Goal: Task Accomplishment & Management: Manage account settings

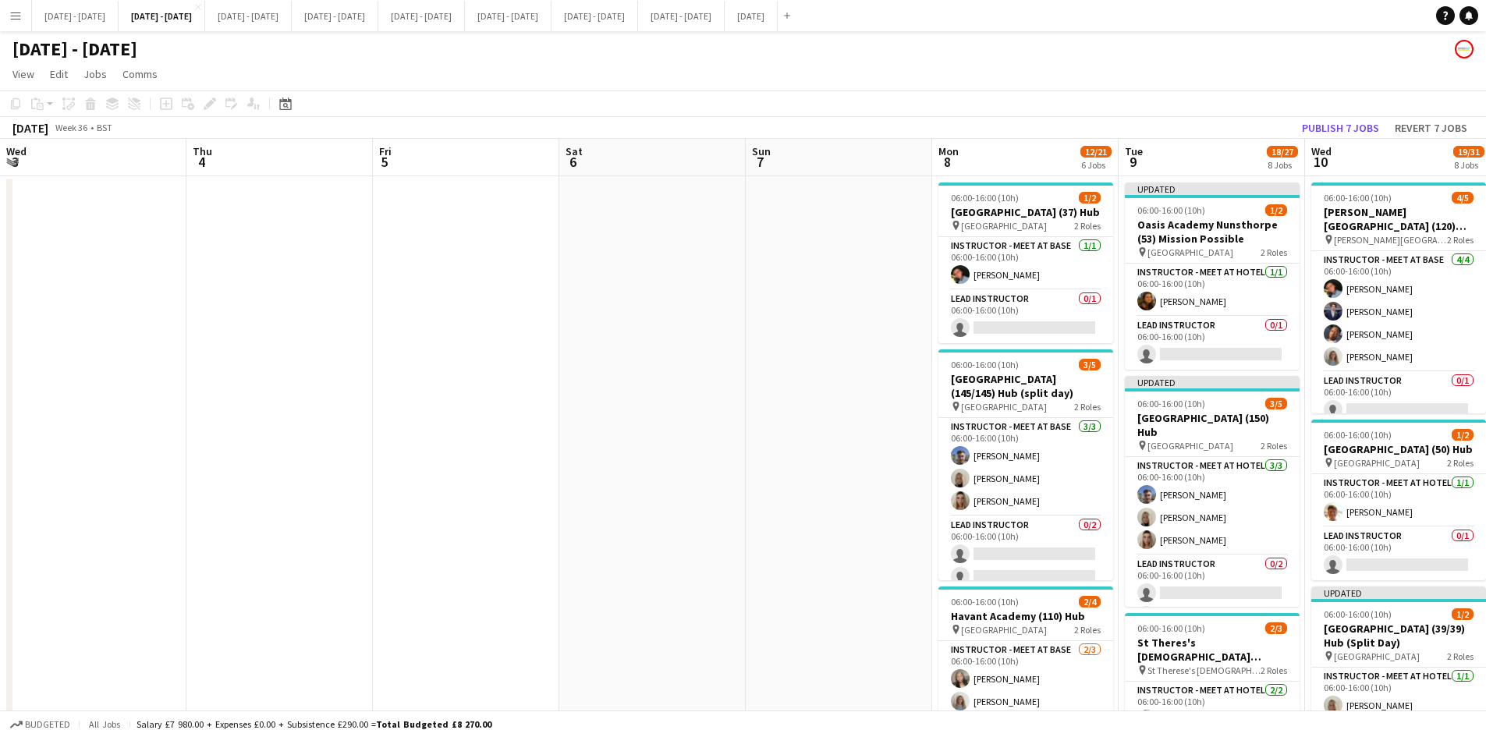
scroll to position [0, 531]
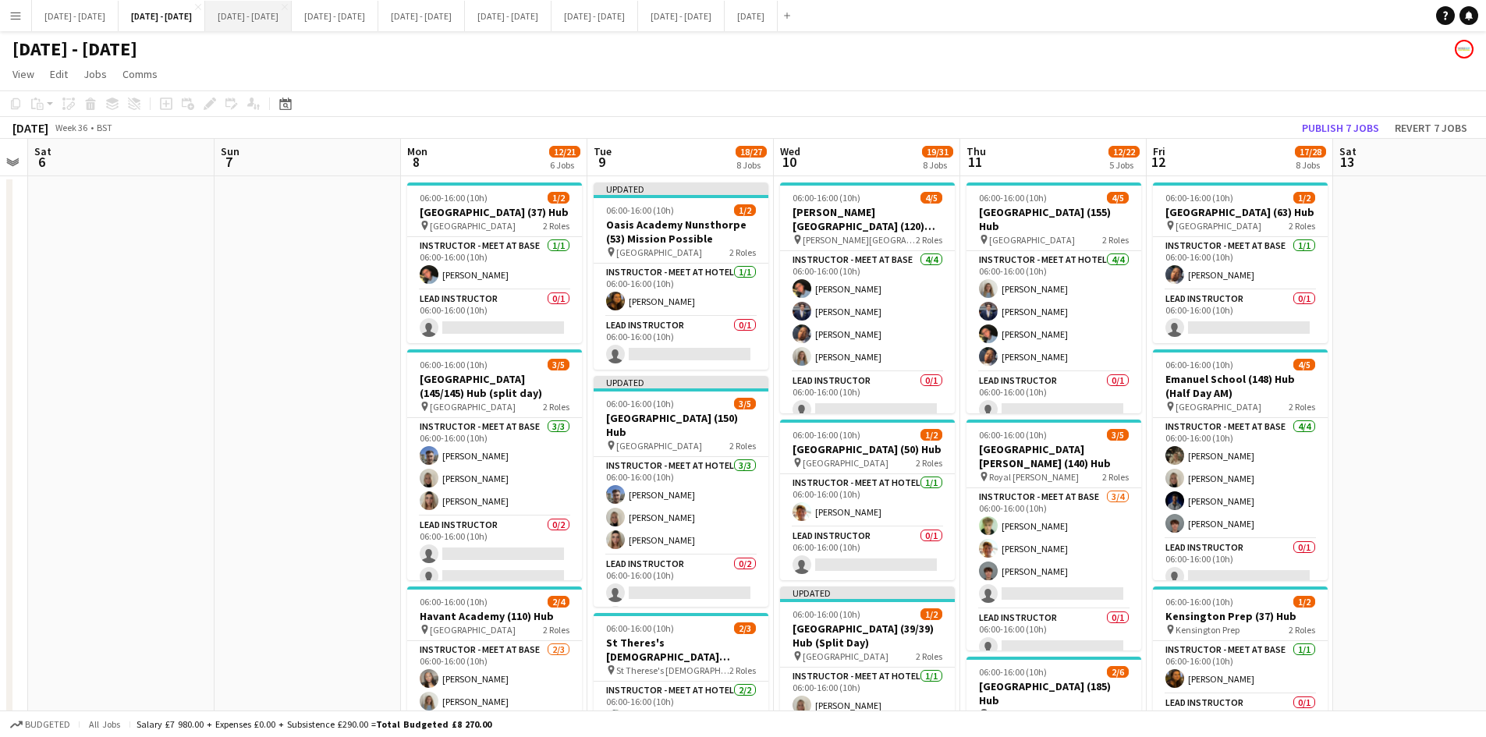
click at [275, 18] on button "[DATE] - [DATE] Close" at bounding box center [248, 16] width 87 height 30
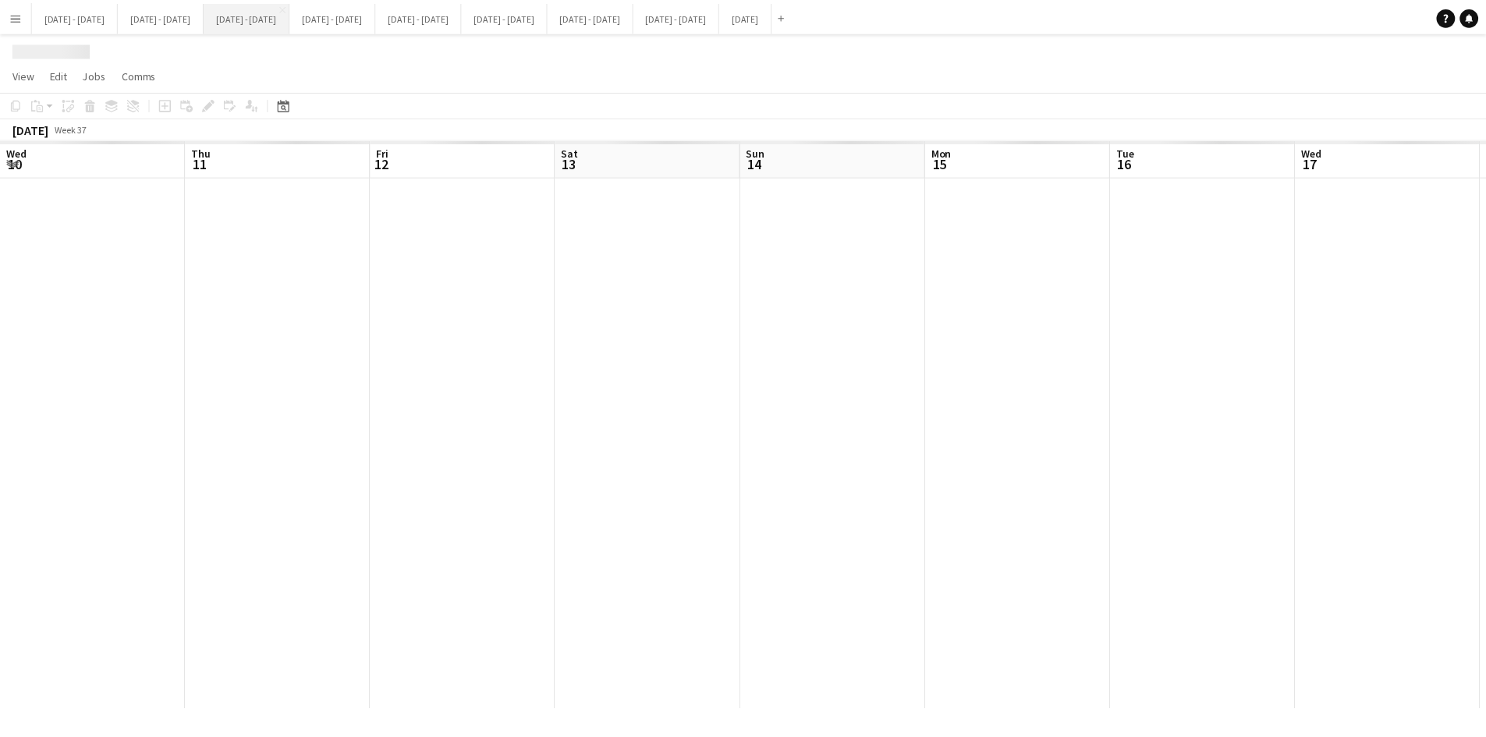
scroll to position [0, 534]
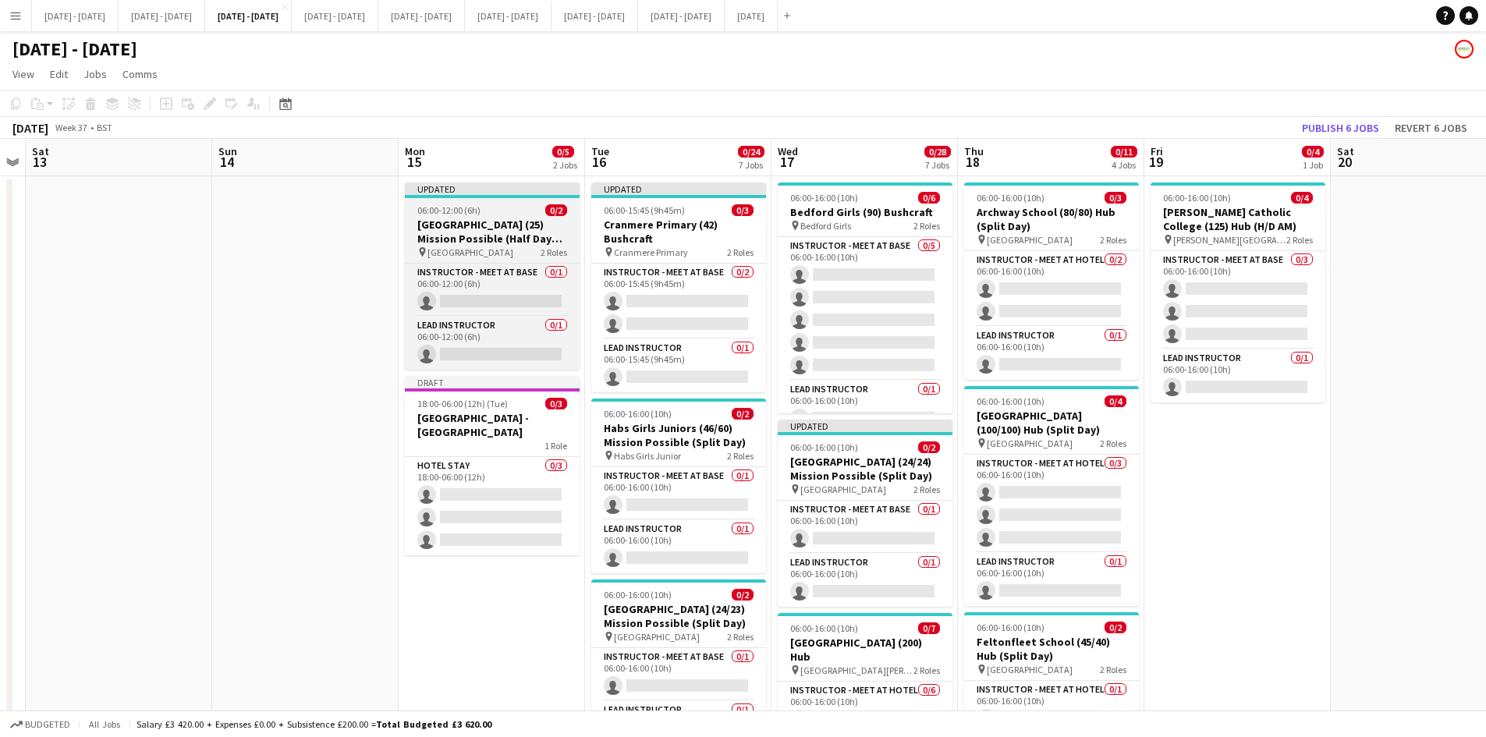
click at [507, 208] on div "06:00-12:00 (6h) 0/2" at bounding box center [492, 210] width 175 height 12
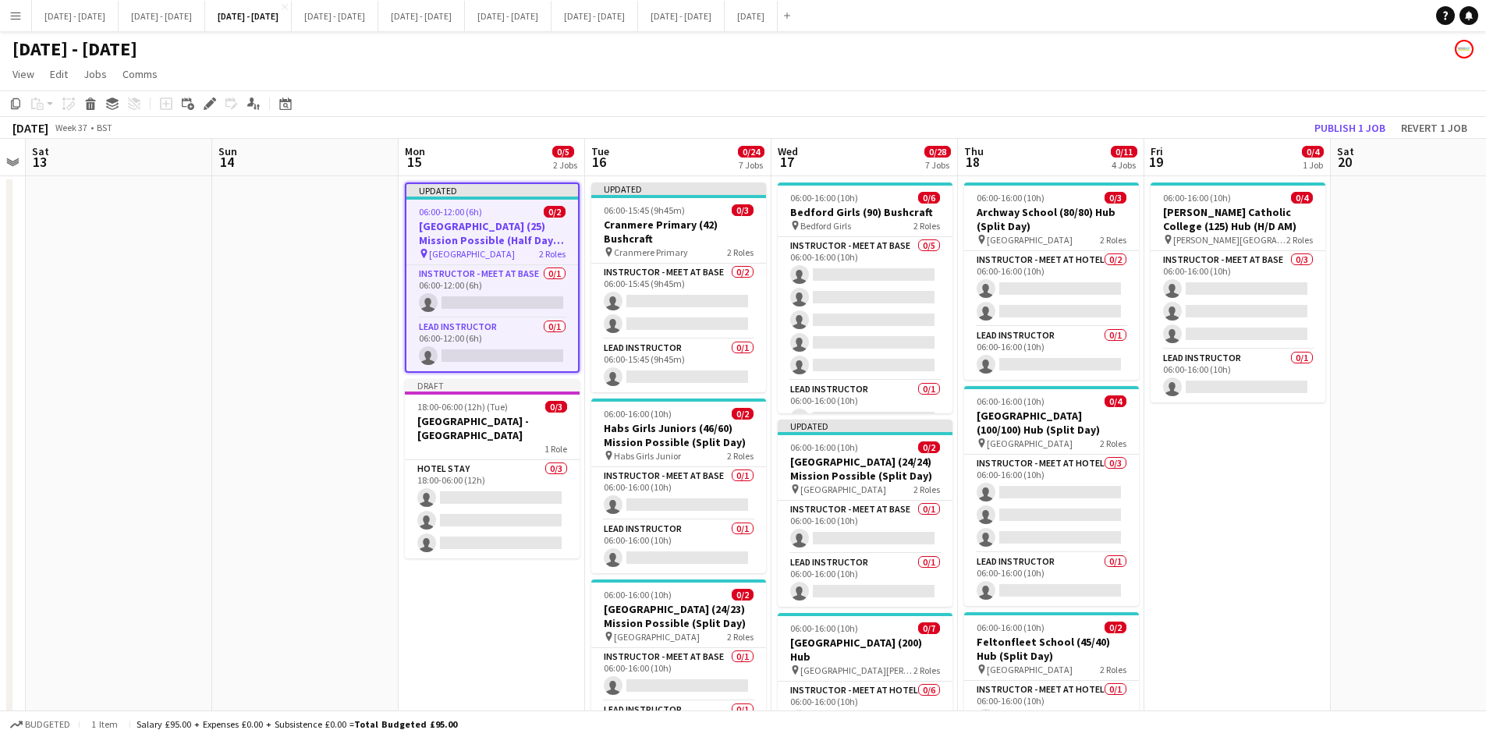
click at [507, 208] on div "06:00-12:00 (6h) 0/2" at bounding box center [492, 212] width 172 height 12
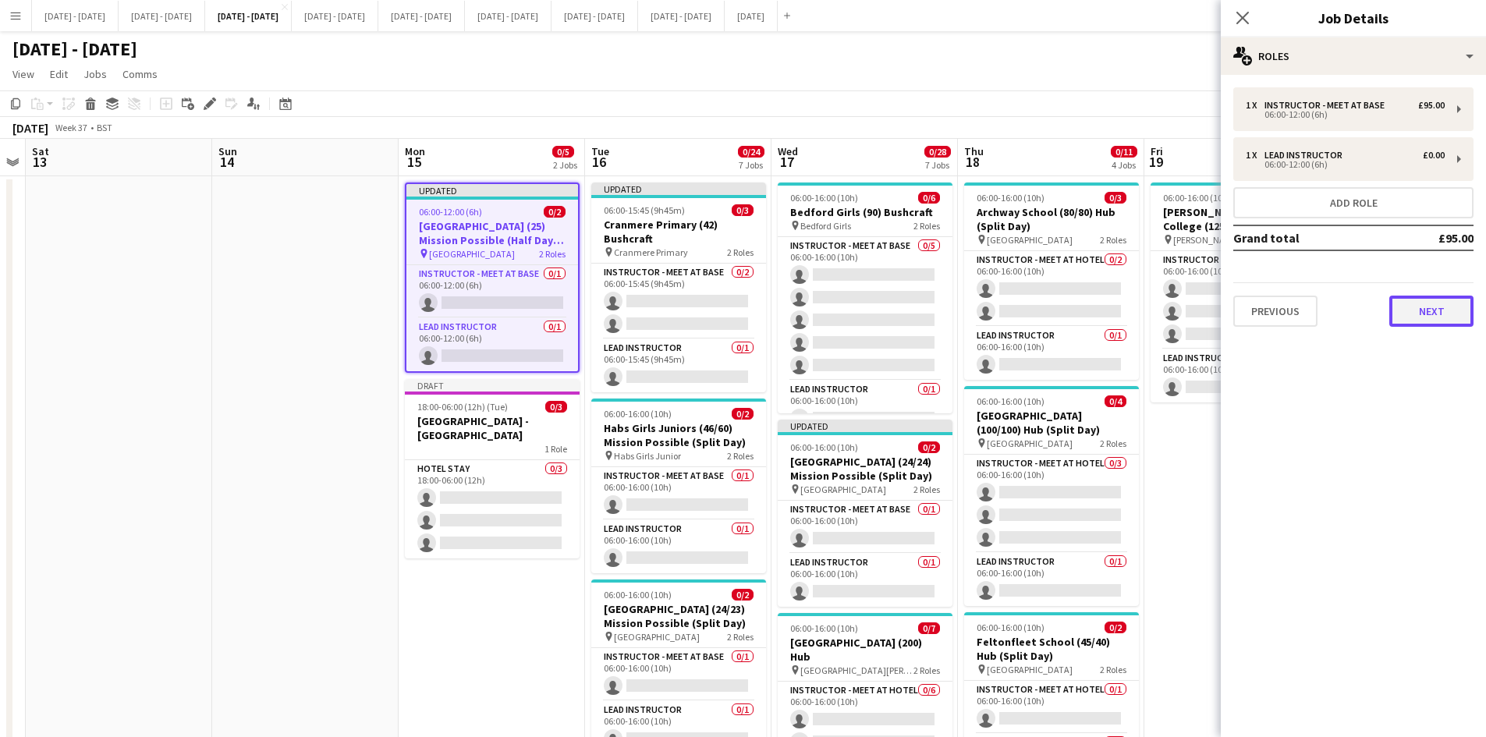
click at [1411, 308] on button "Next" at bounding box center [1432, 311] width 84 height 31
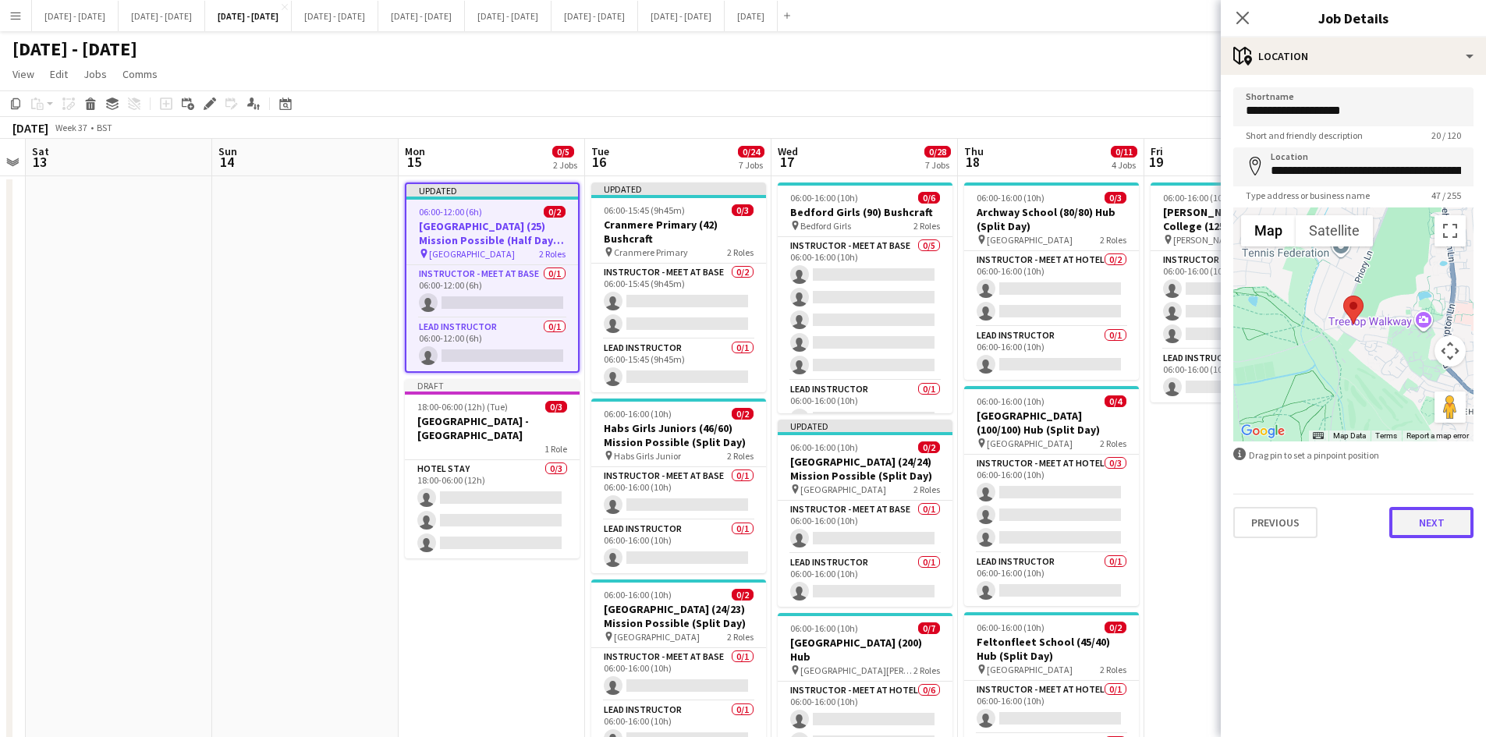
click at [1452, 531] on button "Next" at bounding box center [1432, 522] width 84 height 31
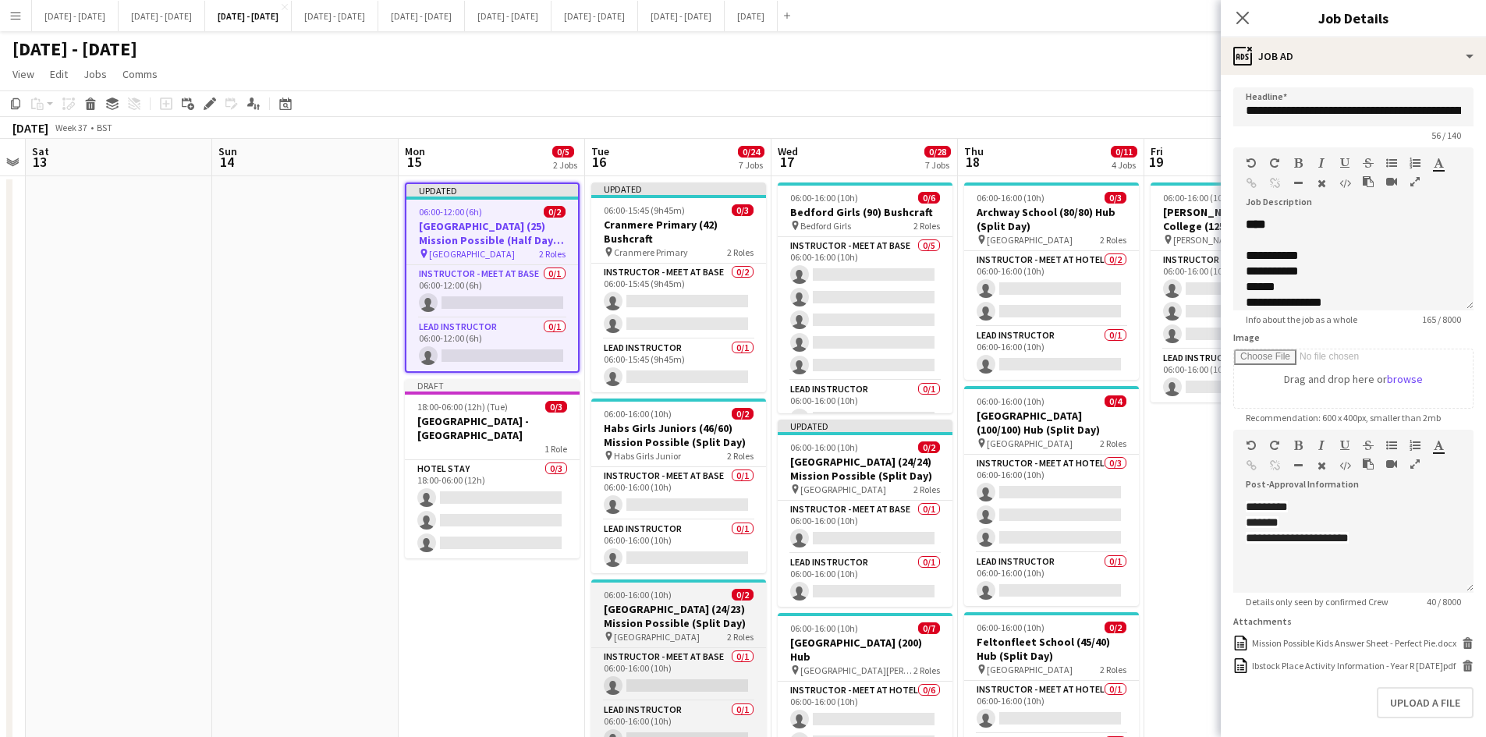
click at [692, 592] on div "06:00-16:00 (10h) 0/2" at bounding box center [678, 595] width 175 height 12
type input "**********"
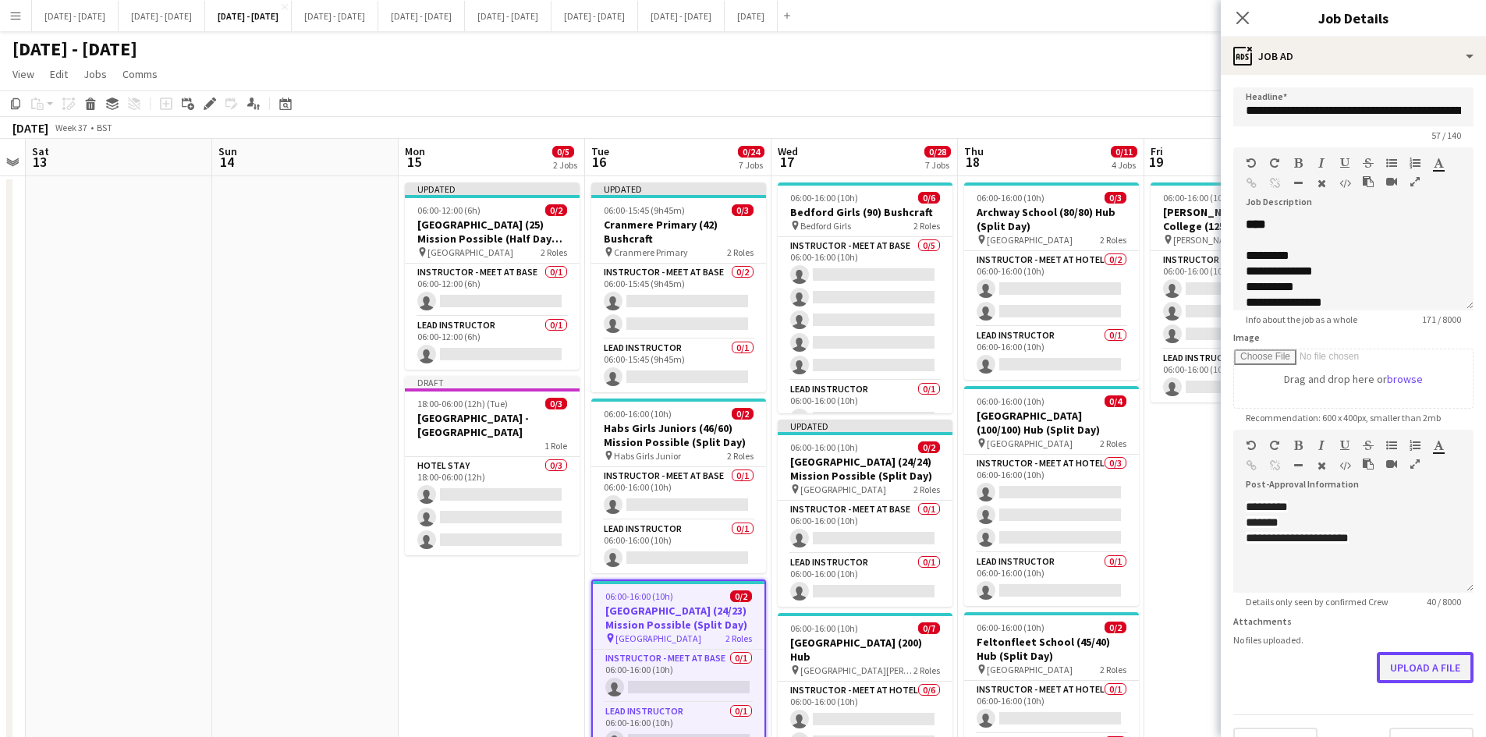
click at [1385, 668] on button "Upload a file" at bounding box center [1425, 667] width 97 height 31
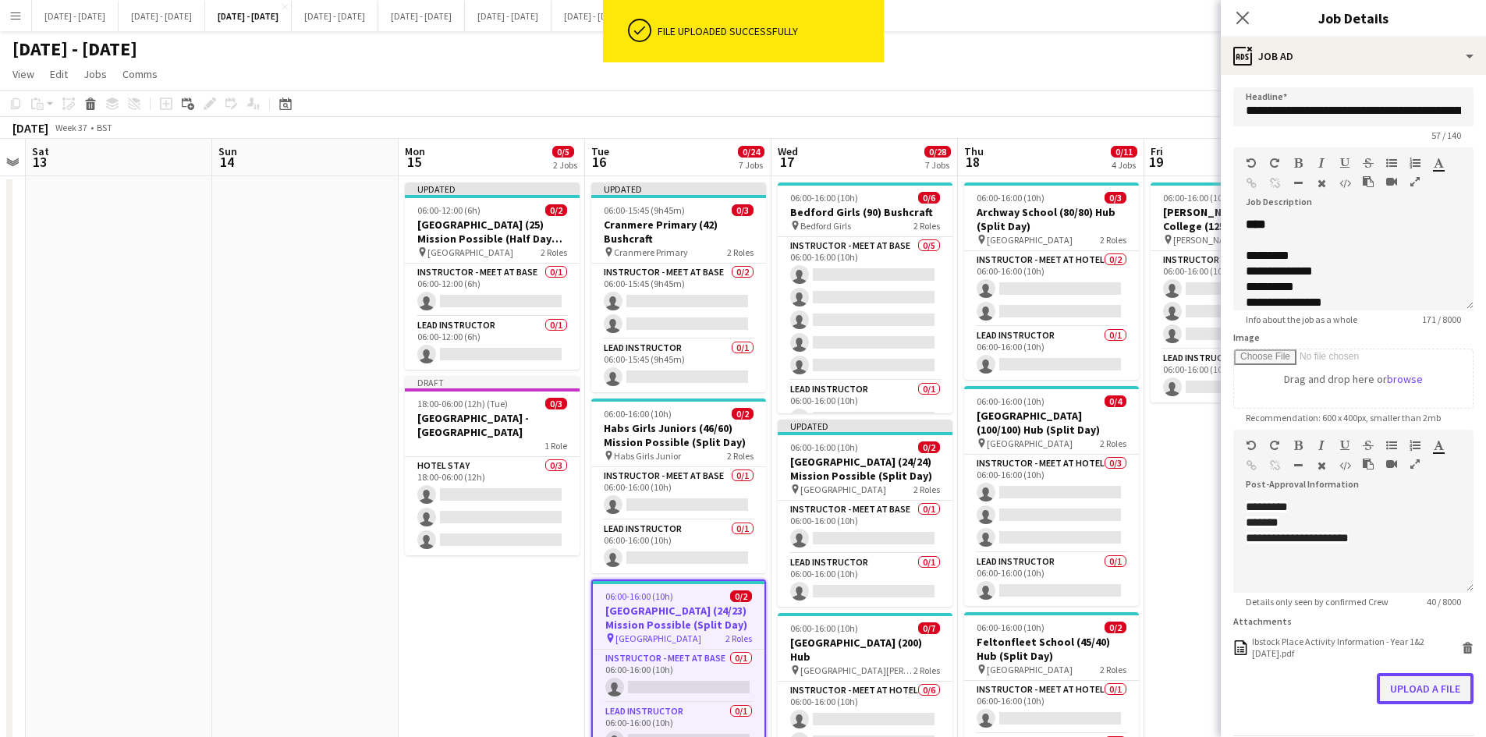
click at [1398, 687] on button "Upload a file" at bounding box center [1425, 688] width 97 height 31
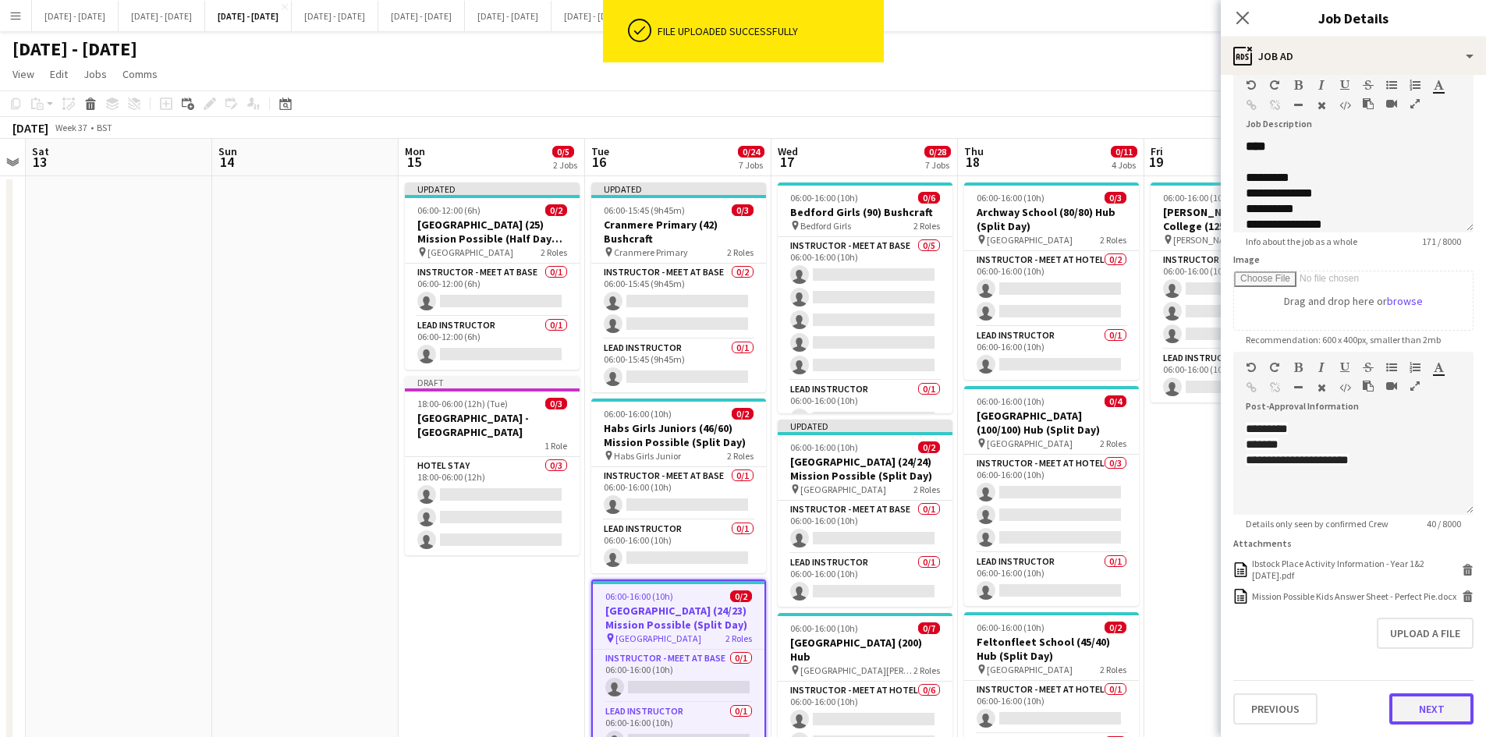
click at [1407, 705] on button "Next" at bounding box center [1432, 709] width 84 height 31
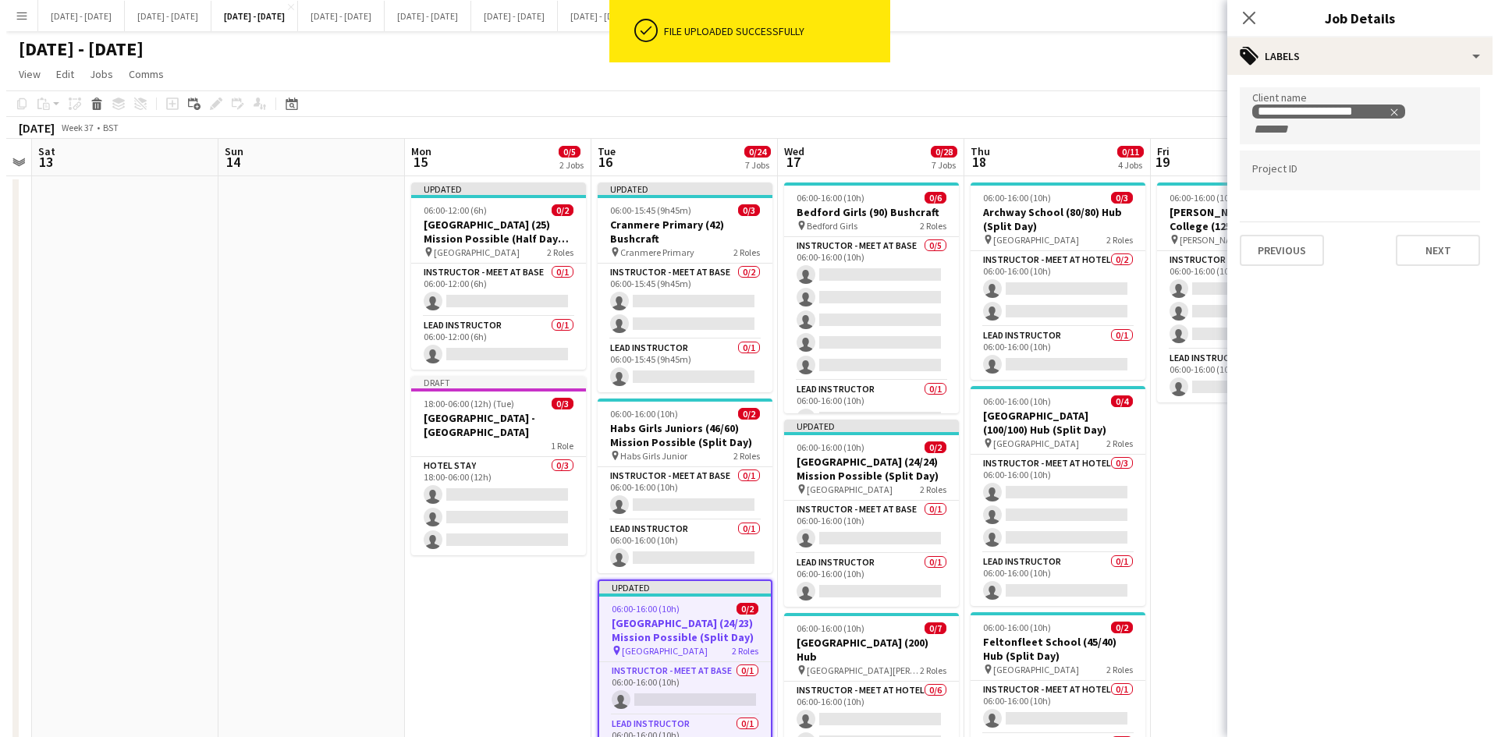
scroll to position [0, 0]
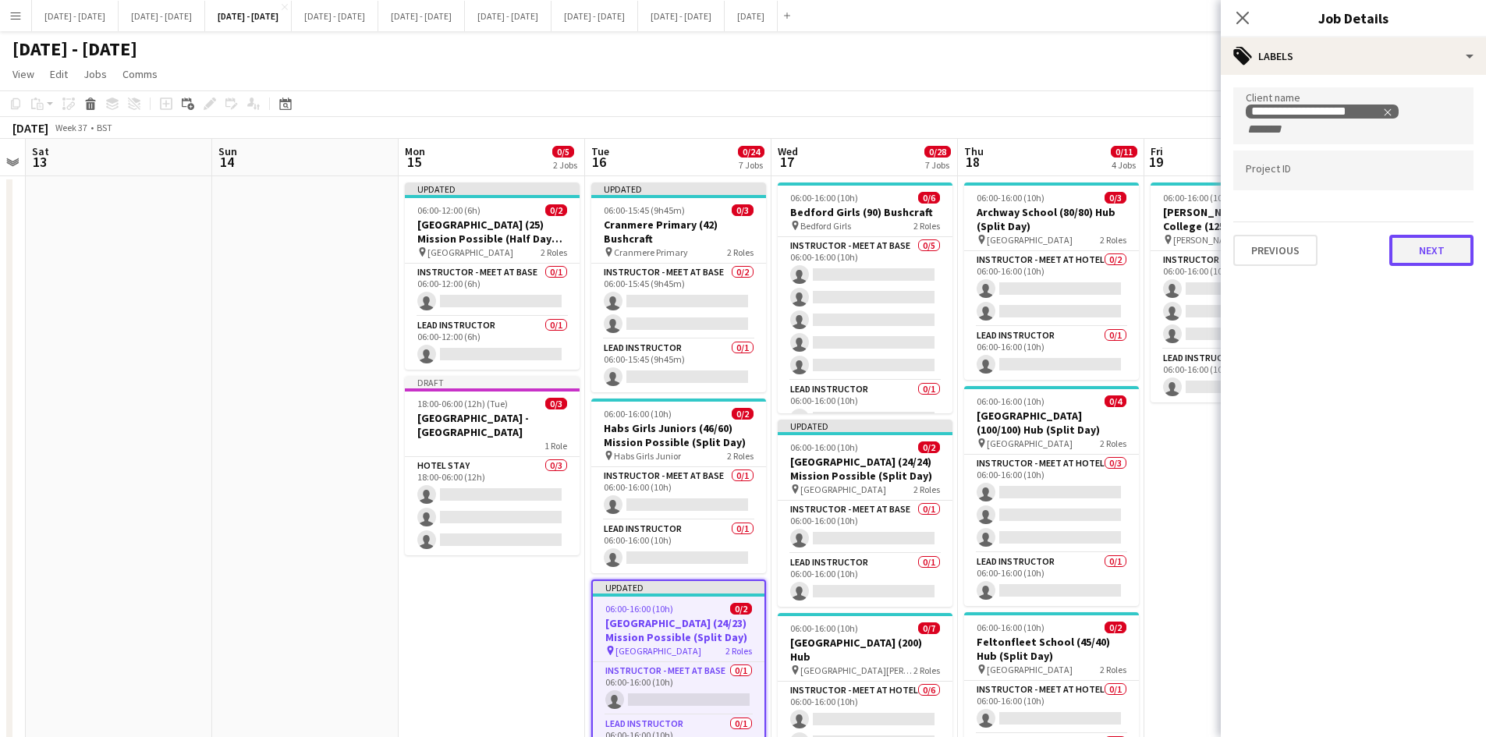
click at [1427, 257] on button "Next" at bounding box center [1432, 250] width 84 height 31
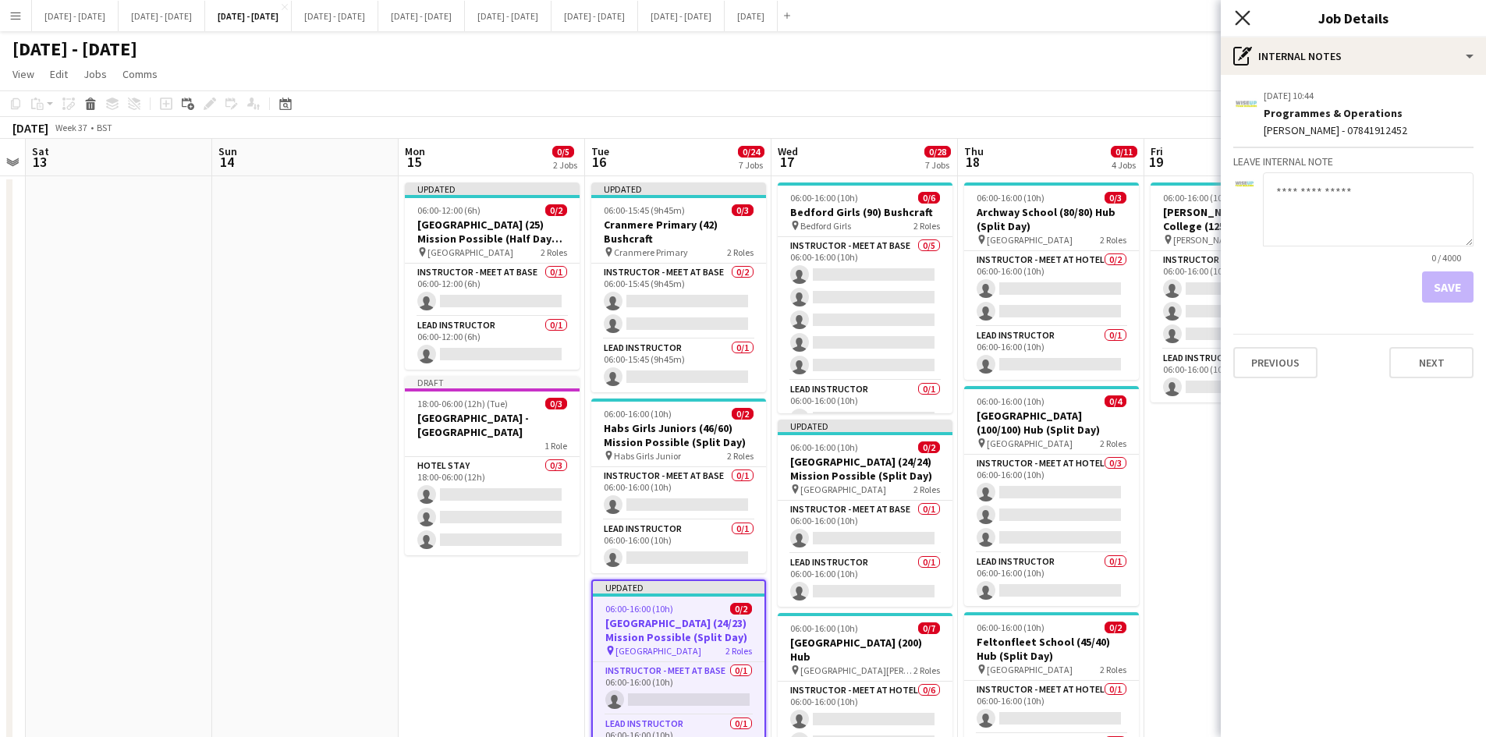
click at [1244, 20] on icon at bounding box center [1242, 17] width 15 height 15
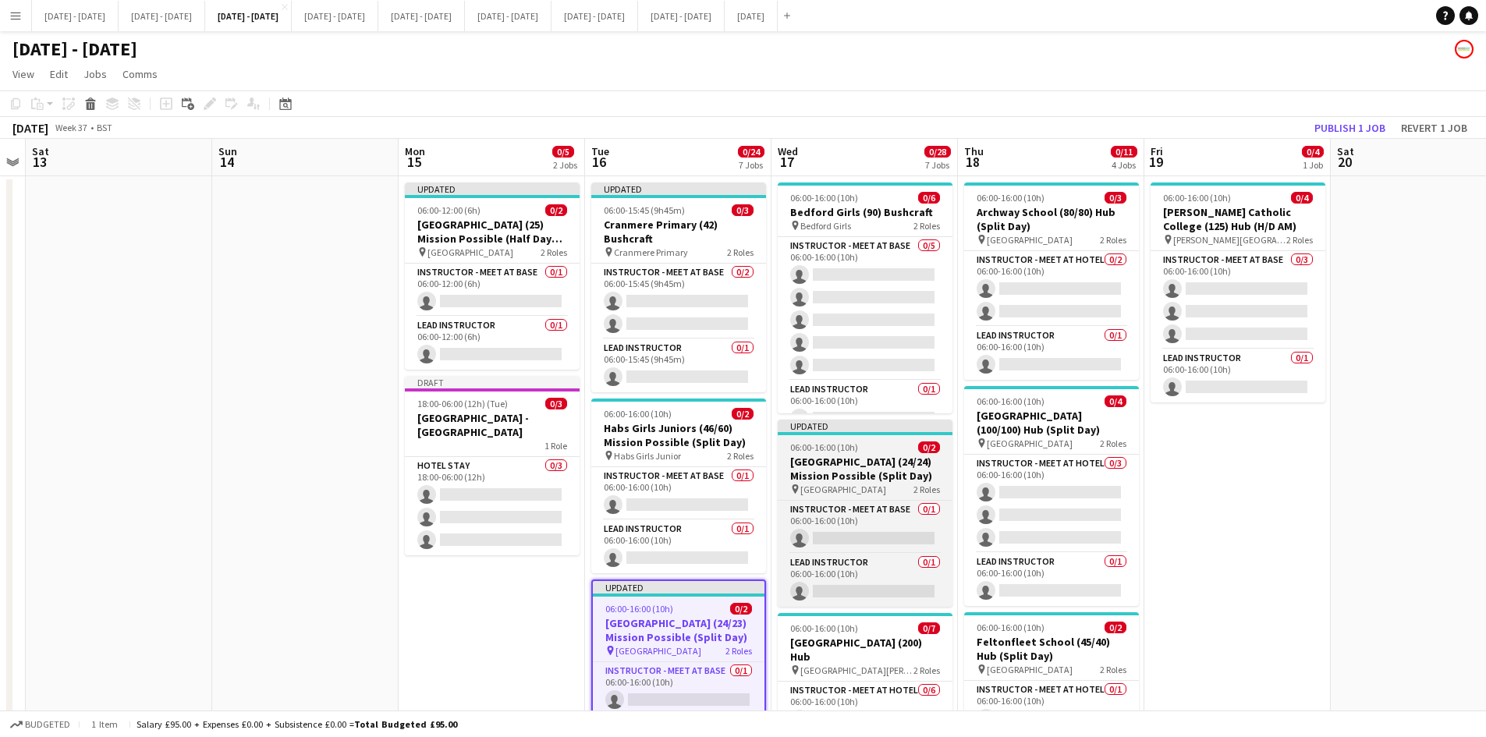
click at [876, 446] on div "06:00-16:00 (10h) 0/2" at bounding box center [865, 448] width 175 height 12
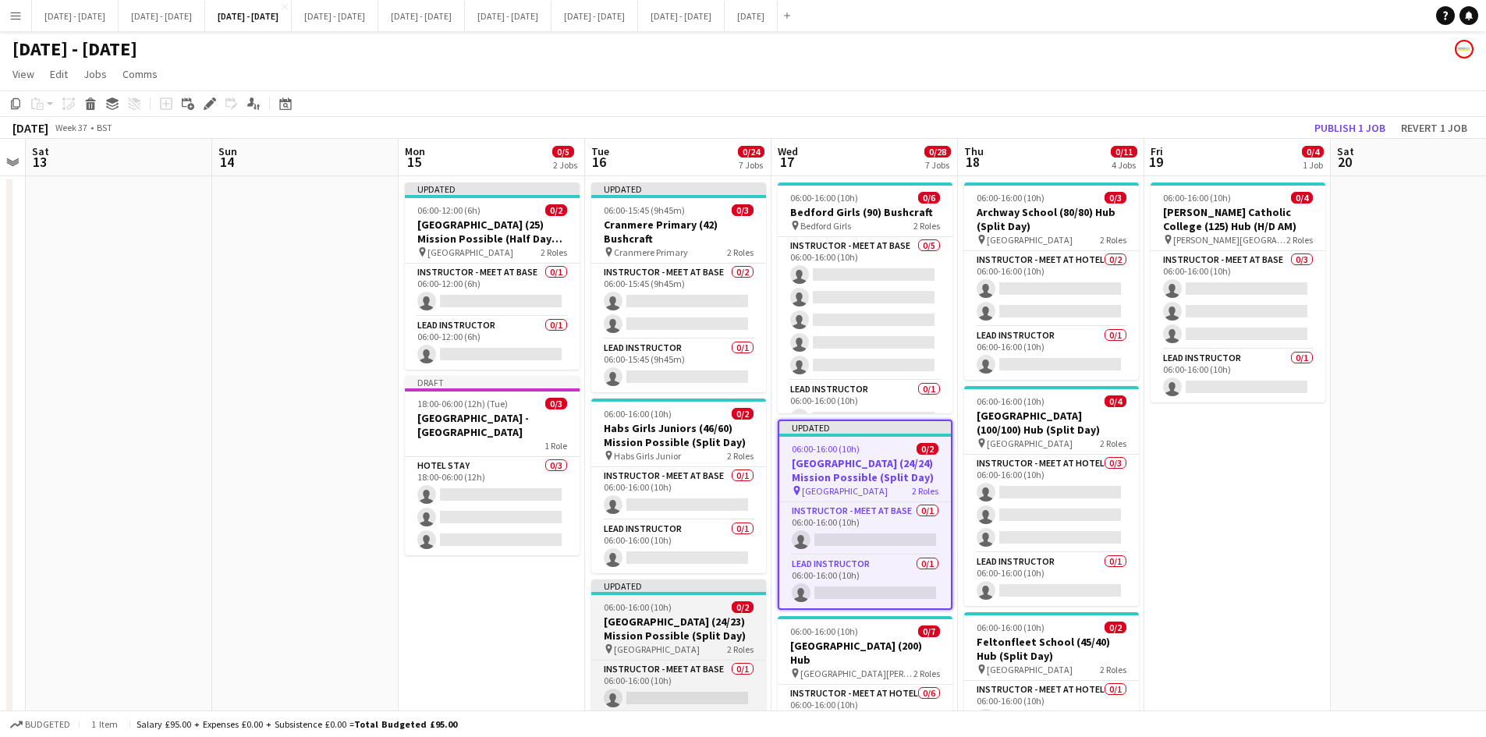
click at [695, 604] on div "06:00-16:00 (10h) 0/2" at bounding box center [678, 608] width 175 height 12
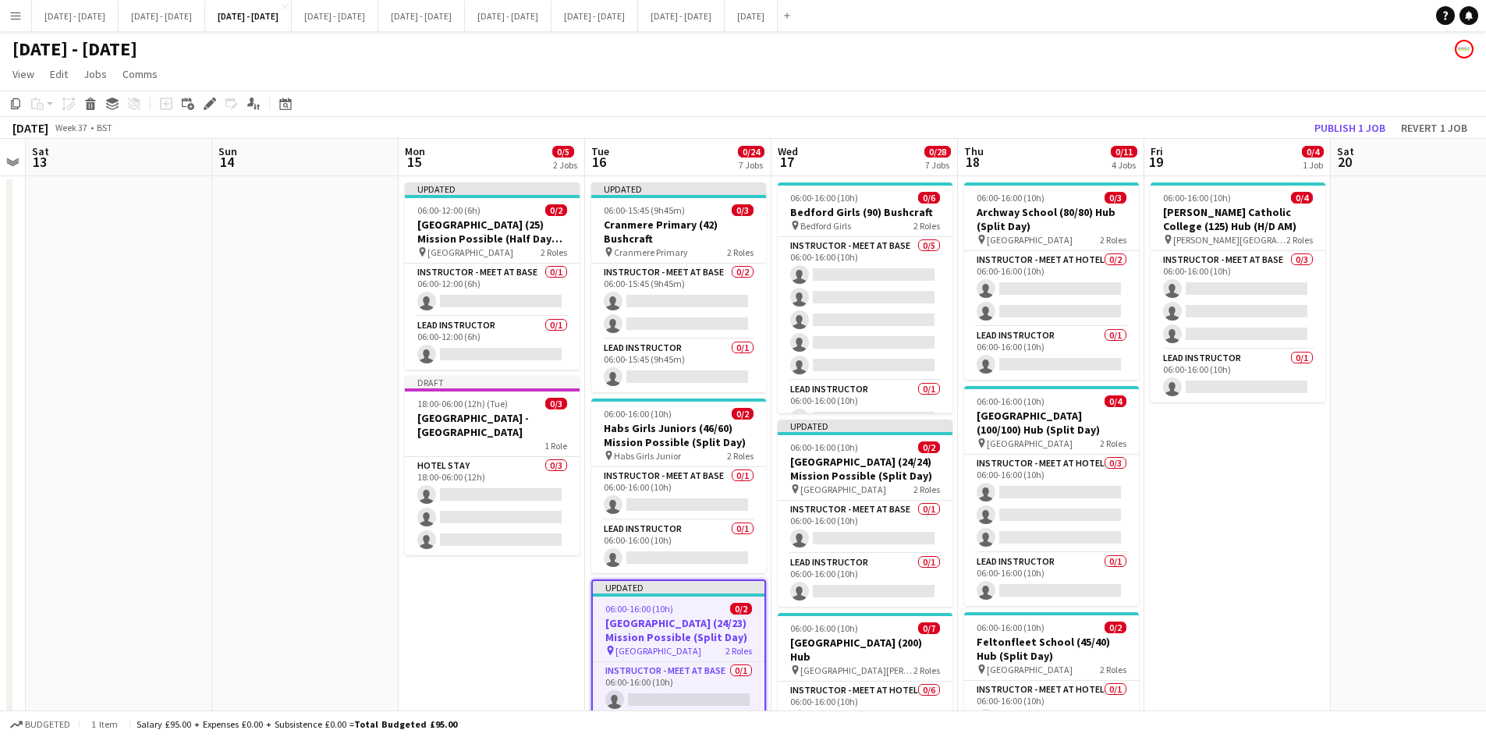
click at [695, 604] on div "06:00-16:00 (10h) 0/2" at bounding box center [679, 609] width 172 height 12
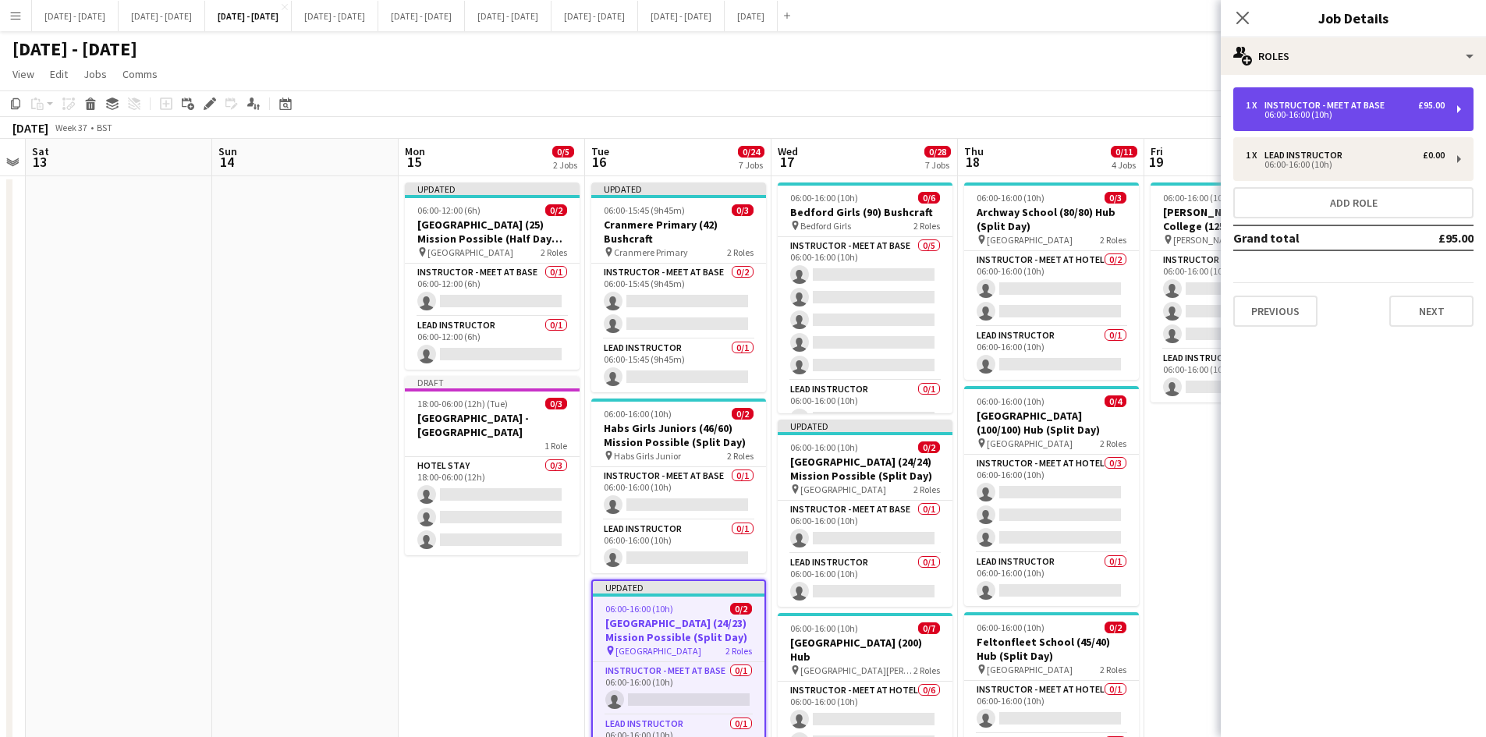
click at [1287, 104] on div "Instructor - Meet at Base" at bounding box center [1328, 105] width 126 height 11
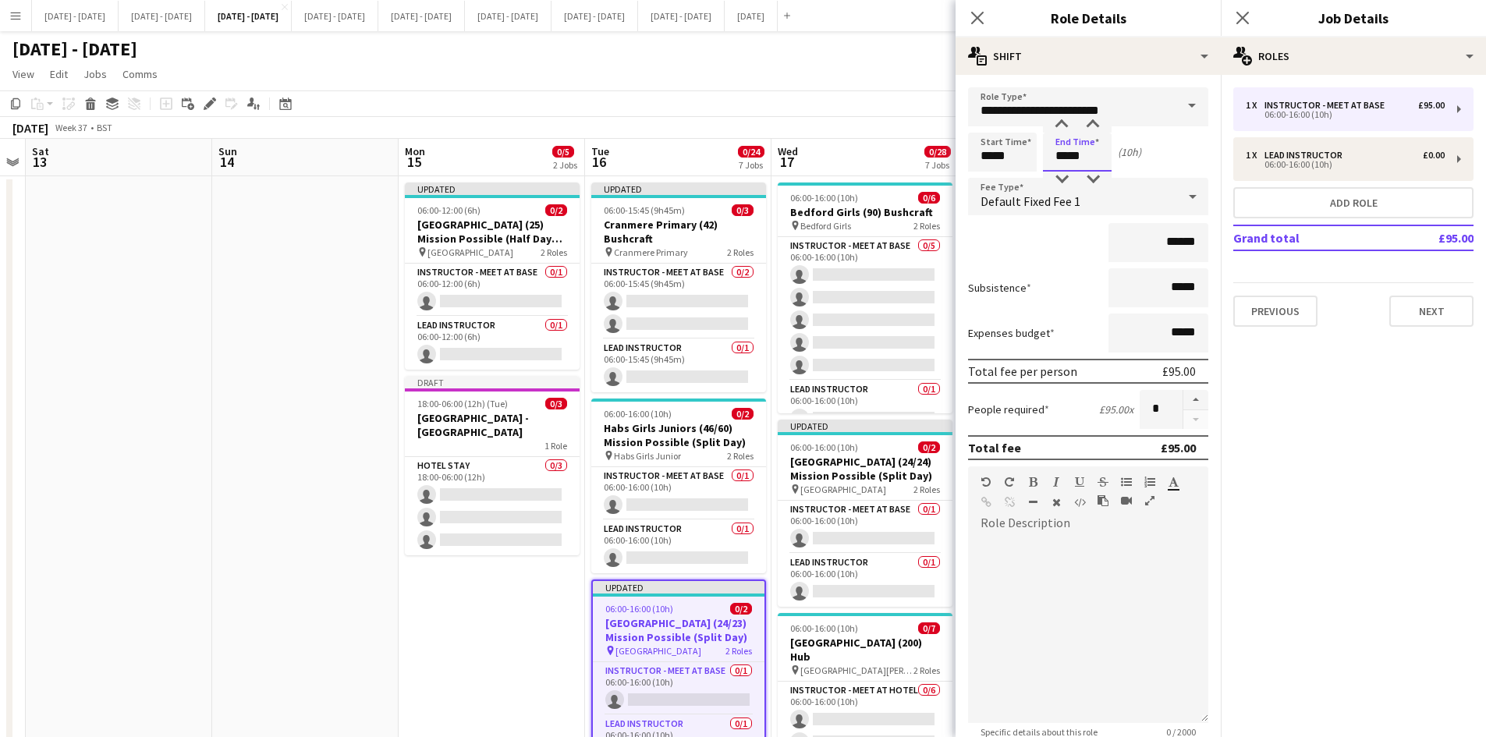
drag, startPoint x: 1088, startPoint y: 151, endPoint x: 1017, endPoint y: 175, distance: 74.3
click at [1017, 175] on form "**********" at bounding box center [1088, 493] width 265 height 813
type input "*****"
click at [978, 21] on icon "Close pop-in" at bounding box center [977, 17] width 15 height 15
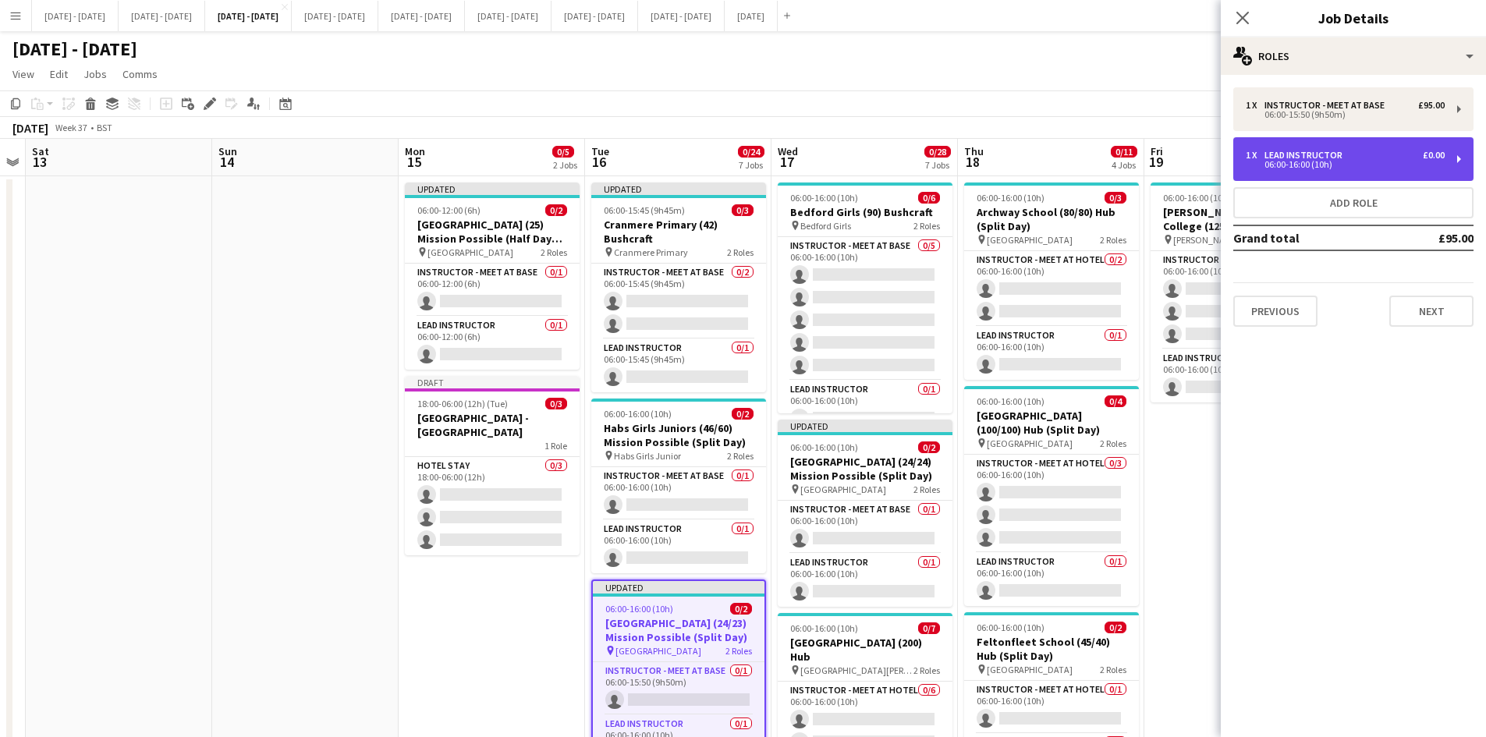
click at [1326, 161] on div "06:00-16:00 (10h)" at bounding box center [1345, 165] width 199 height 8
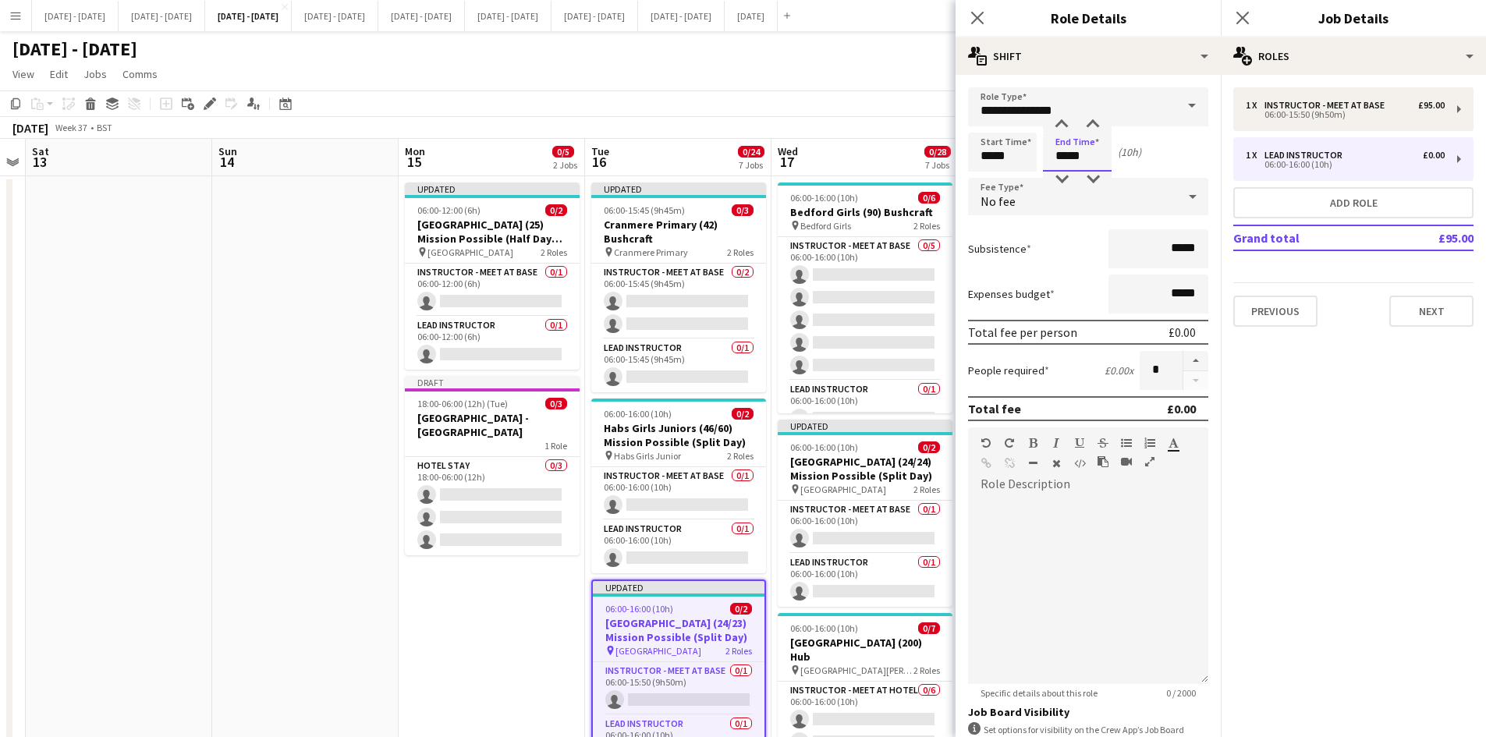
drag, startPoint x: 1085, startPoint y: 154, endPoint x: 1030, endPoint y: 152, distance: 55.4
click at [1030, 152] on div "Start Time ***** End Time ***** (10h)" at bounding box center [1088, 152] width 240 height 39
type input "*****"
click at [972, 17] on icon "Close pop-in" at bounding box center [977, 17] width 15 height 15
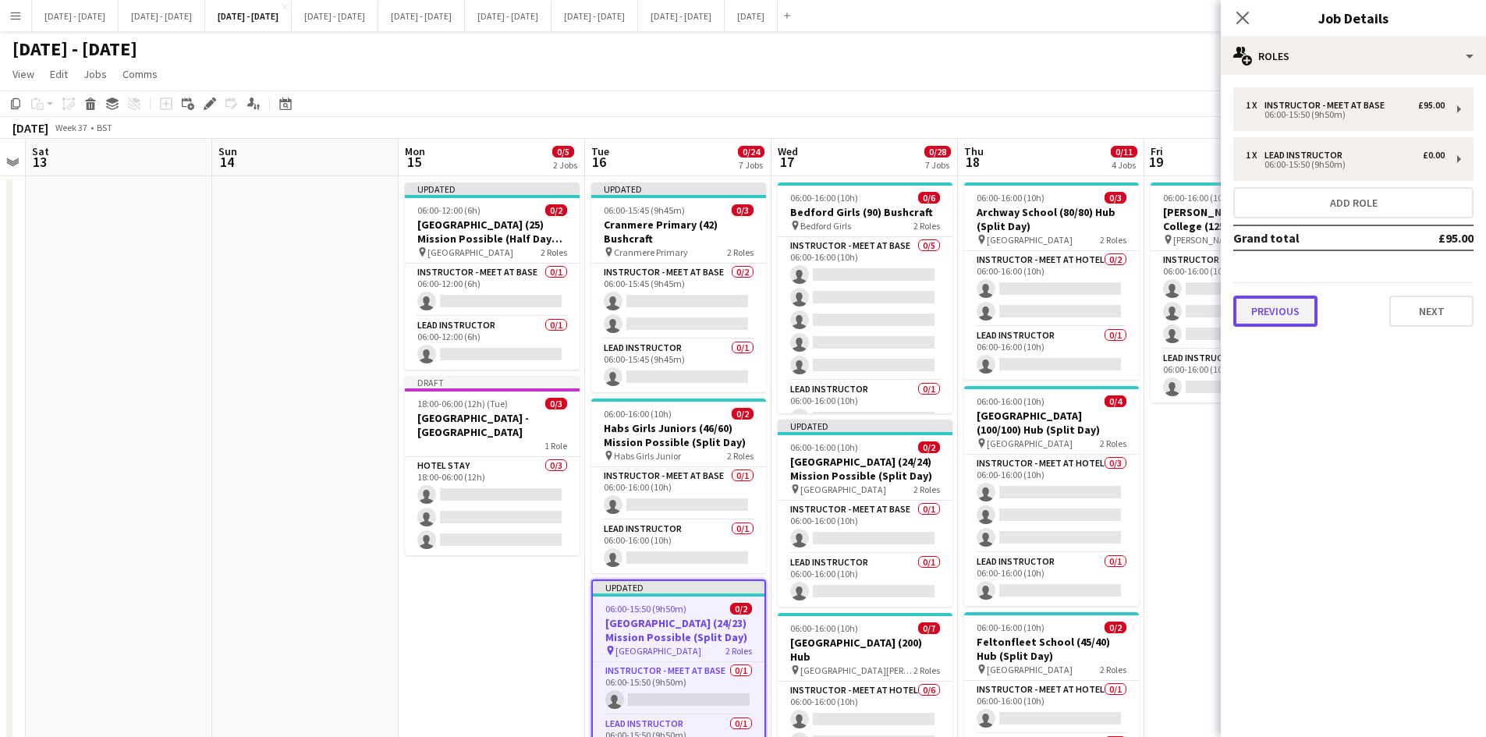
click at [1271, 307] on button "Previous" at bounding box center [1276, 311] width 84 height 31
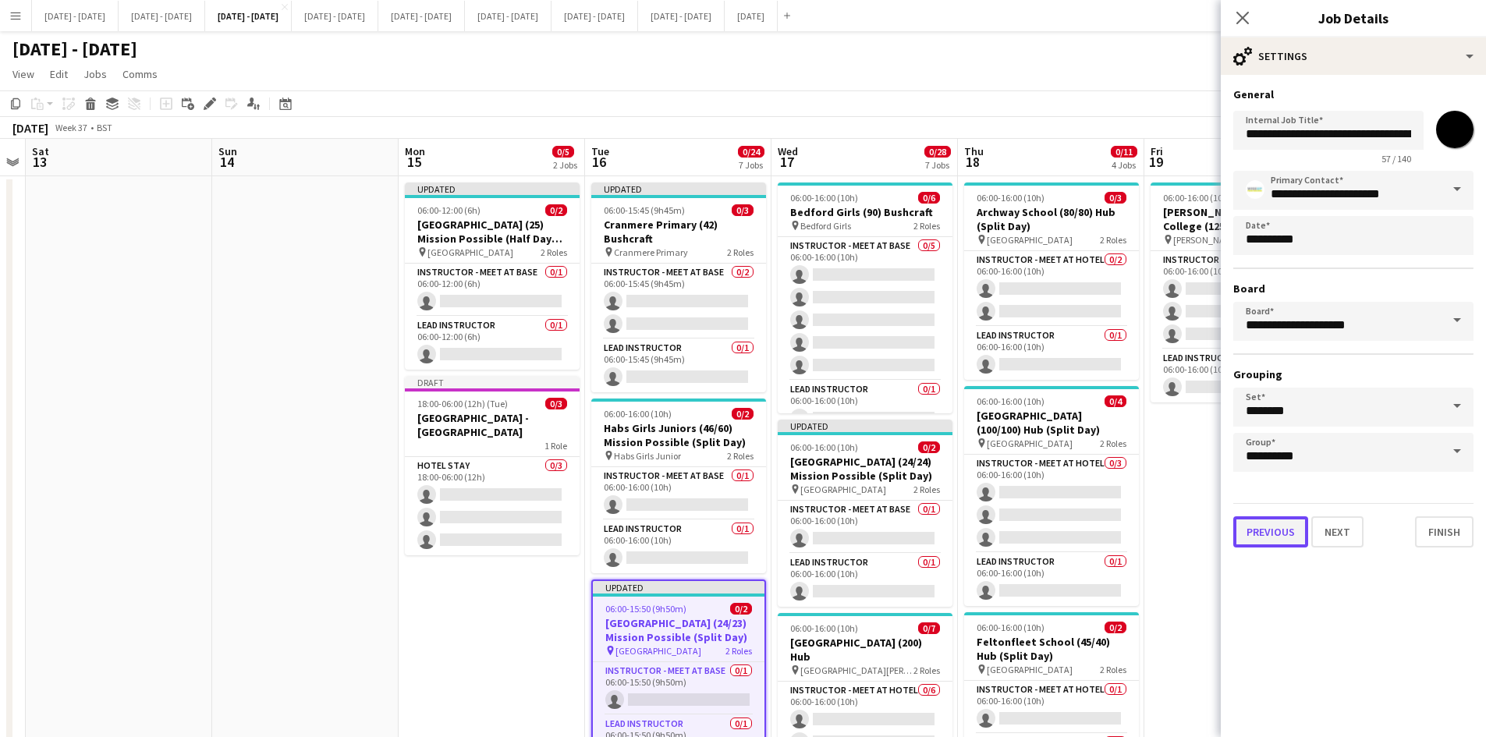
click at [1263, 536] on button "Previous" at bounding box center [1271, 532] width 75 height 31
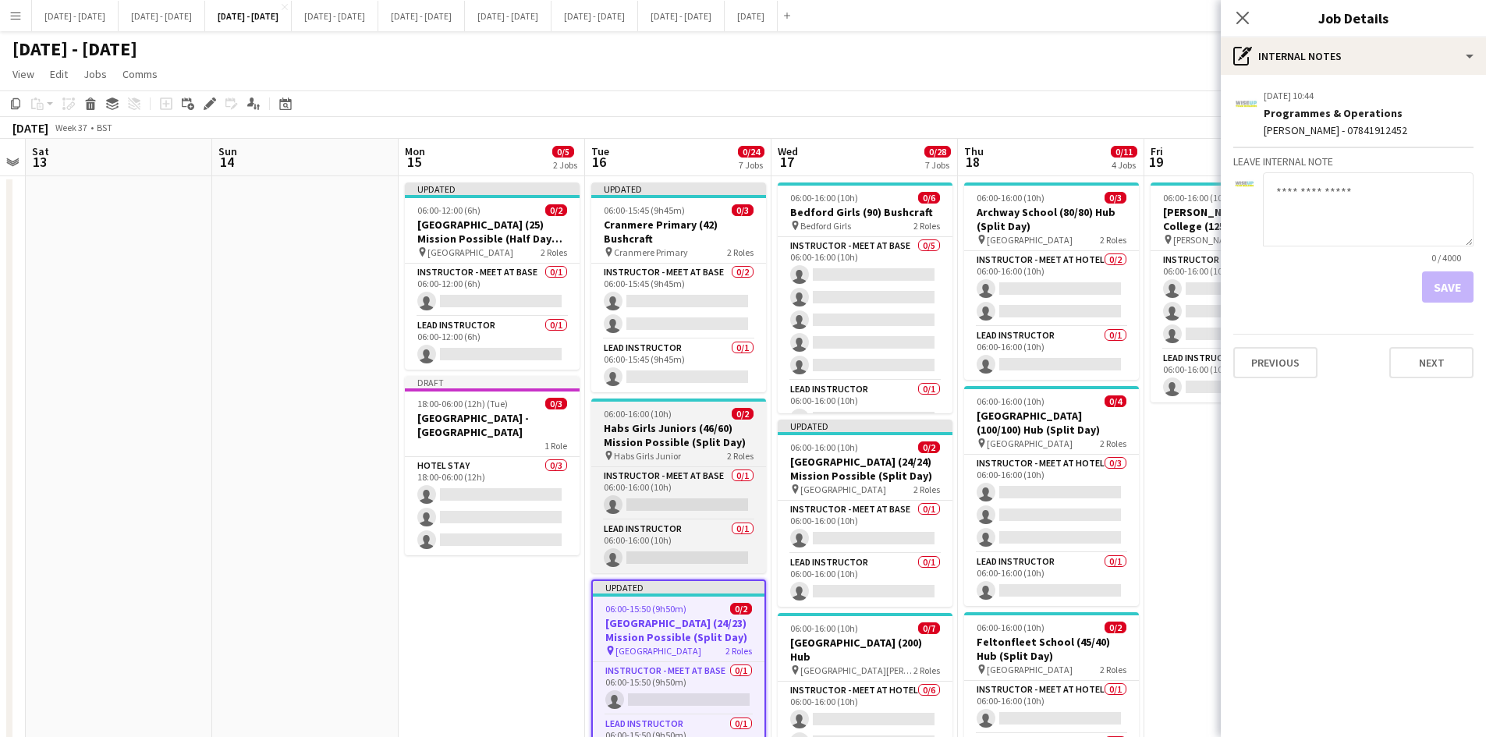
click at [692, 406] on app-job-card "06:00-16:00 (10h) 0/2 Habs Girls Juniors (46/60) Mission Possible (Split Day) p…" at bounding box center [678, 486] width 175 height 175
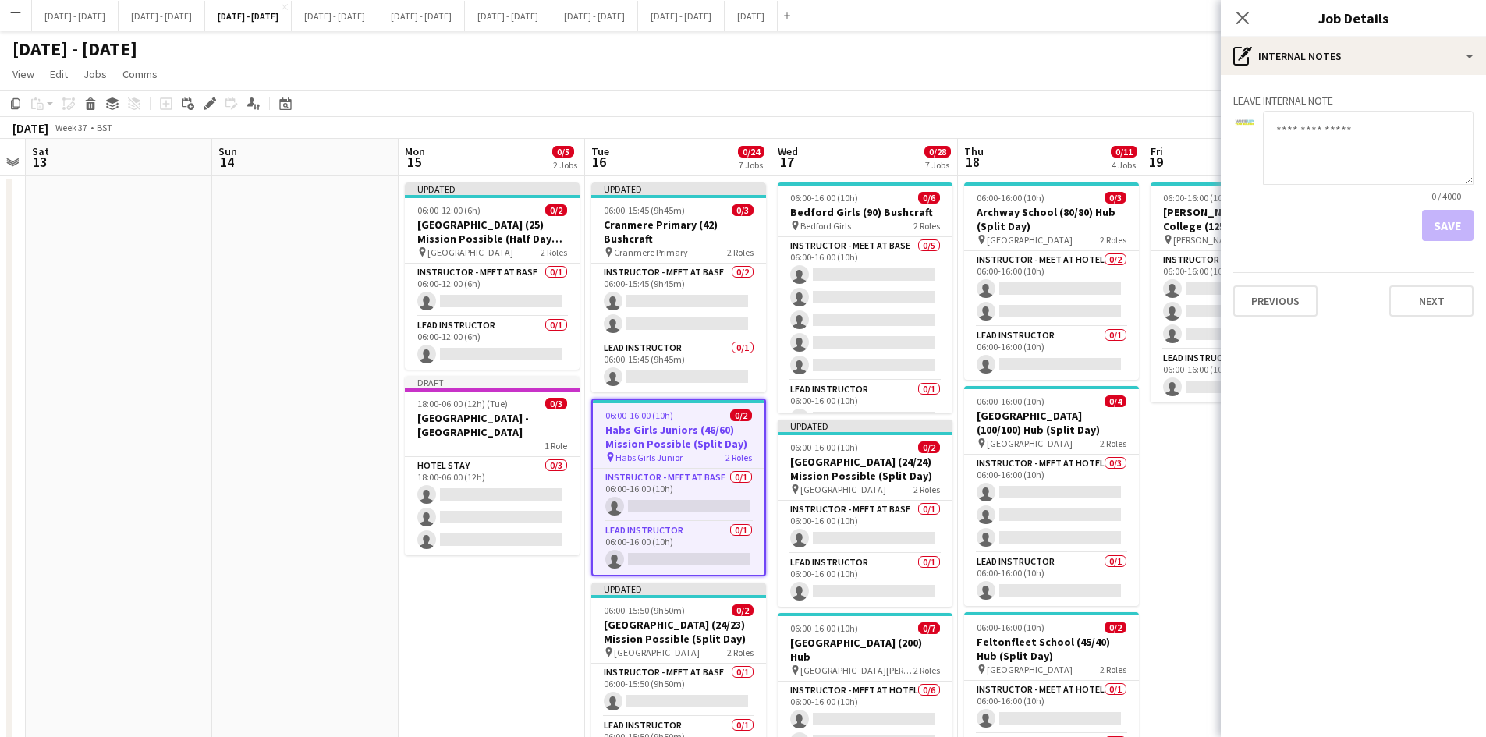
click at [1276, 131] on textarea at bounding box center [1368, 148] width 211 height 74
type textarea "**********"
click at [1445, 219] on button "Save" at bounding box center [1447, 225] width 51 height 31
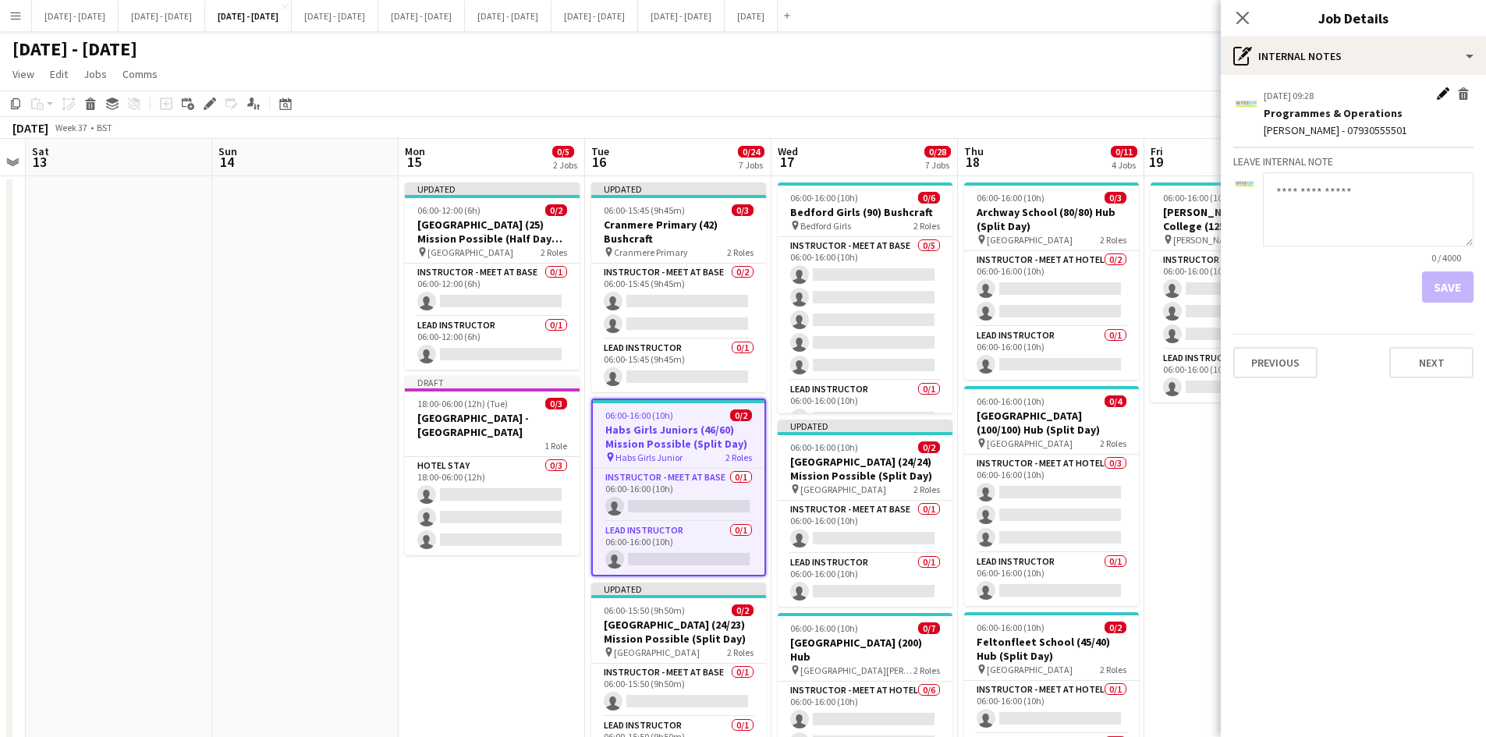
click at [1442, 91] on app-icon "Edit internal note" at bounding box center [1443, 95] width 12 height 16
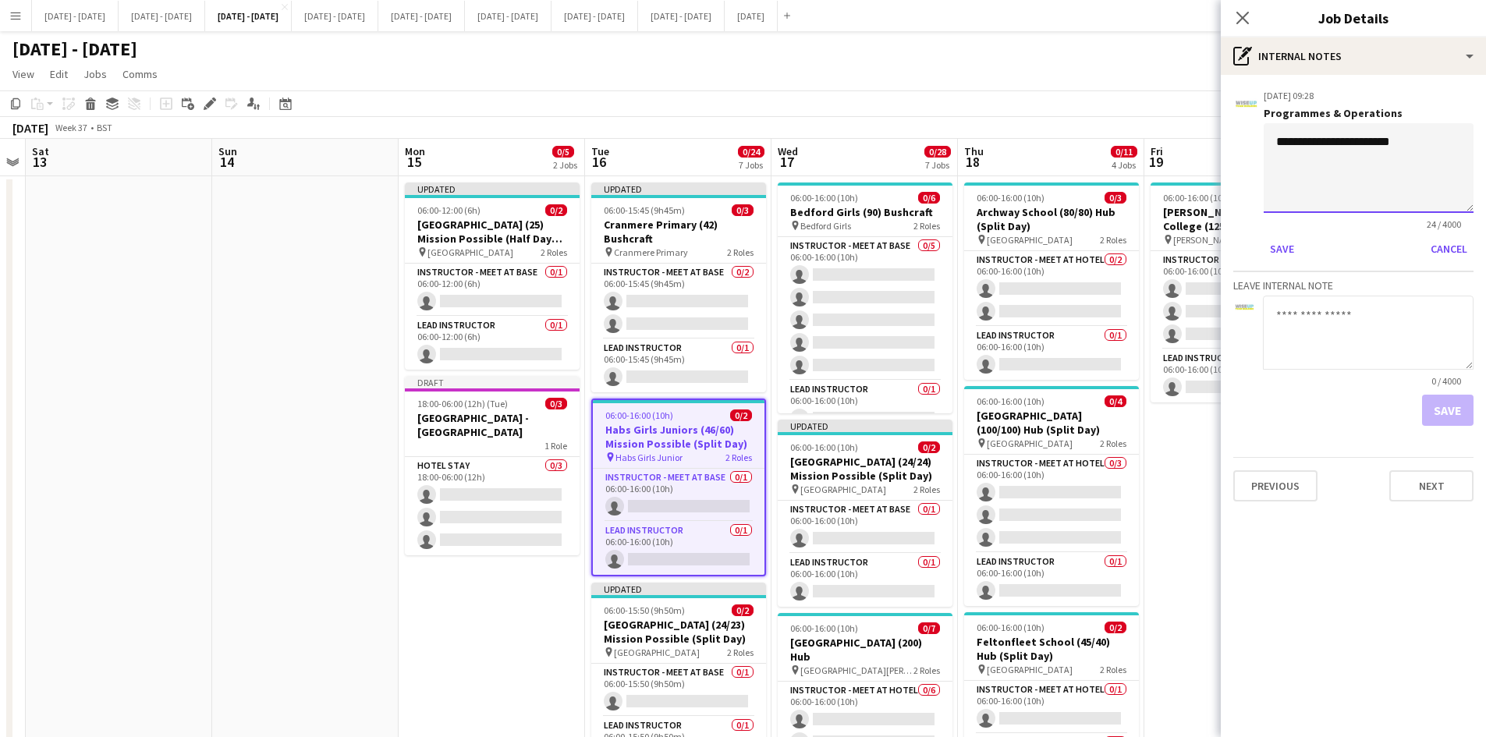
click at [1415, 143] on textarea "**********" at bounding box center [1369, 168] width 210 height 90
type textarea "**********"
click at [1280, 246] on button "Save" at bounding box center [1282, 248] width 37 height 25
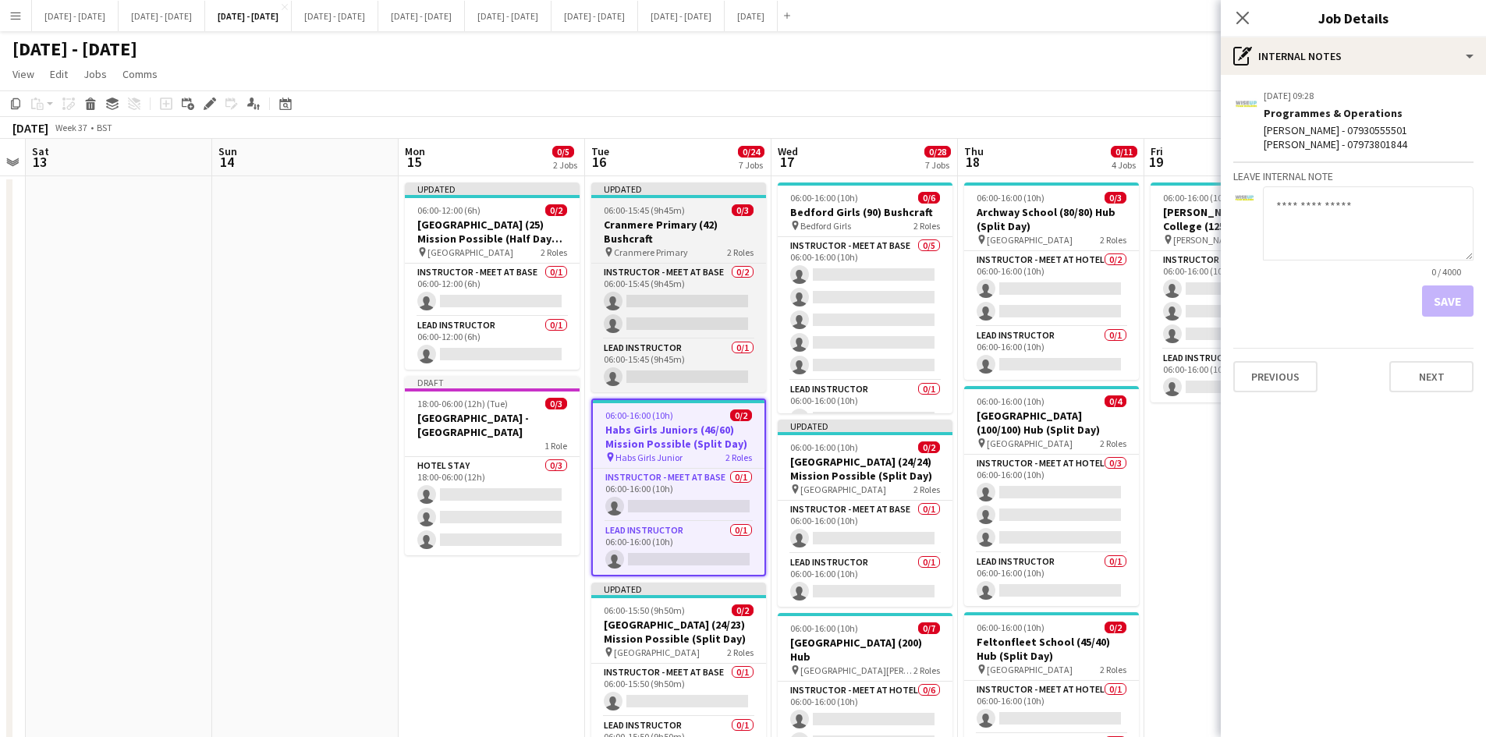
click at [718, 208] on div "06:00-15:45 (9h45m) 0/3" at bounding box center [678, 210] width 175 height 12
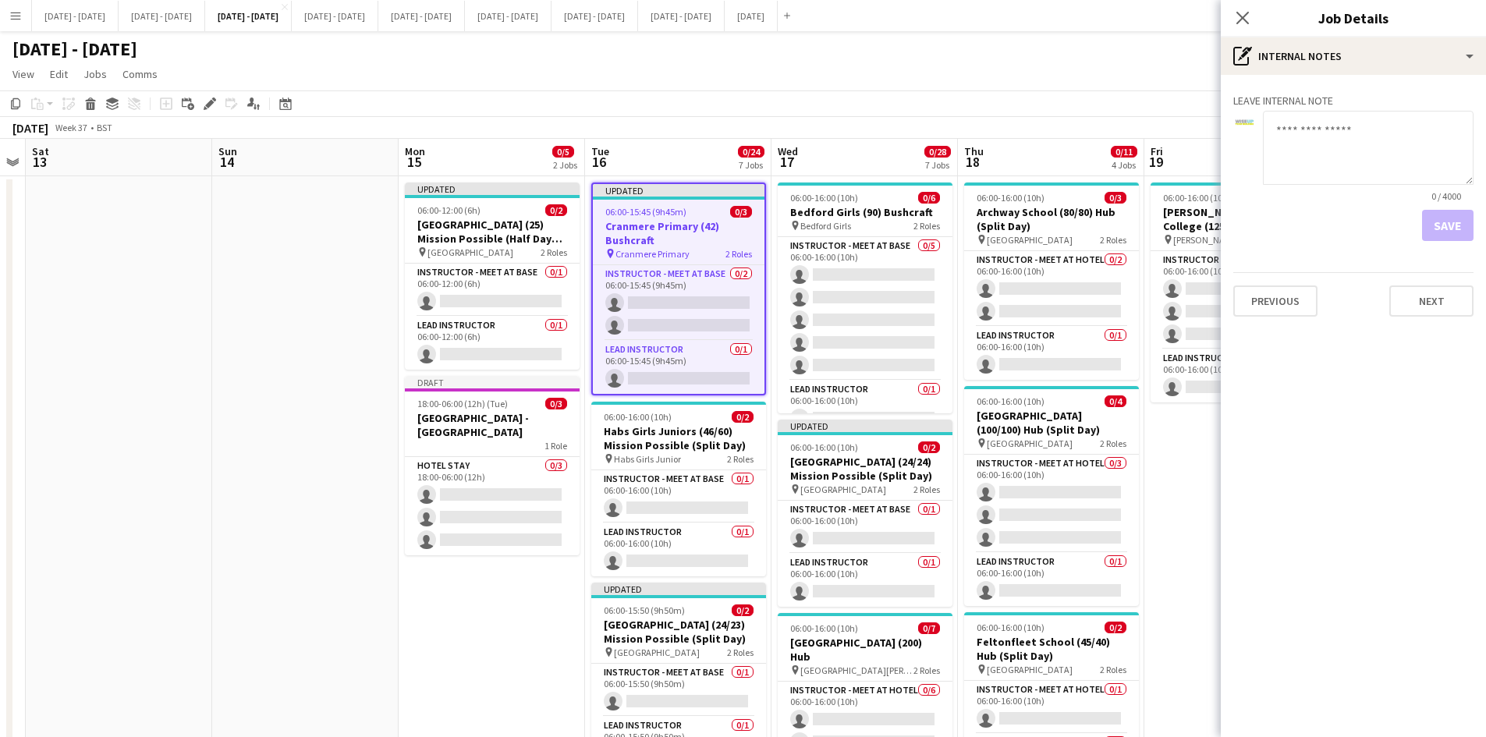
click at [1281, 134] on textarea at bounding box center [1368, 148] width 211 height 74
type textarea "**********"
click at [1451, 222] on button "Save" at bounding box center [1447, 225] width 51 height 31
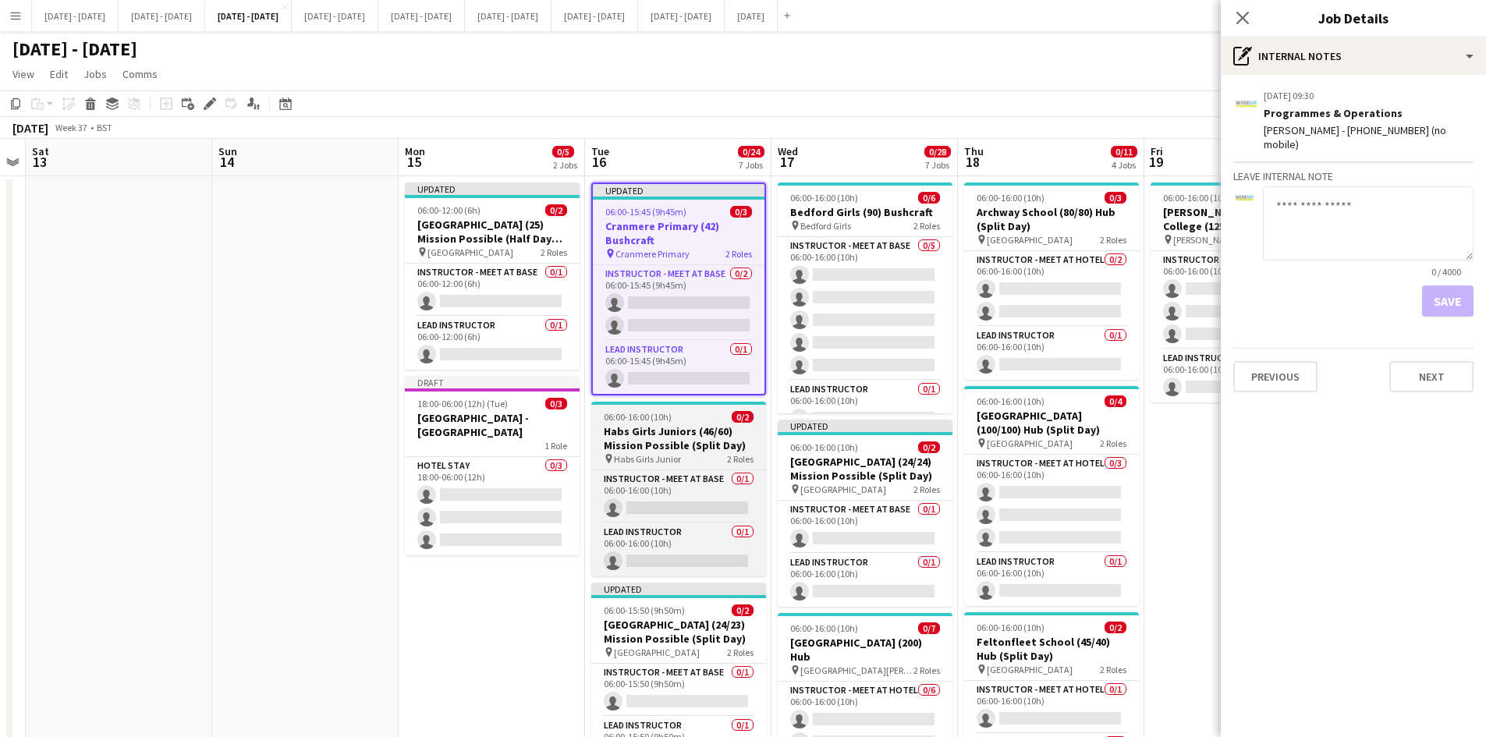
click at [692, 418] on div "06:00-16:00 (10h) 0/2" at bounding box center [678, 417] width 175 height 12
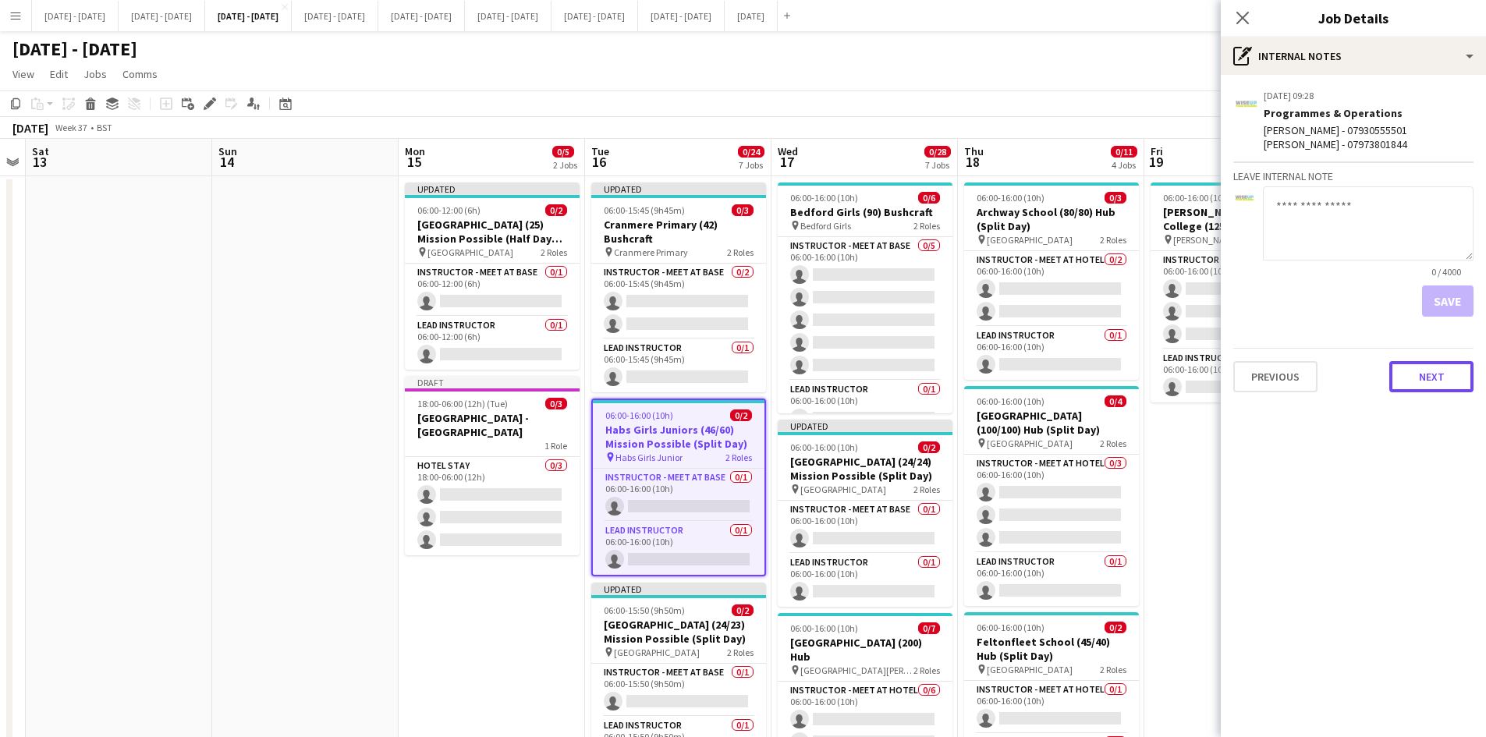
click at [1411, 380] on button "Next" at bounding box center [1432, 376] width 84 height 31
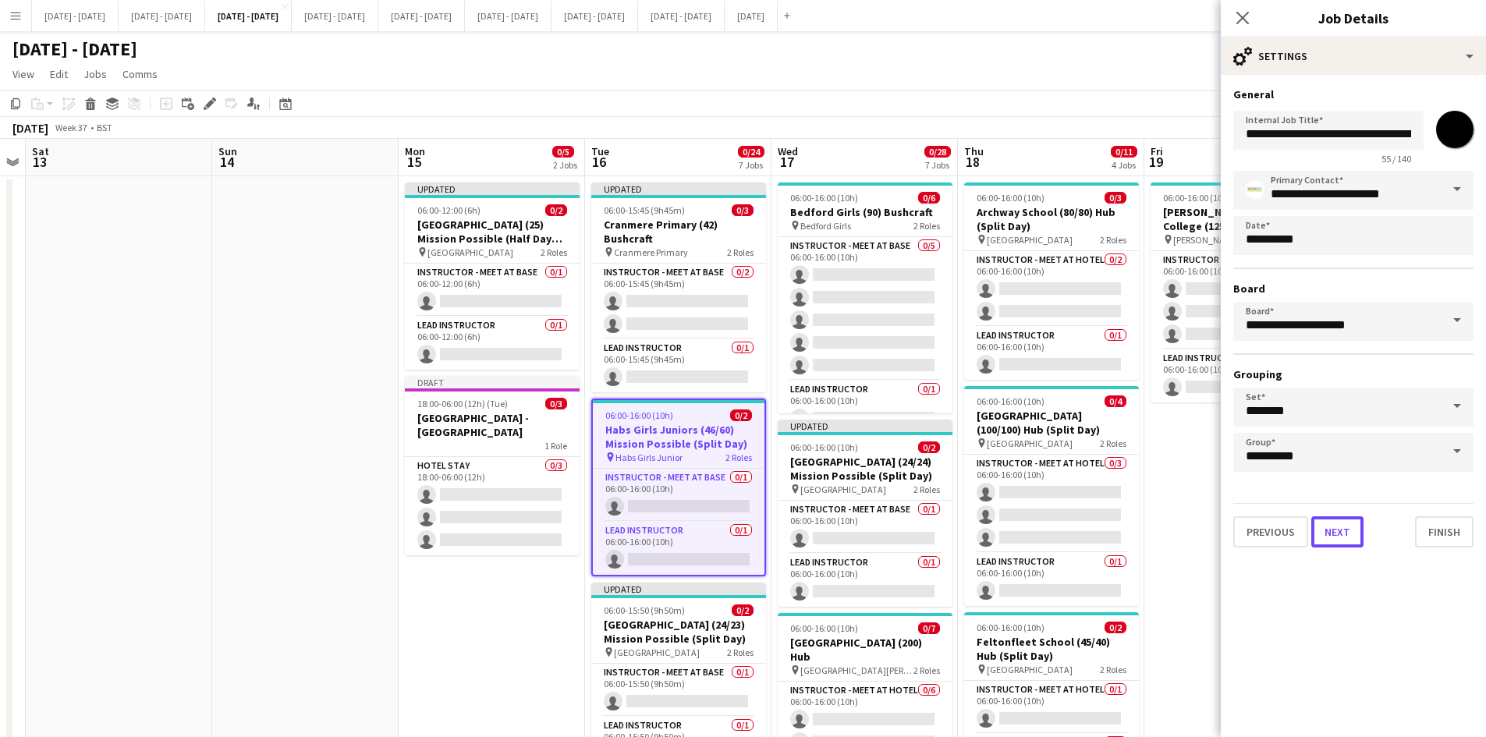
click at [1328, 546] on button "Next" at bounding box center [1338, 532] width 52 height 31
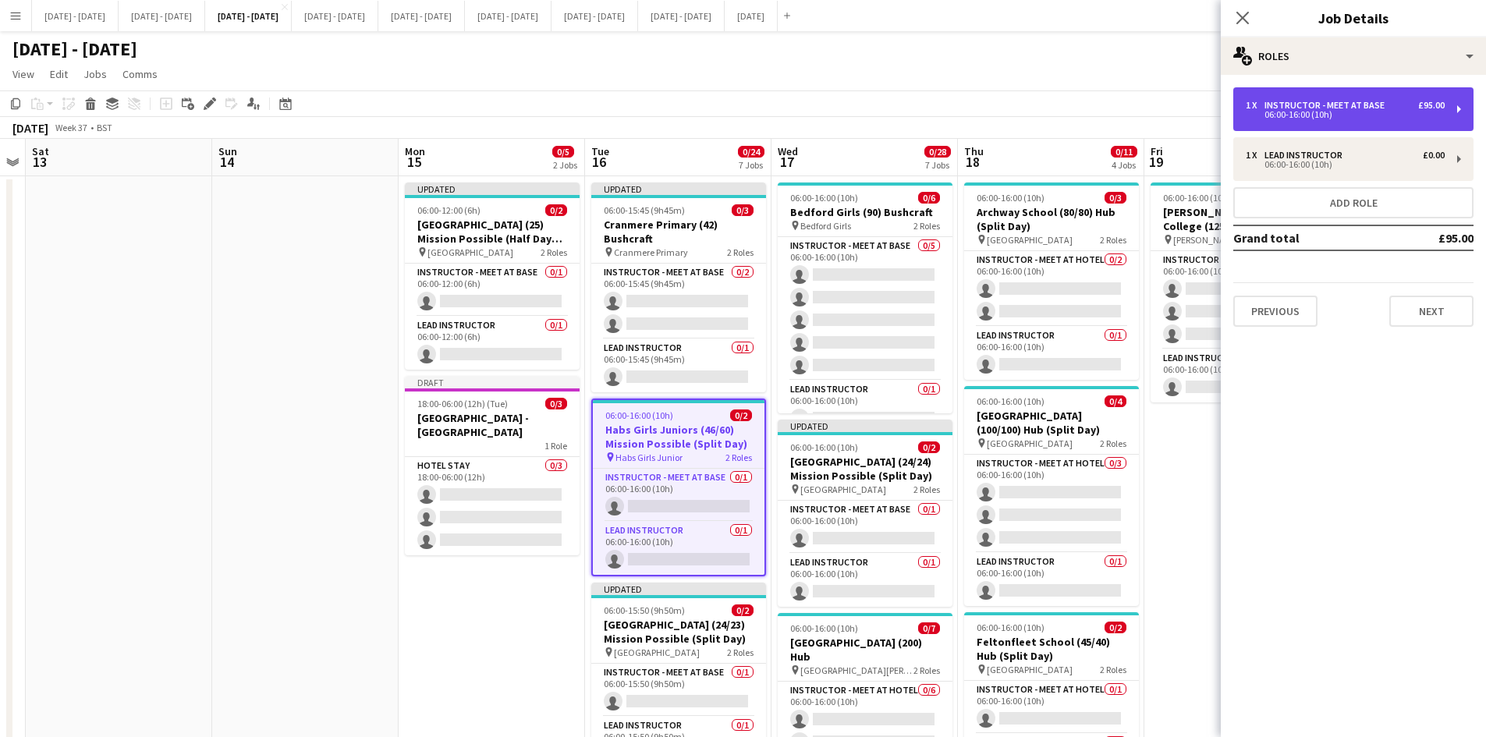
click at [1278, 101] on div "Instructor - Meet at Base" at bounding box center [1328, 105] width 126 height 11
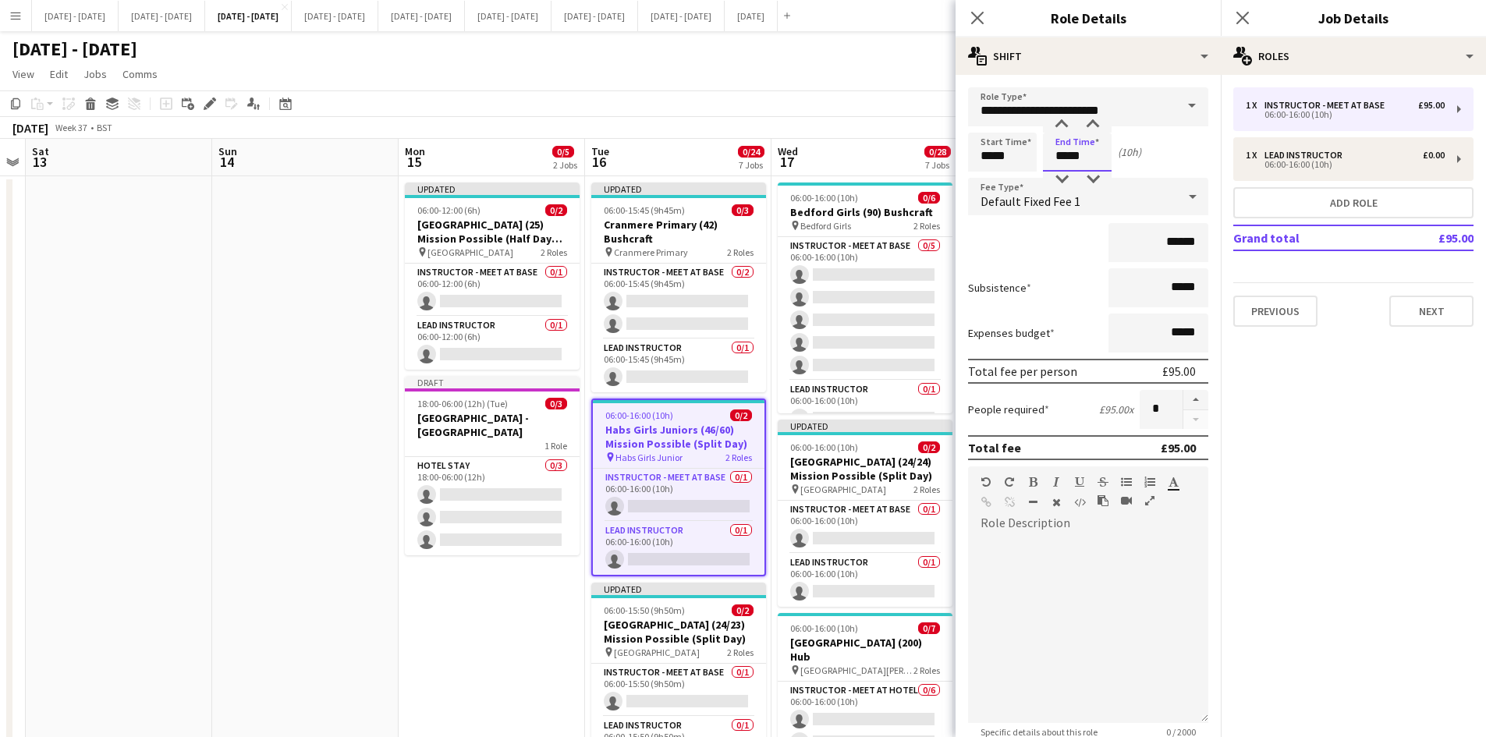
drag, startPoint x: 1087, startPoint y: 147, endPoint x: 1014, endPoint y: 174, distance: 77.3
click at [1014, 174] on form "**********" at bounding box center [1088, 493] width 265 height 813
type input "*****"
click at [974, 9] on app-icon "Close pop-in" at bounding box center [978, 18] width 23 height 23
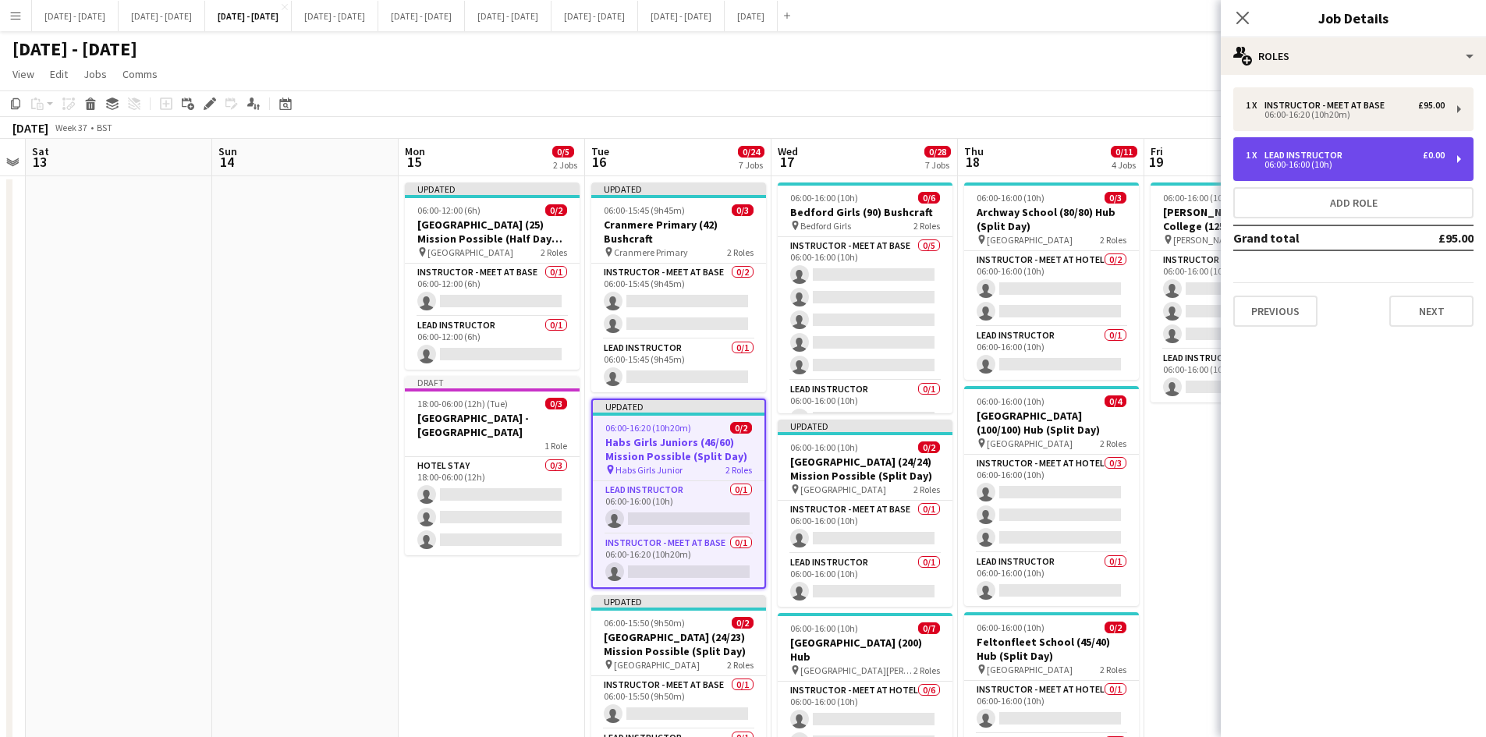
click at [1284, 161] on div "06:00-16:00 (10h)" at bounding box center [1345, 165] width 199 height 8
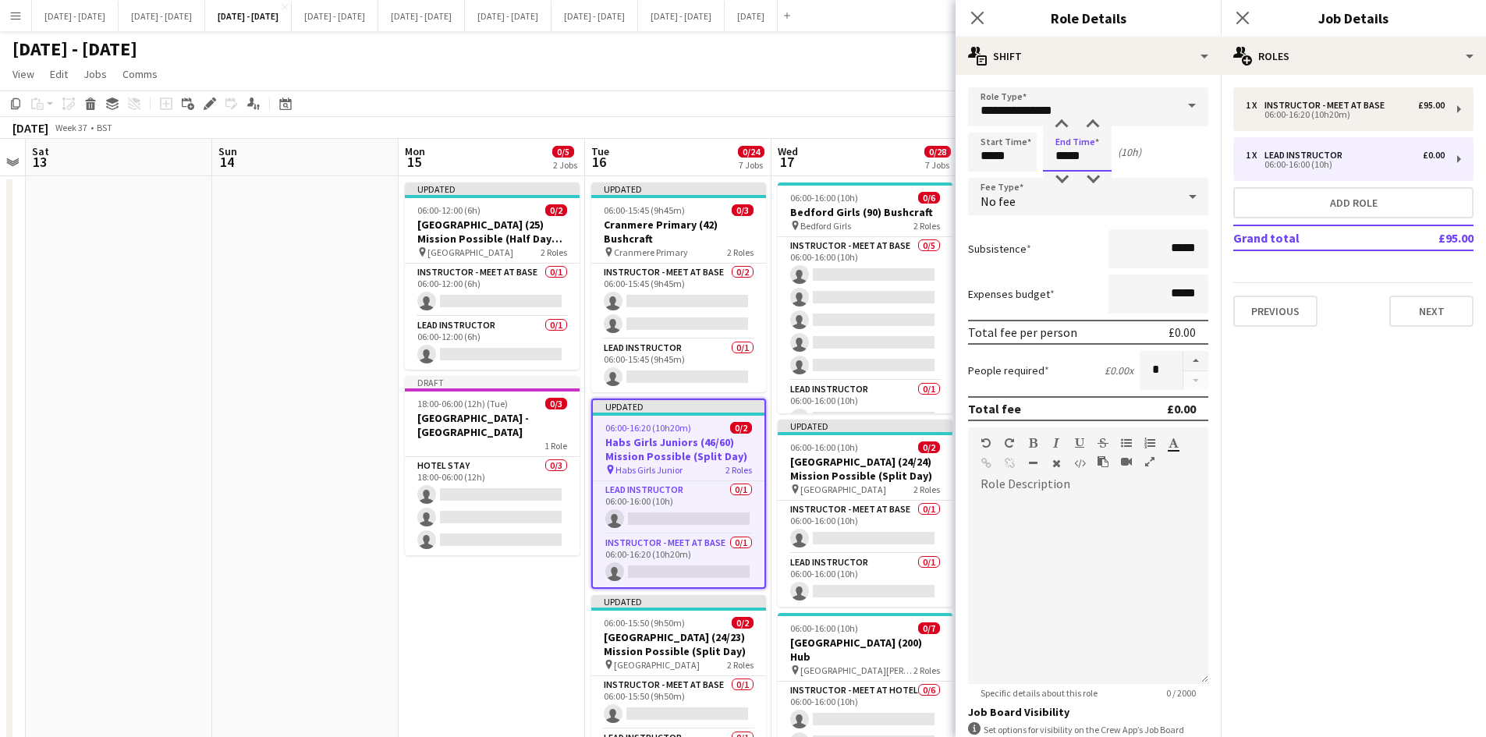
drag, startPoint x: 1092, startPoint y: 161, endPoint x: 1041, endPoint y: 175, distance: 53.4
click at [1041, 175] on form "**********" at bounding box center [1088, 474] width 265 height 774
type input "*****"
click at [972, 16] on icon "Close pop-in" at bounding box center [977, 17] width 15 height 15
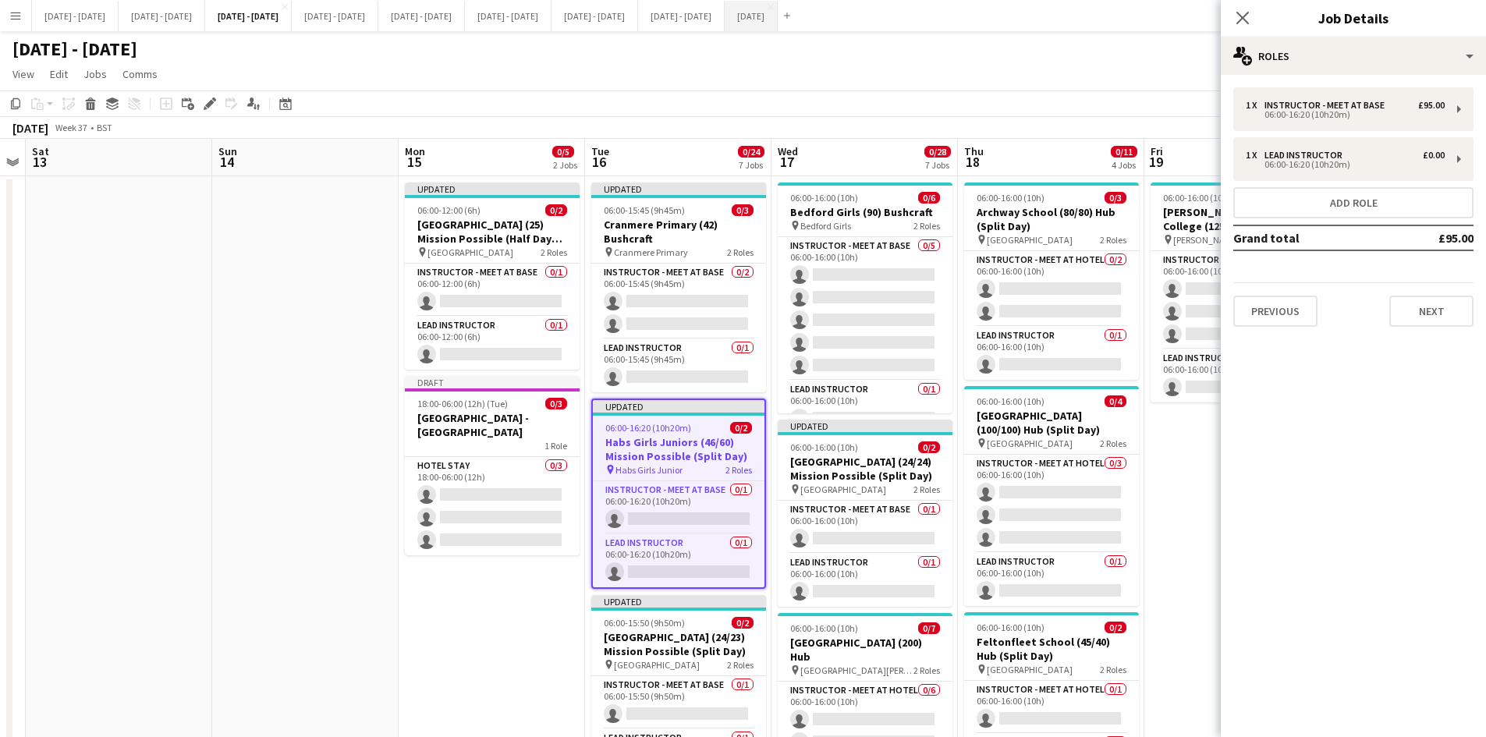
click at [778, 19] on button "[DATE] Close" at bounding box center [751, 16] width 53 height 30
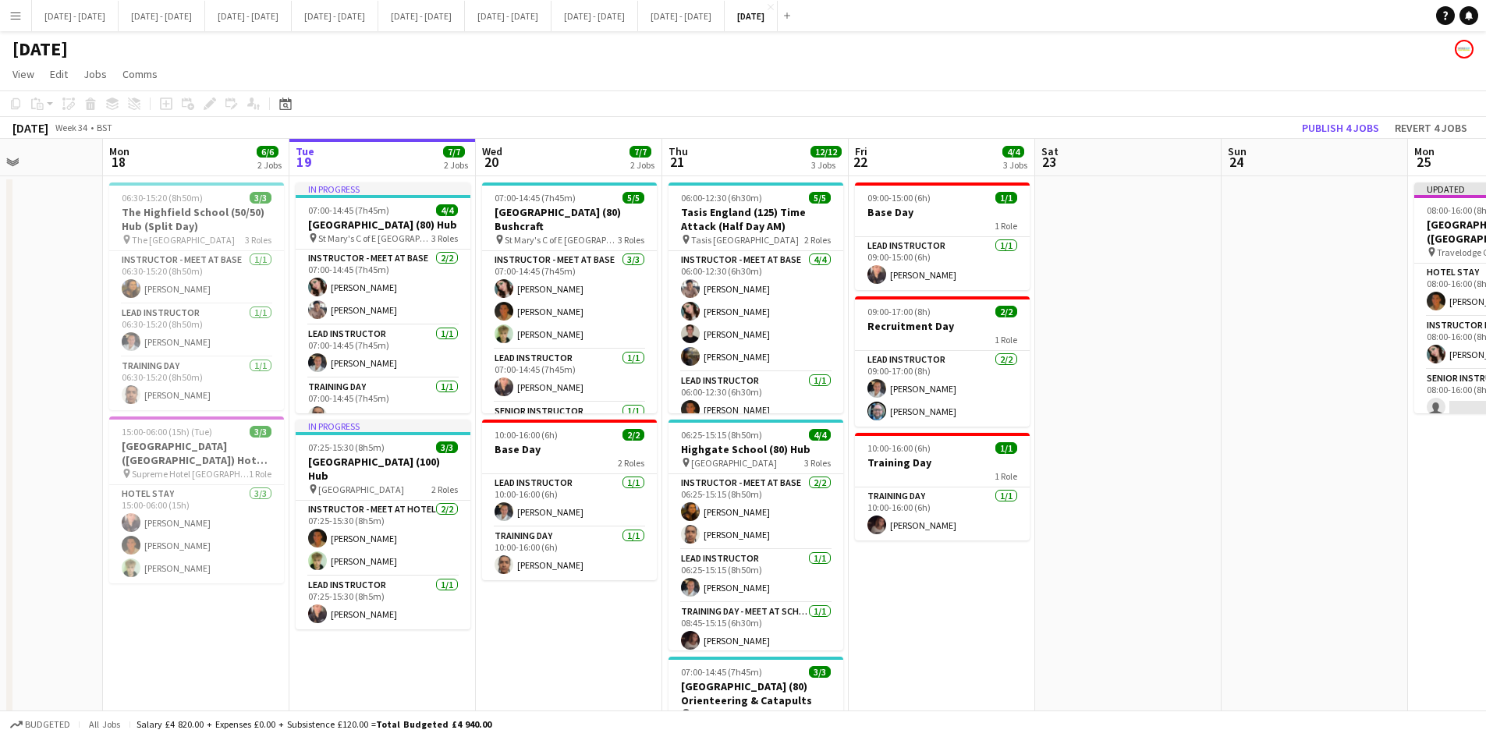
scroll to position [0, 471]
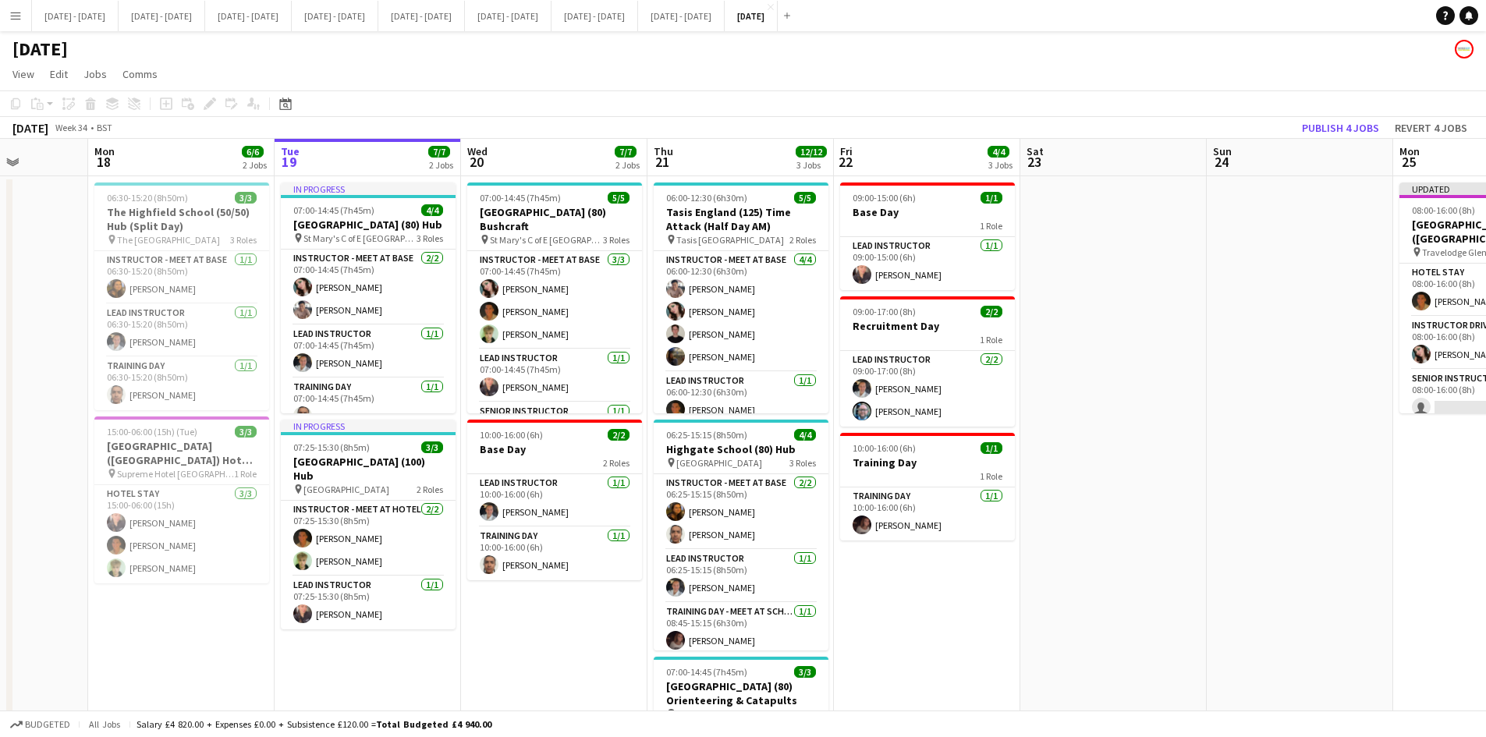
drag, startPoint x: 147, startPoint y: 414, endPoint x: 1419, endPoint y: 421, distance: 1271.8
click at [1419, 421] on app-calendar-viewport "Fri 15 Sat 16 Sun 17 Mon 18 6/6 2 Jobs Tue 19 7/7 2 Jobs Wed 20 7/7 2 Jobs Thu …" at bounding box center [743, 513] width 1486 height 748
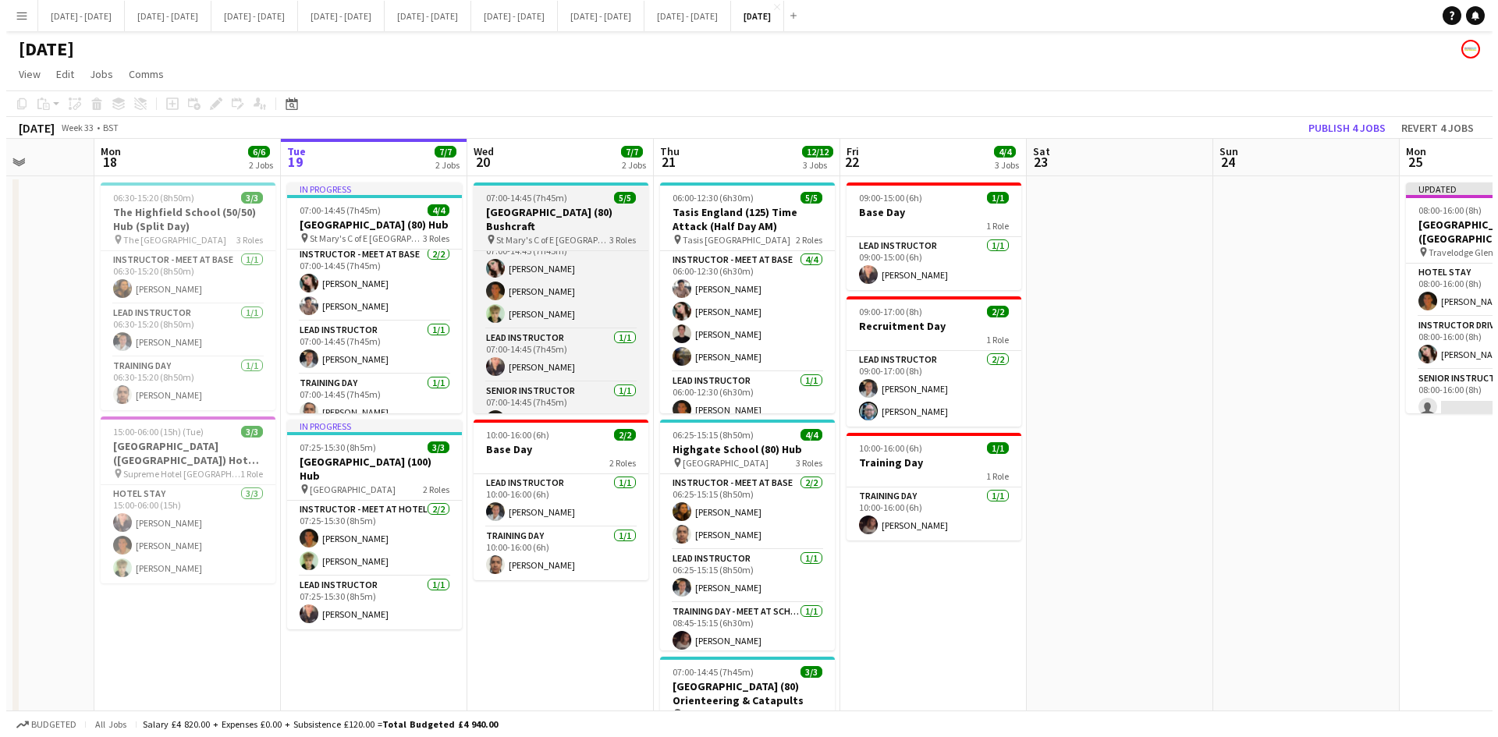
scroll to position [16, 0]
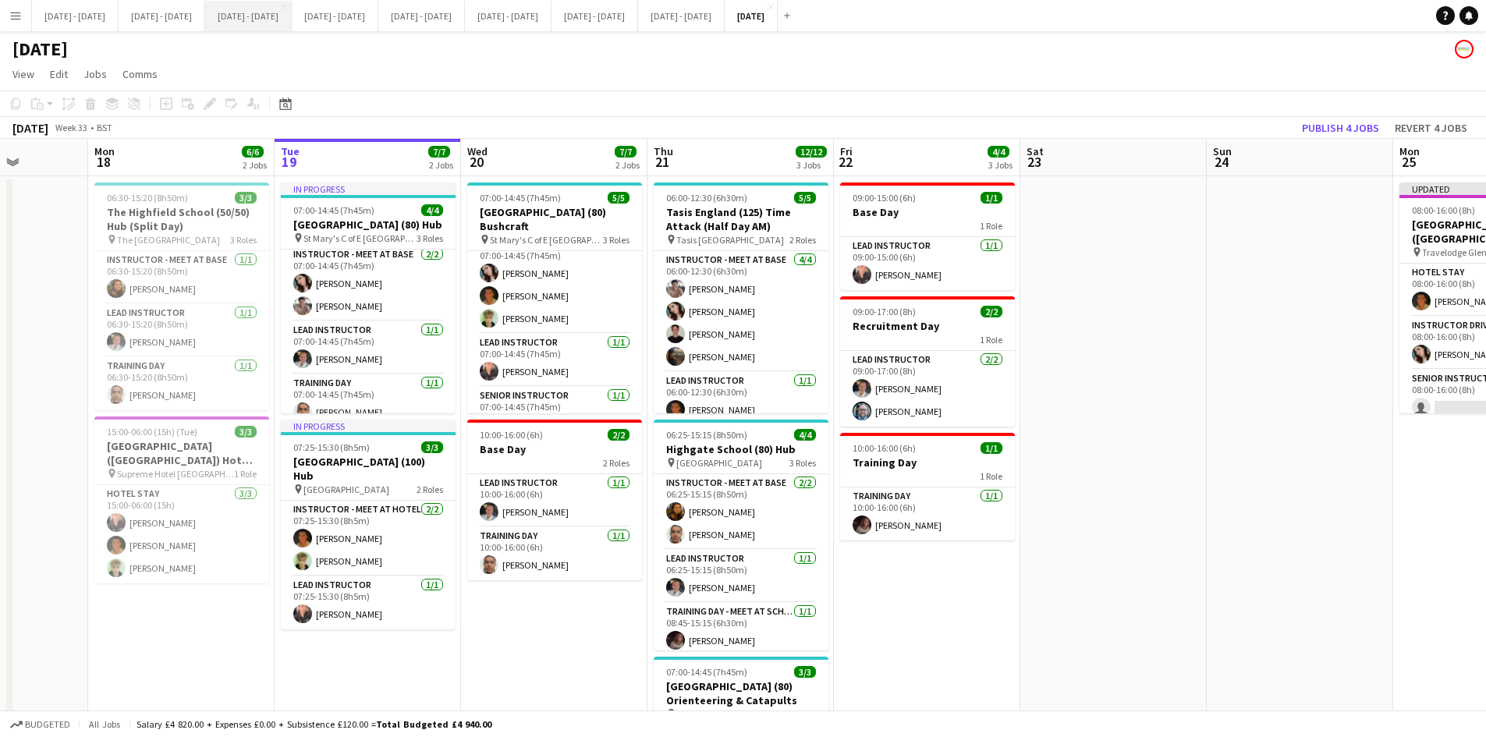
click at [268, 14] on button "[DATE] - [DATE] Close" at bounding box center [248, 16] width 87 height 30
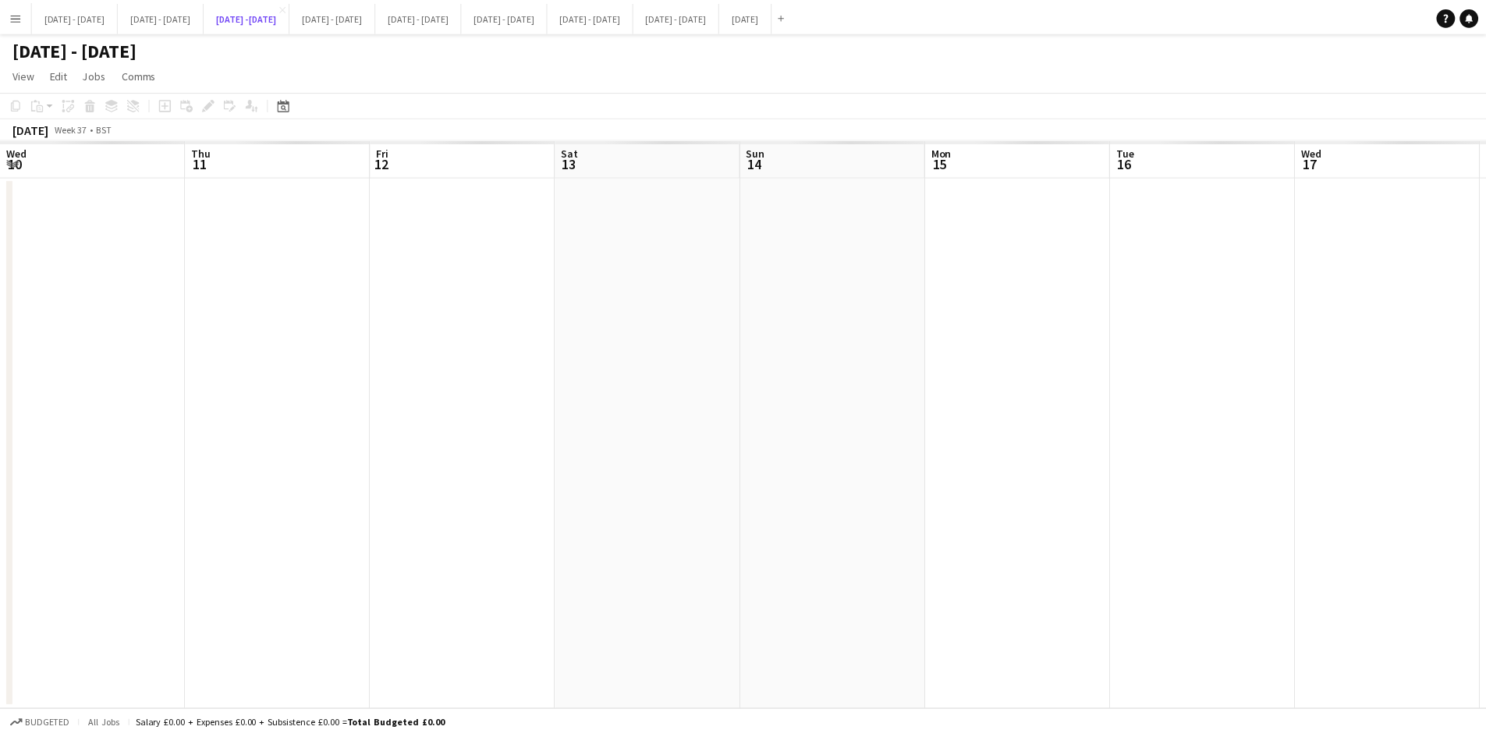
scroll to position [0, 534]
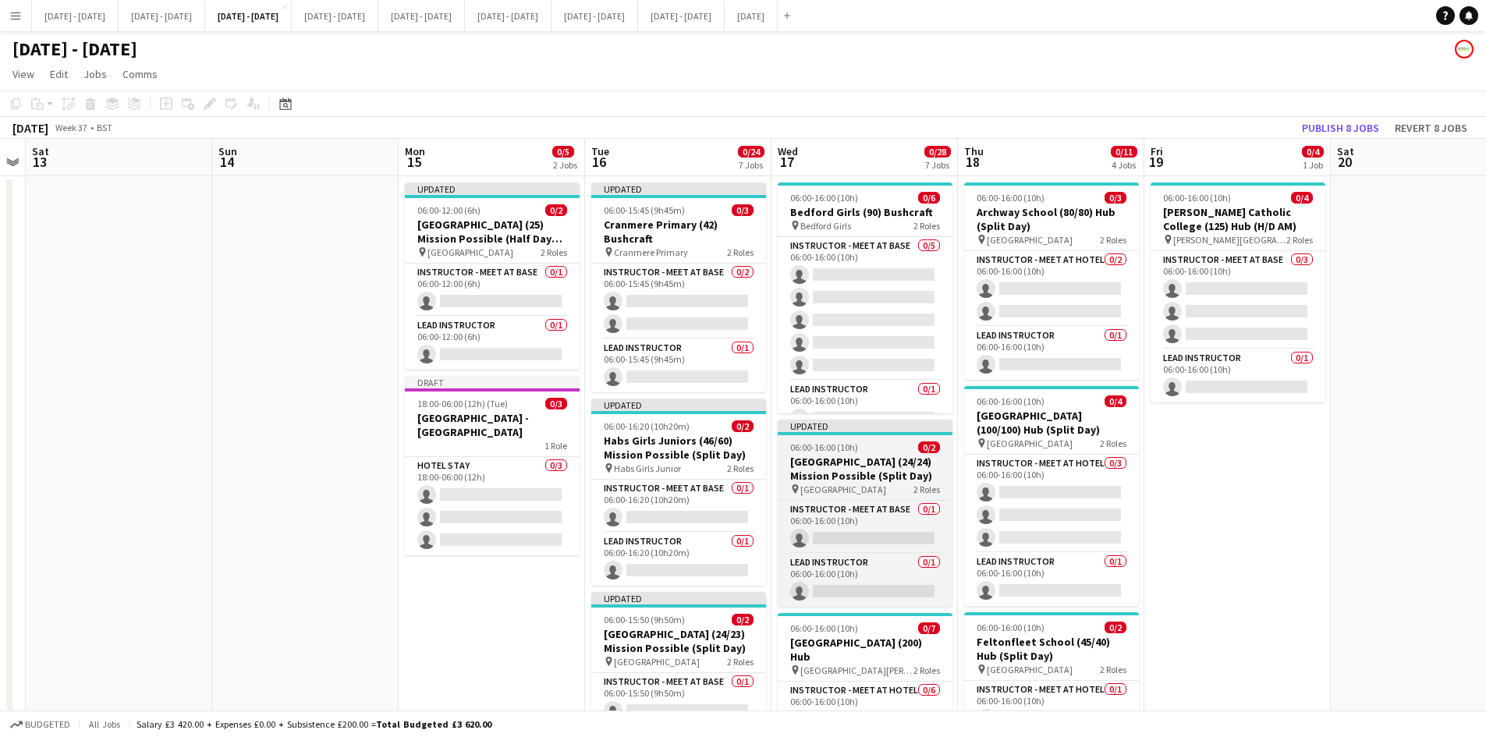
click at [885, 443] on div "06:00-16:00 (10h) 0/2" at bounding box center [865, 448] width 175 height 12
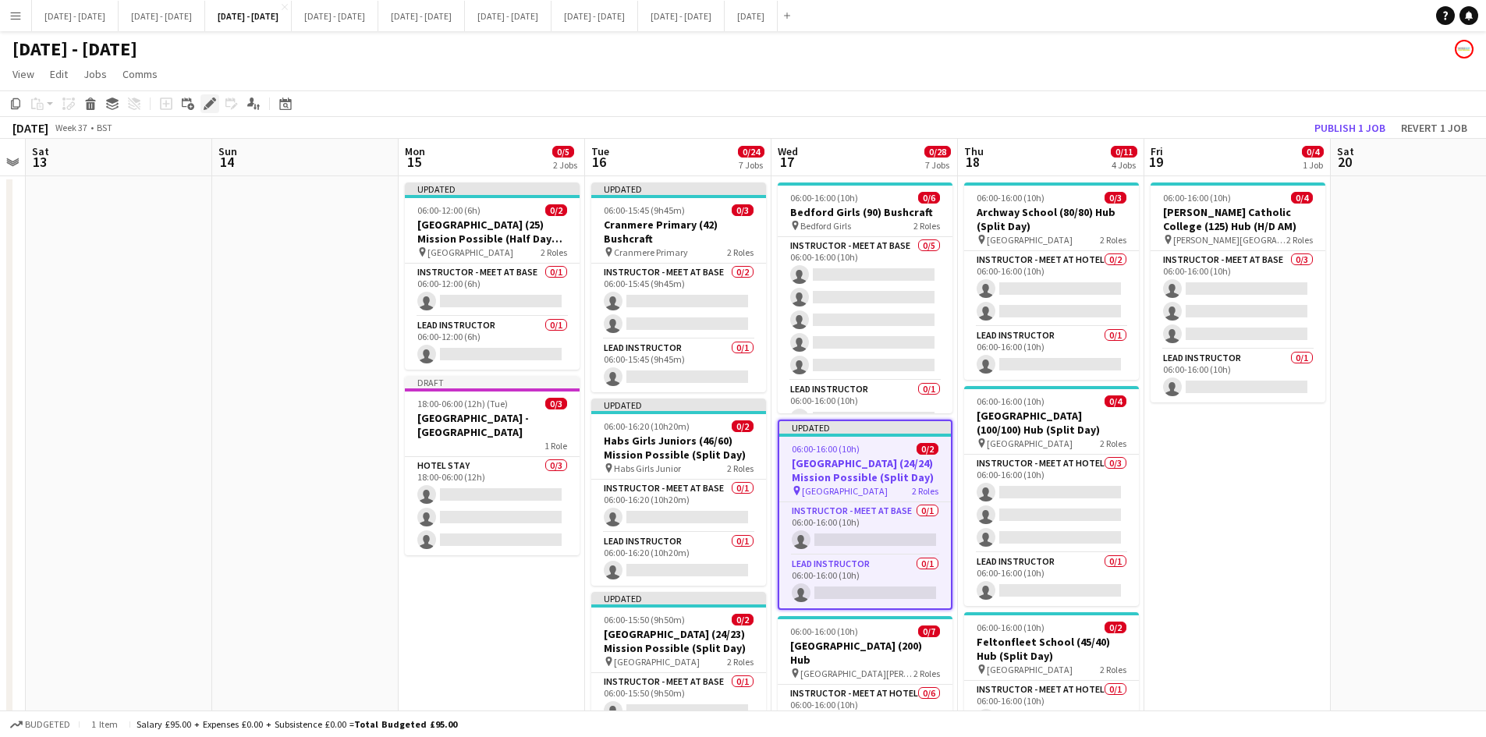
click at [209, 103] on icon at bounding box center [209, 104] width 9 height 9
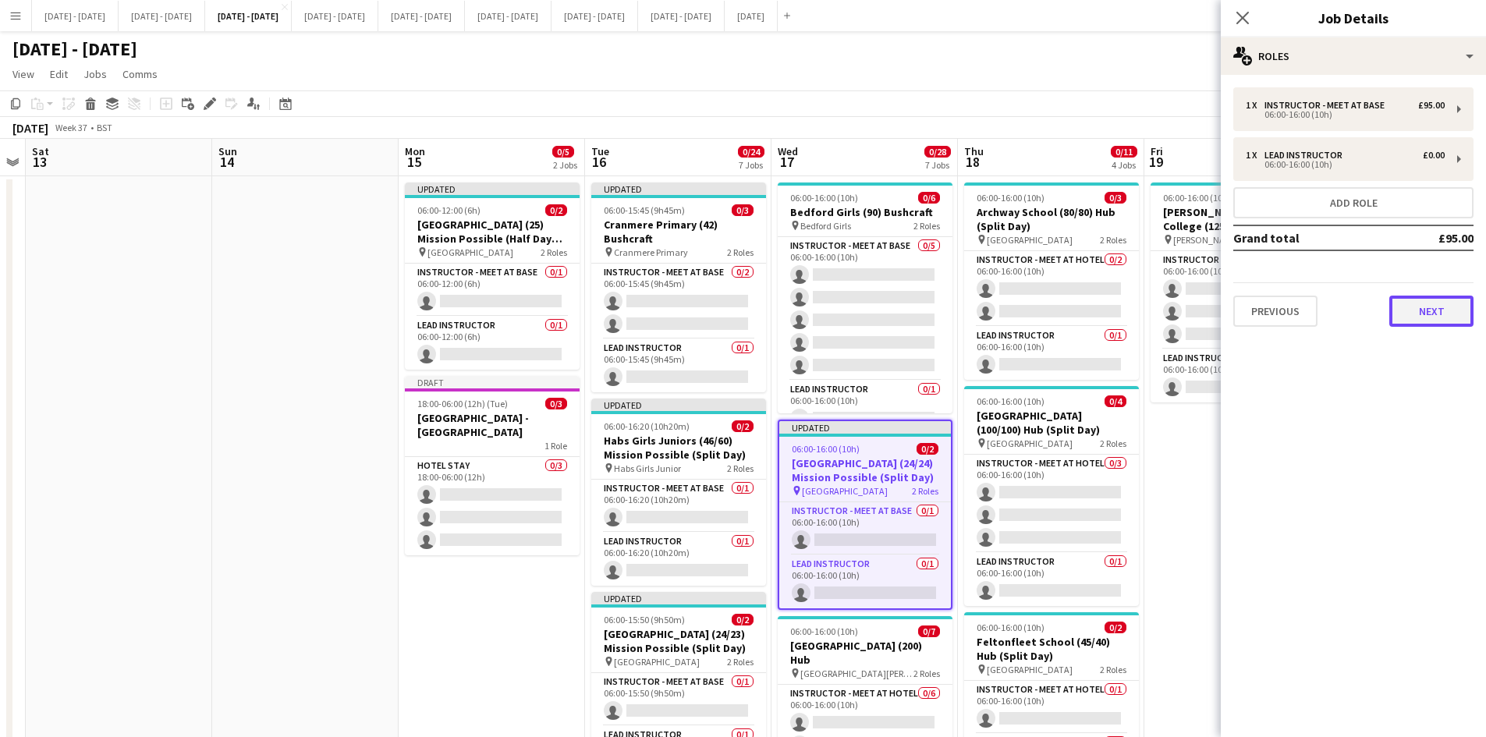
click at [1429, 316] on button "Next" at bounding box center [1432, 311] width 84 height 31
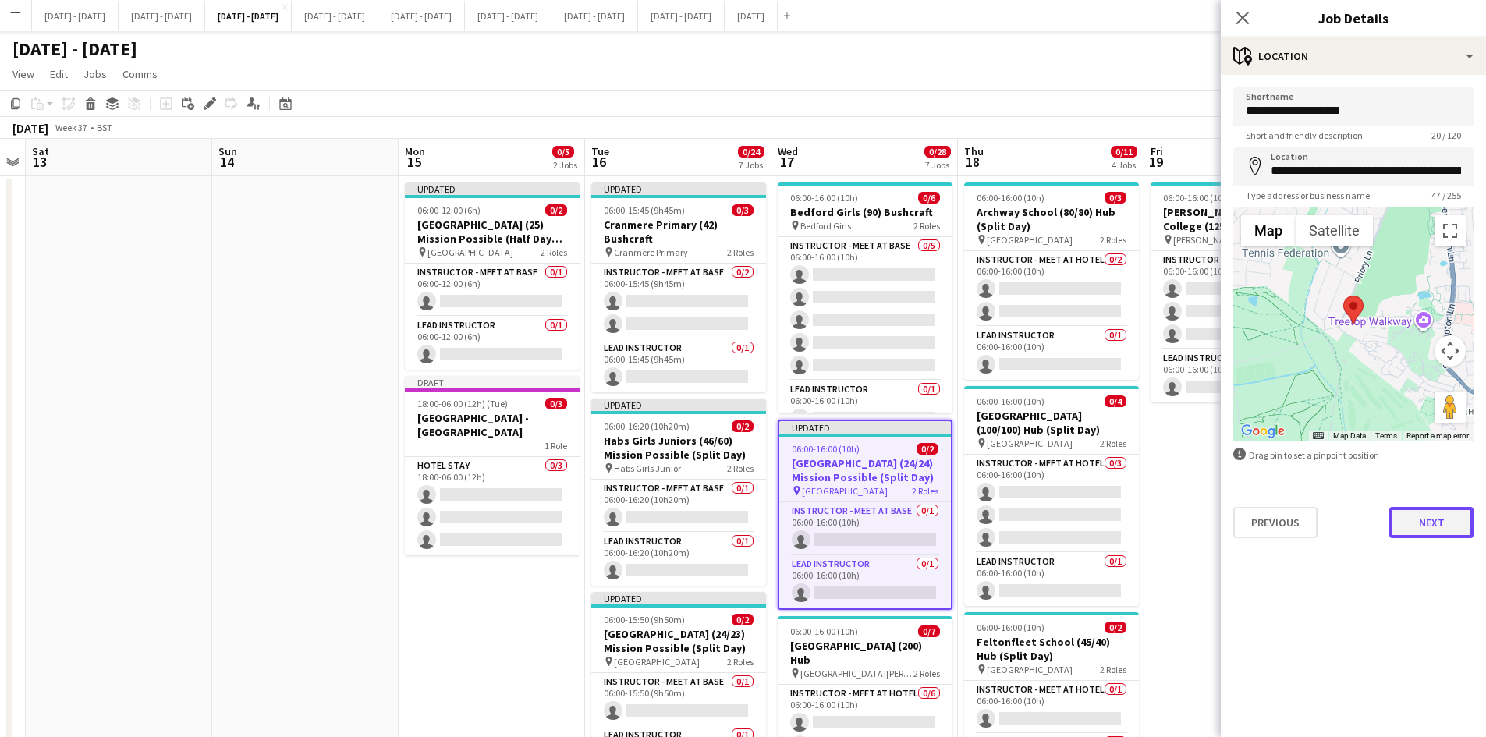
click at [1425, 520] on button "Next" at bounding box center [1432, 522] width 84 height 31
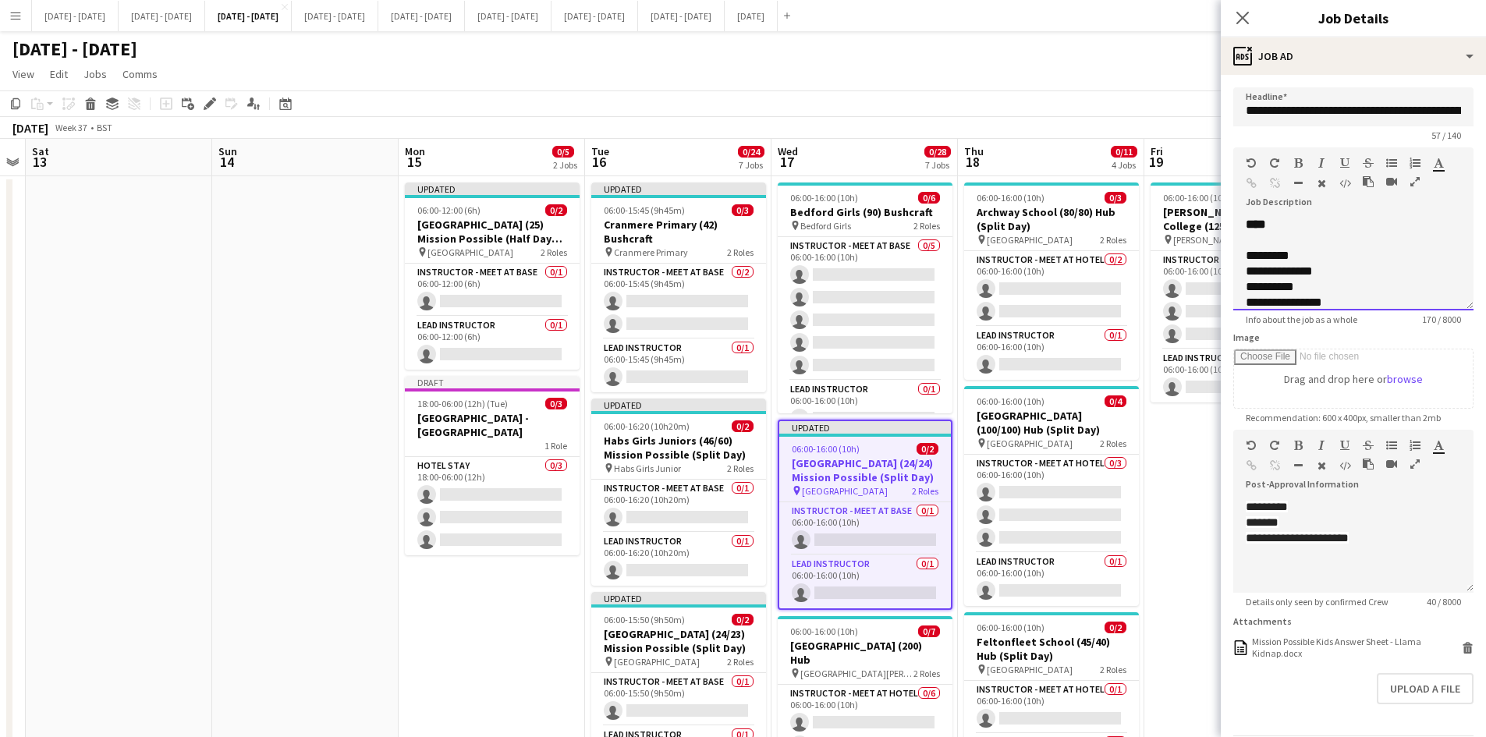
click at [1259, 279] on div "**********" at bounding box center [1336, 272] width 180 height 16
click at [1274, 274] on div "**********" at bounding box center [1342, 272] width 192 height 16
click at [1393, 682] on button "Upload a file" at bounding box center [1425, 688] width 97 height 31
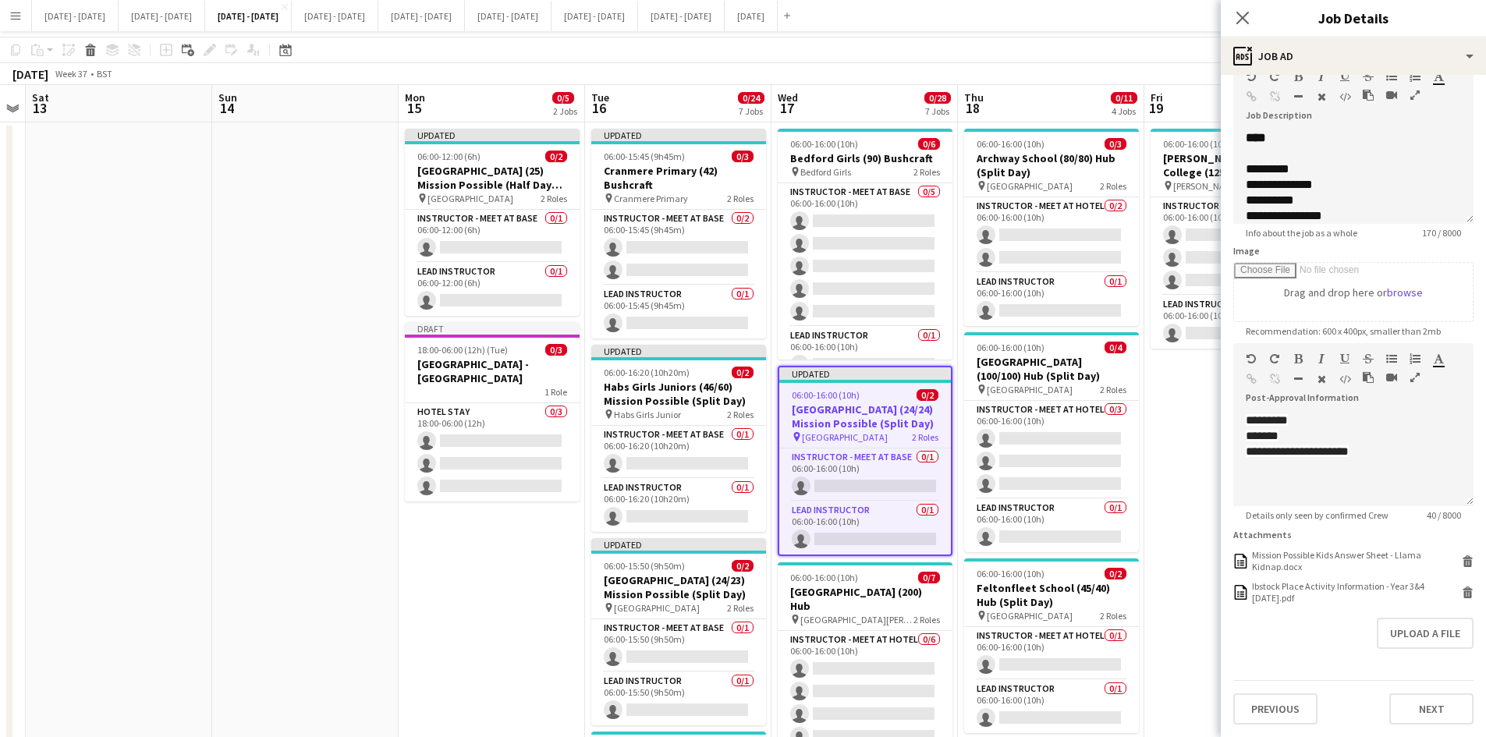
scroll to position [78, 0]
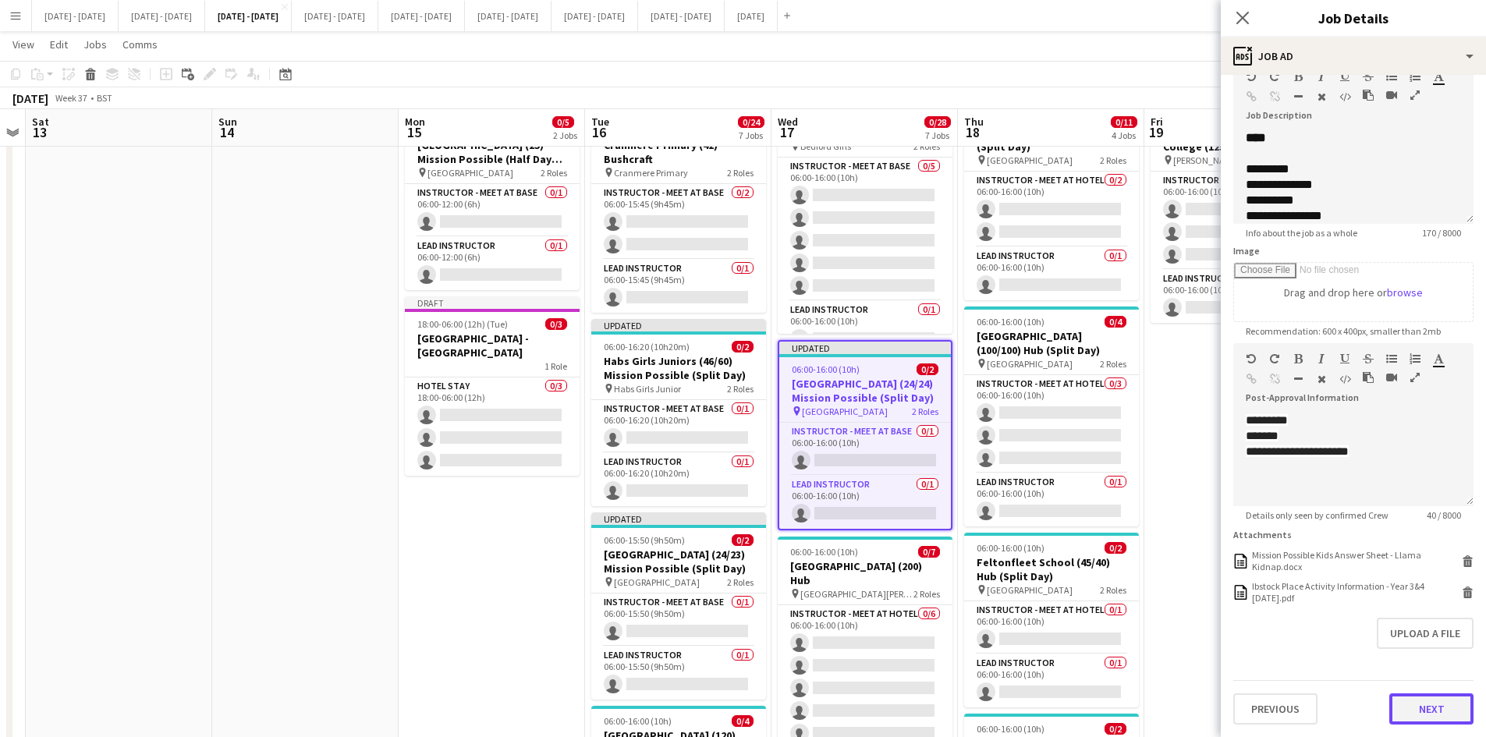
click at [1418, 712] on button "Next" at bounding box center [1432, 709] width 84 height 31
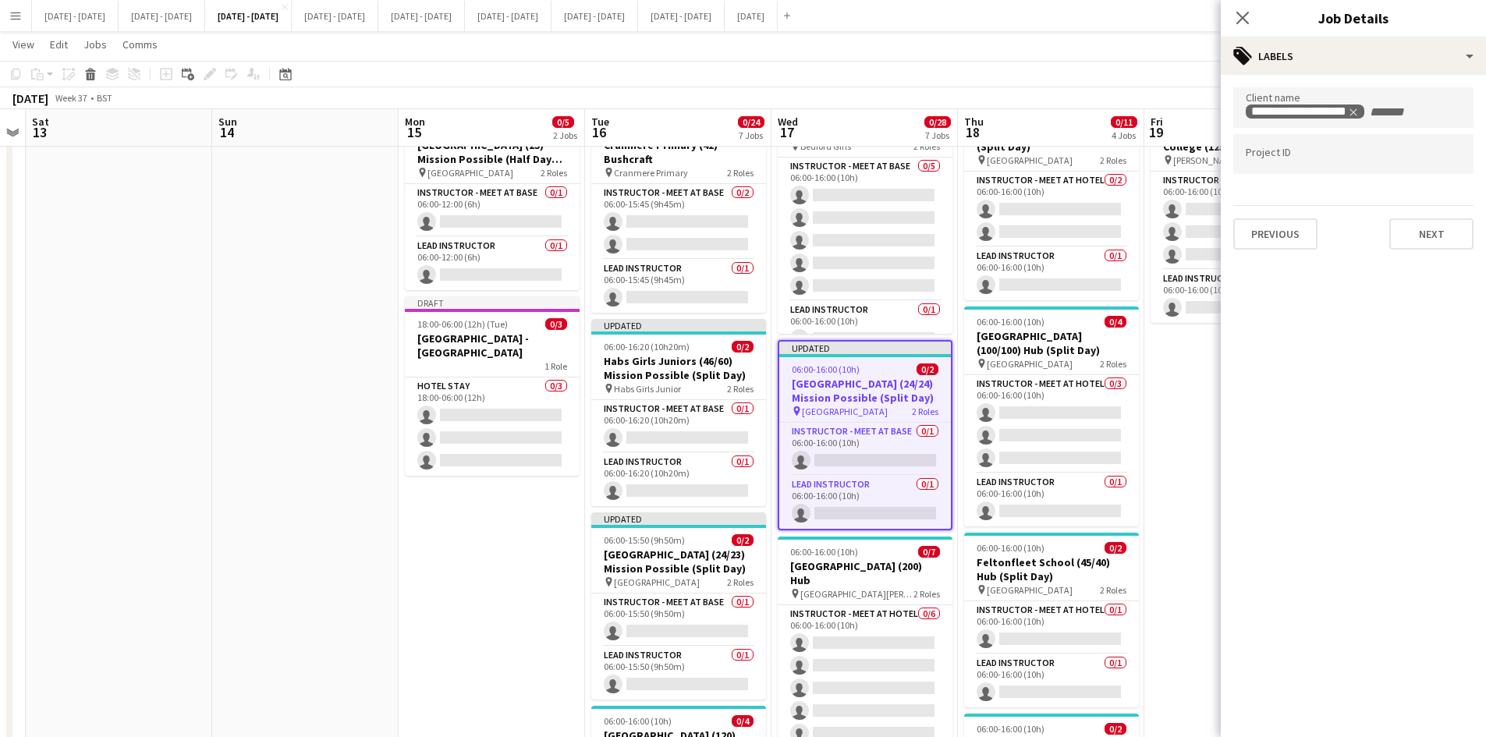
scroll to position [0, 0]
click at [1423, 254] on button "Next" at bounding box center [1432, 250] width 84 height 31
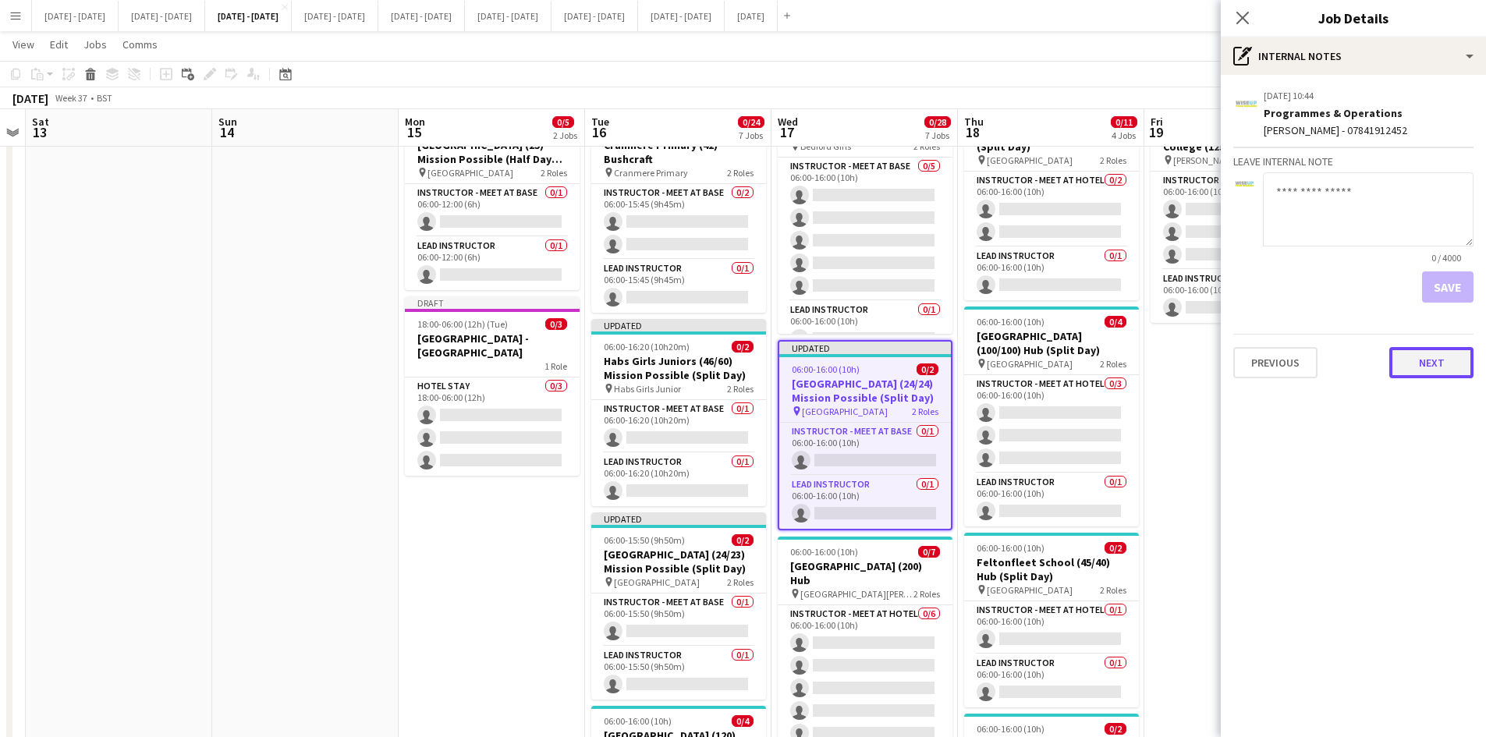
click at [1411, 363] on button "Next" at bounding box center [1432, 362] width 84 height 31
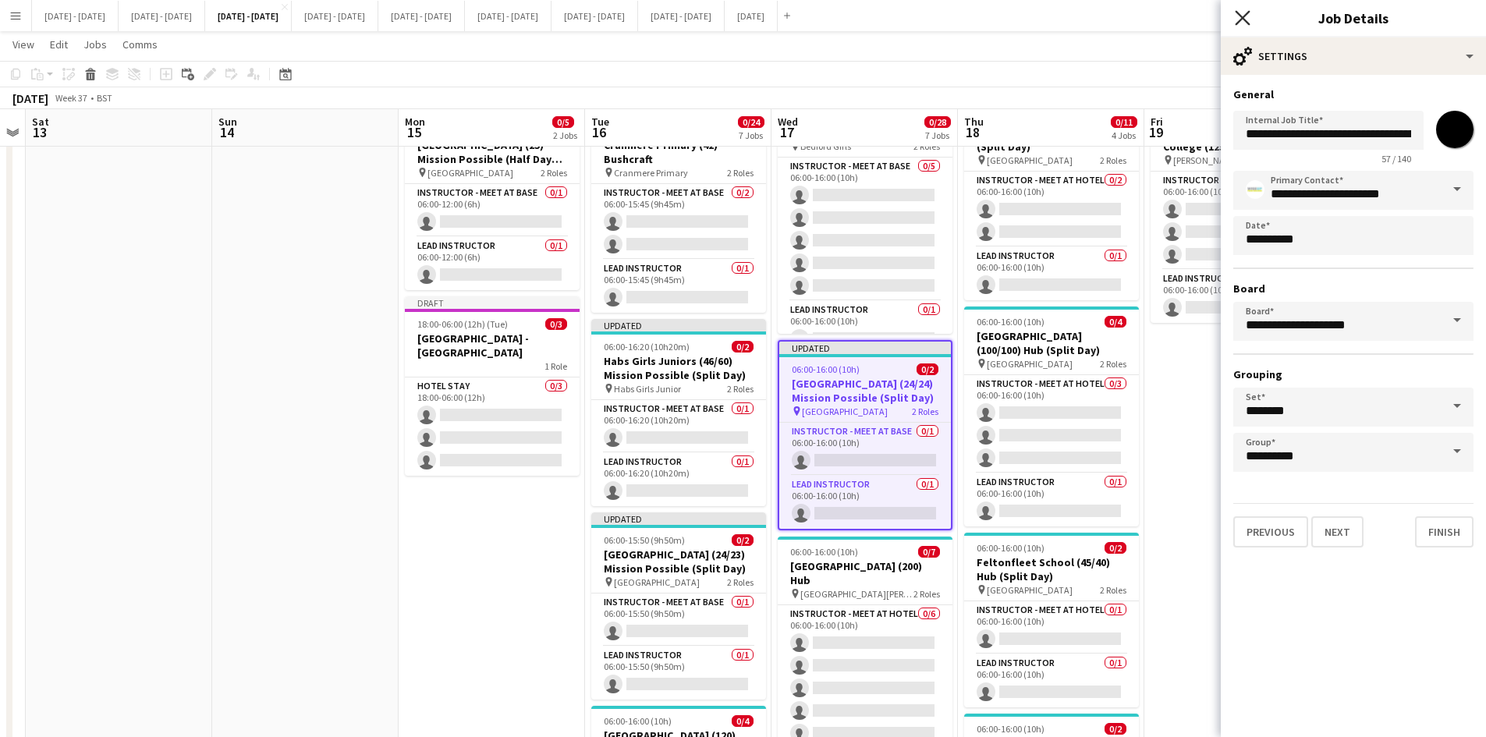
click at [1244, 10] on icon "Close pop-in" at bounding box center [1242, 17] width 15 height 15
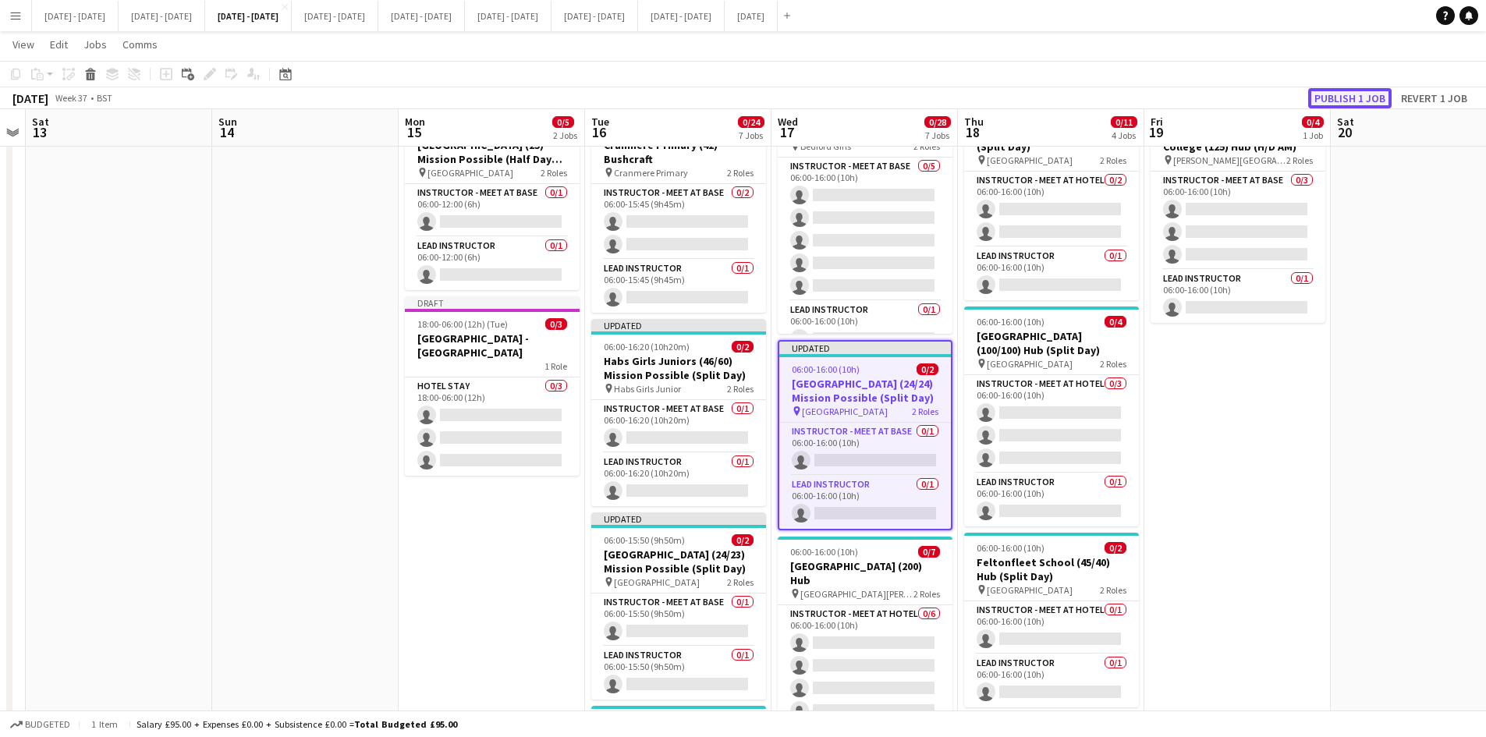
click at [1327, 94] on button "Publish 1 job" at bounding box center [1349, 98] width 83 height 20
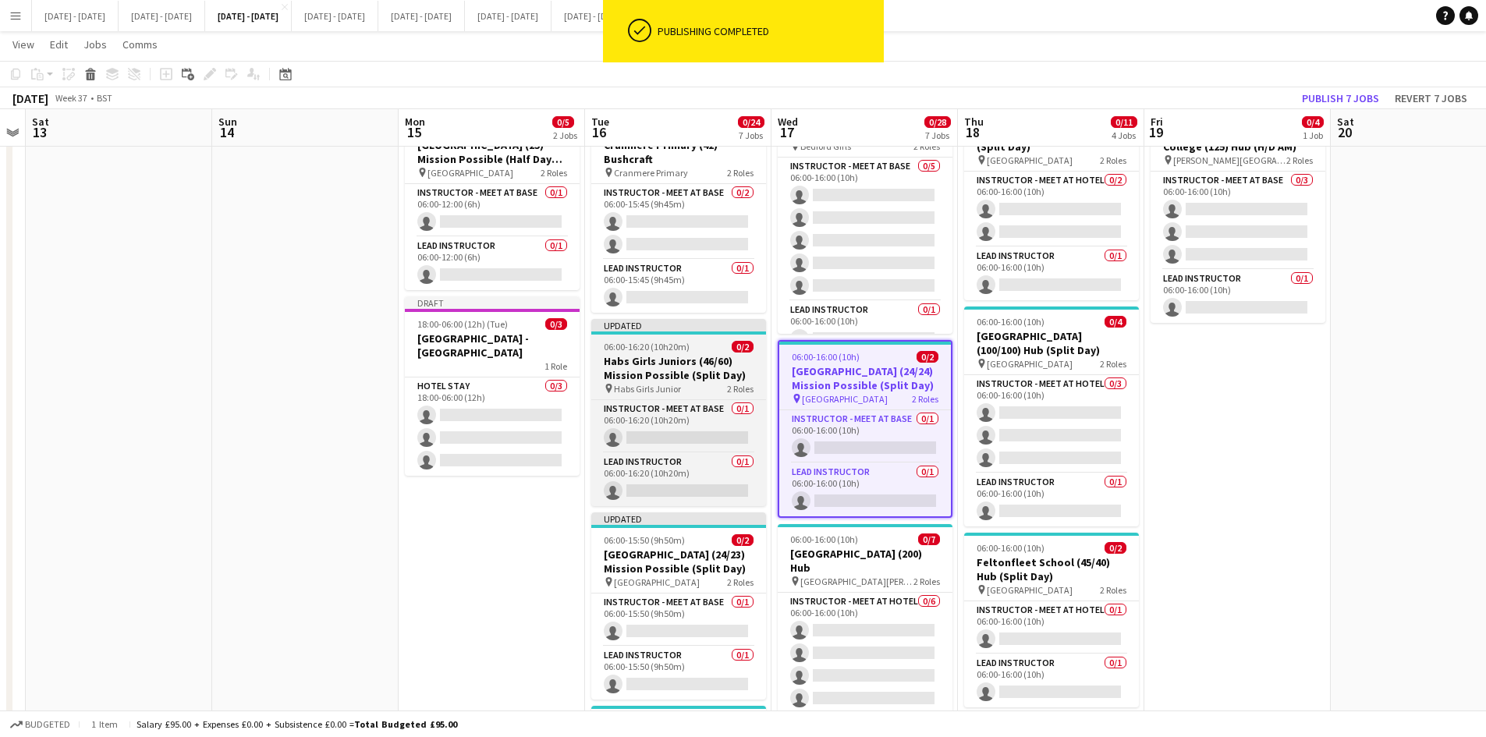
click at [701, 319] on div "Updated" at bounding box center [678, 325] width 175 height 12
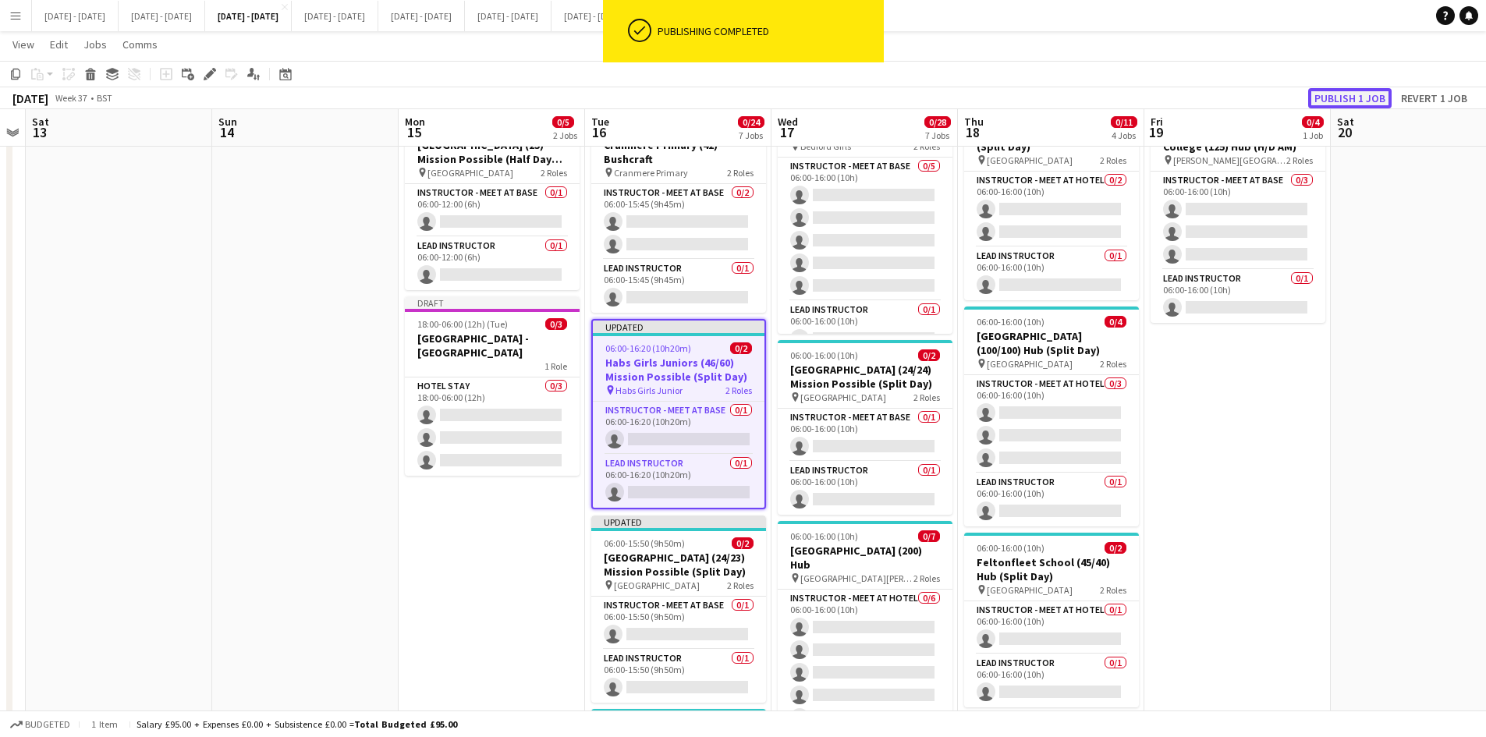
click at [1340, 93] on button "Publish 1 job" at bounding box center [1349, 98] width 83 height 20
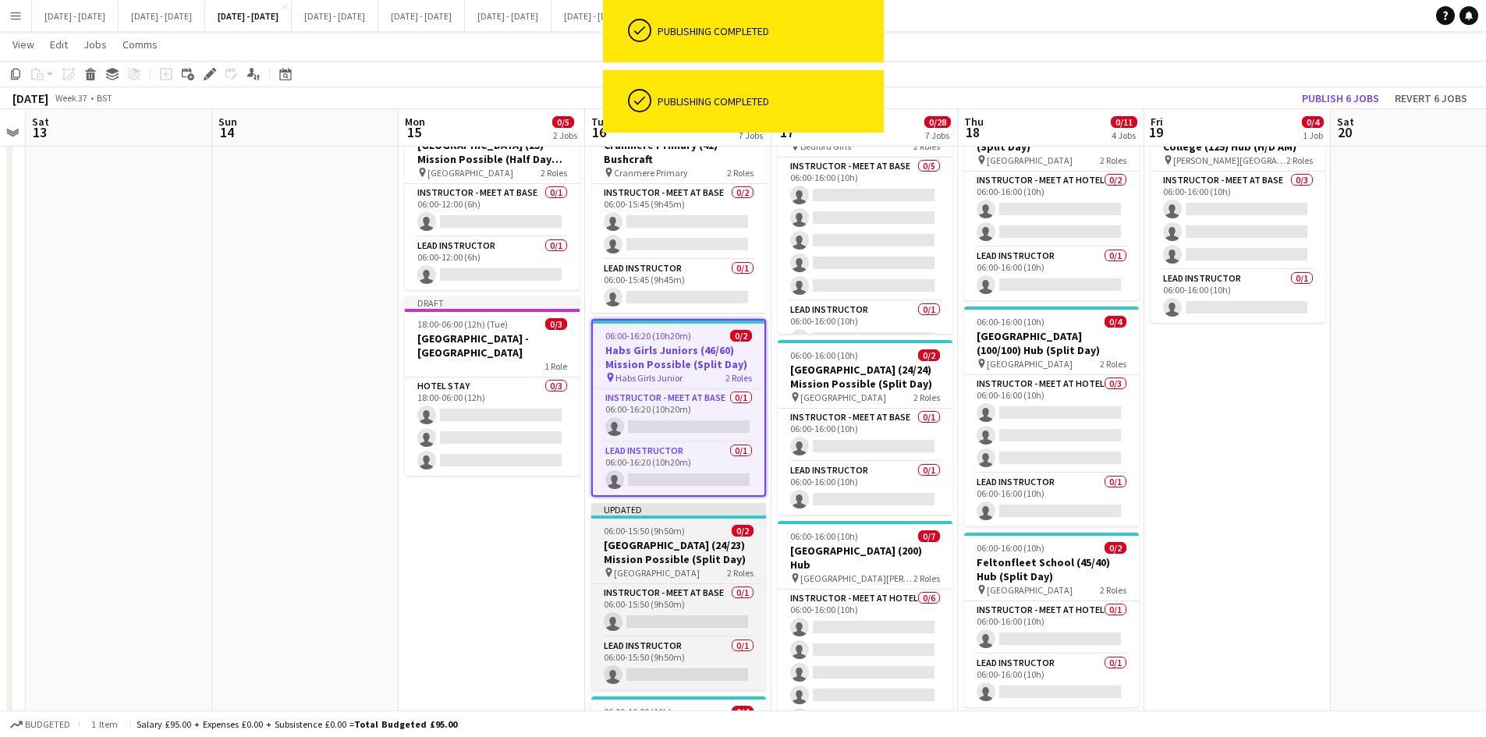
click at [679, 506] on div "Updated" at bounding box center [678, 509] width 175 height 12
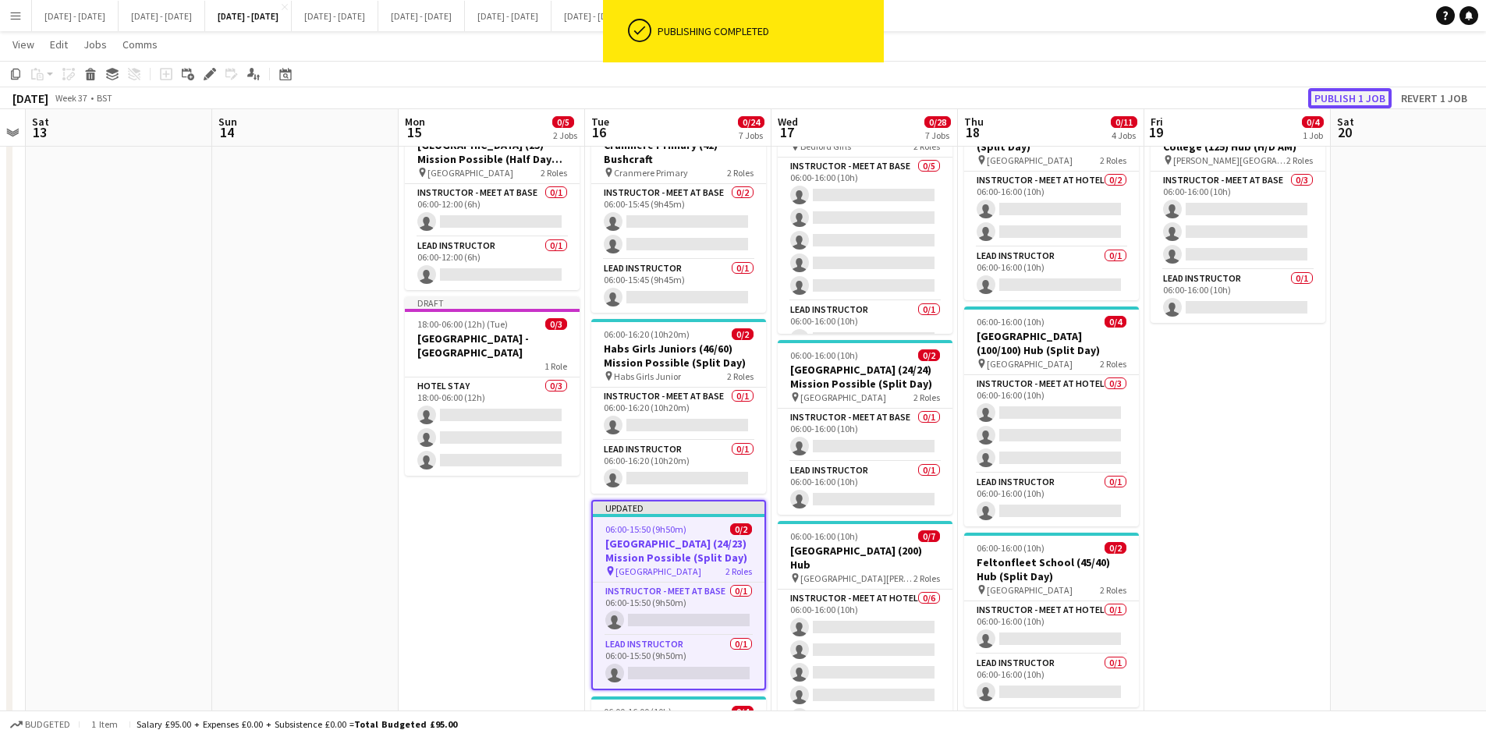
click at [1341, 94] on button "Publish 1 job" at bounding box center [1349, 98] width 83 height 20
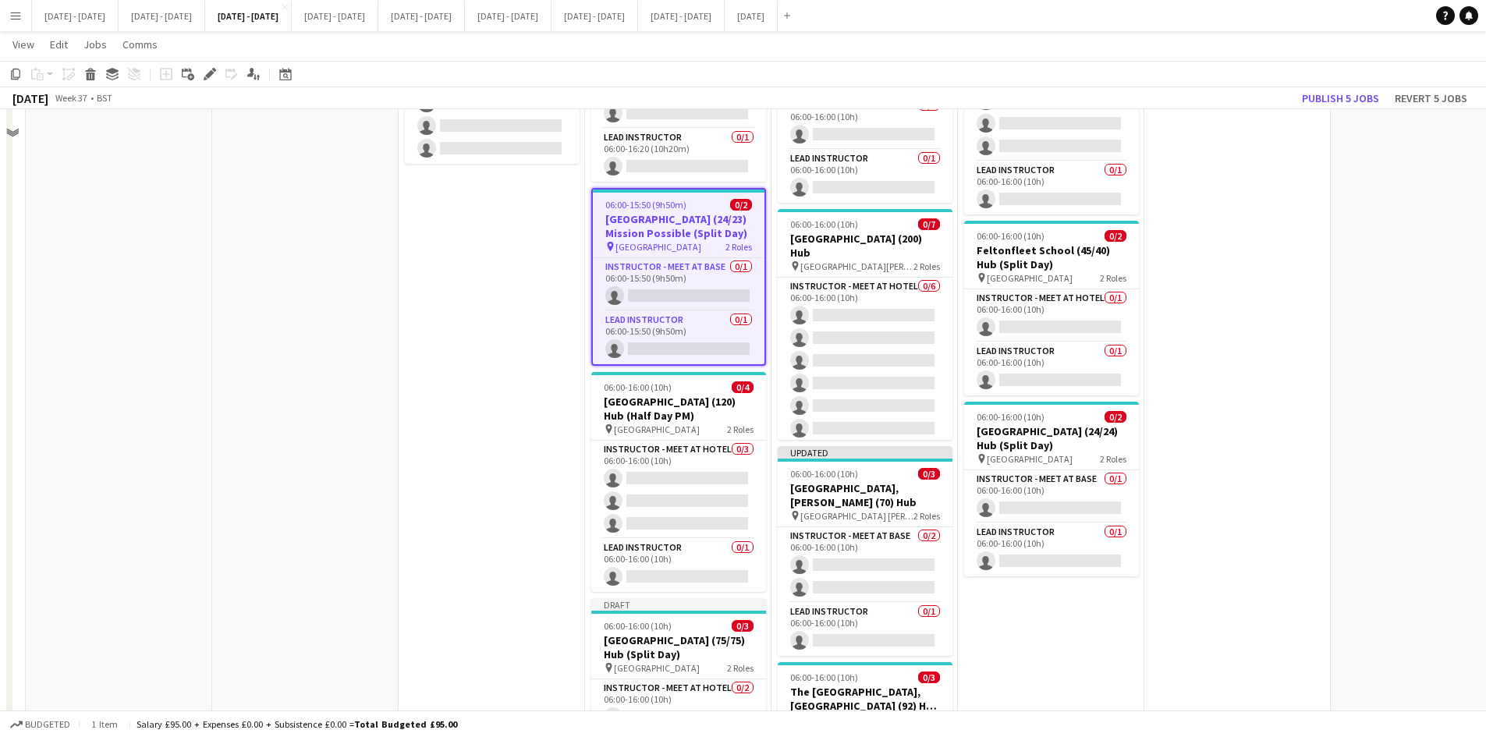
scroll to position [156, 0]
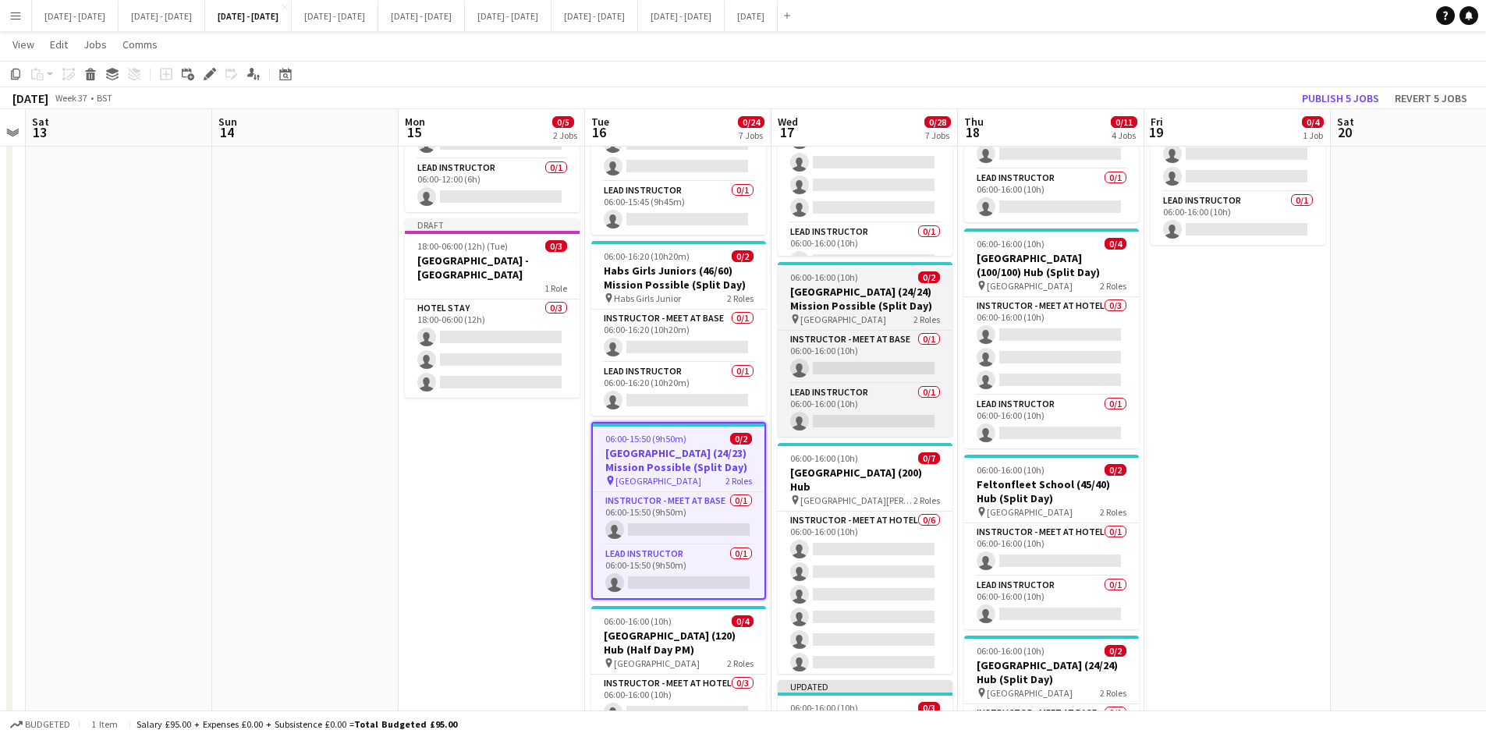
click at [879, 275] on div "06:00-16:00 (10h) 0/2" at bounding box center [865, 278] width 175 height 12
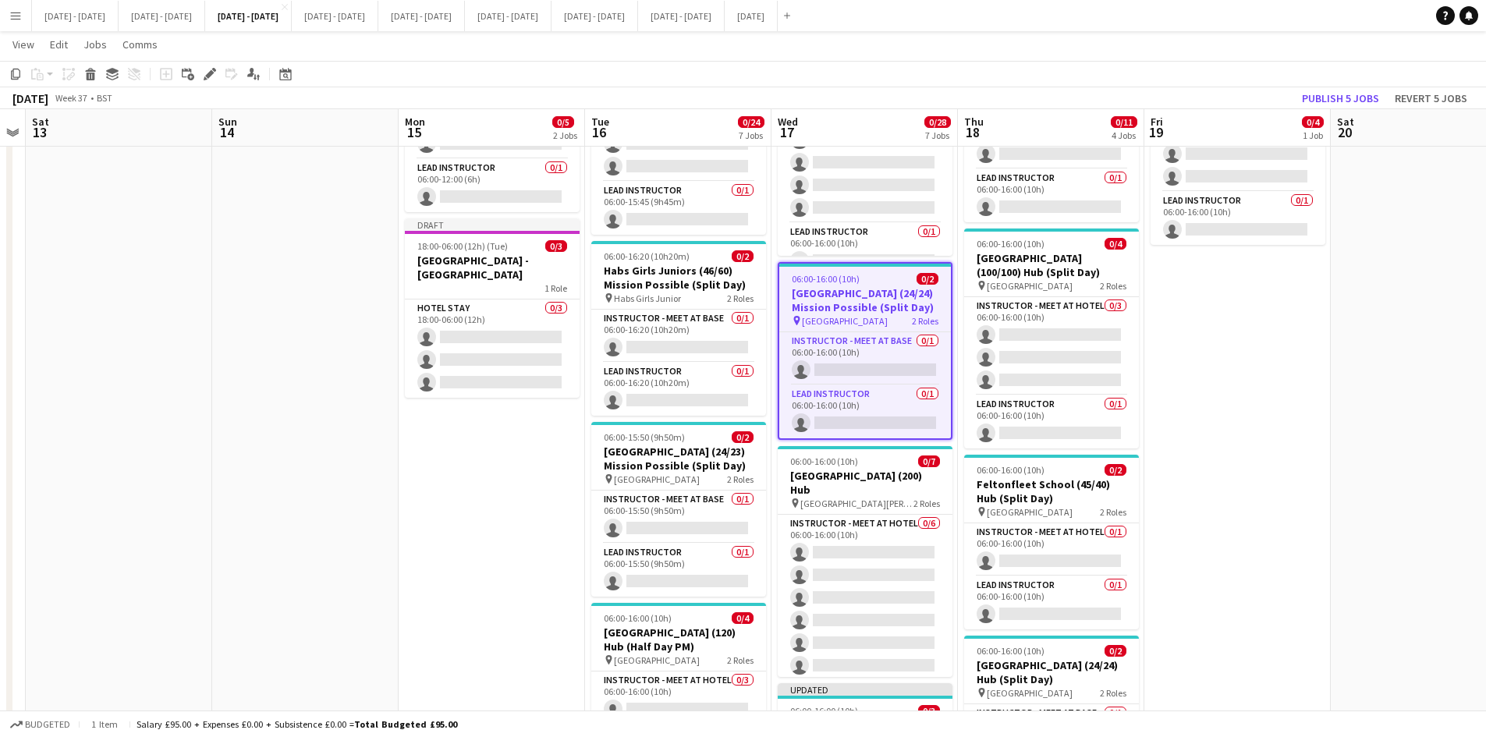
click at [879, 275] on div "06:00-16:00 (10h) 0/2" at bounding box center [865, 279] width 172 height 12
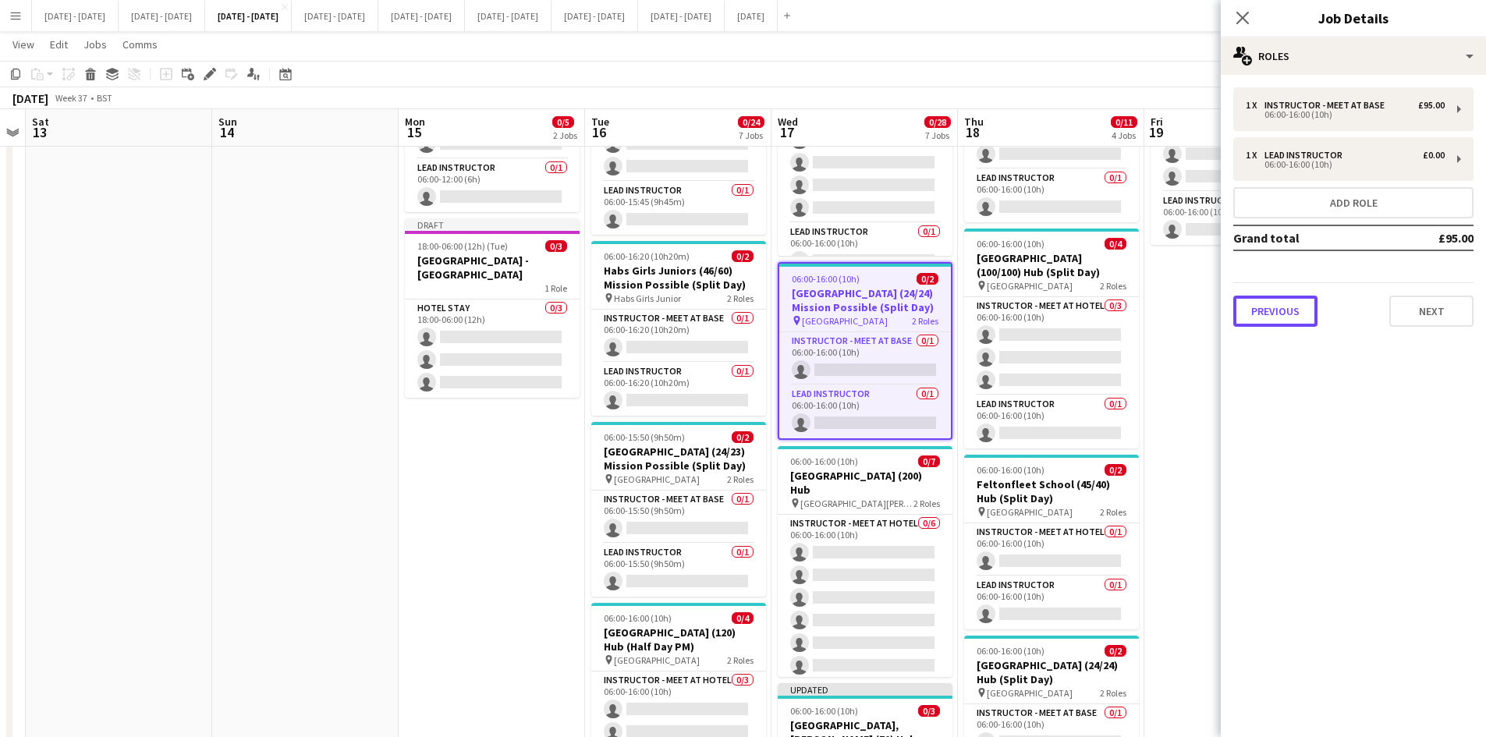
click at [1293, 309] on button "Previous" at bounding box center [1276, 311] width 84 height 31
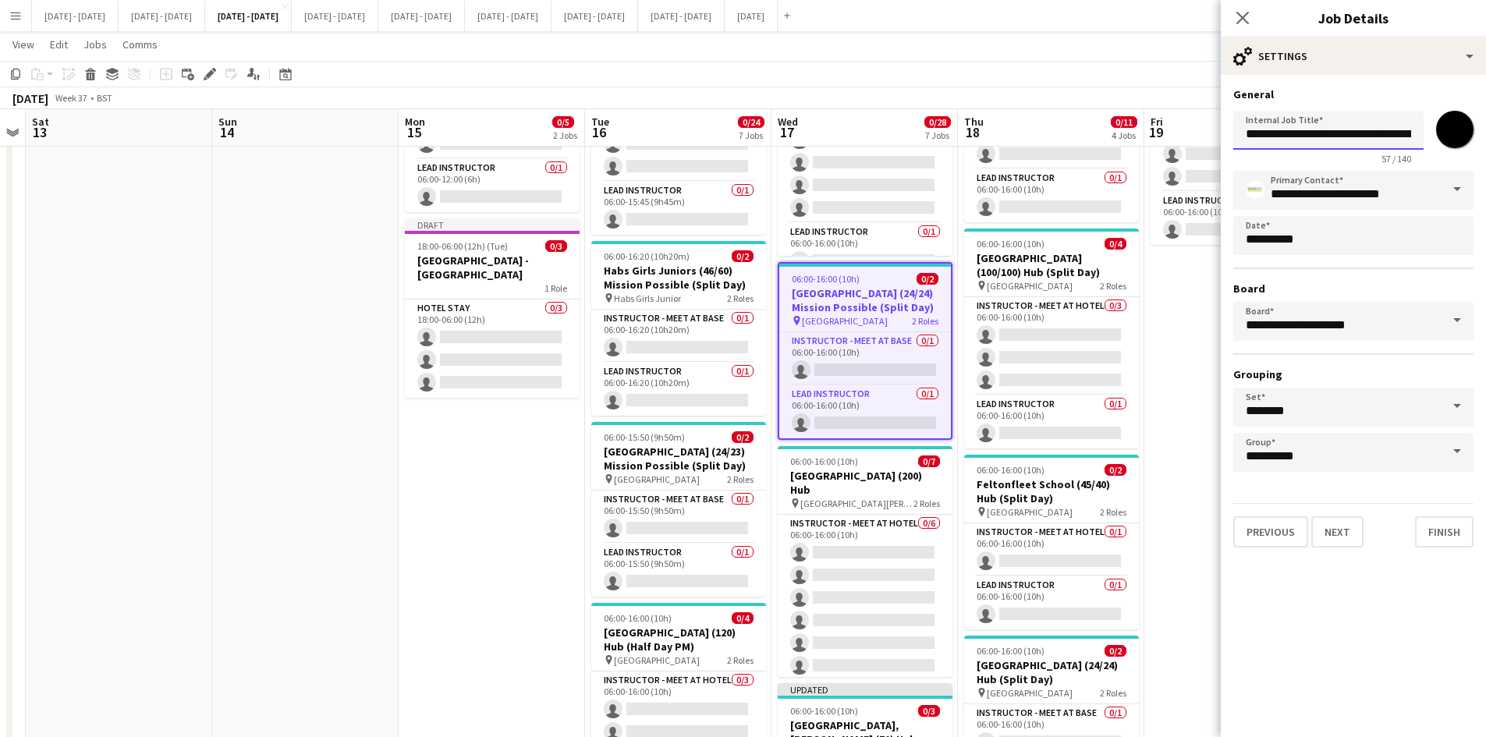
click at [1390, 136] on input "**********" at bounding box center [1329, 130] width 190 height 39
type input "**********"
click at [1239, 20] on icon "Close pop-in" at bounding box center [1242, 17] width 15 height 15
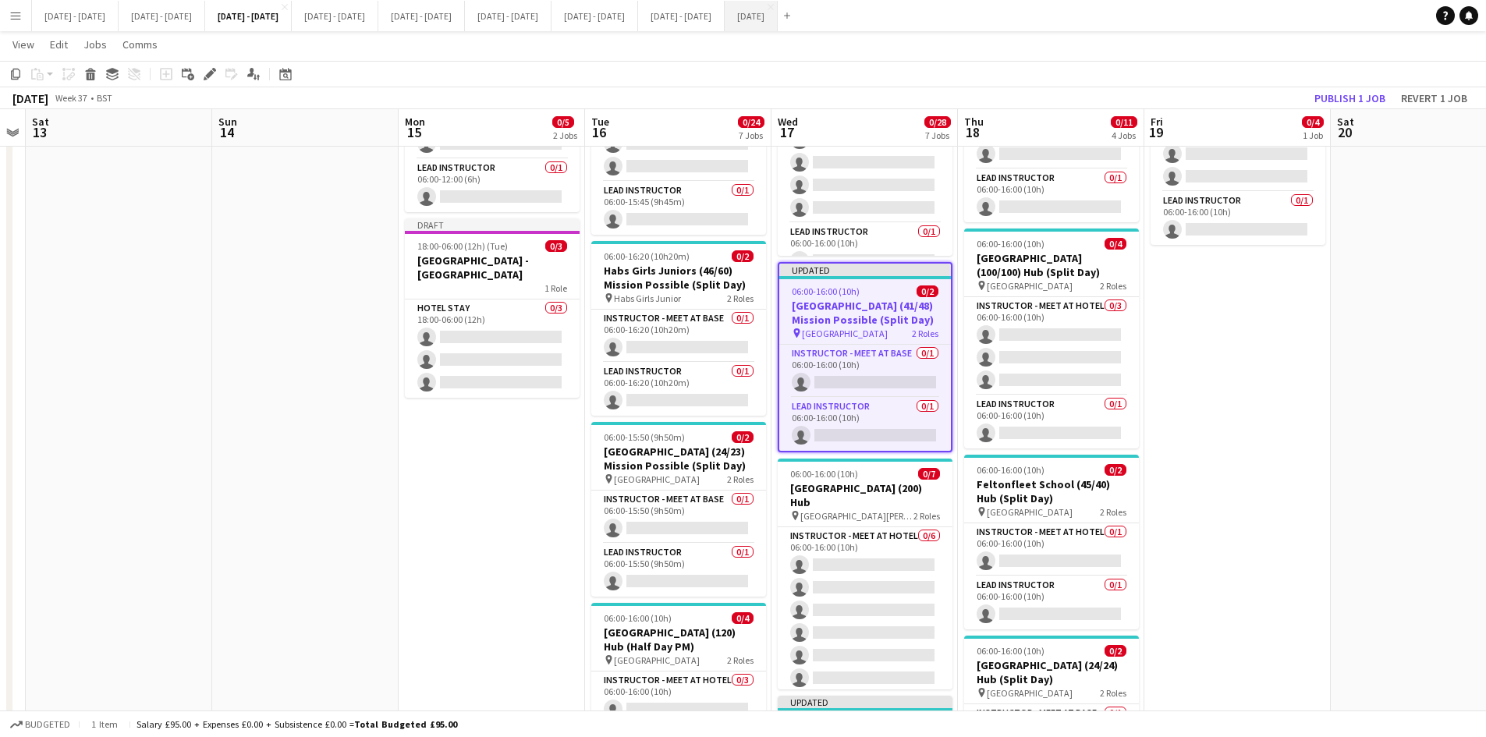
click at [778, 13] on button "[DATE] Close" at bounding box center [751, 16] width 53 height 30
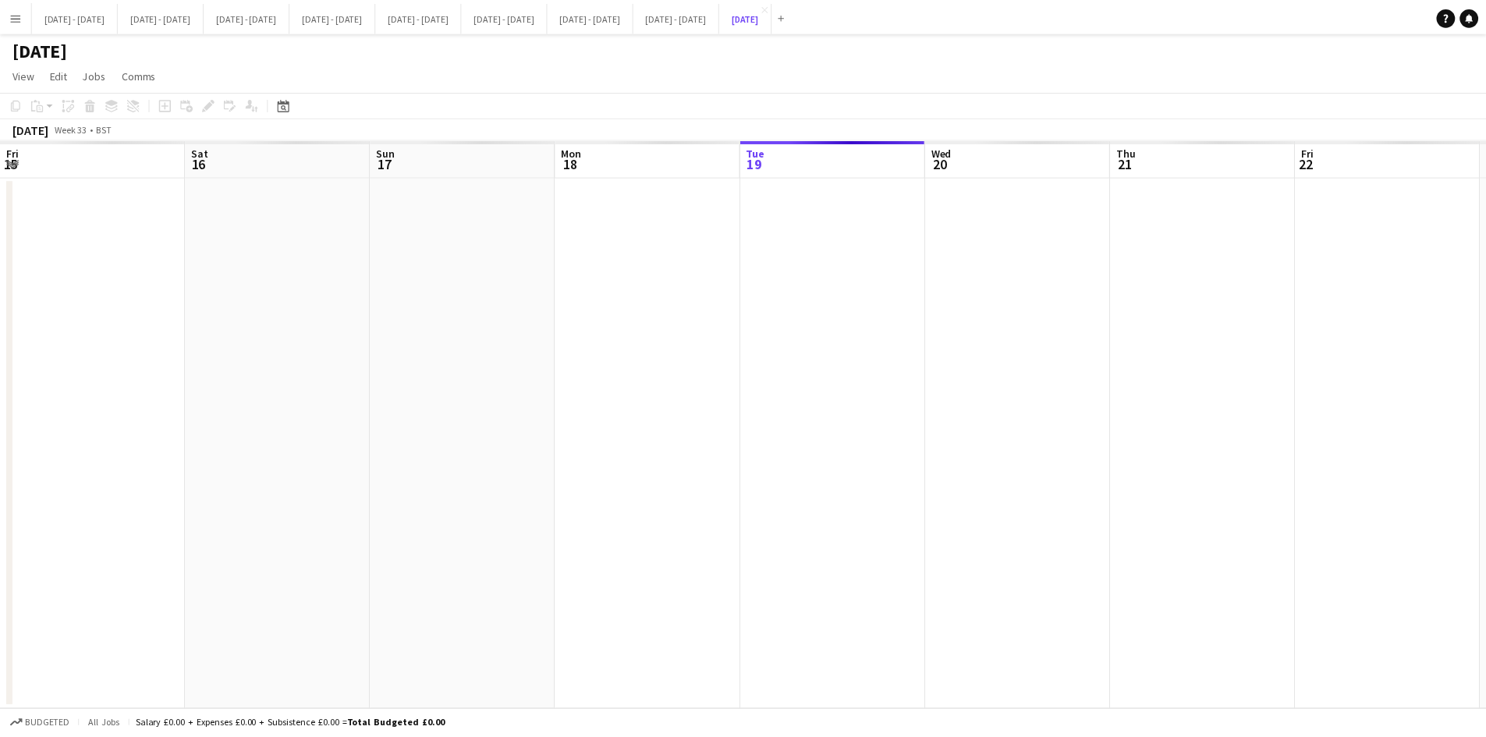
scroll to position [0, 471]
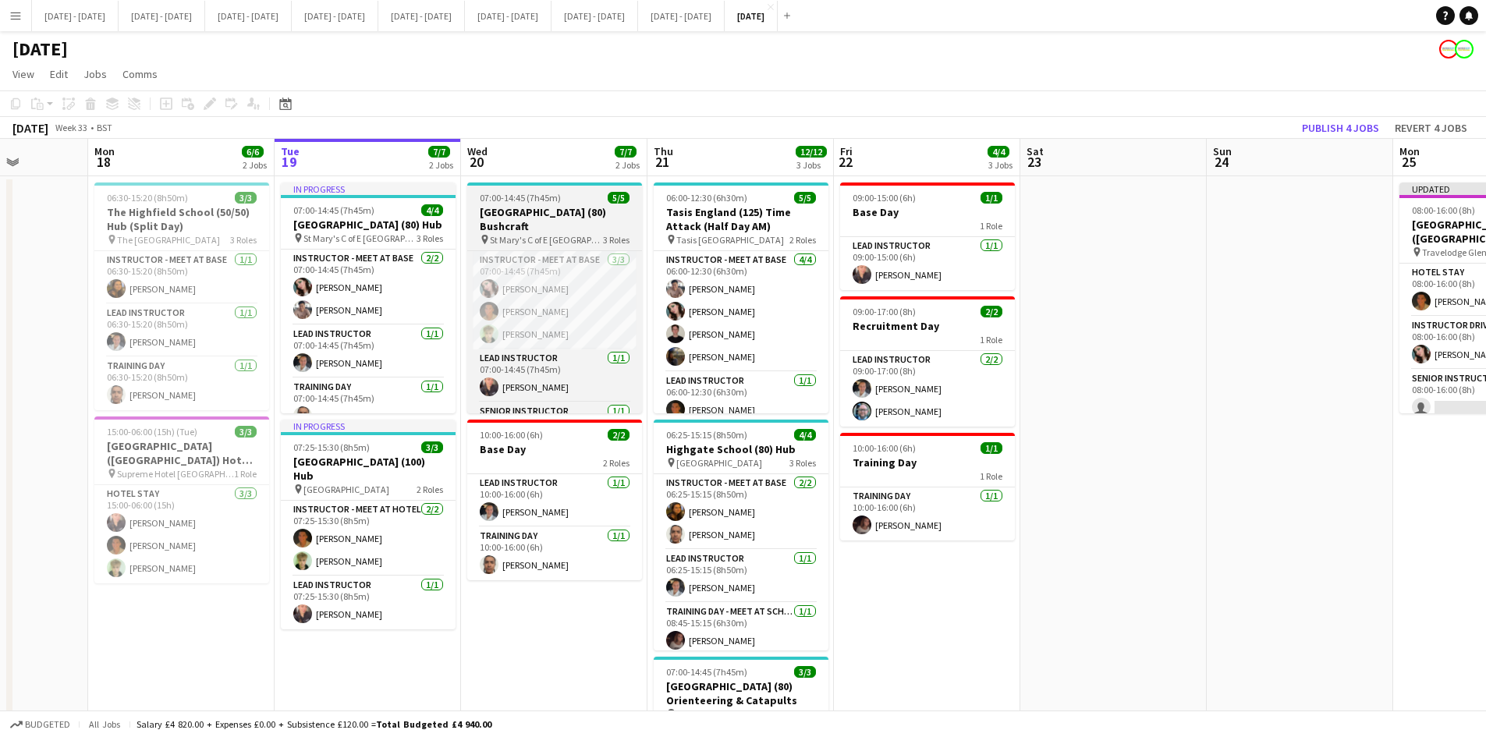
click at [573, 193] on div "07:00-14:45 (7h45m) 5/5" at bounding box center [554, 198] width 175 height 12
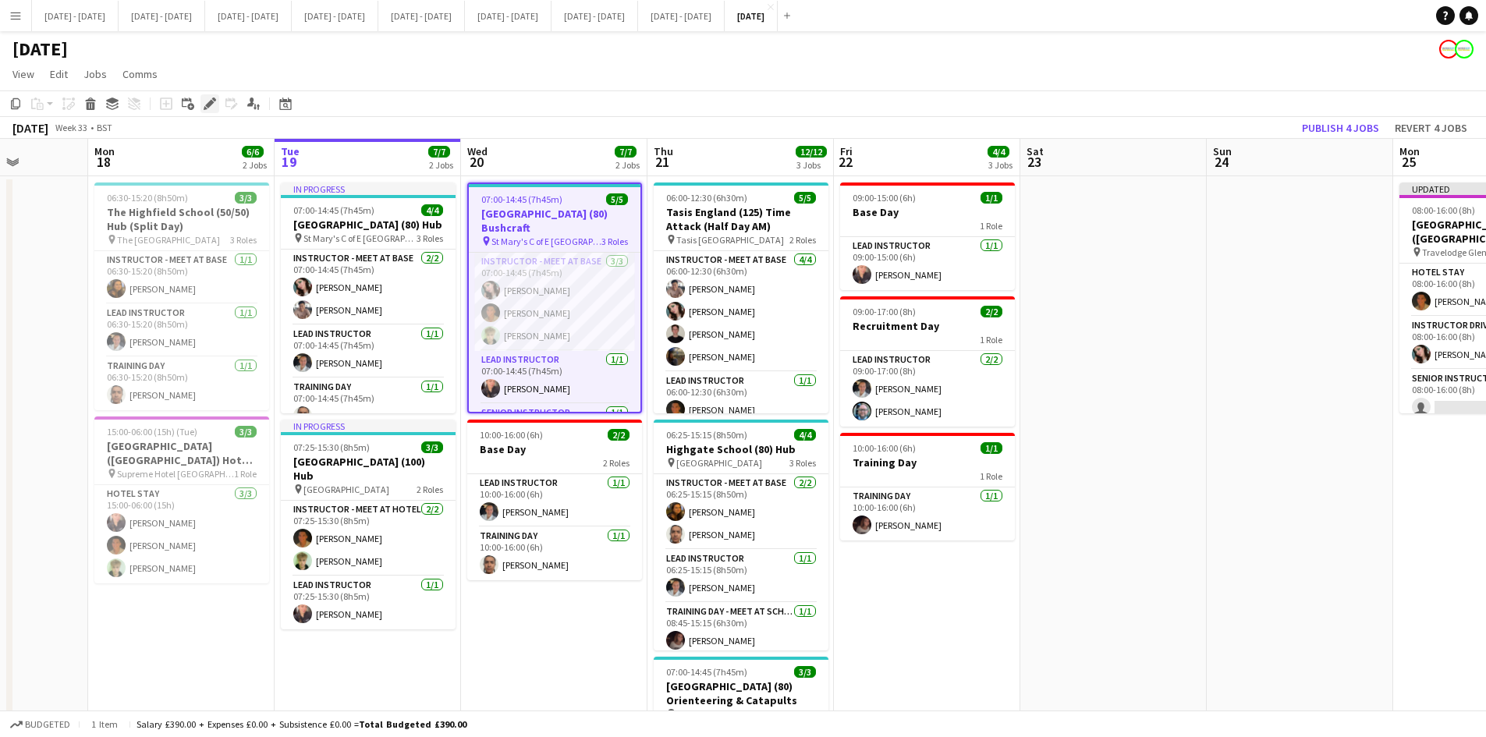
click at [210, 98] on icon "Edit" at bounding box center [210, 104] width 12 height 12
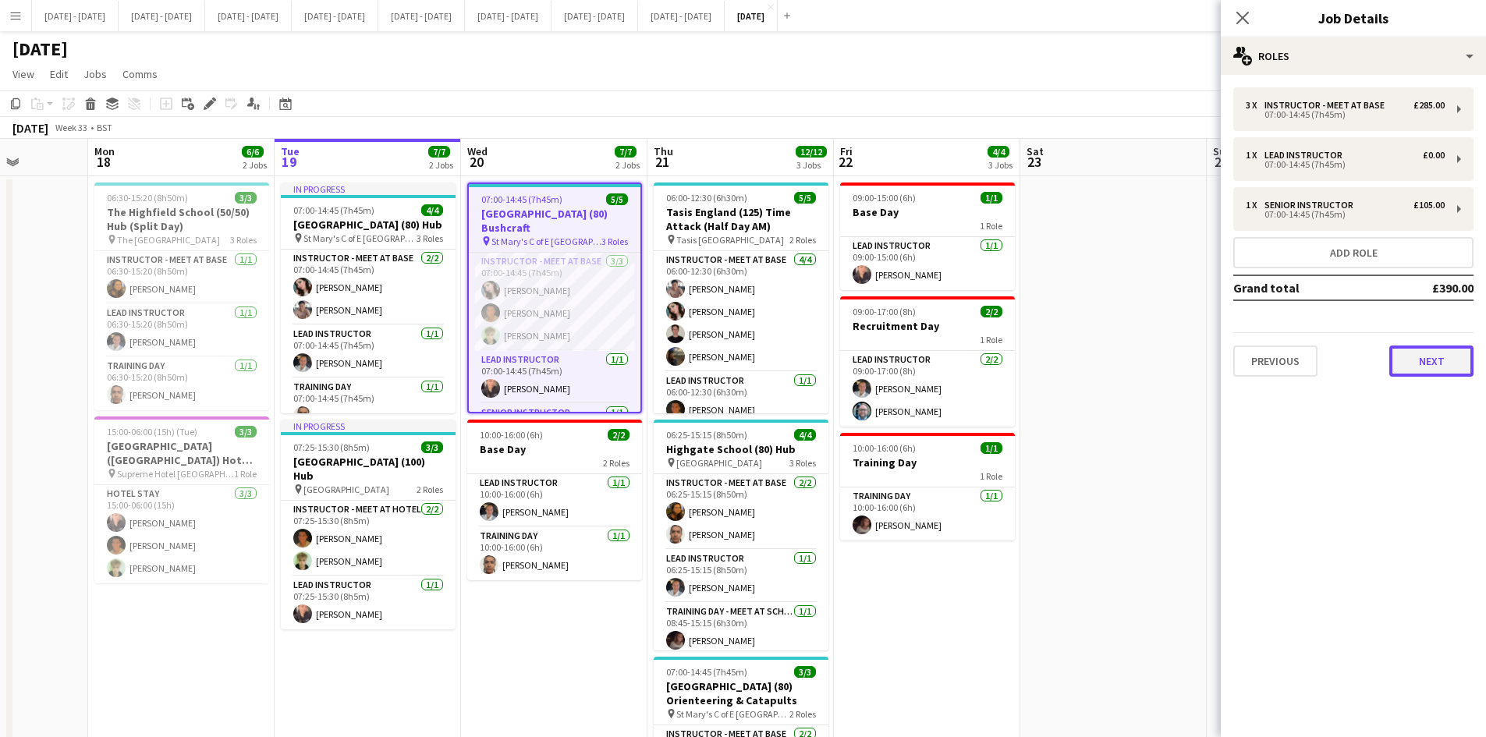
click at [1425, 365] on button "Next" at bounding box center [1432, 361] width 84 height 31
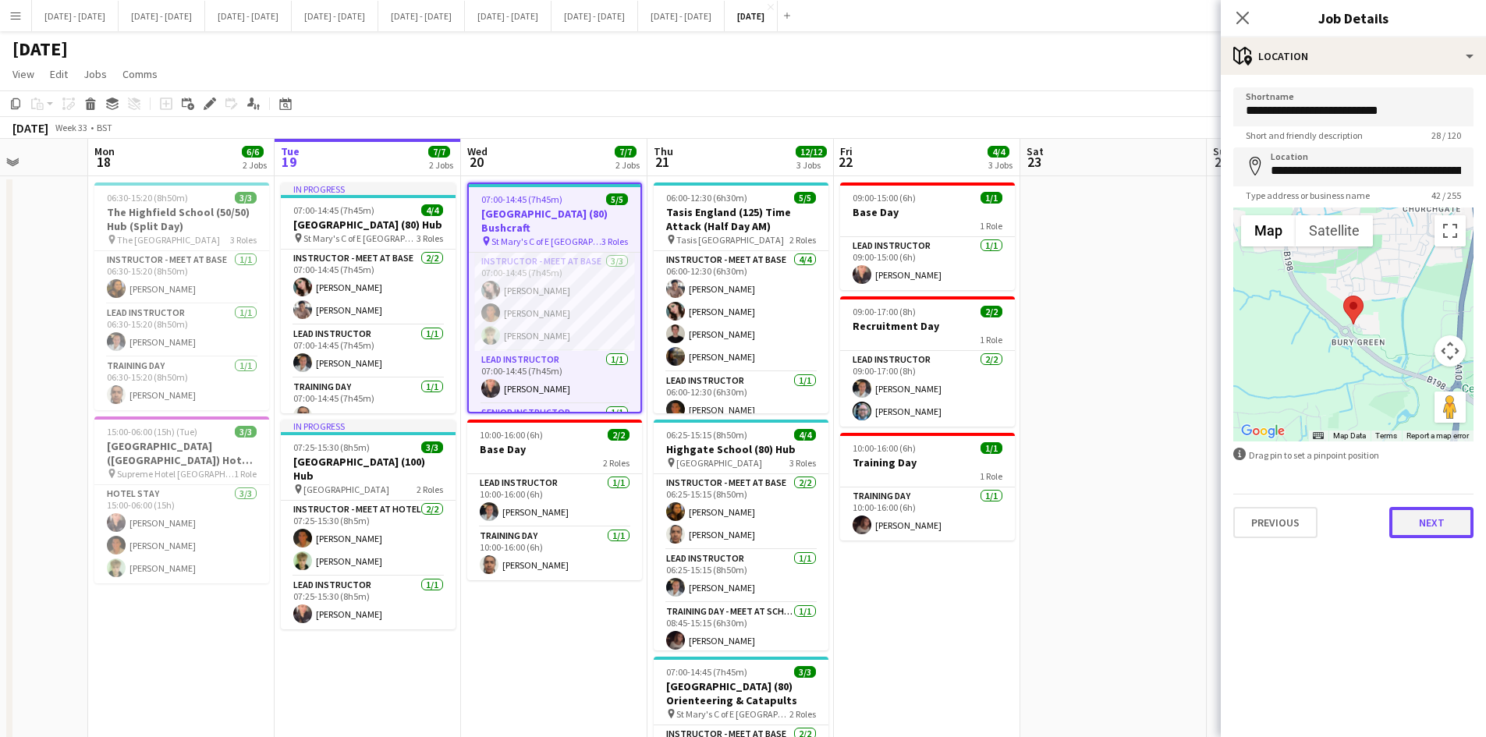
click at [1413, 530] on button "Next" at bounding box center [1432, 522] width 84 height 31
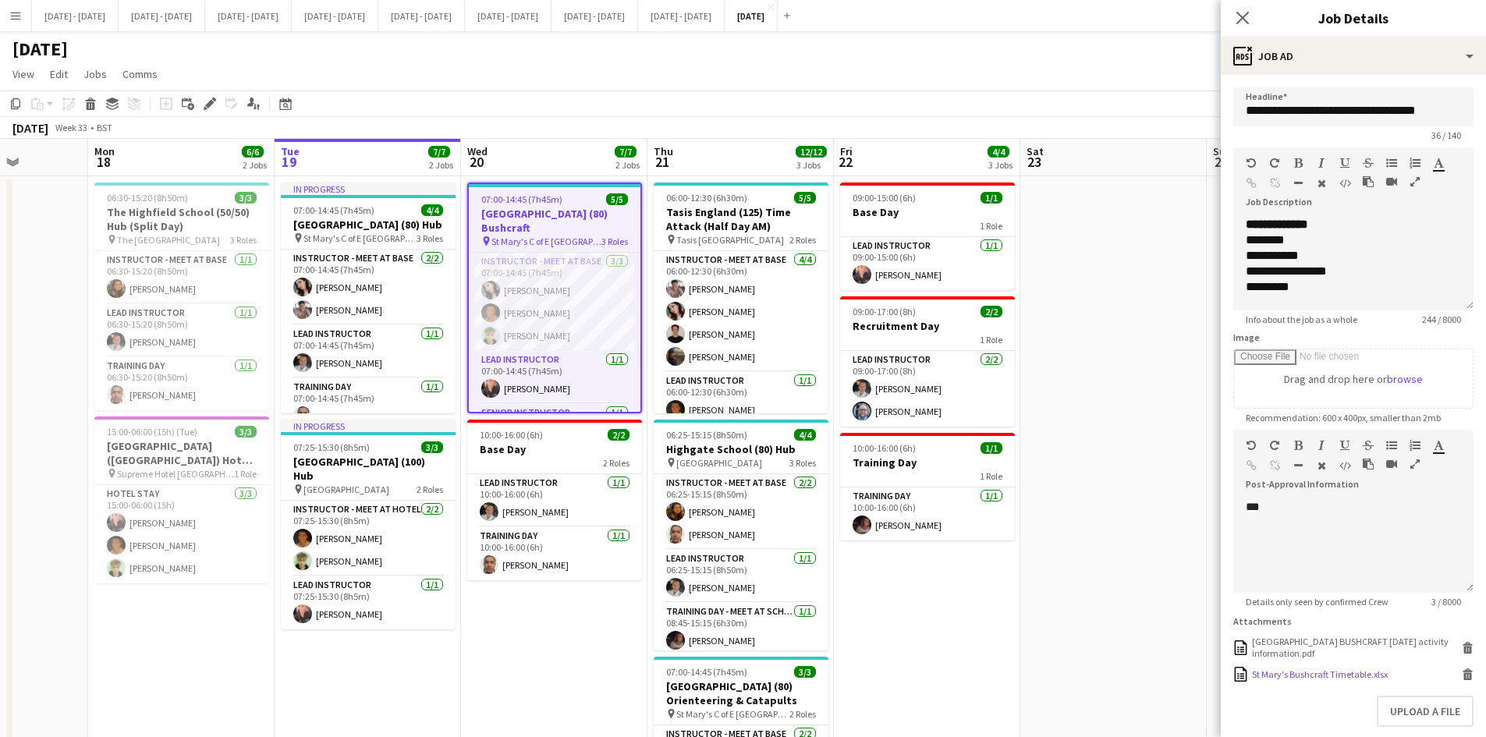
click at [1310, 680] on div "St Mary's Bushcraft Timetable.xlsx" at bounding box center [1320, 675] width 136 height 12
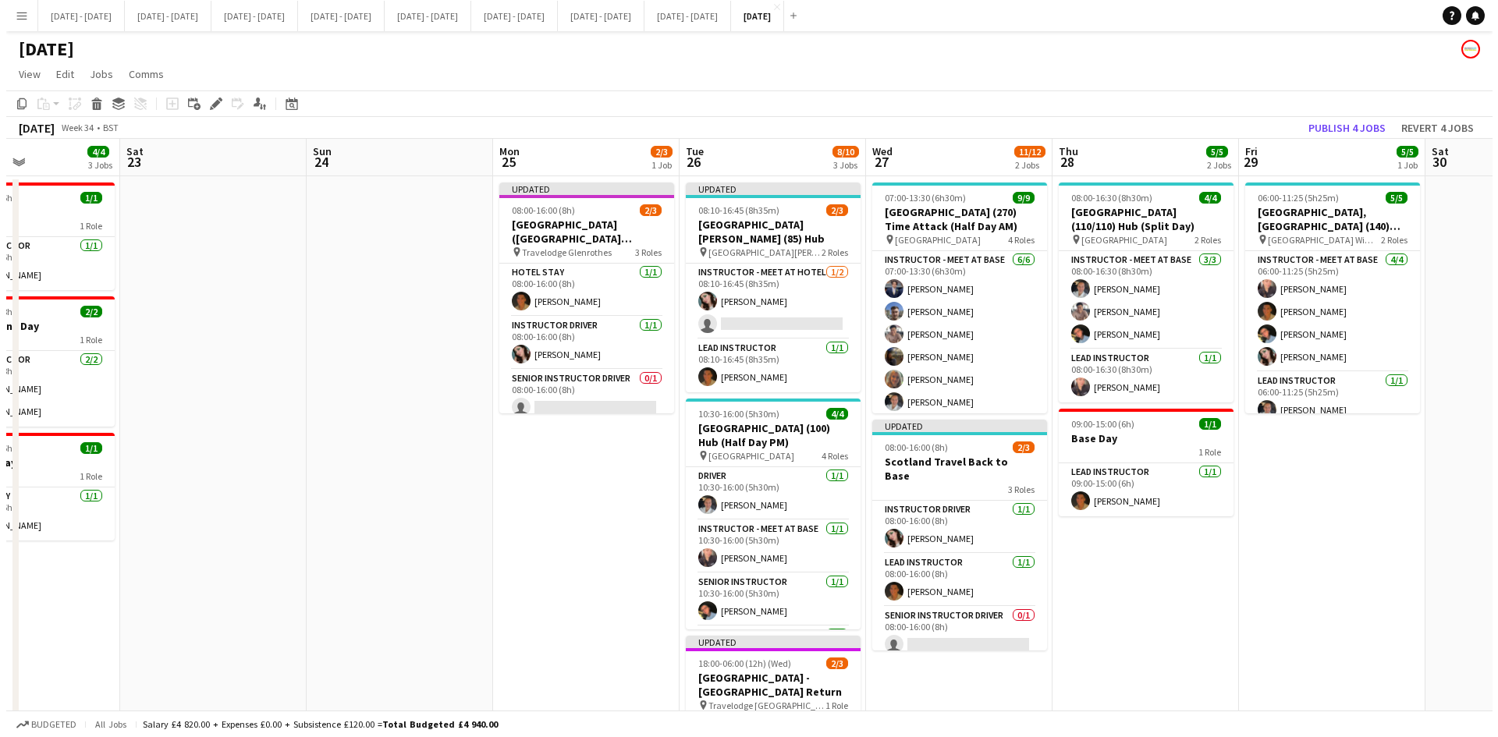
scroll to position [0, 447]
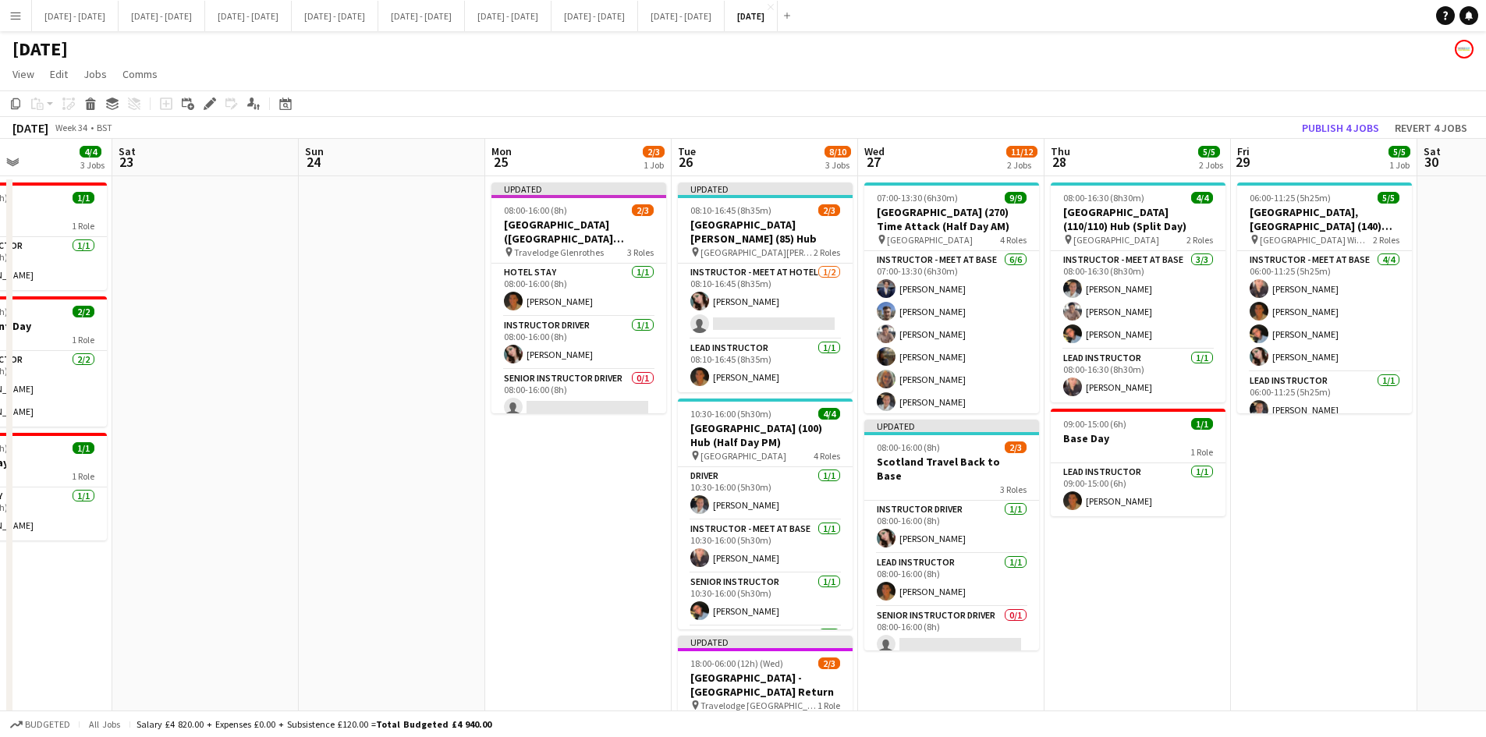
drag, startPoint x: 1242, startPoint y: 251, endPoint x: 334, endPoint y: 359, distance: 914.5
click at [334, 359] on app-calendar-viewport "Wed 20 7/7 2 Jobs Thu 21 12/12 3 Jobs Fri 22 4/4 3 Jobs Sat 23 Sun 24 Mon 25 2/…" at bounding box center [743, 513] width 1486 height 748
click at [265, 12] on button "[DATE] - [DATE] Close" at bounding box center [248, 16] width 87 height 30
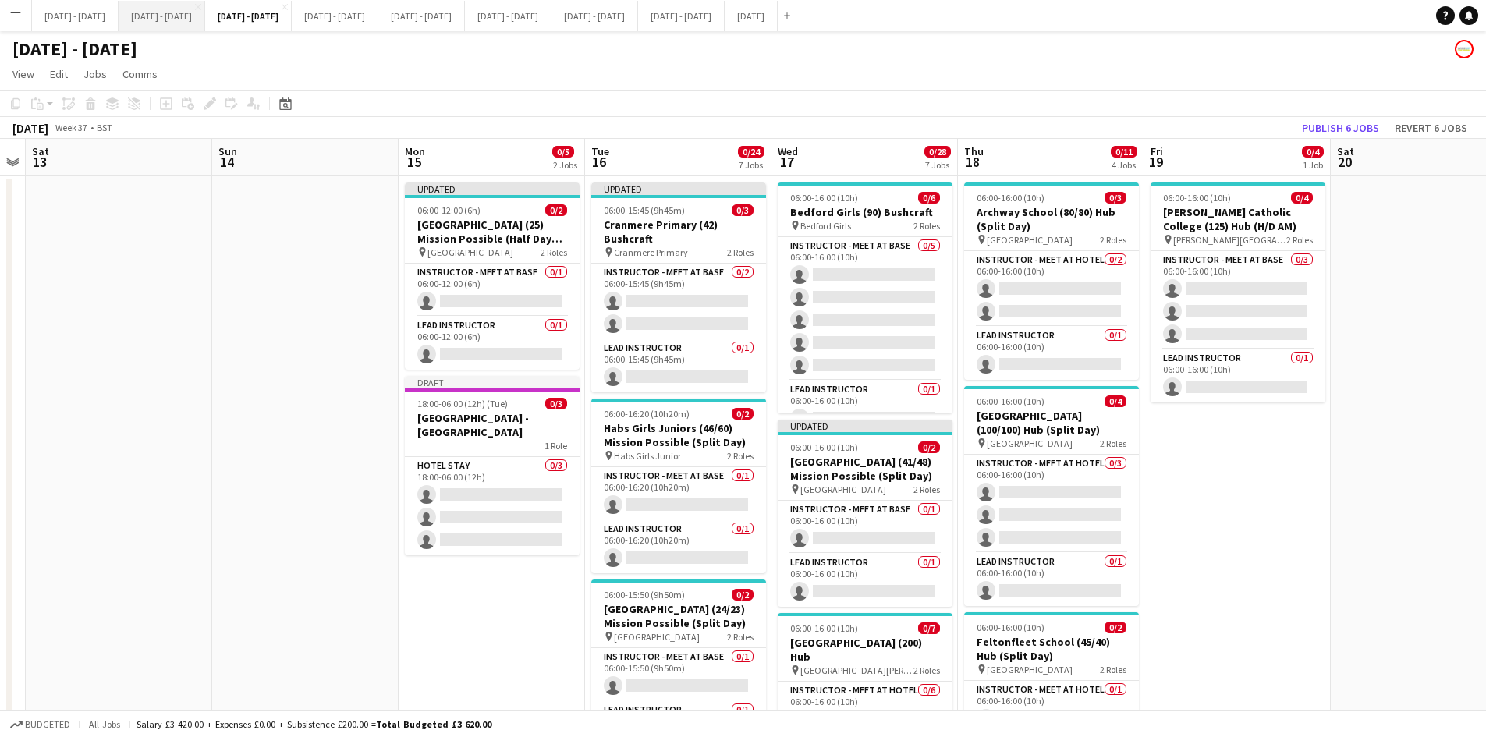
click at [158, 16] on button "[DATE] - [DATE] Close" at bounding box center [162, 16] width 87 height 30
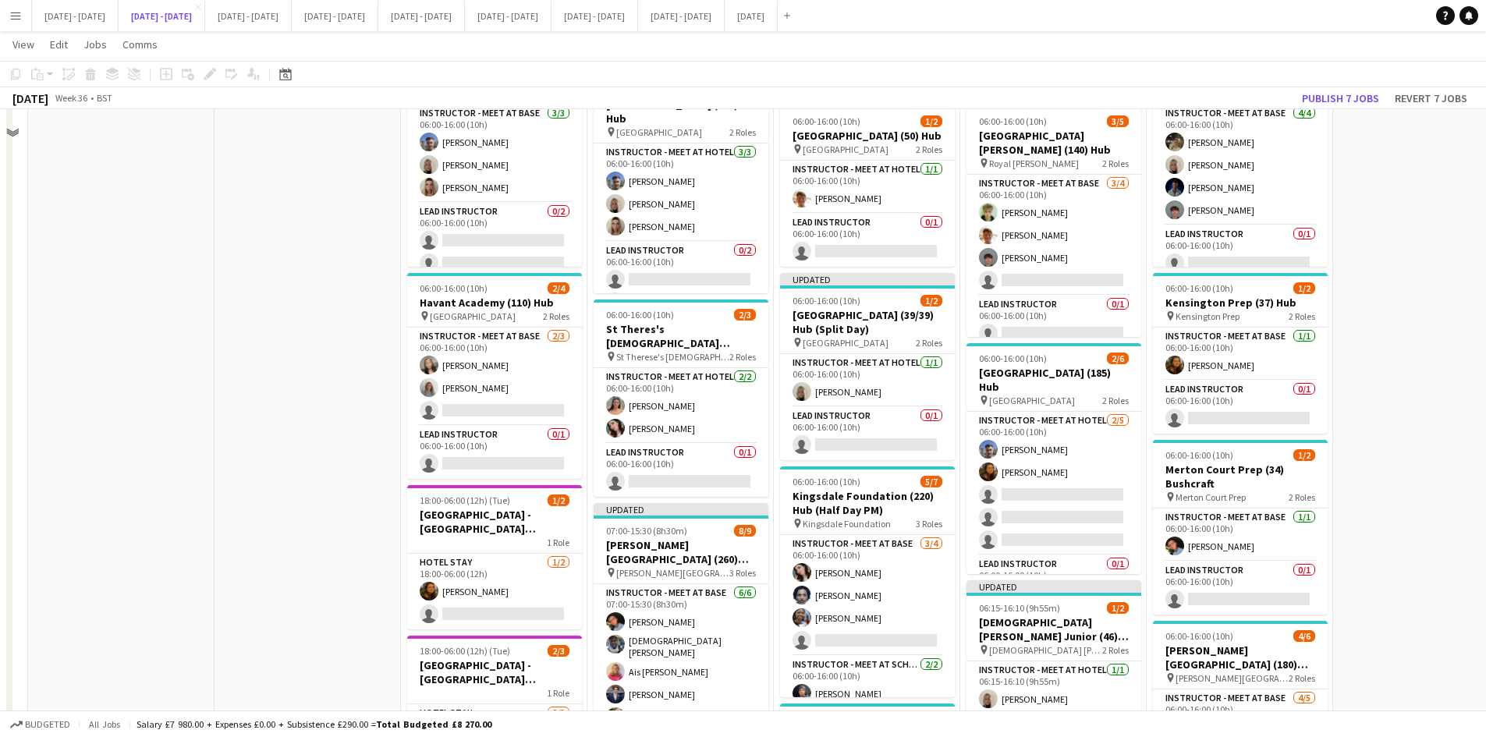
scroll to position [156, 0]
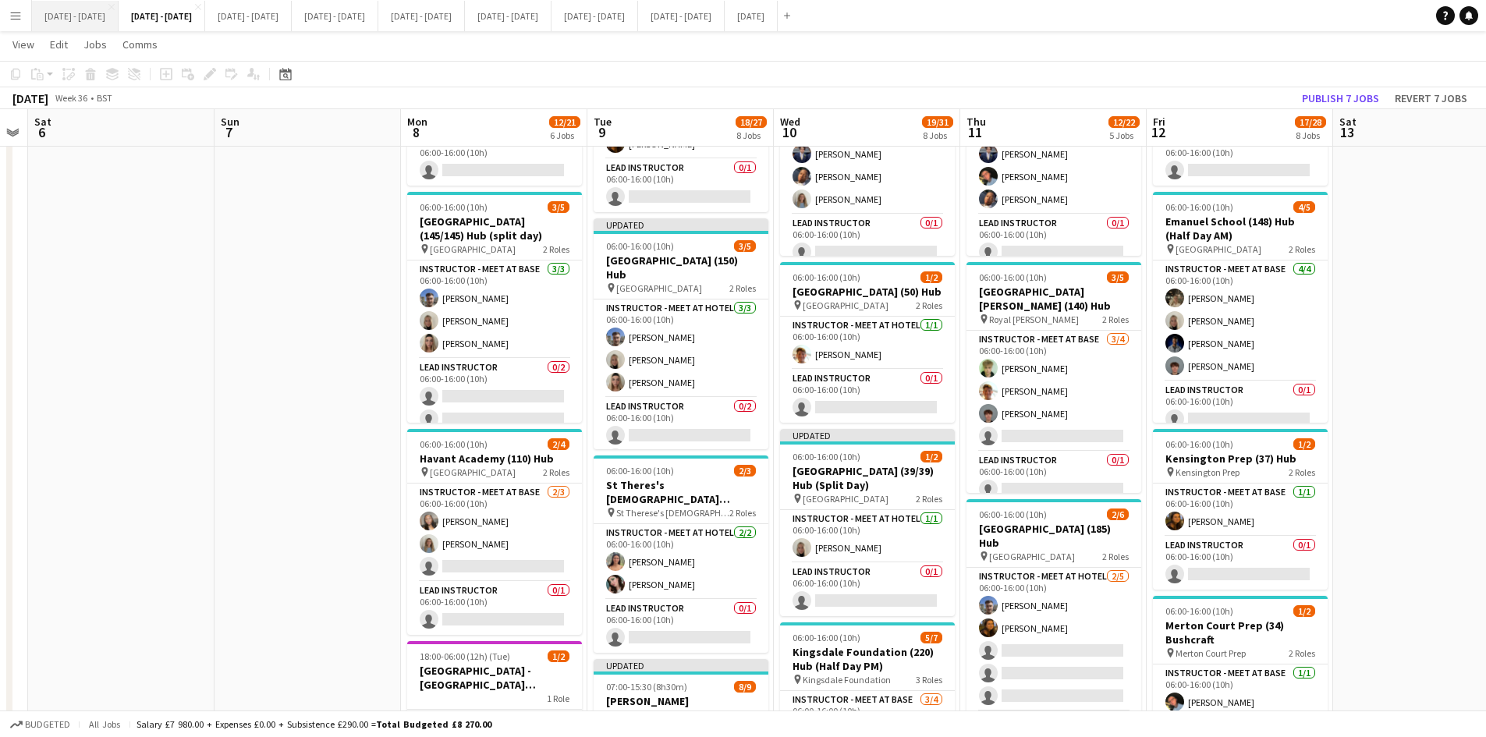
click at [78, 18] on button "[DATE] - [DATE] Close" at bounding box center [75, 16] width 87 height 30
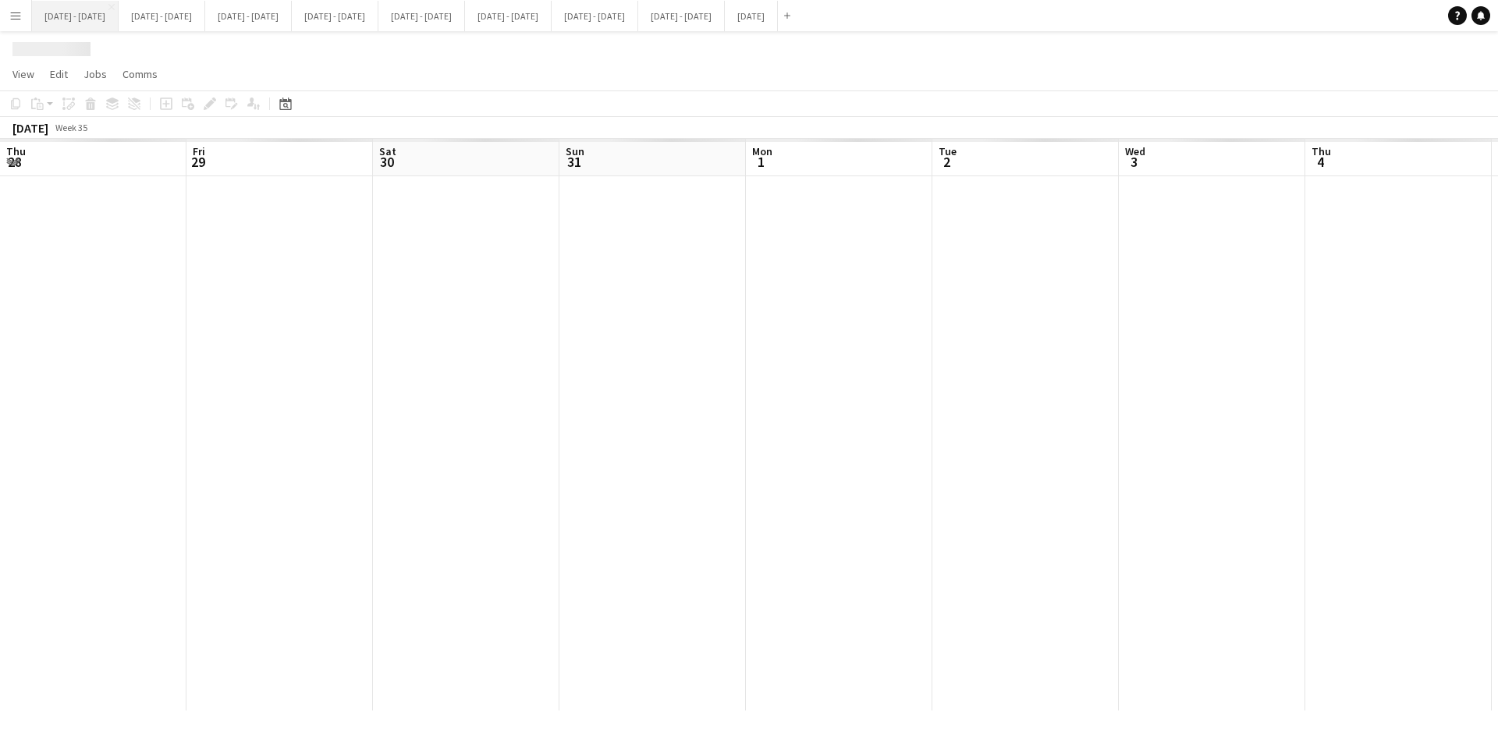
scroll to position [0, 534]
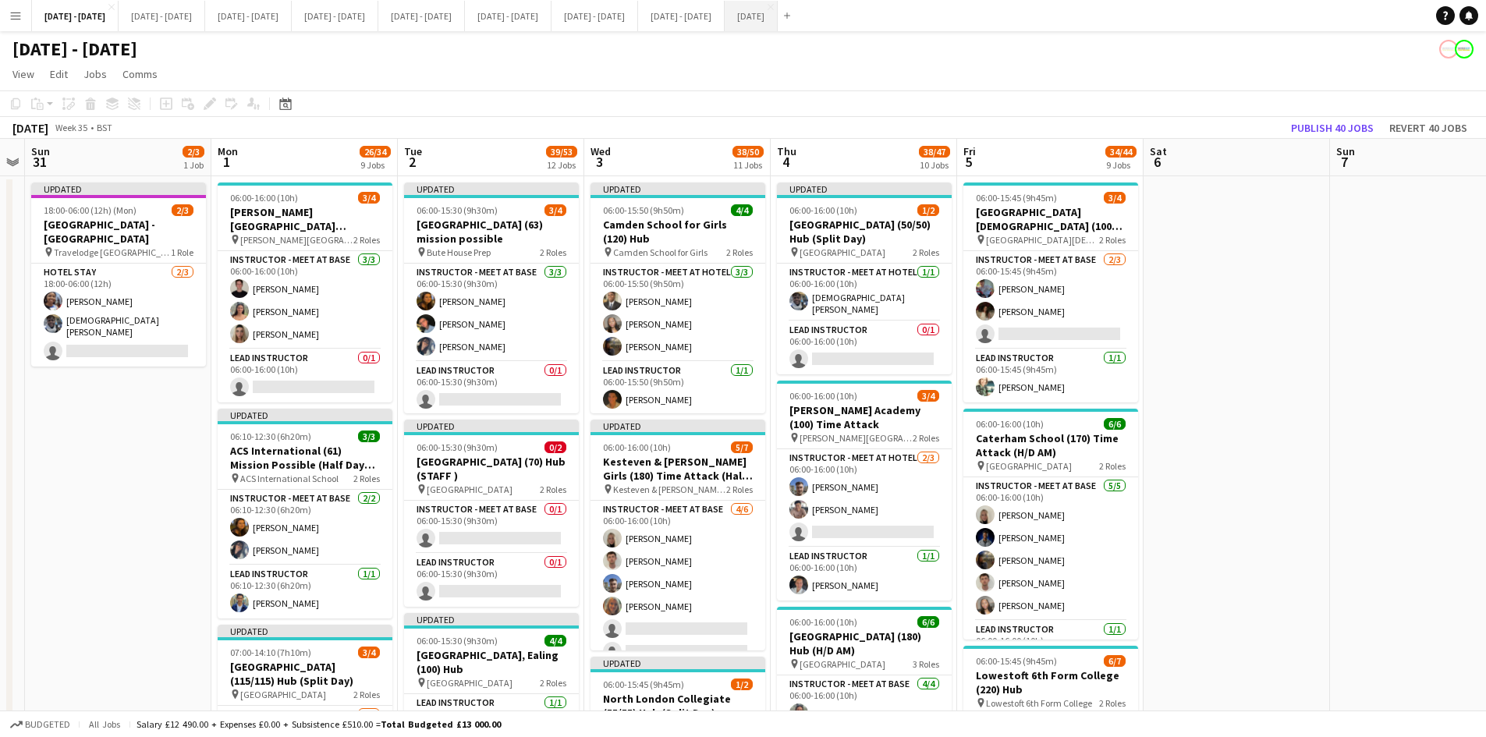
click at [778, 12] on button "[DATE] Close" at bounding box center [751, 16] width 53 height 30
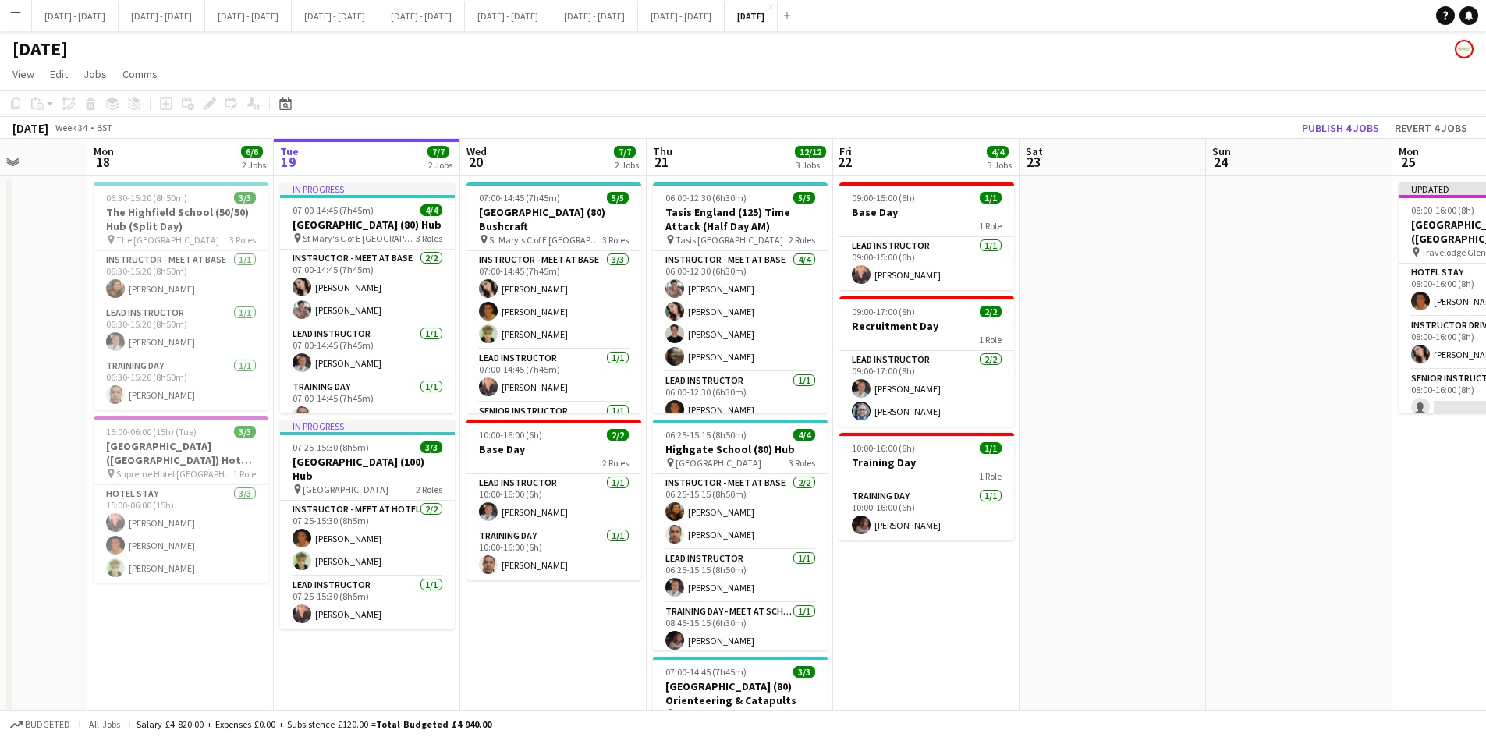
scroll to position [0, 455]
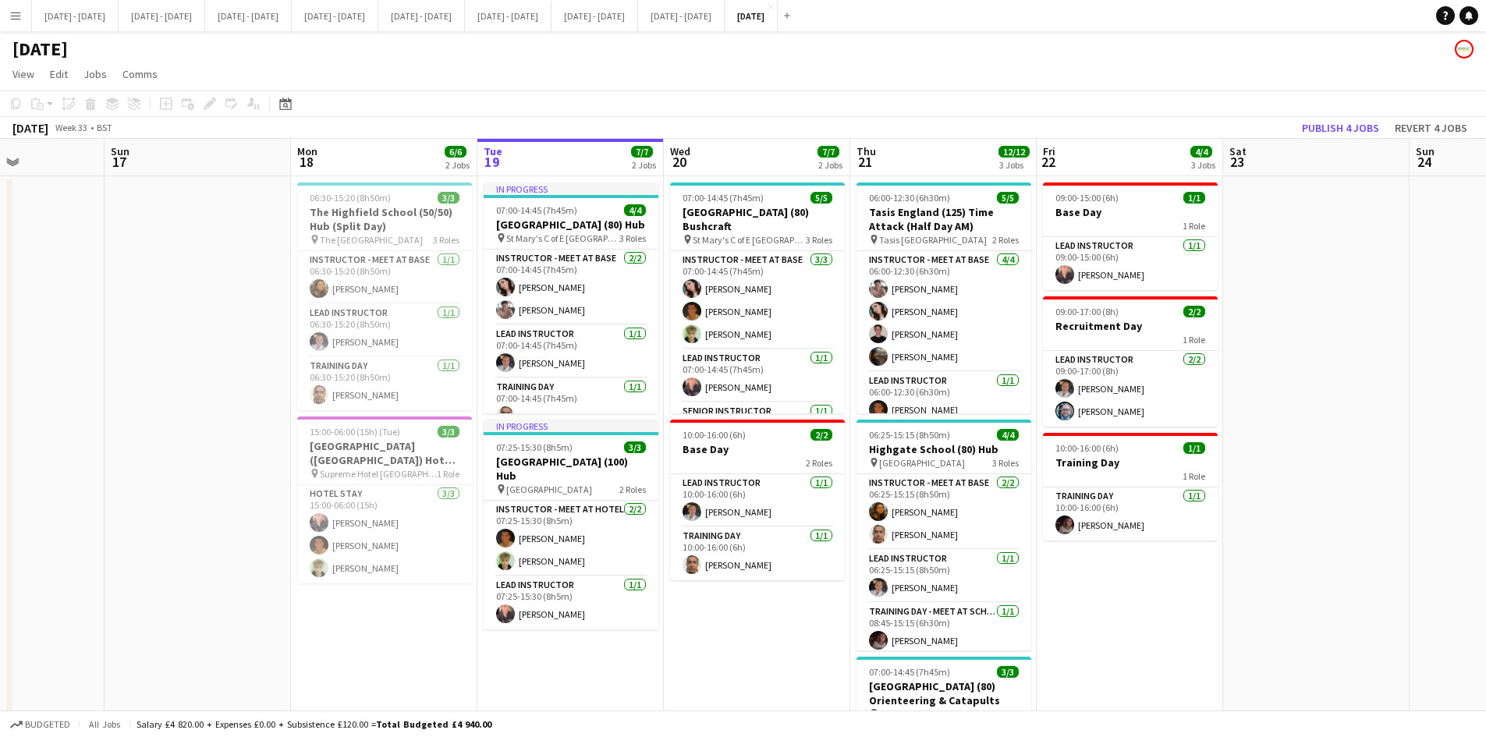
drag, startPoint x: 330, startPoint y: 283, endPoint x: 1441, endPoint y: 336, distance: 1112.3
click at [1441, 336] on app-calendar-viewport "Thu 14 3/3 2 Jobs Fri 15 2/2 1 Job Sat 16 Sun 17 Mon 18 6/6 2 Jobs Tue 19 7/7 2…" at bounding box center [743, 513] width 1486 height 748
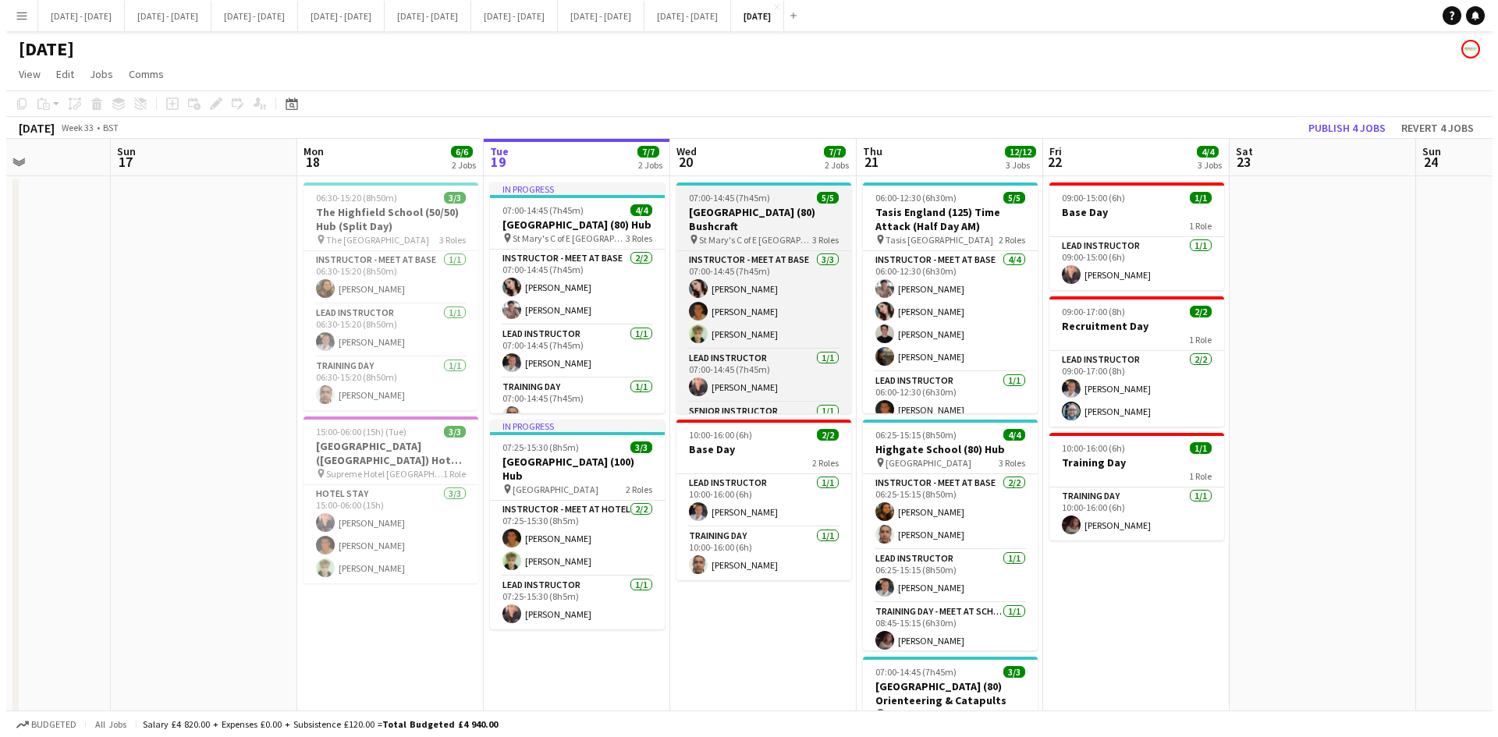
scroll to position [27, 0]
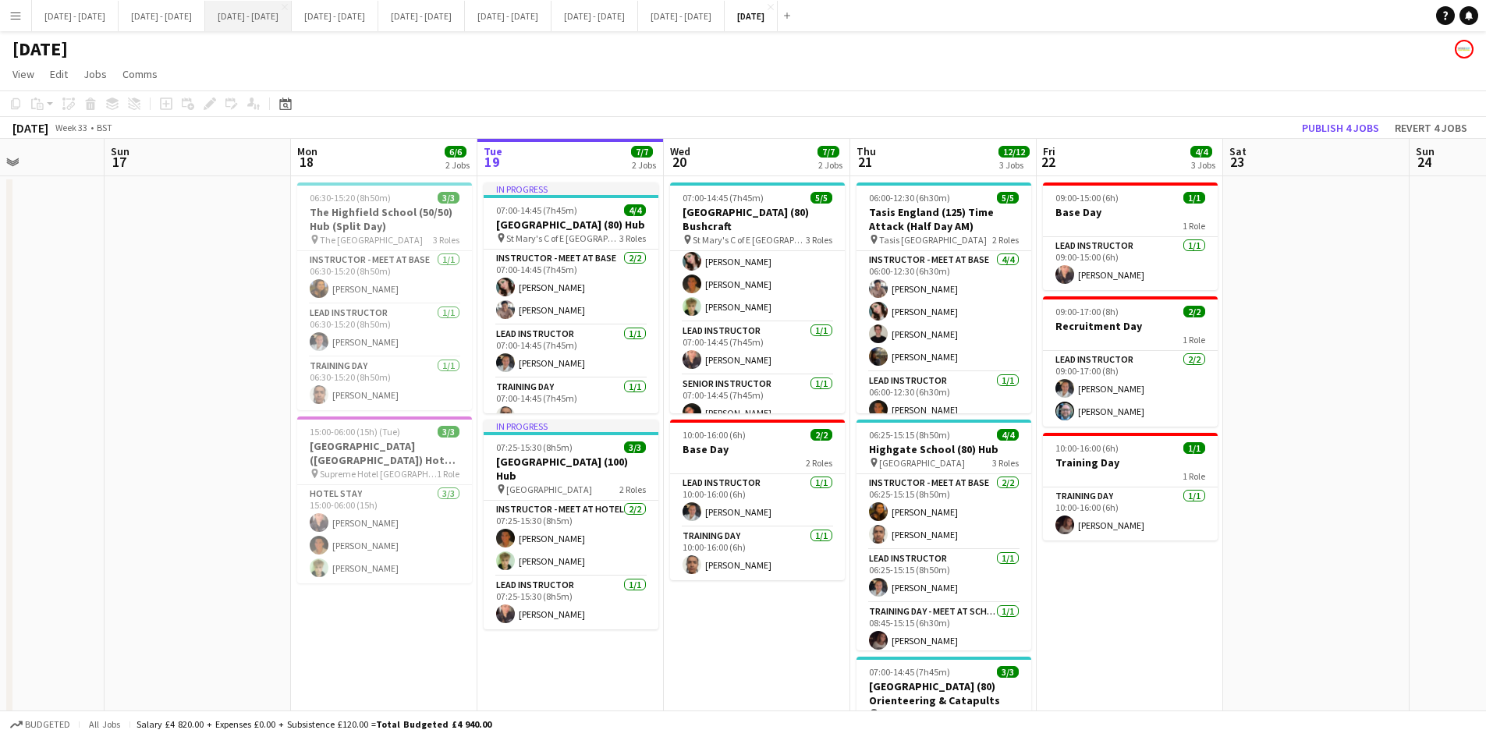
click at [291, 20] on button "[DATE] - [DATE] Close" at bounding box center [248, 16] width 87 height 30
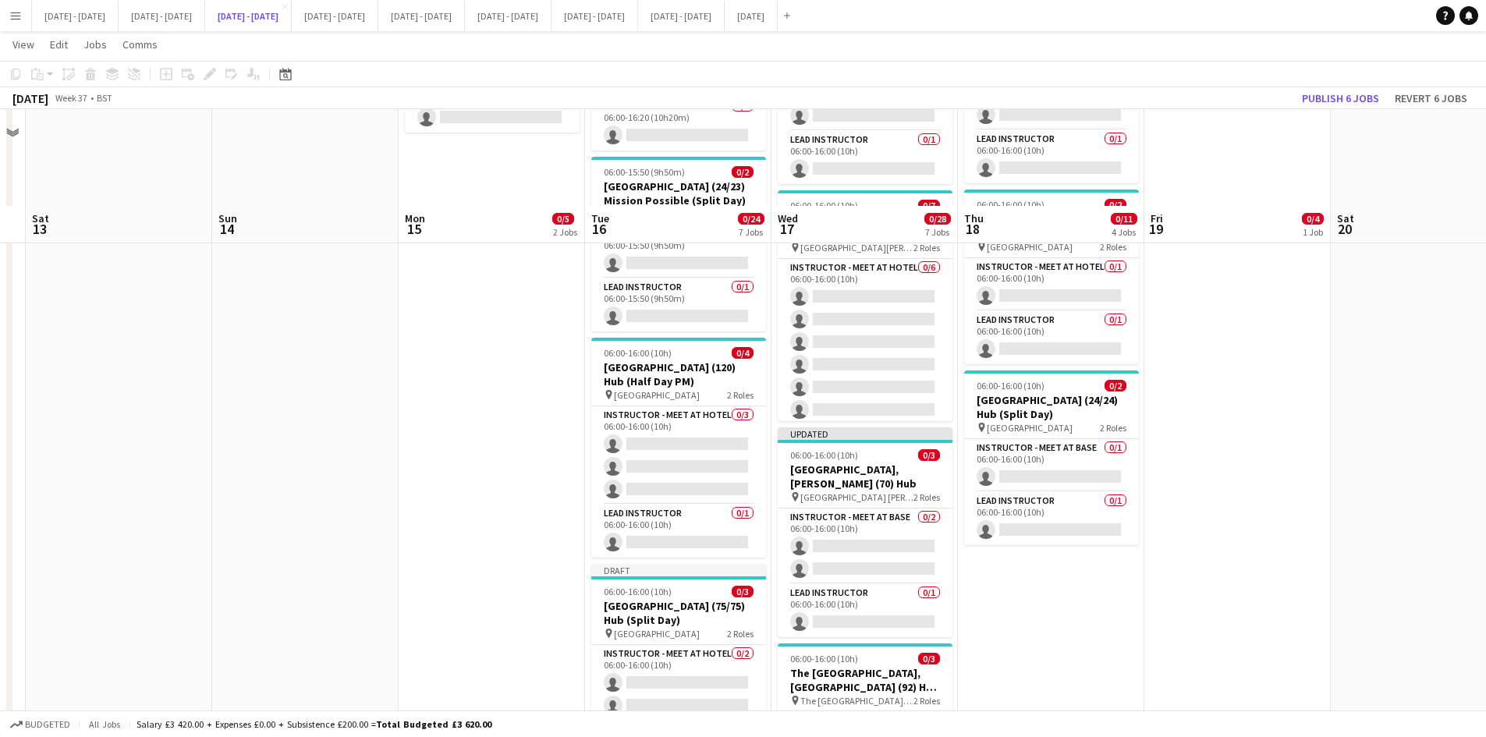
scroll to position [546, 0]
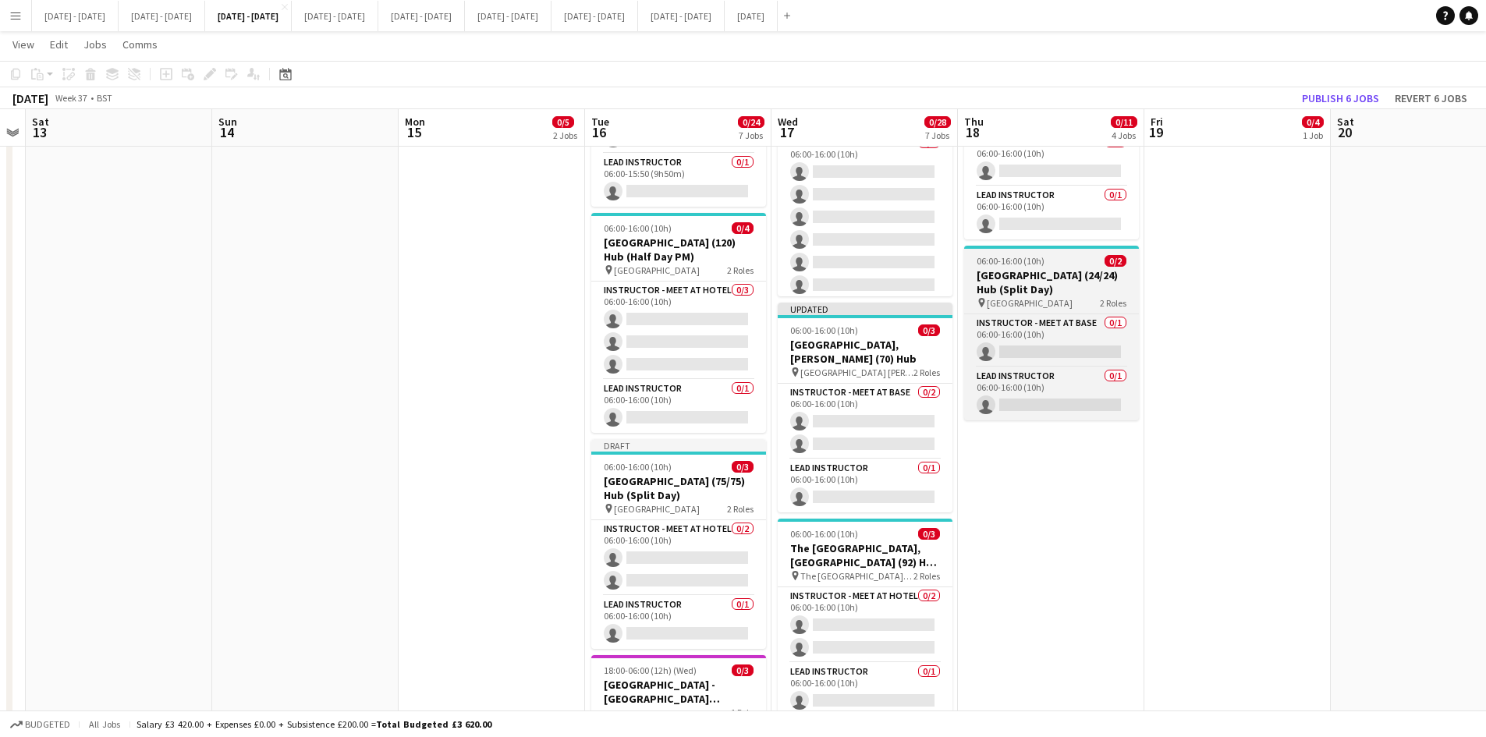
click at [1060, 264] on div "06:00-16:00 (10h) 0/2" at bounding box center [1051, 261] width 175 height 12
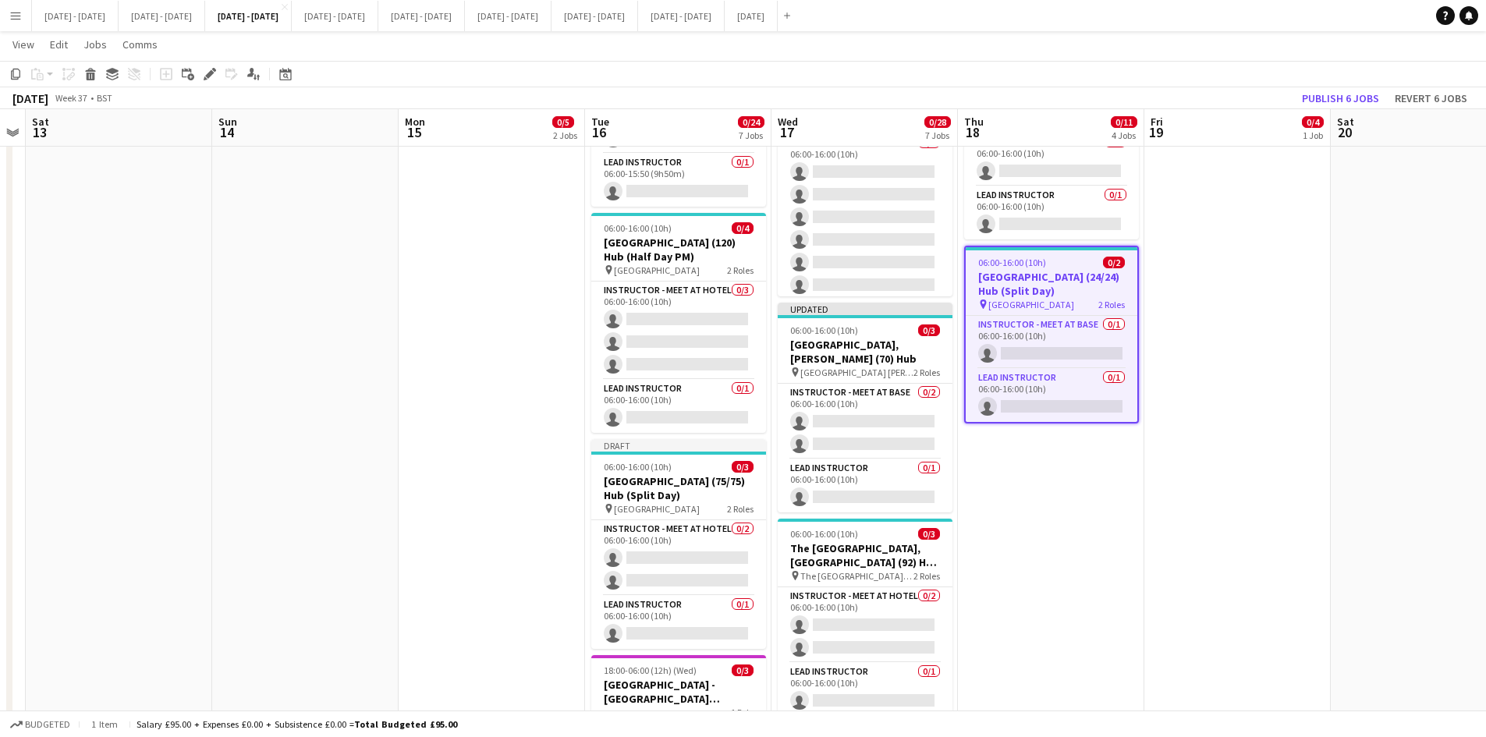
click at [1060, 264] on div "06:00-16:00 (10h) 0/2" at bounding box center [1052, 263] width 172 height 12
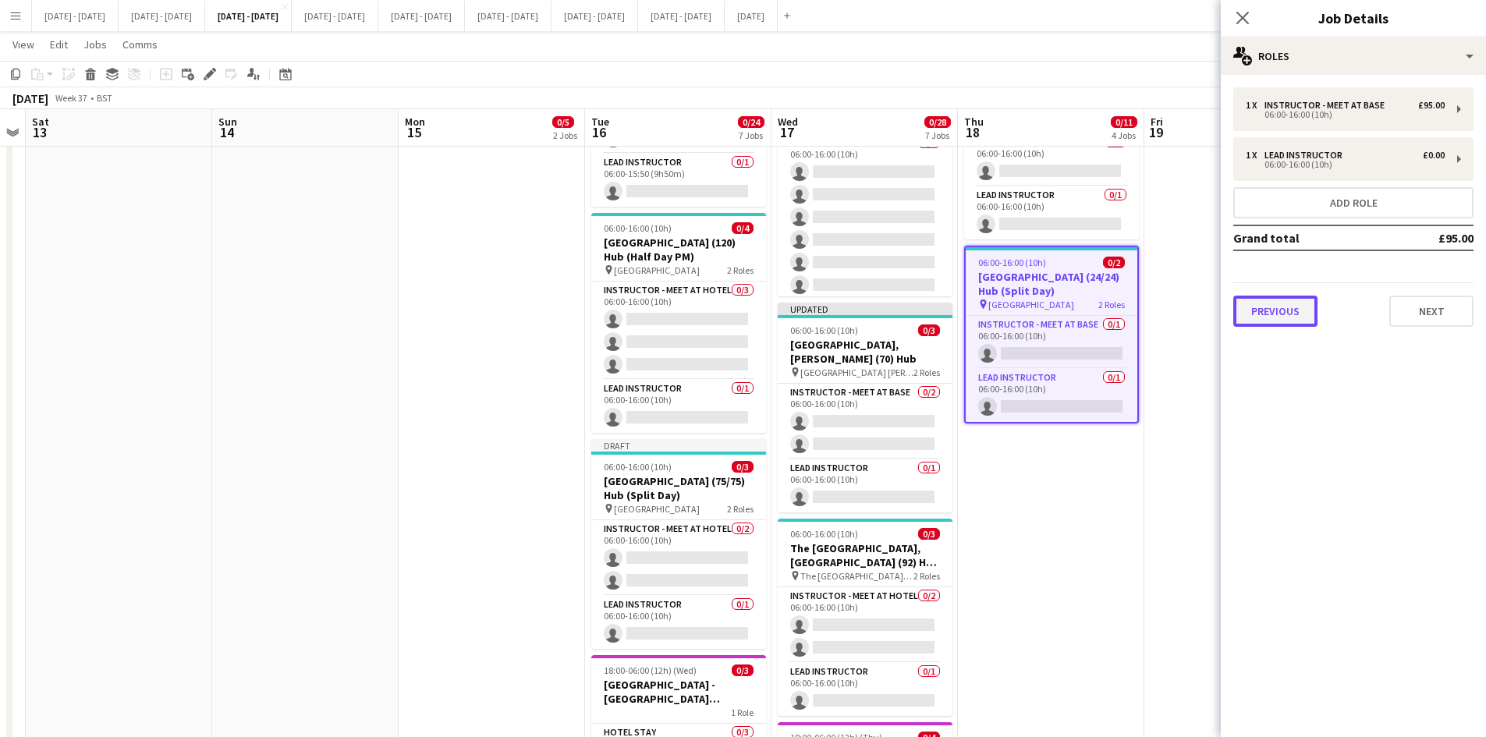
click at [1286, 314] on button "Previous" at bounding box center [1276, 311] width 84 height 31
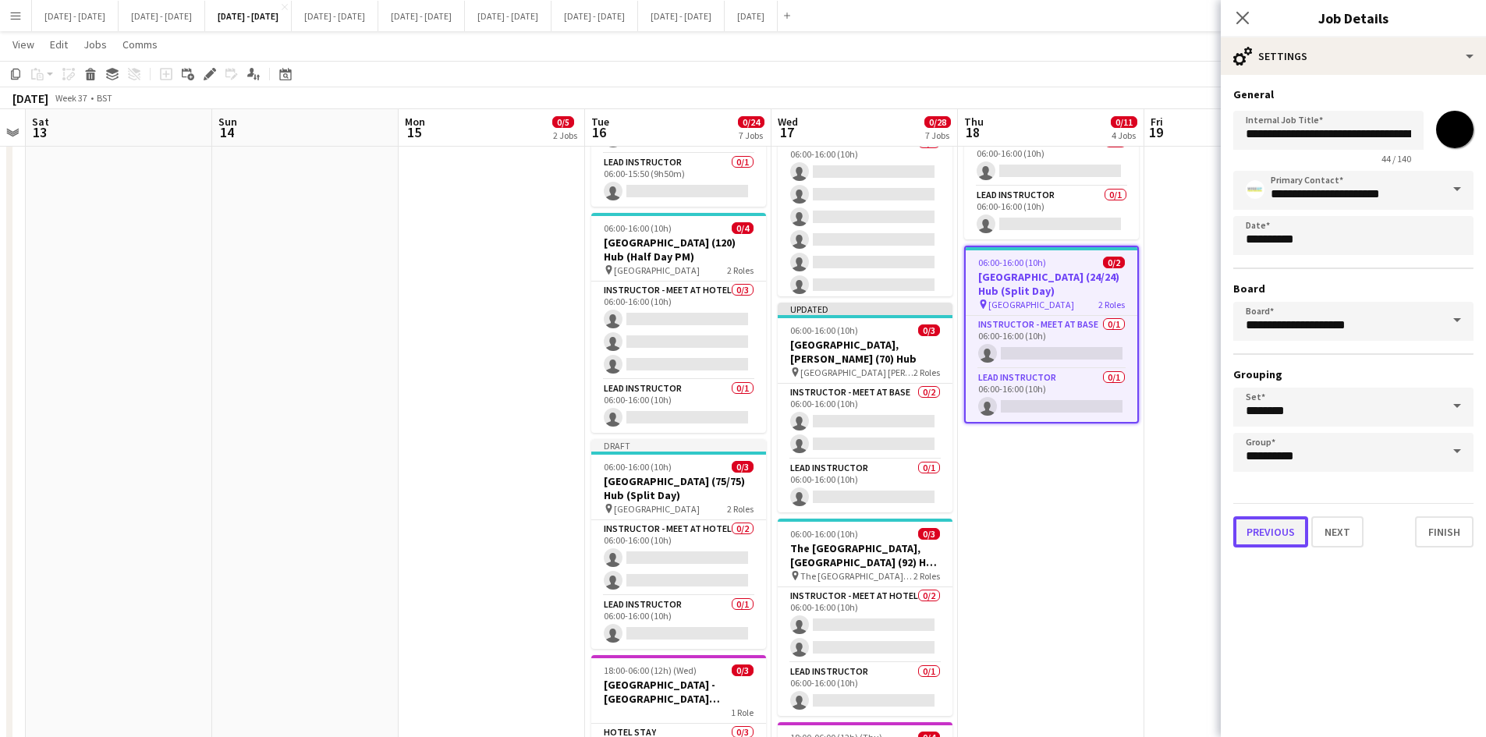
click at [1275, 524] on button "Previous" at bounding box center [1271, 532] width 75 height 31
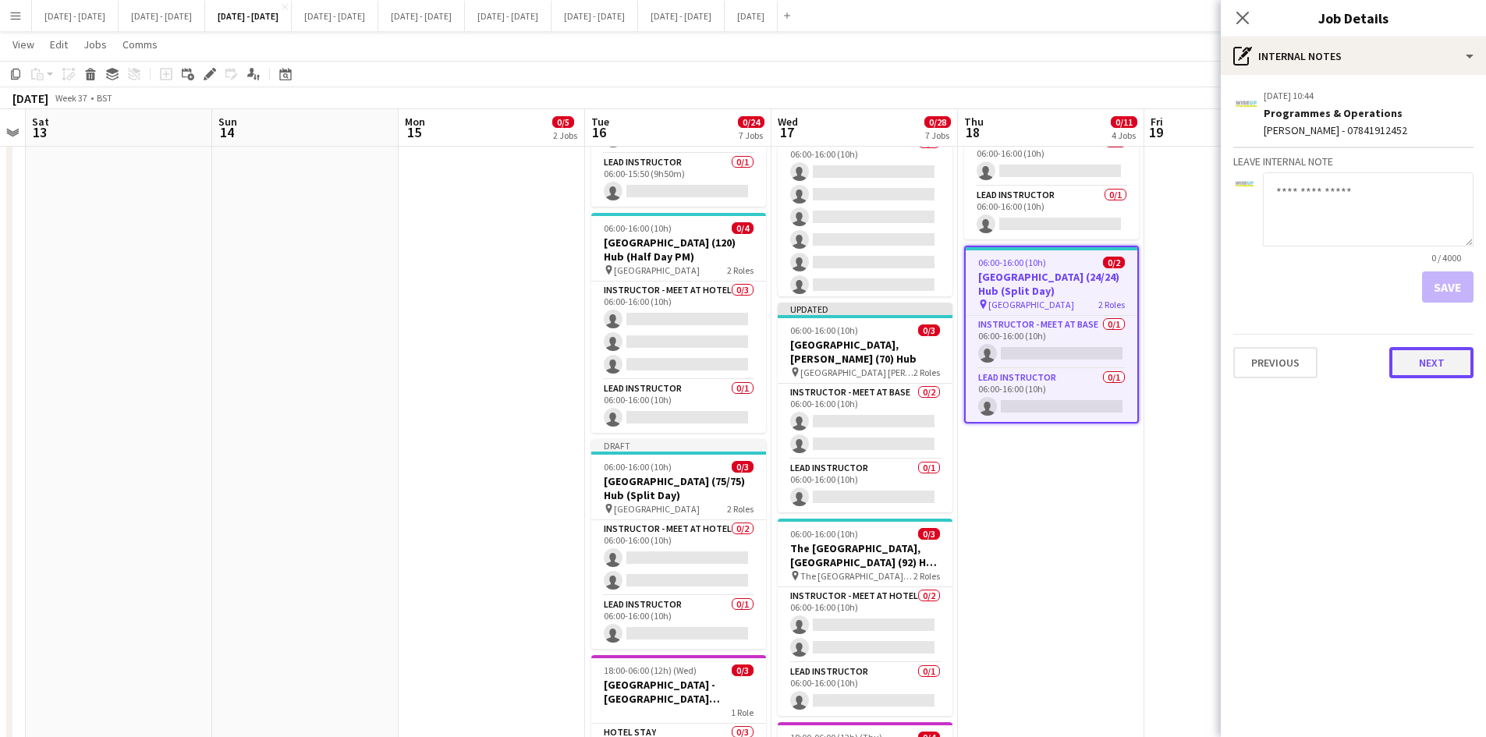
click at [1433, 363] on button "Next" at bounding box center [1432, 362] width 84 height 31
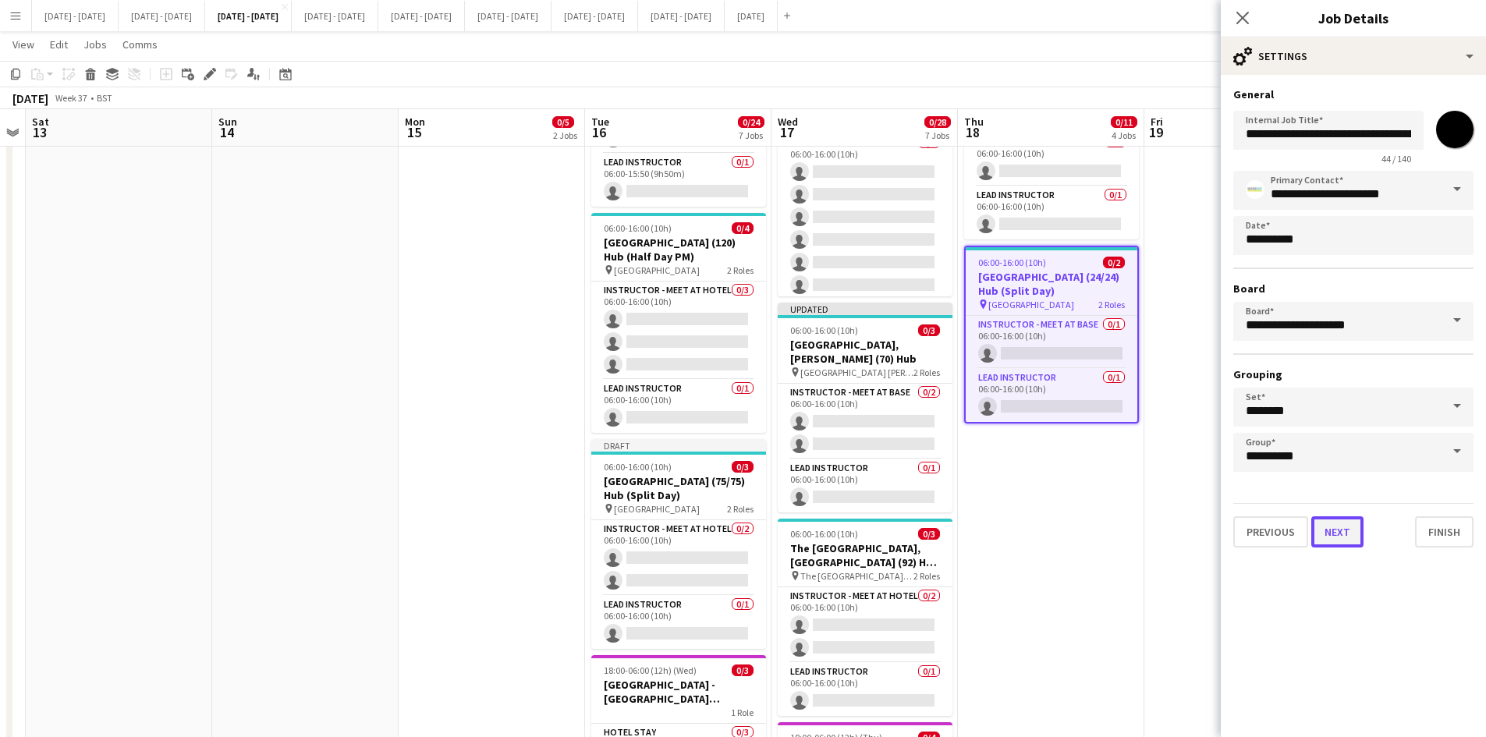
click at [1323, 530] on button "Next" at bounding box center [1338, 532] width 52 height 31
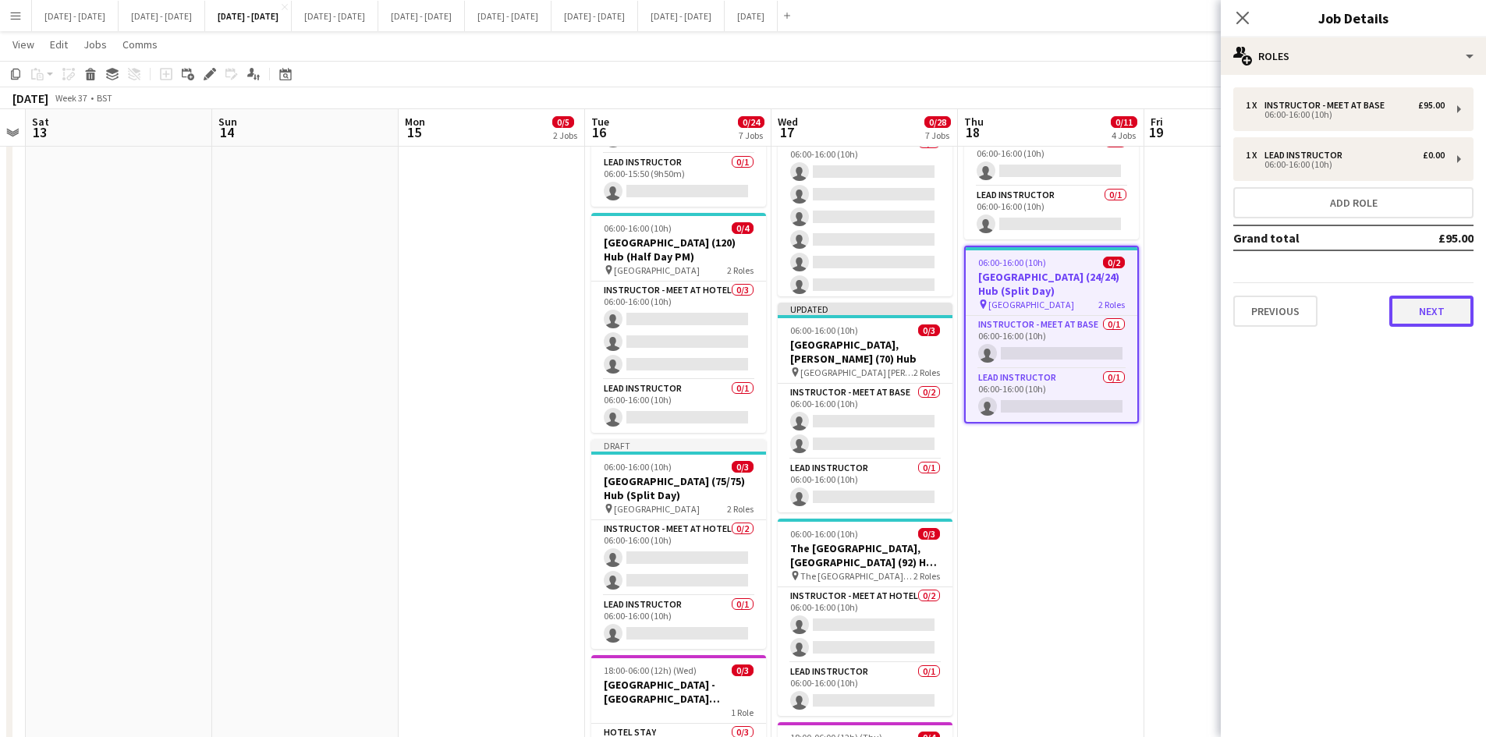
click at [1420, 314] on button "Next" at bounding box center [1432, 311] width 84 height 31
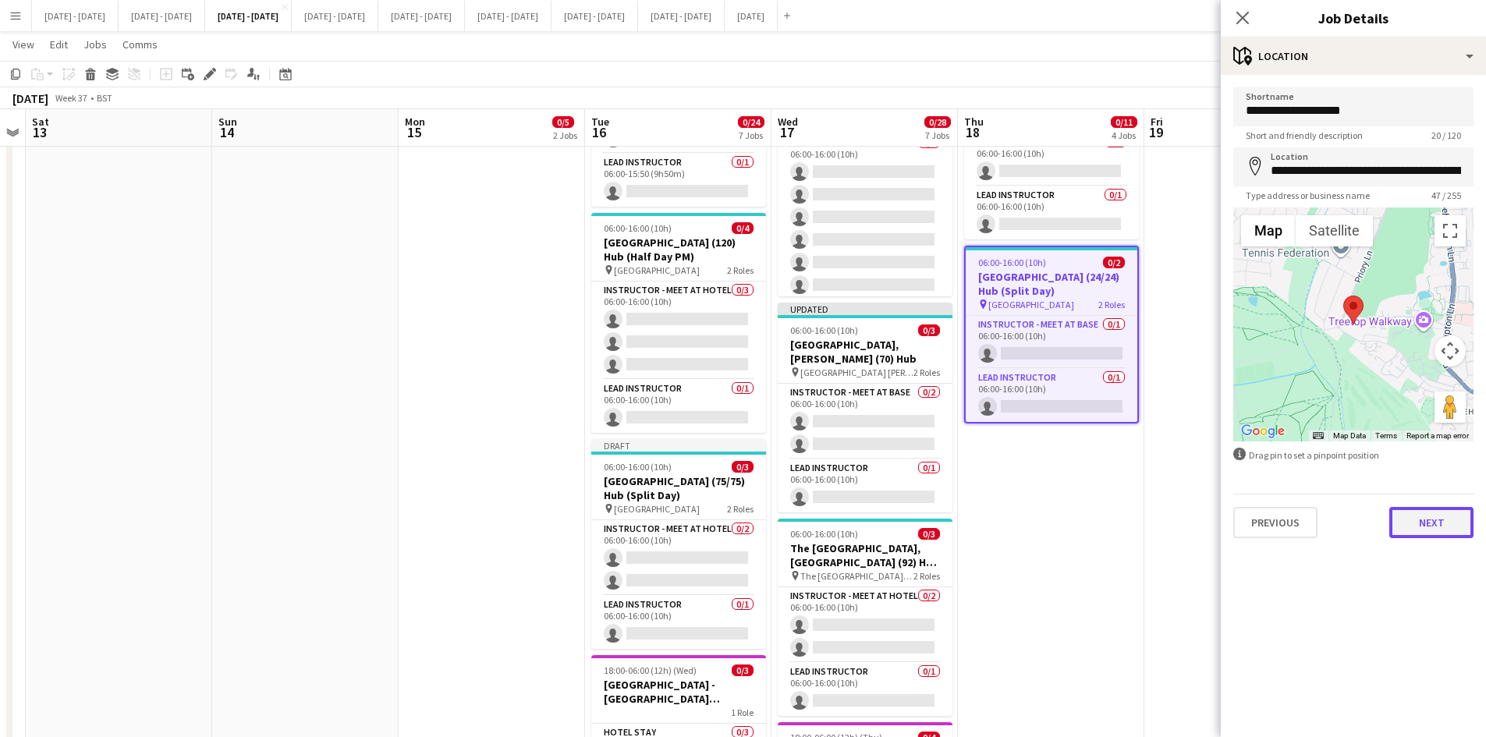
click at [1431, 519] on button "Next" at bounding box center [1432, 522] width 84 height 31
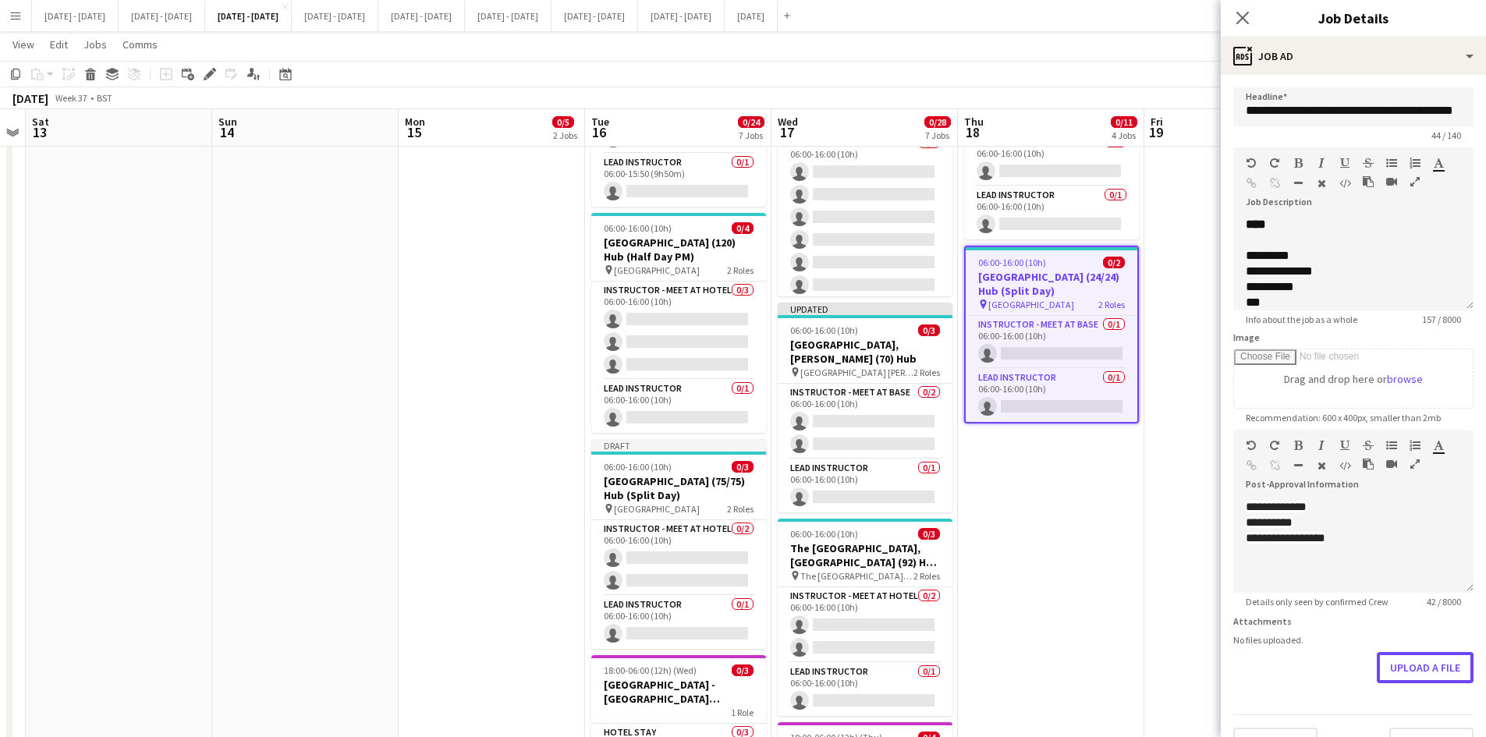
click at [1383, 715] on form "**********" at bounding box center [1353, 423] width 265 height 672
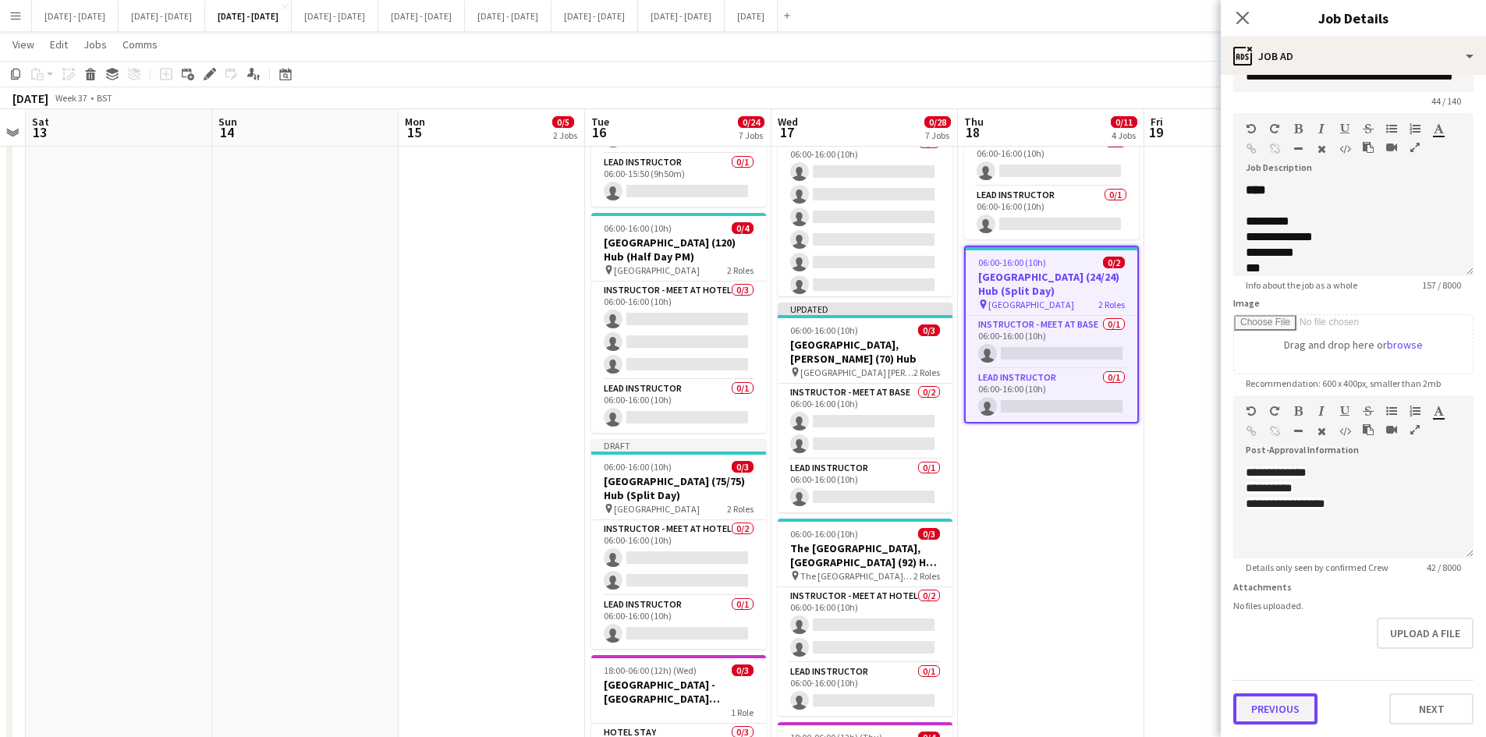
click at [1284, 701] on button "Previous" at bounding box center [1276, 709] width 84 height 31
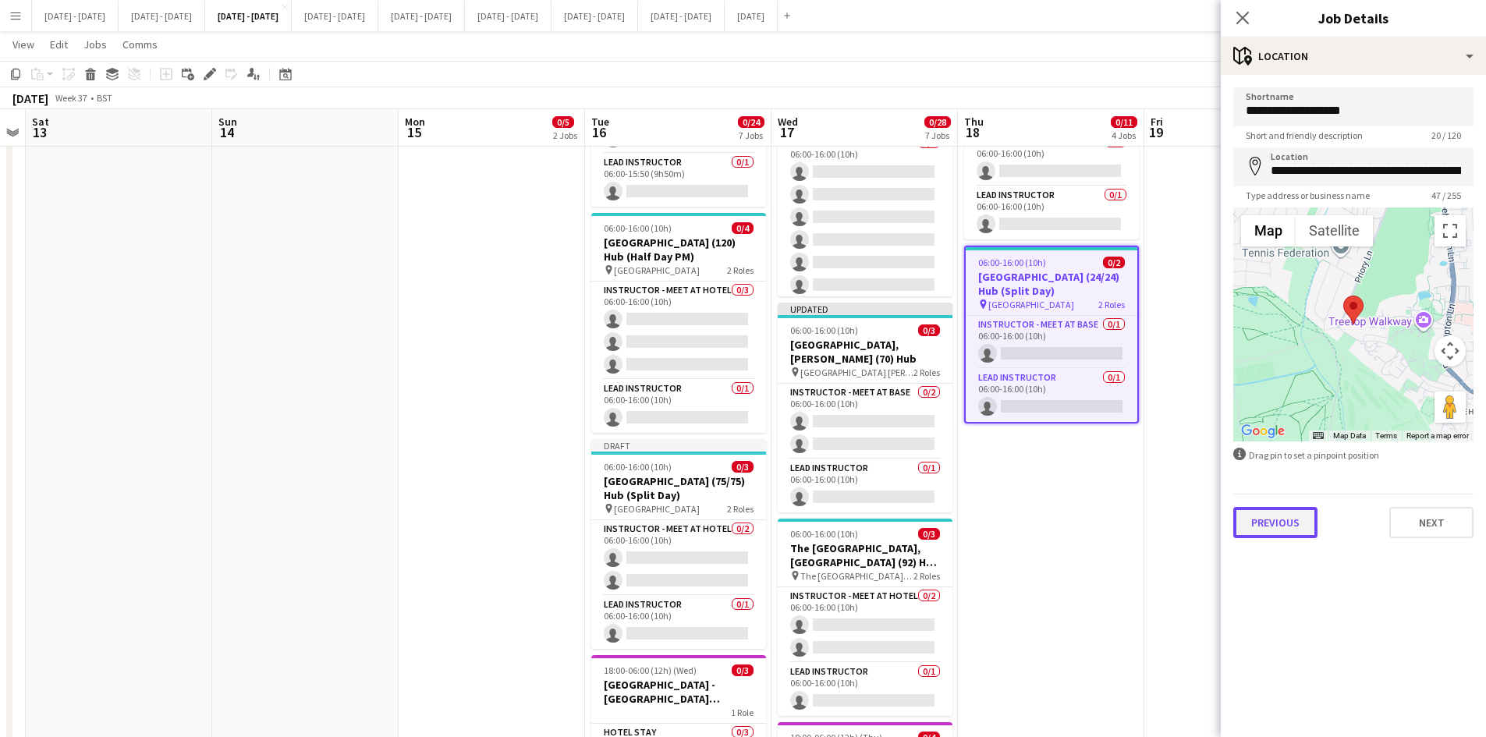
click at [1263, 524] on button "Previous" at bounding box center [1276, 522] width 84 height 31
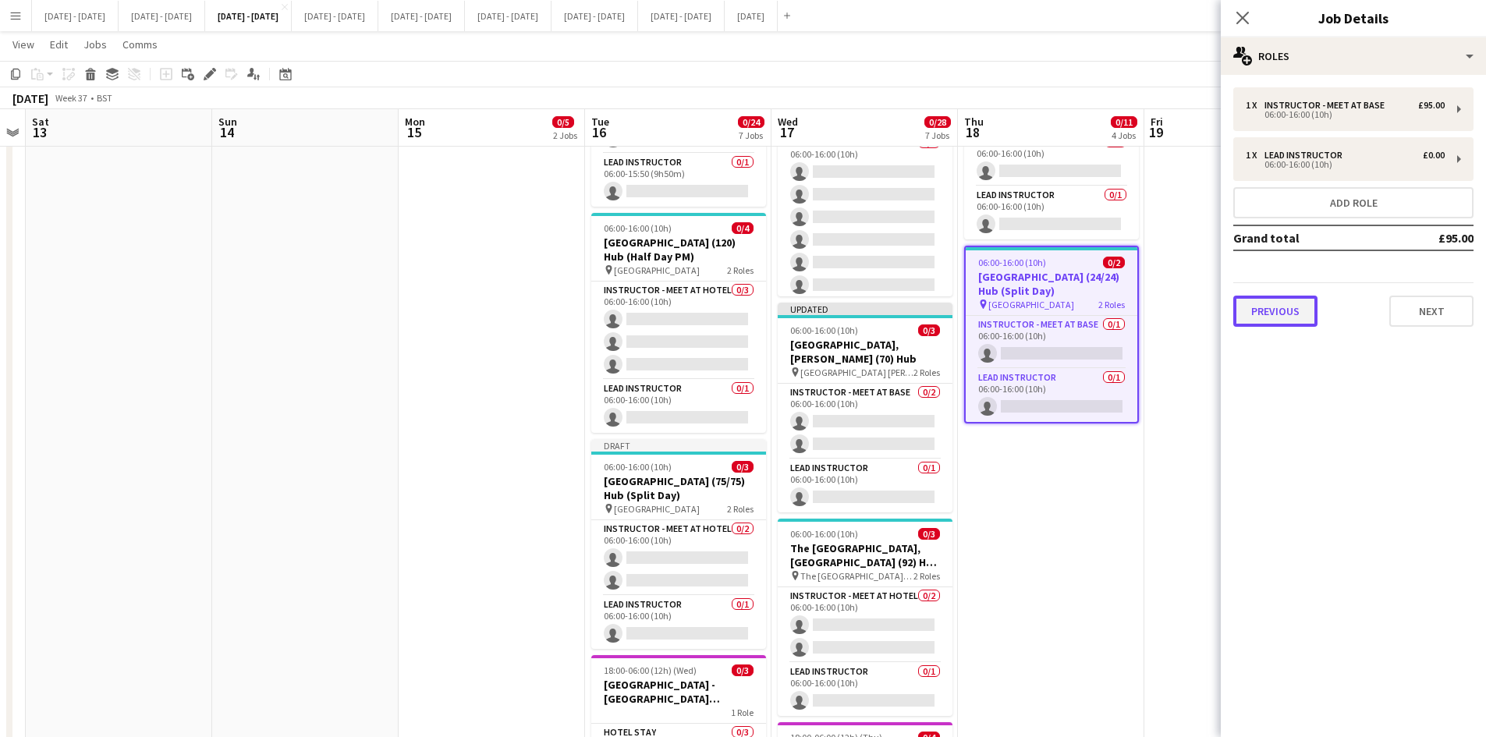
click at [1262, 299] on button "Previous" at bounding box center [1276, 311] width 84 height 31
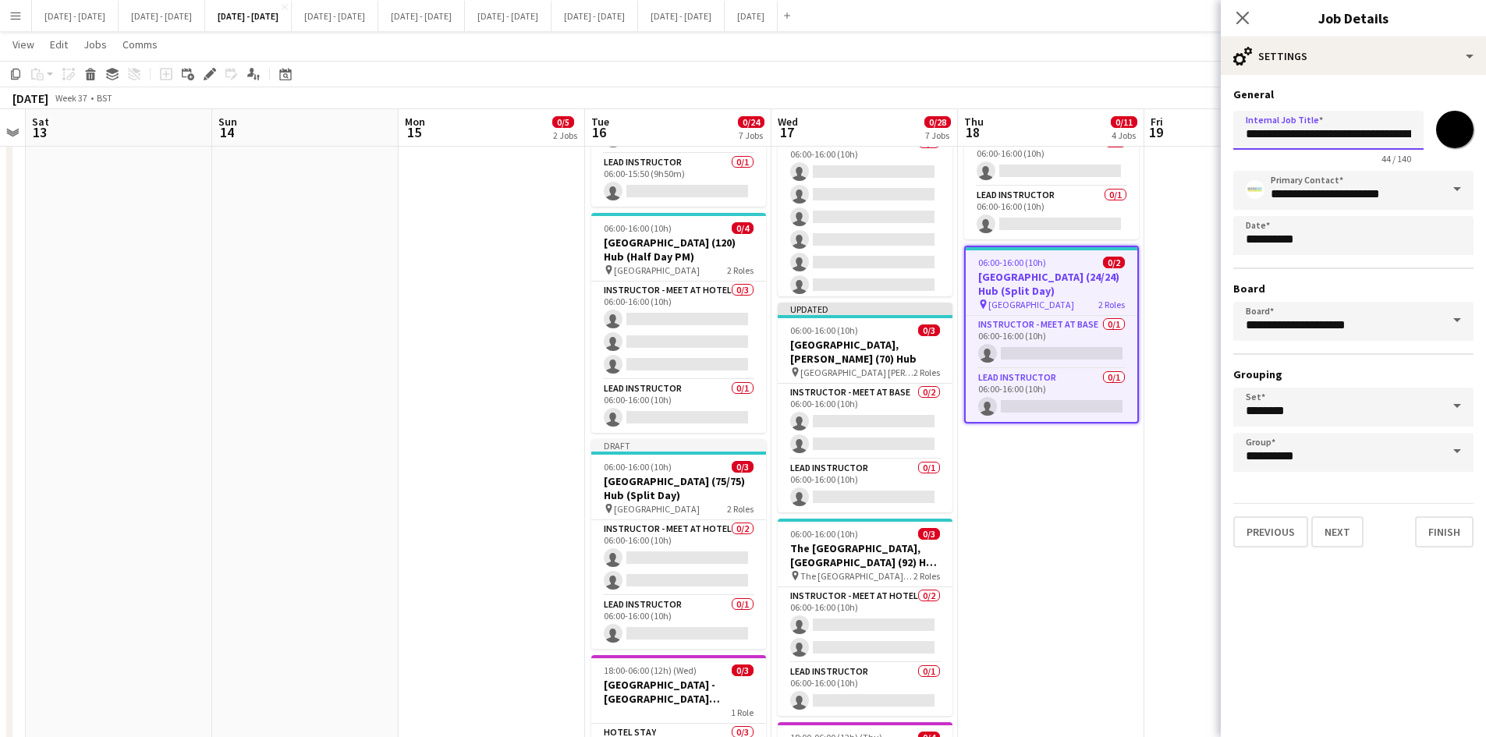
click at [1386, 130] on input "**********" at bounding box center [1329, 130] width 190 height 39
type input "**********"
click at [1340, 530] on button "Next" at bounding box center [1338, 532] width 52 height 31
type input "**********"
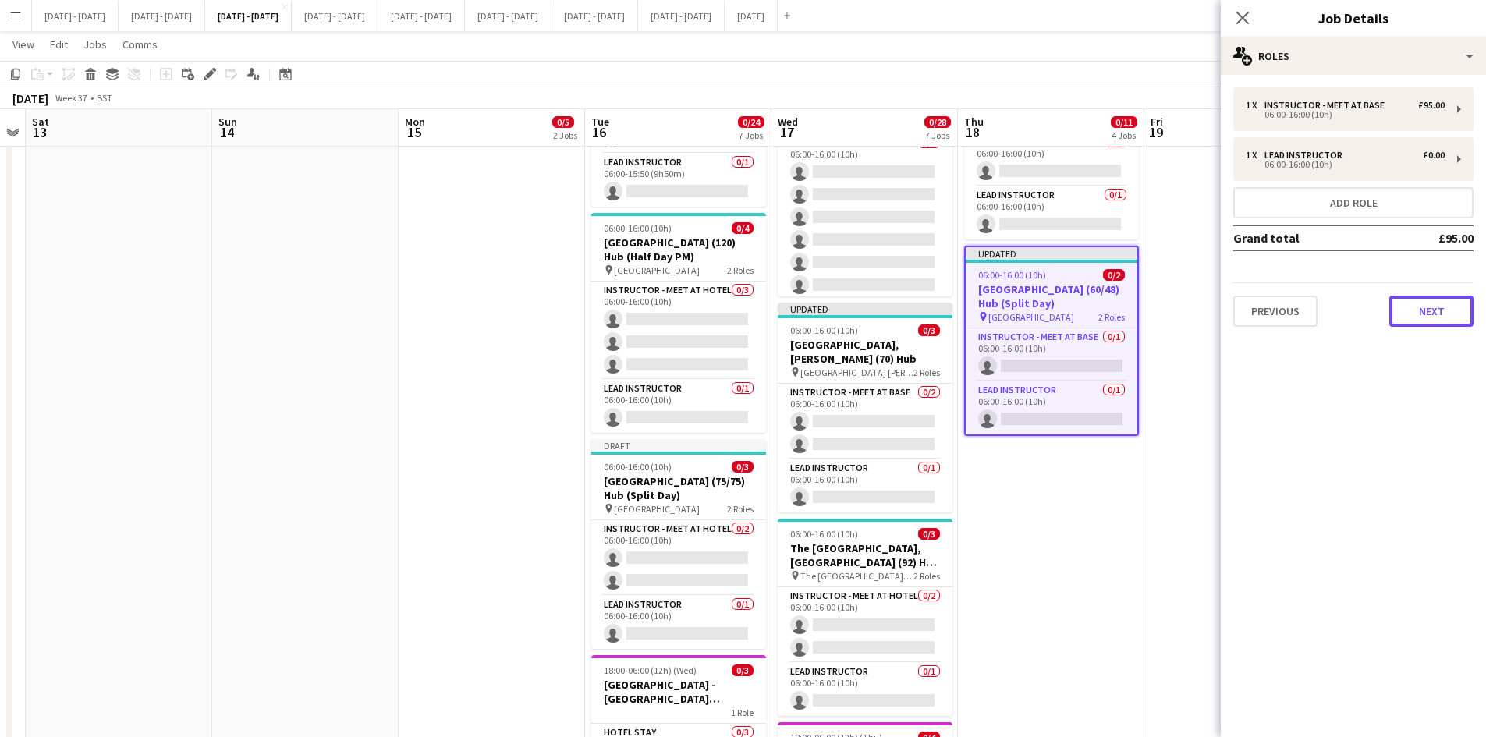
click at [1411, 311] on button "Next" at bounding box center [1432, 311] width 84 height 31
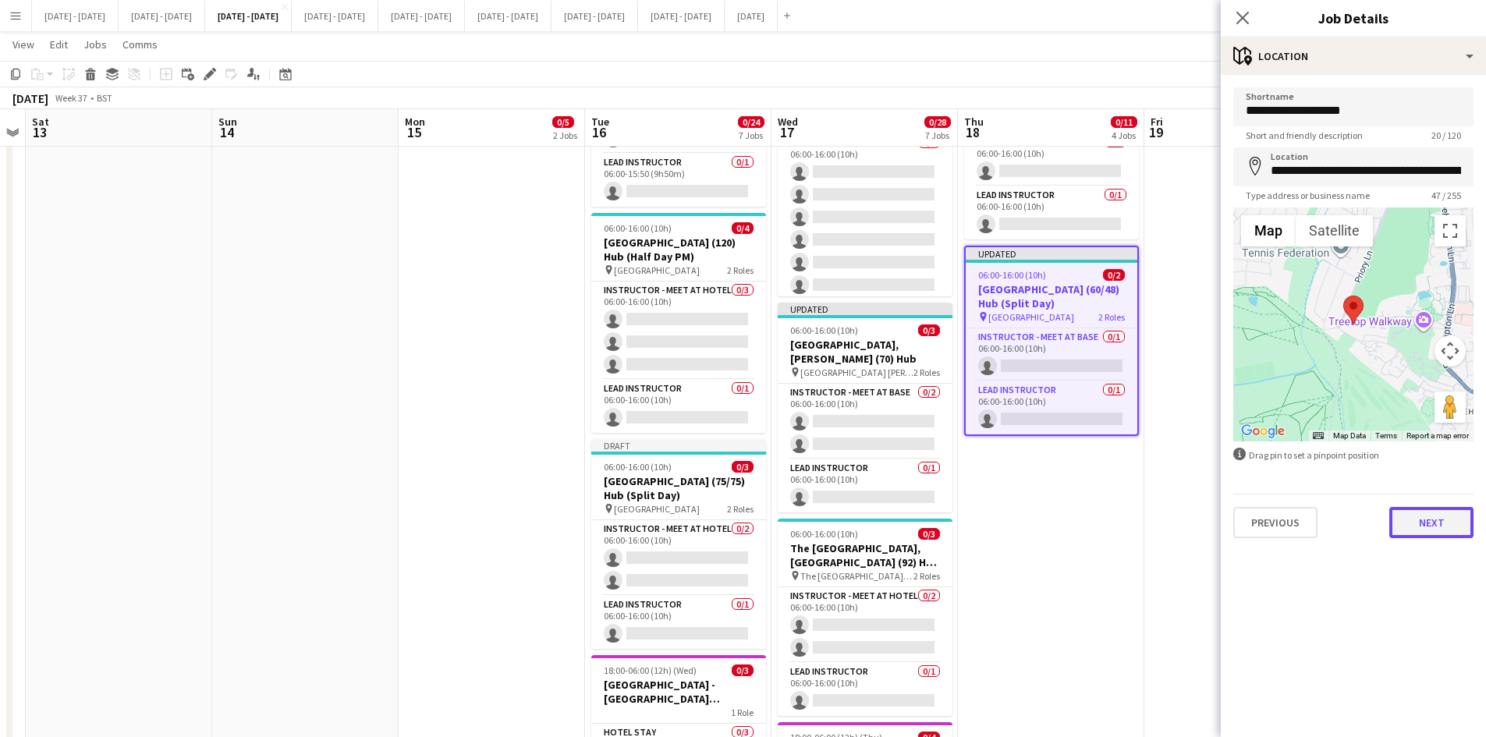
click at [1425, 522] on button "Next" at bounding box center [1432, 522] width 84 height 31
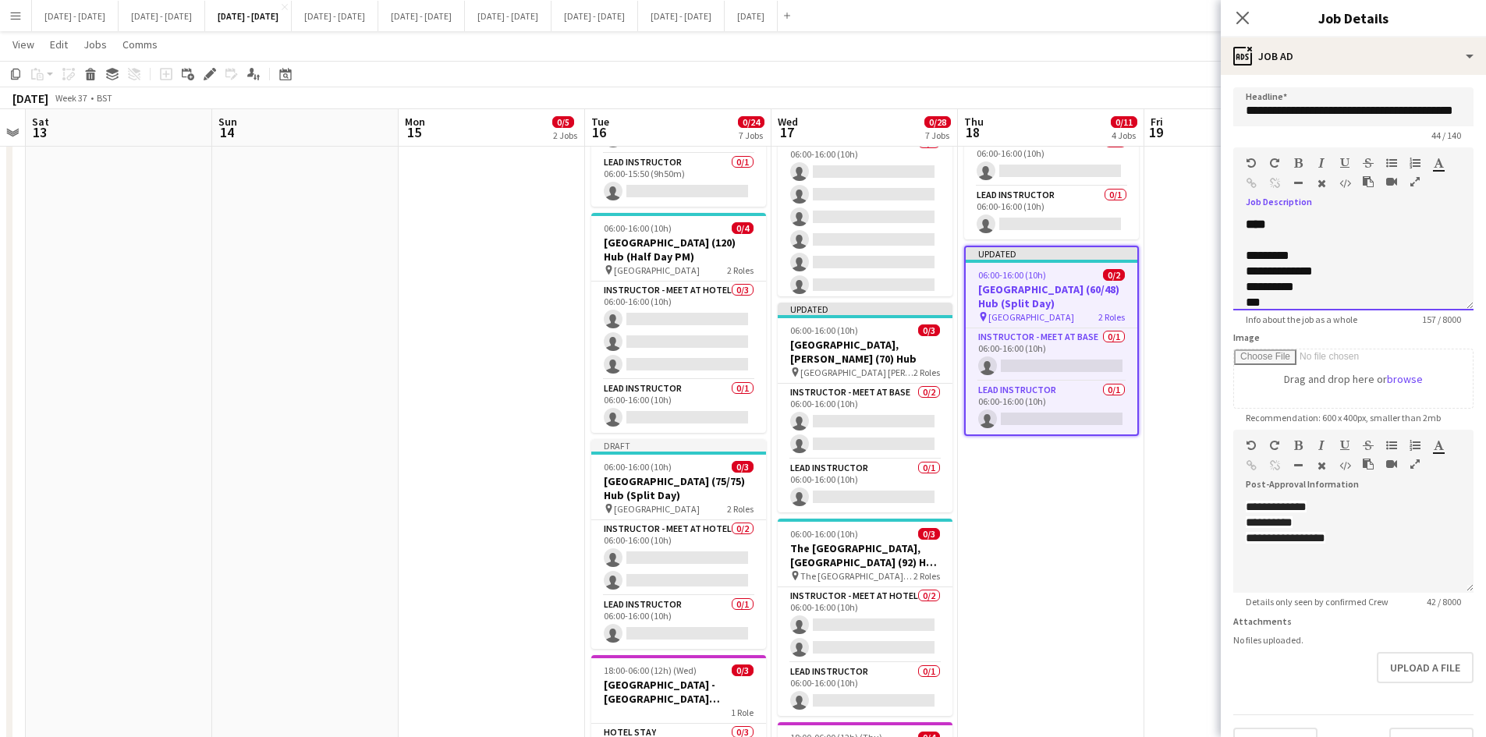
click at [1276, 279] on div "**********" at bounding box center [1336, 272] width 180 height 16
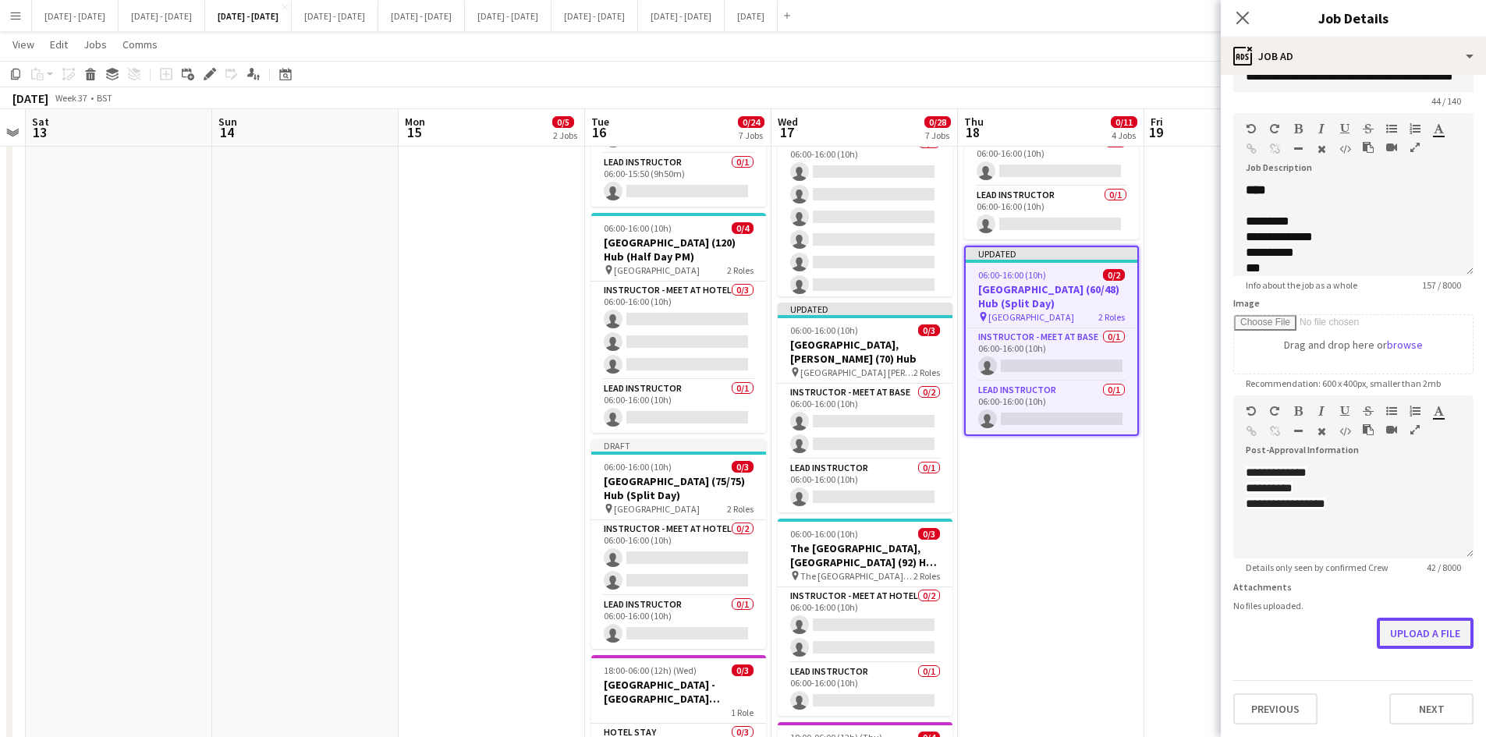
click at [1396, 632] on button "Upload a file" at bounding box center [1425, 633] width 97 height 31
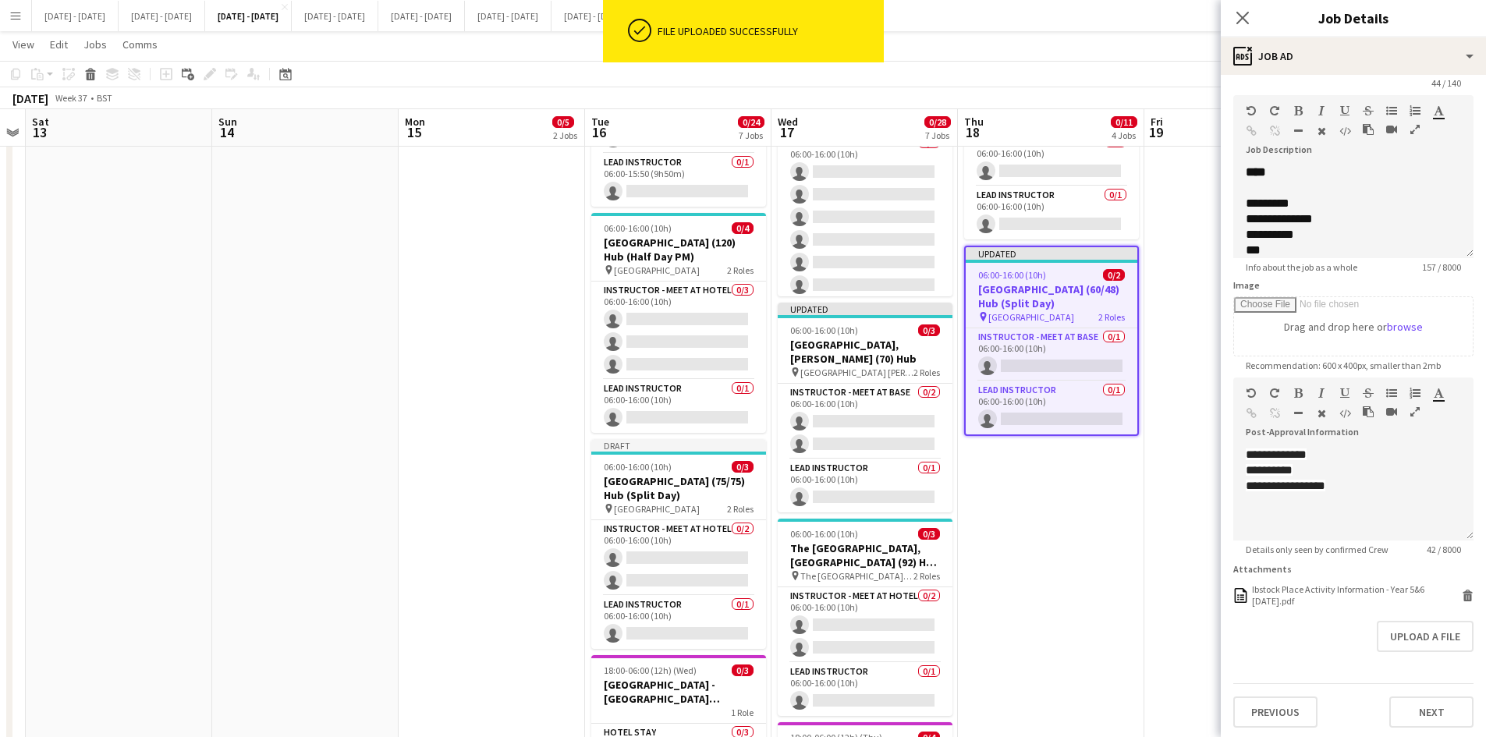
scroll to position [55, 0]
click at [1399, 711] on button "Next" at bounding box center [1432, 709] width 84 height 31
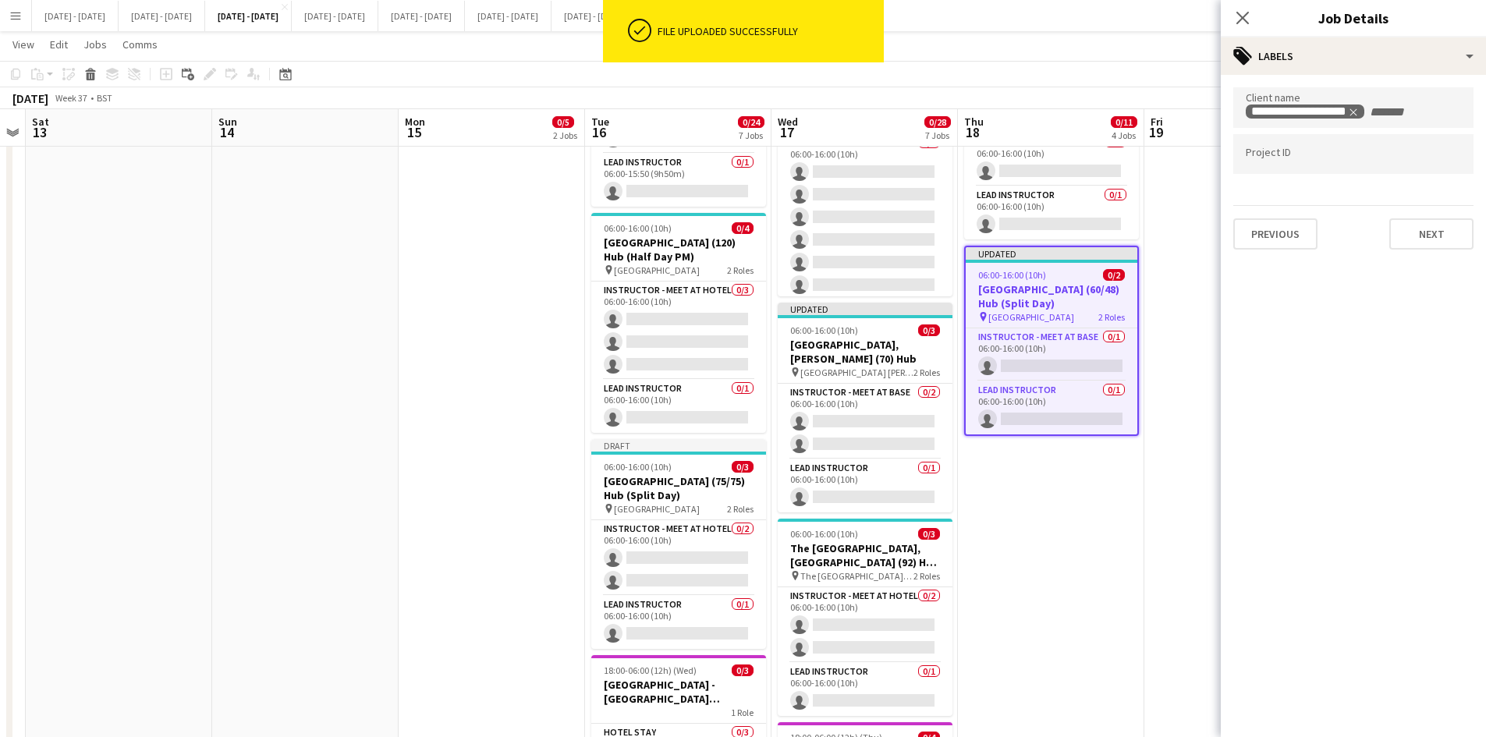
scroll to position [0, 0]
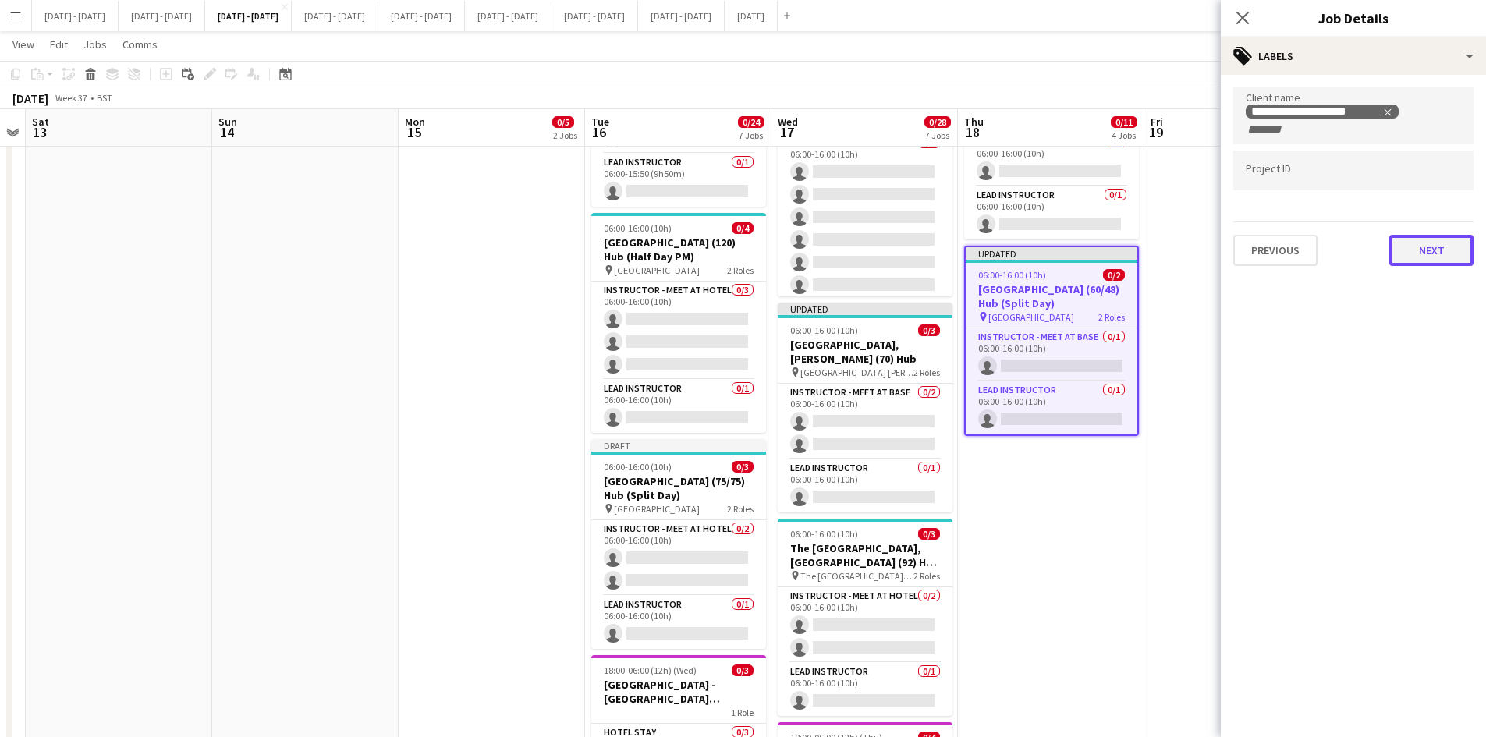
click at [1422, 246] on button "Next" at bounding box center [1432, 250] width 84 height 31
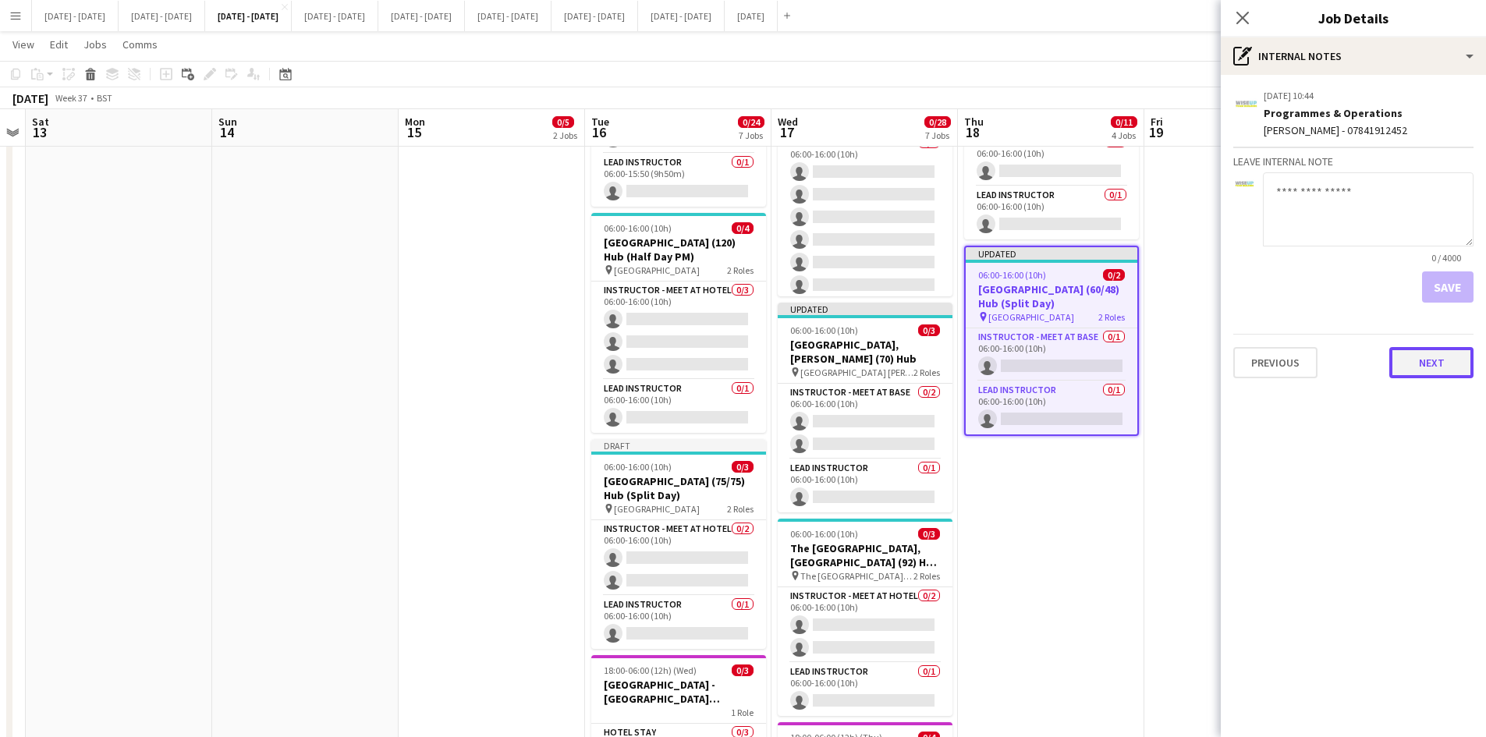
click at [1428, 362] on button "Next" at bounding box center [1432, 362] width 84 height 31
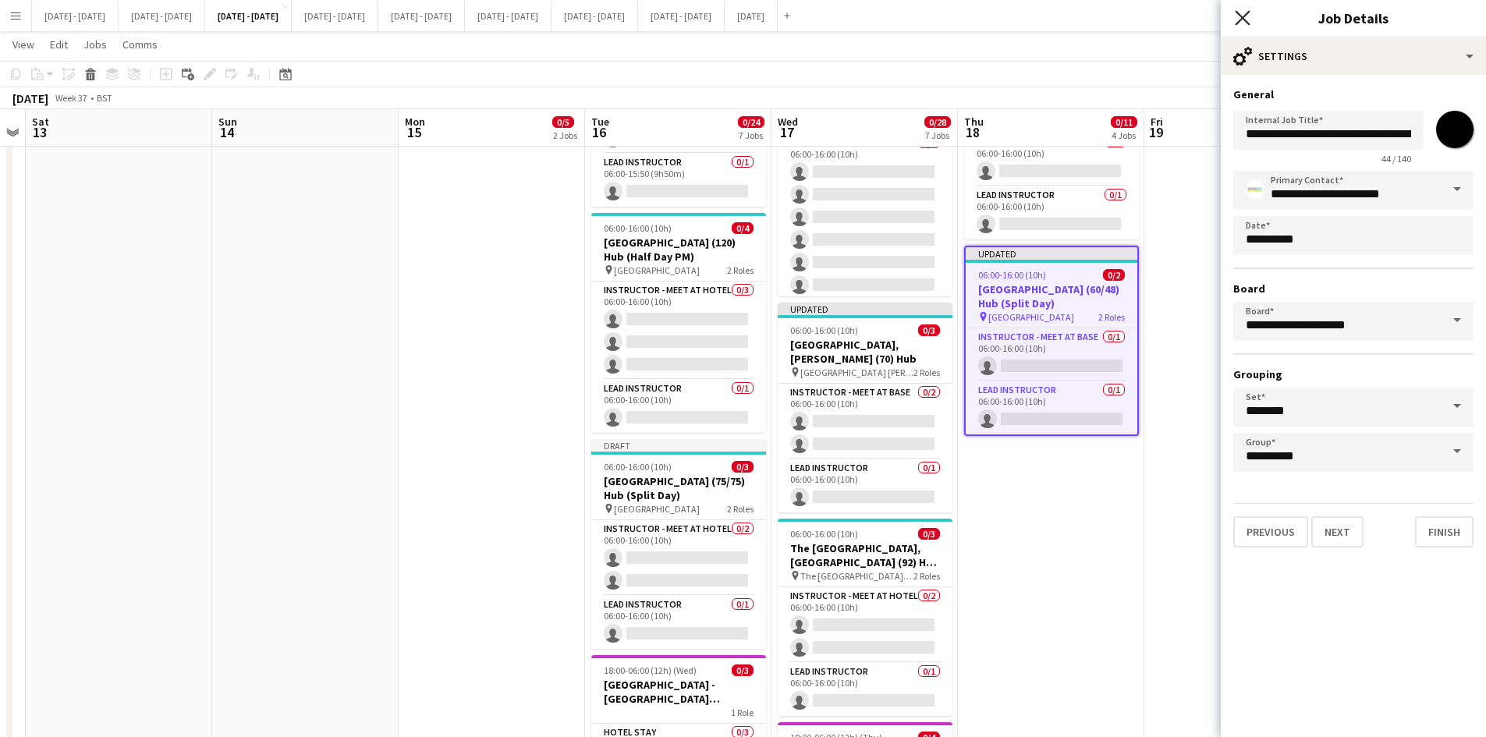
click at [1240, 20] on icon "Close pop-in" at bounding box center [1242, 17] width 15 height 15
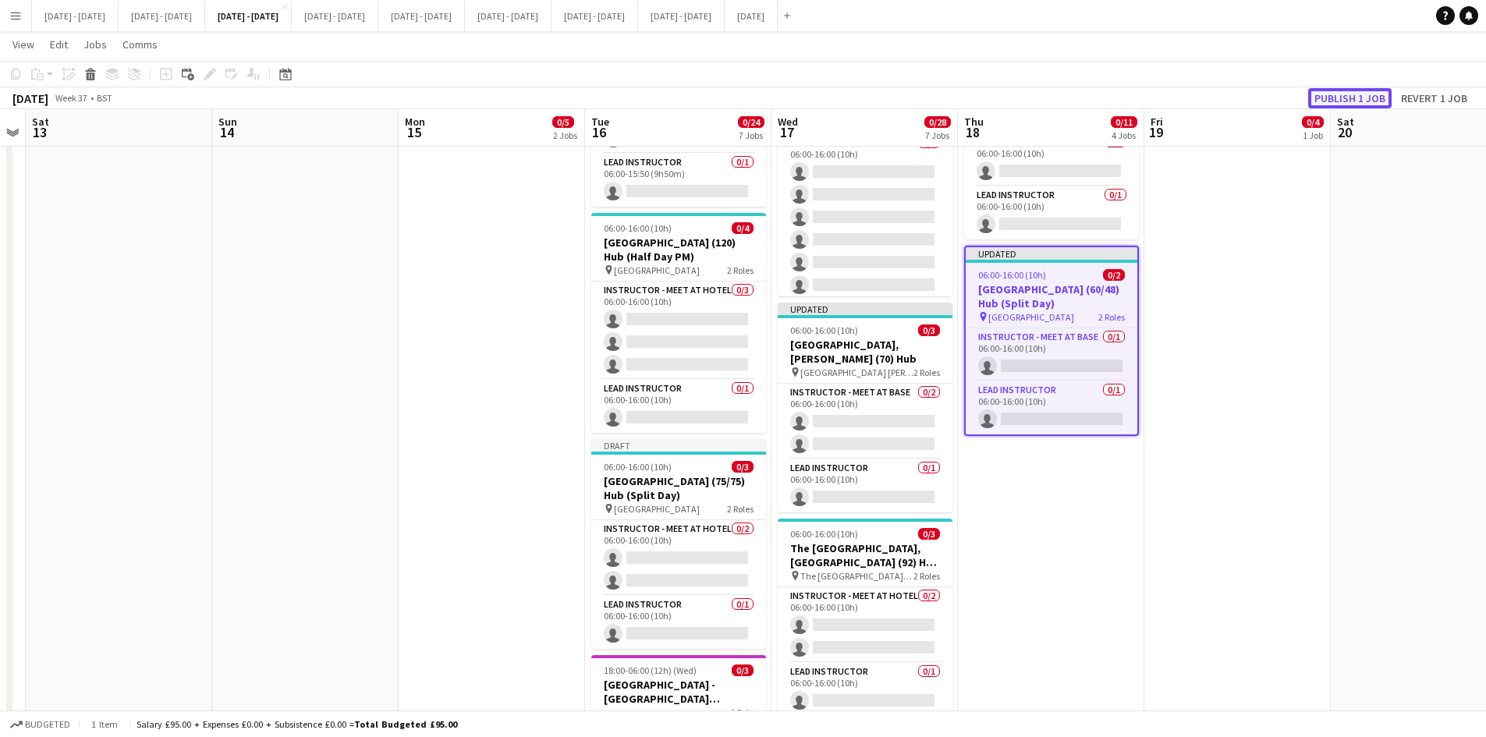
click at [1339, 93] on button "Publish 1 job" at bounding box center [1349, 98] width 83 height 20
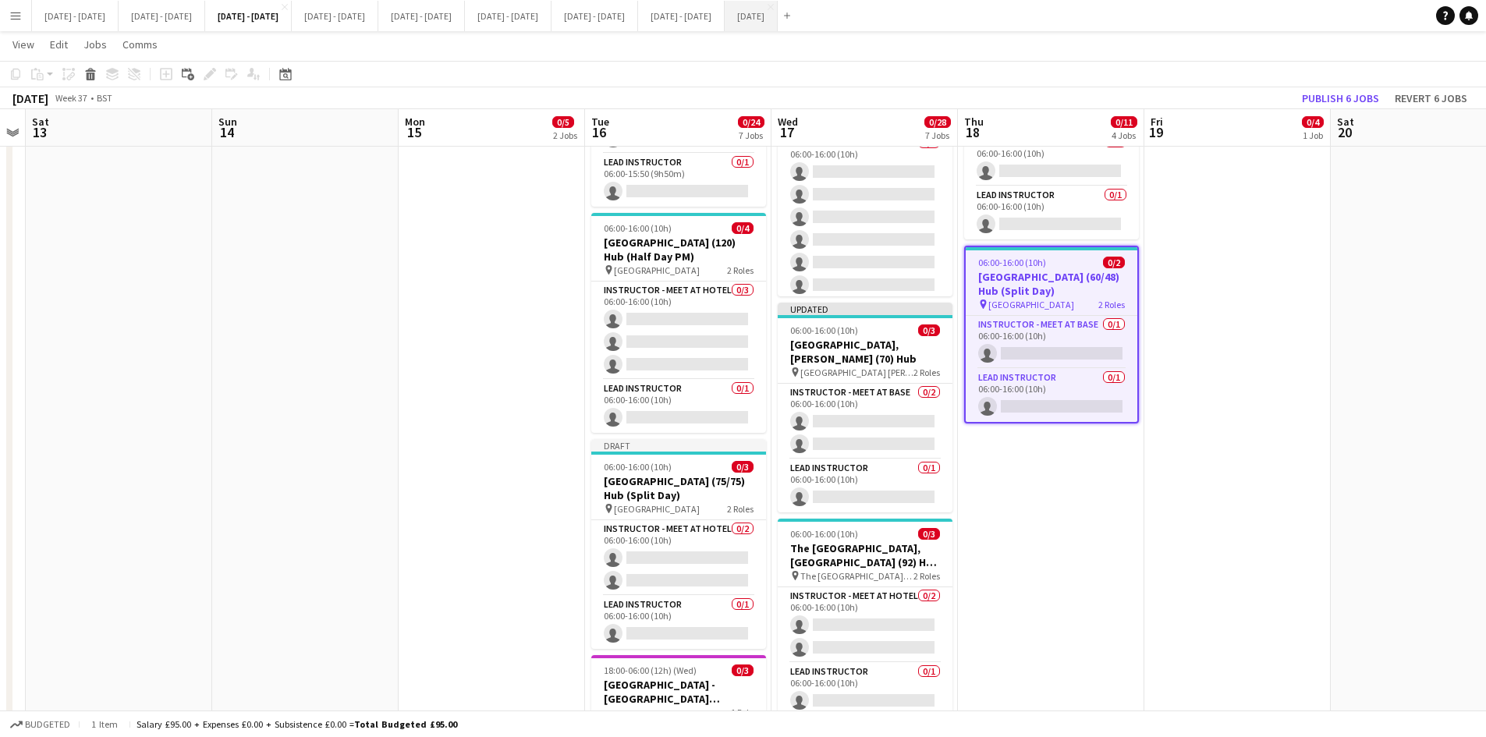
click at [778, 20] on button "[DATE] Close" at bounding box center [751, 16] width 53 height 30
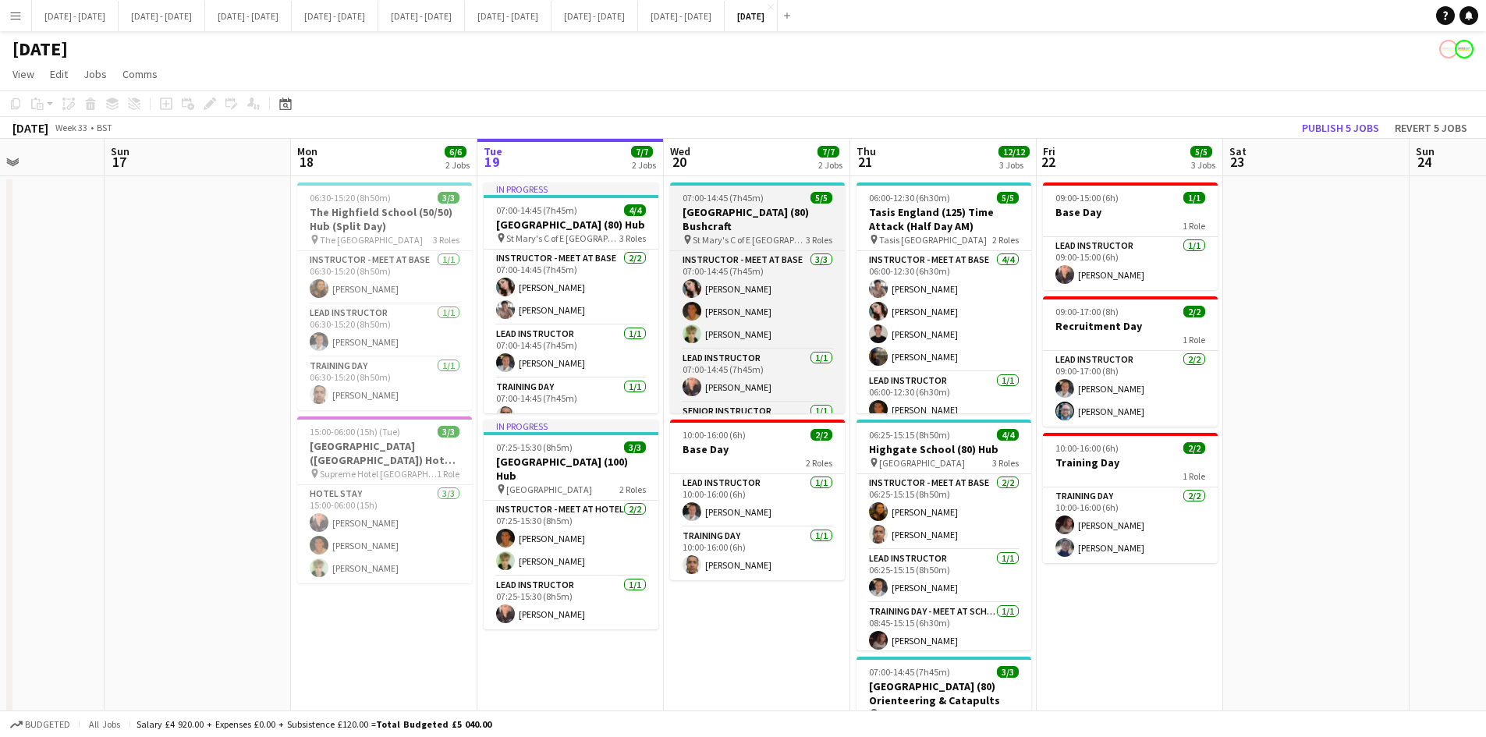
scroll to position [42, 0]
click at [779, 198] on div "07:00-14:45 (7h45m) 5/5" at bounding box center [757, 198] width 175 height 12
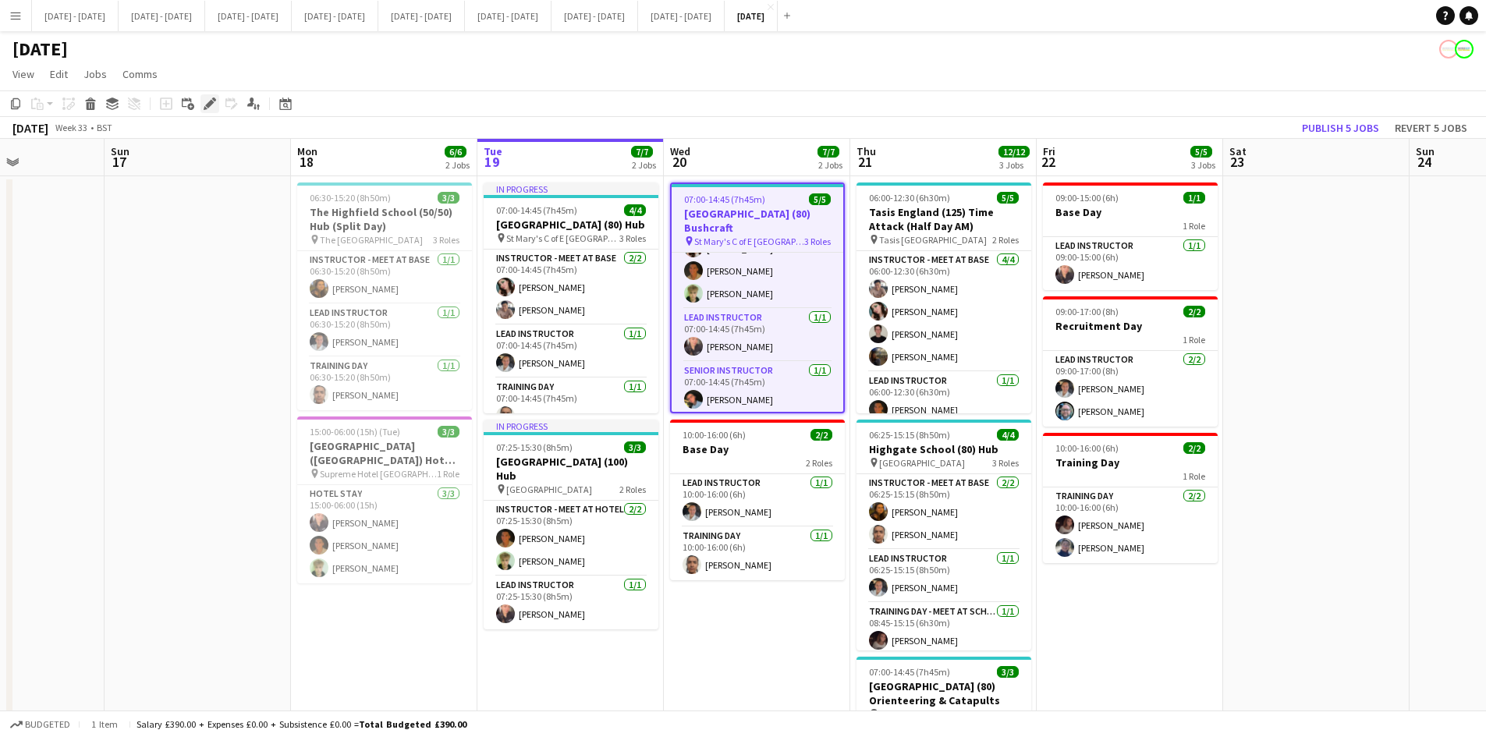
click at [207, 105] on icon at bounding box center [209, 104] width 9 height 9
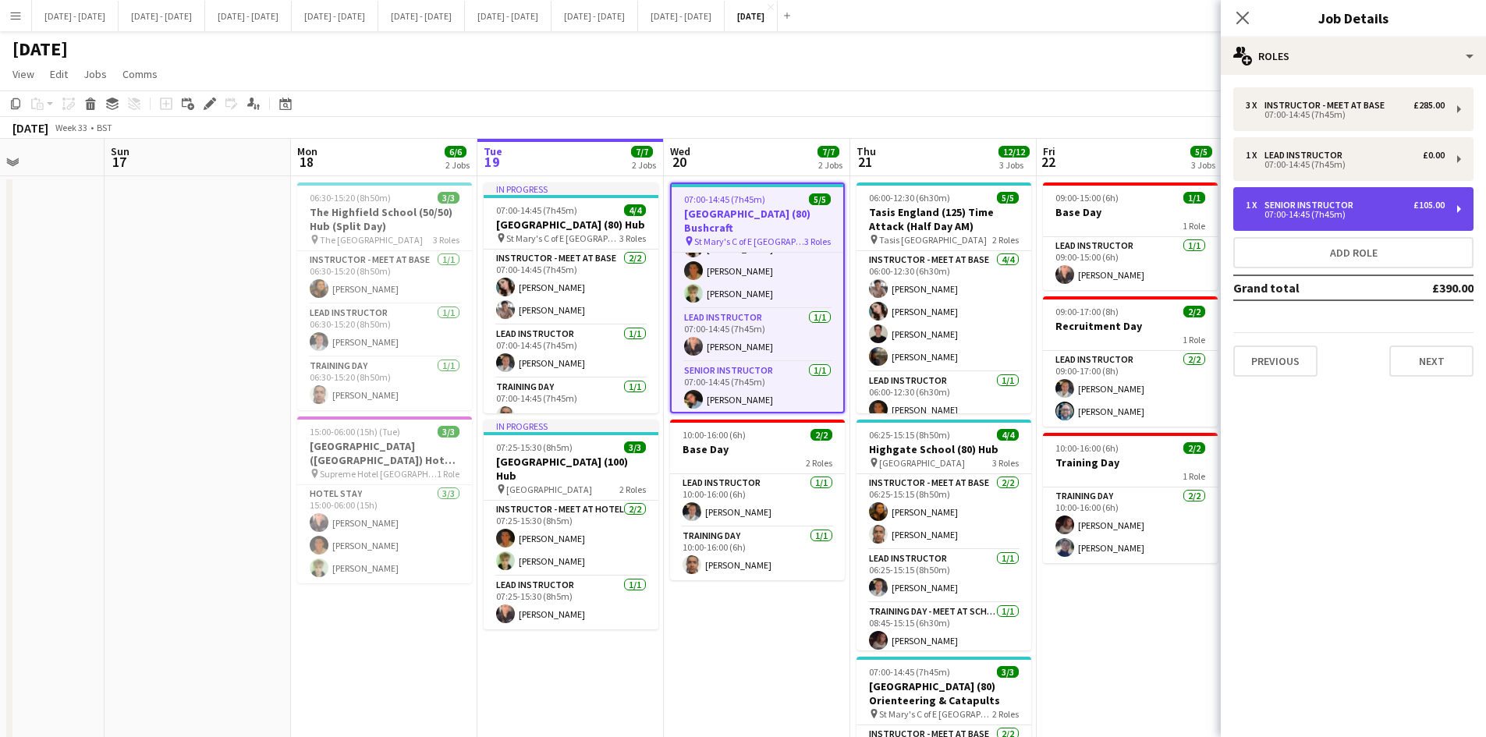
click at [1326, 211] on div "07:00-14:45 (7h45m)" at bounding box center [1345, 215] width 199 height 8
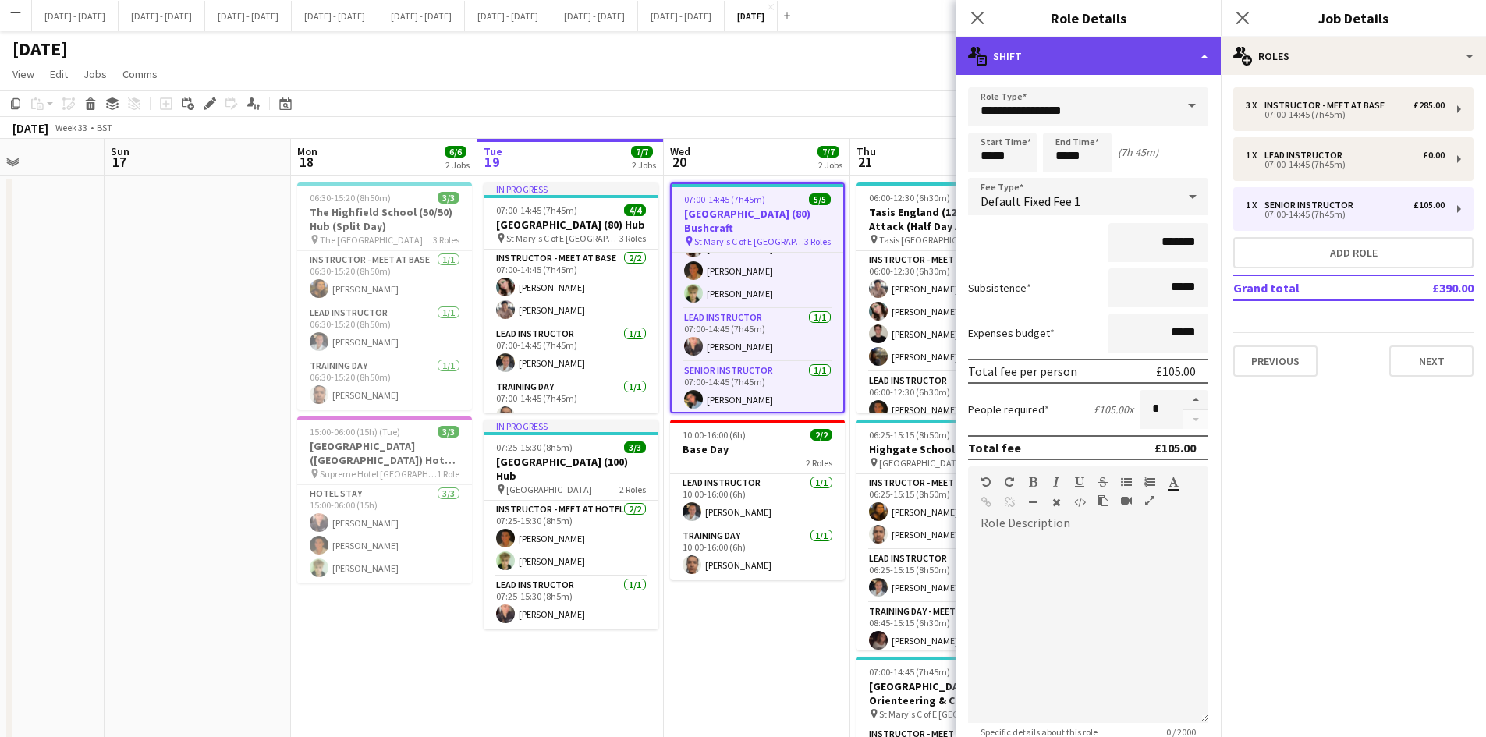
click at [1206, 54] on div "multiple-actions-text Shift" at bounding box center [1088, 55] width 265 height 37
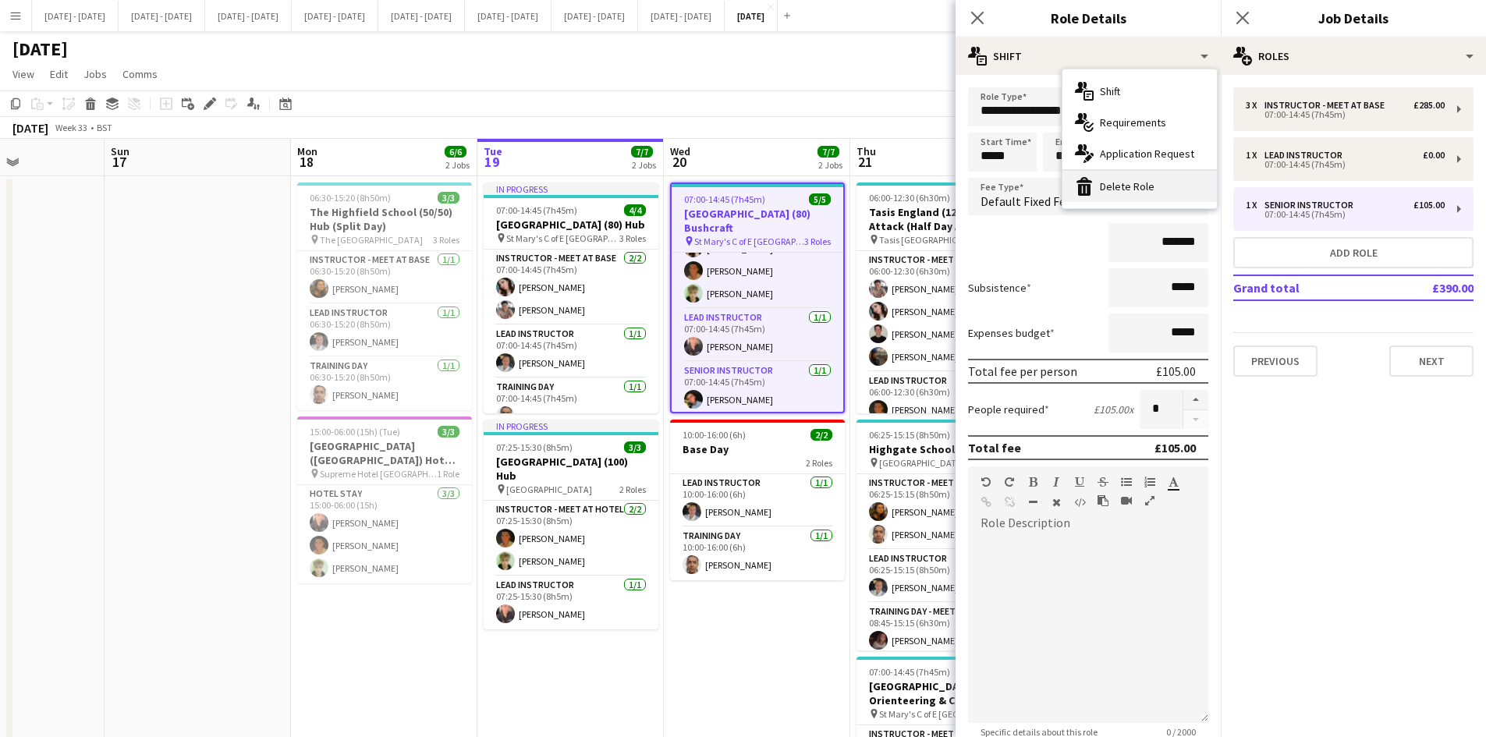
click at [1131, 185] on div "bin-2 Delete Role" at bounding box center [1140, 186] width 154 height 31
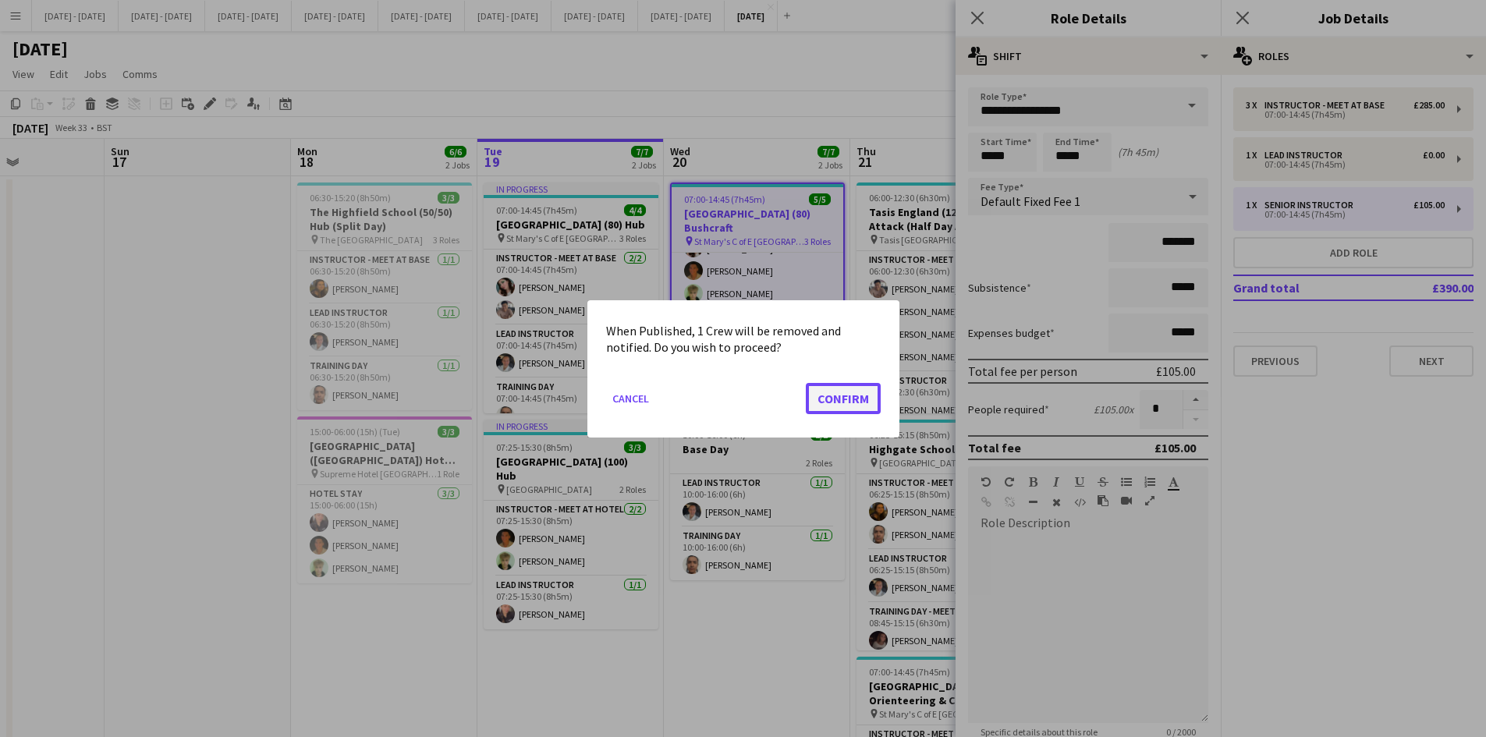
click at [837, 402] on button "Confirm" at bounding box center [843, 397] width 75 height 31
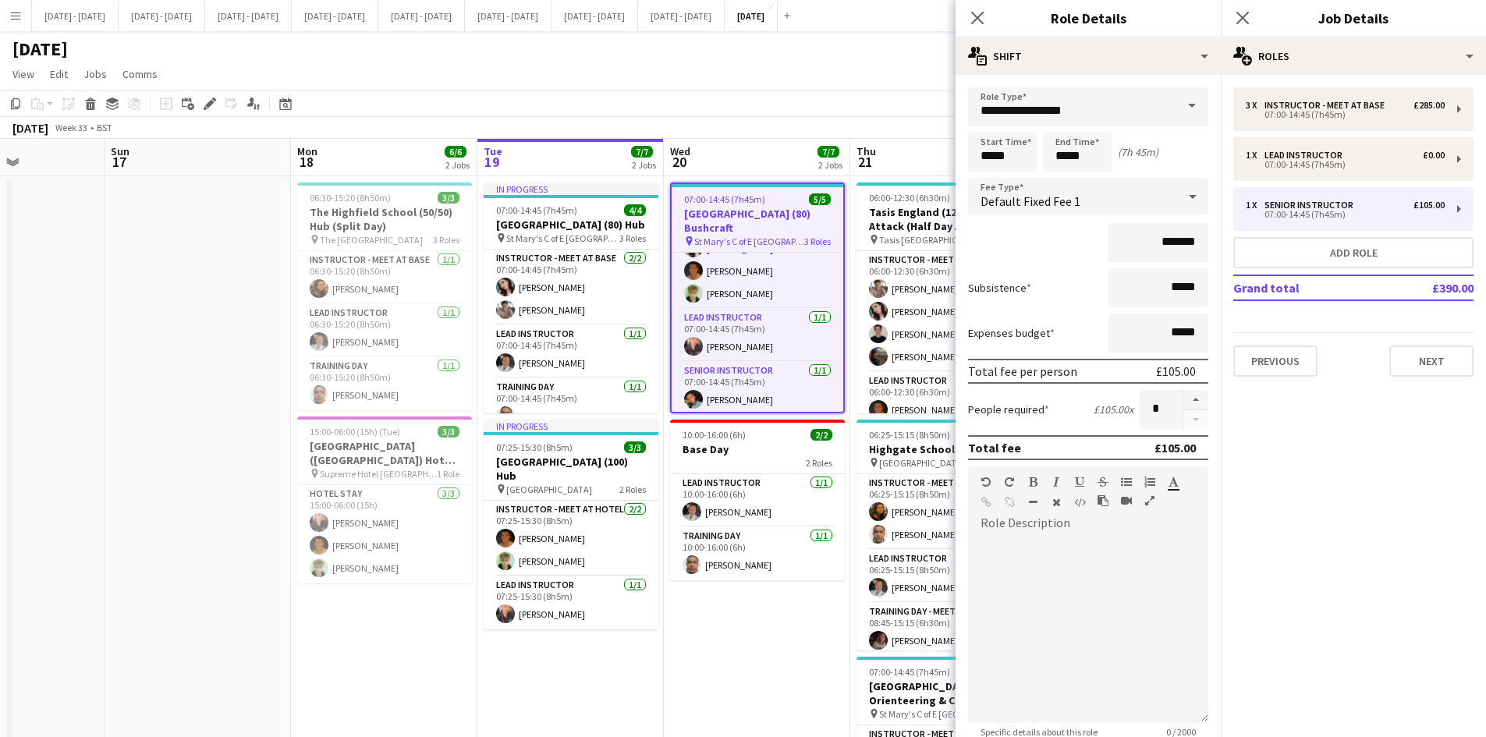
scroll to position [5, 0]
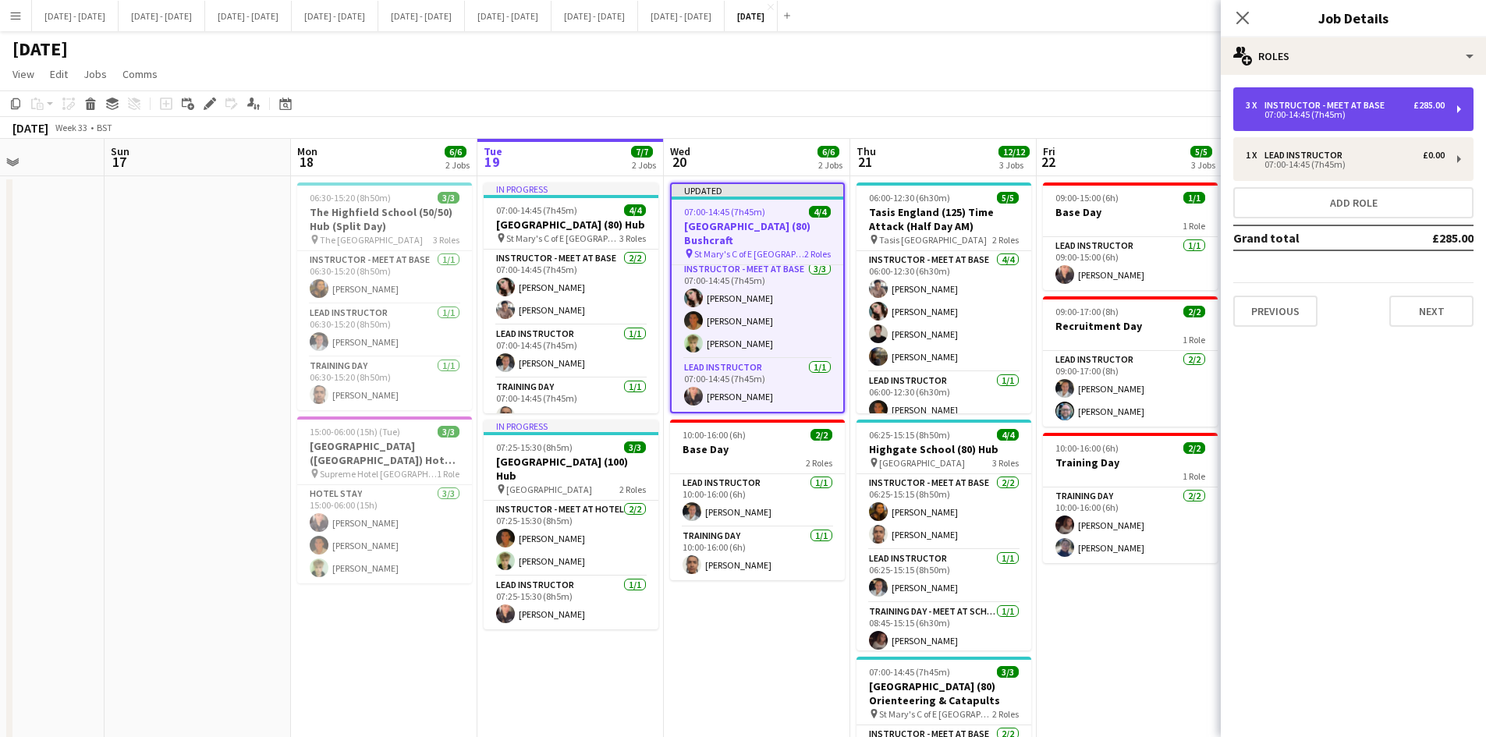
click at [1280, 107] on div "Instructor - Meet at Base" at bounding box center [1328, 105] width 126 height 11
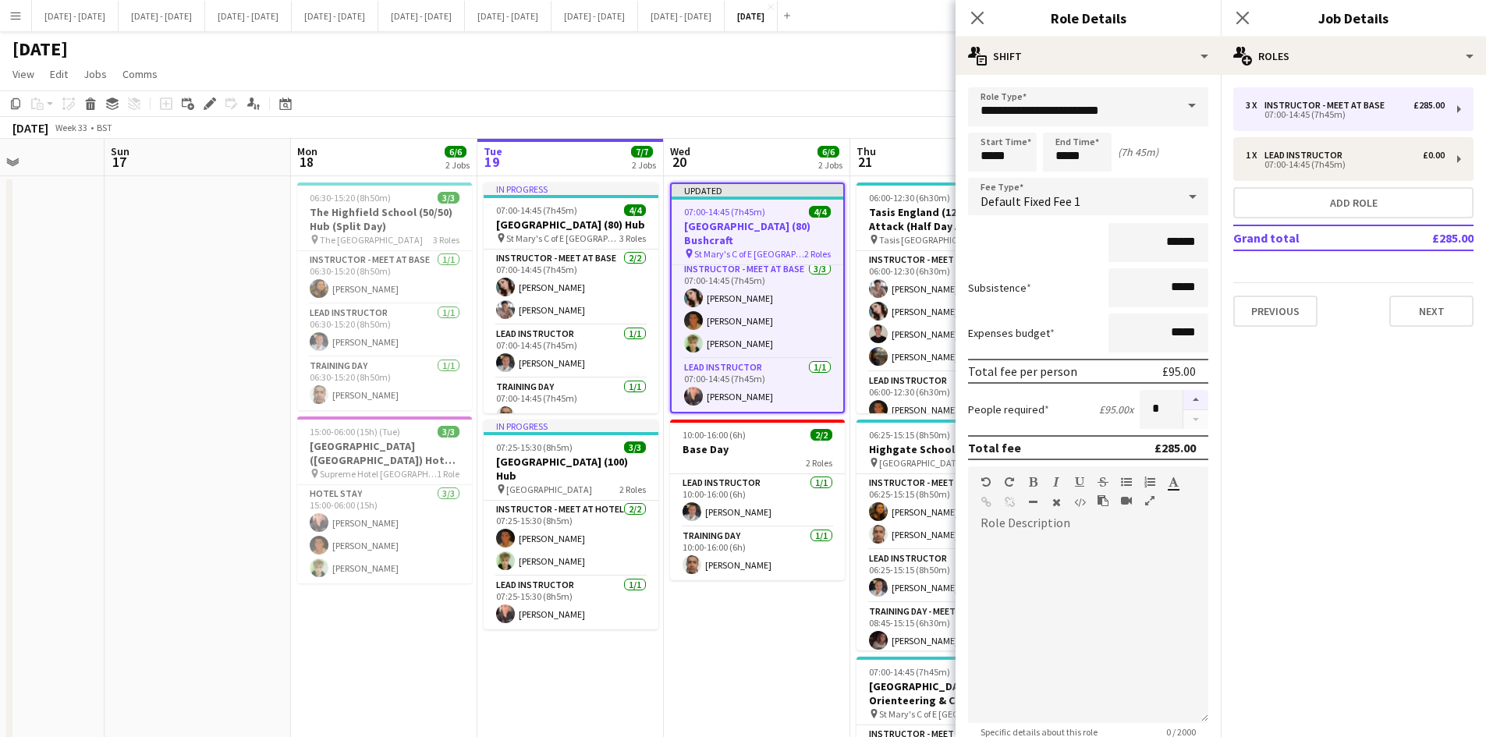
click at [1184, 401] on button "button" at bounding box center [1196, 400] width 25 height 20
type input "*"
click at [973, 12] on icon at bounding box center [977, 17] width 15 height 15
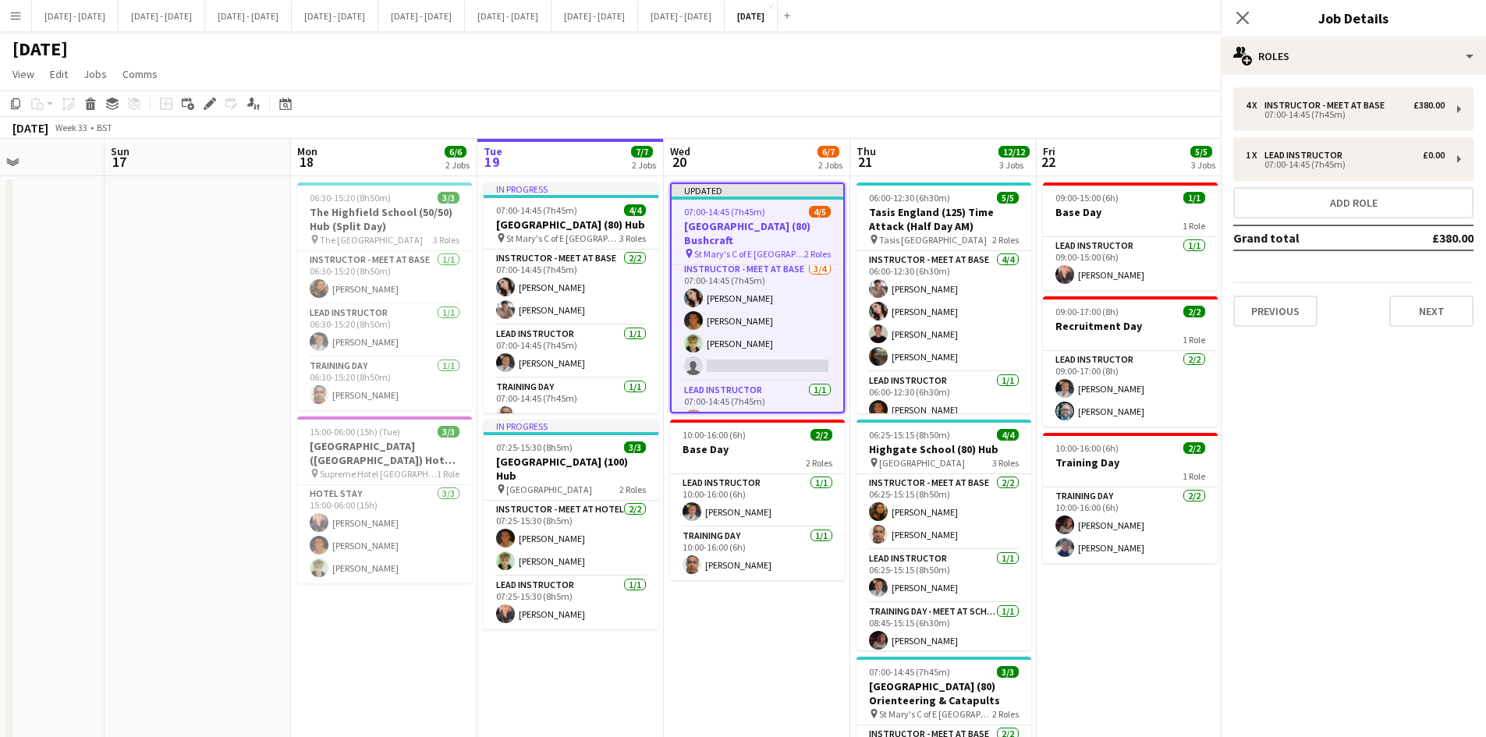
scroll to position [27, 0]
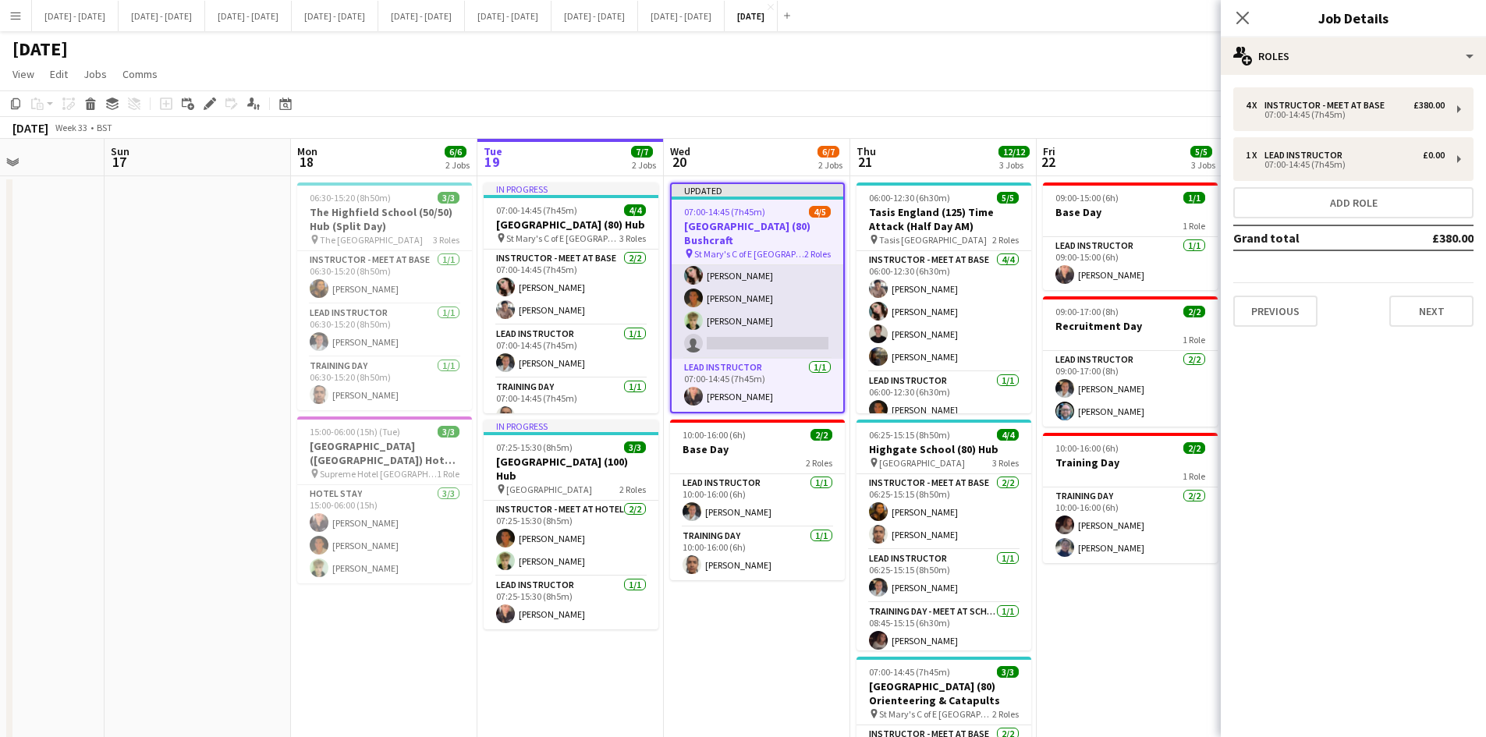
click at [751, 343] on app-card-role "Instructor - Meet at Base [DATE] 07:00-14:45 (7h45m) [PERSON_NAME] [PERSON_NAME…" at bounding box center [758, 298] width 172 height 121
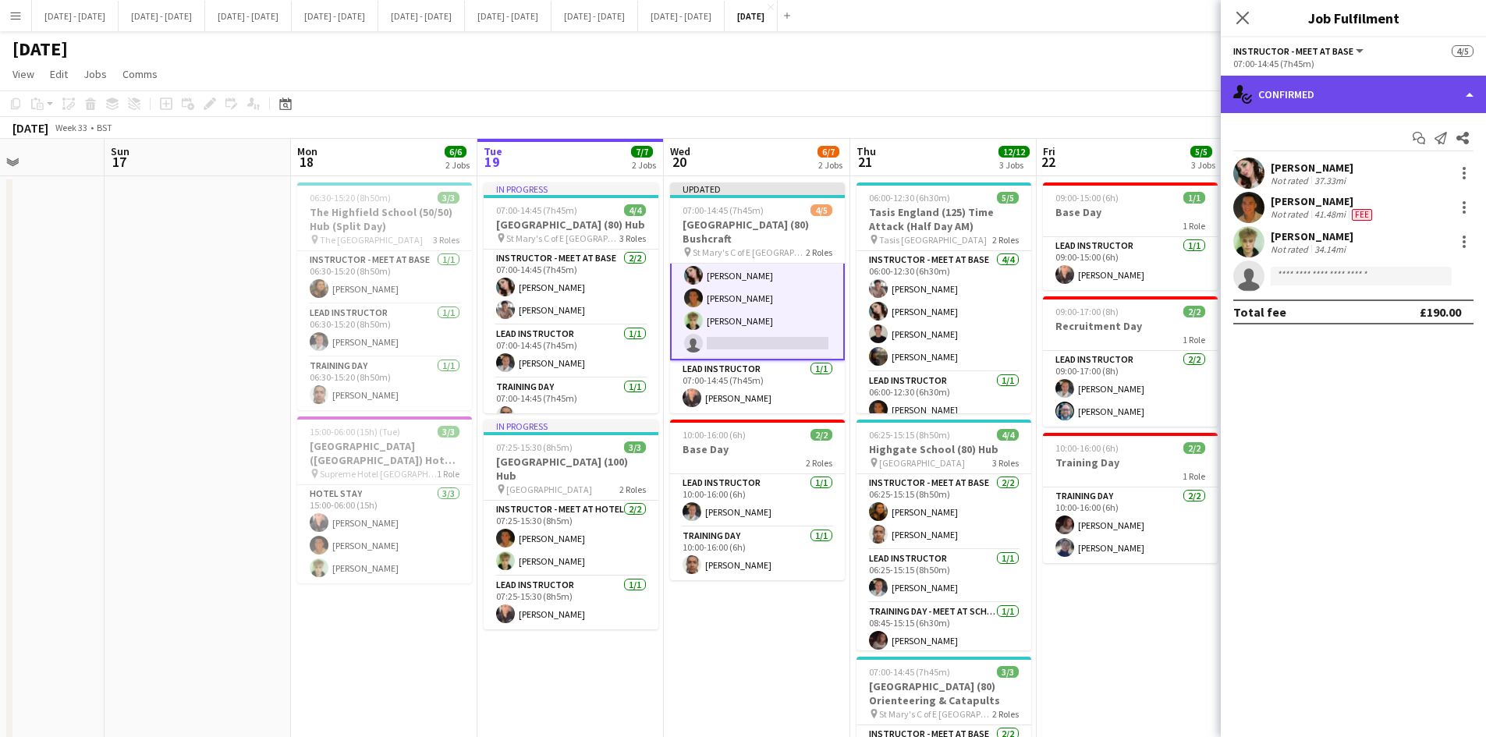
click at [1470, 92] on div "single-neutral-actions-check-2 Confirmed" at bounding box center [1353, 94] width 265 height 37
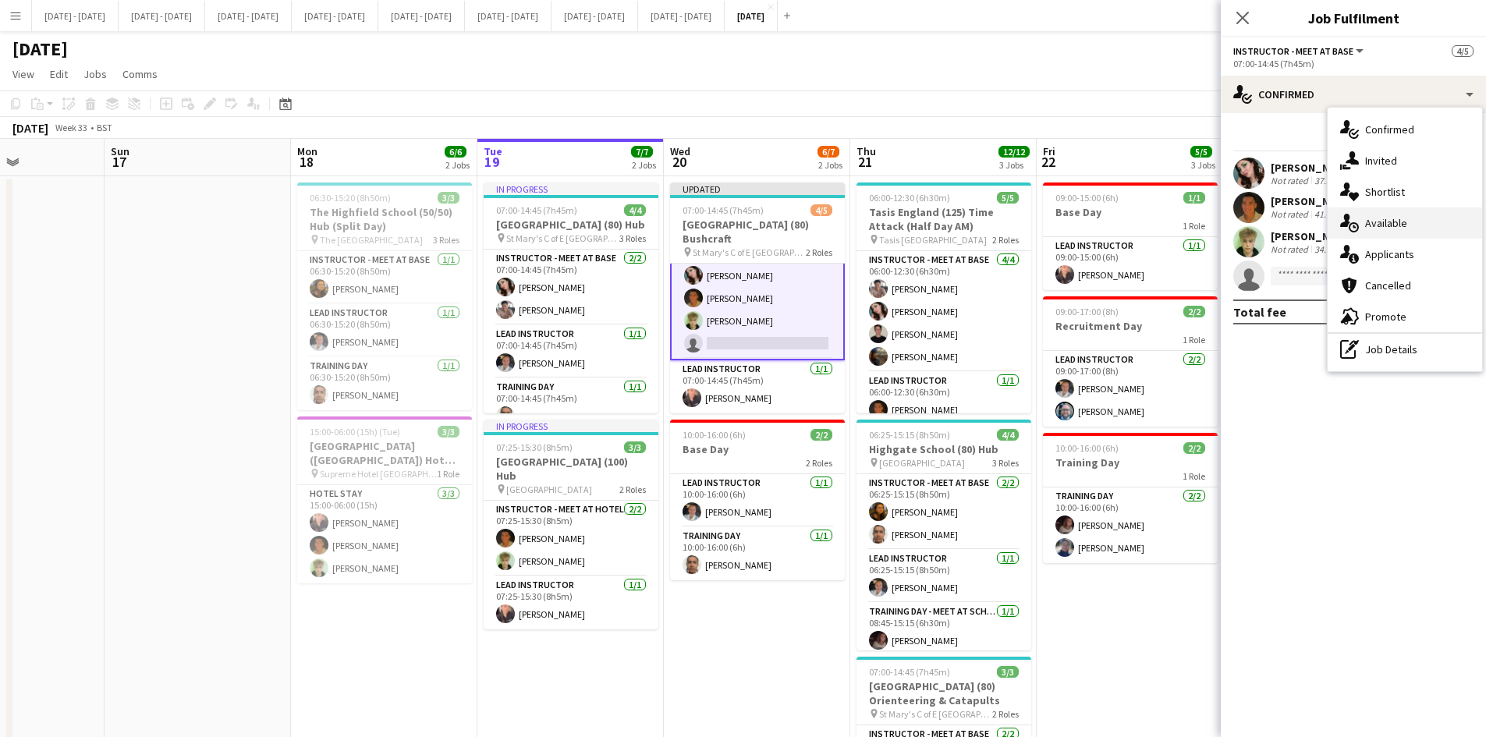
click at [1398, 215] on div "single-neutral-actions-upload Available" at bounding box center [1405, 223] width 154 height 31
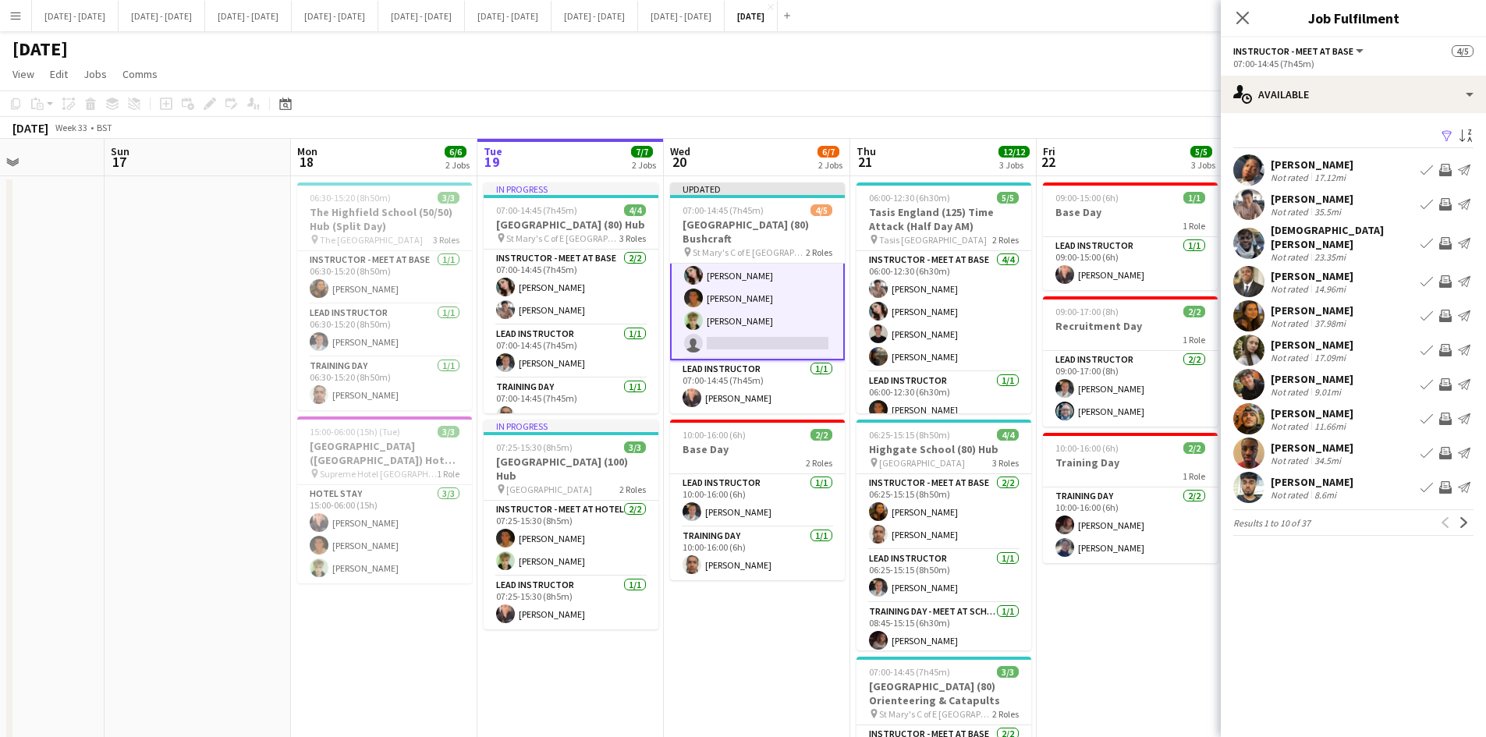
click at [1344, 201] on div "[PERSON_NAME] Not rated 35.5mi Book crew Invite crew Send notification" at bounding box center [1353, 204] width 265 height 31
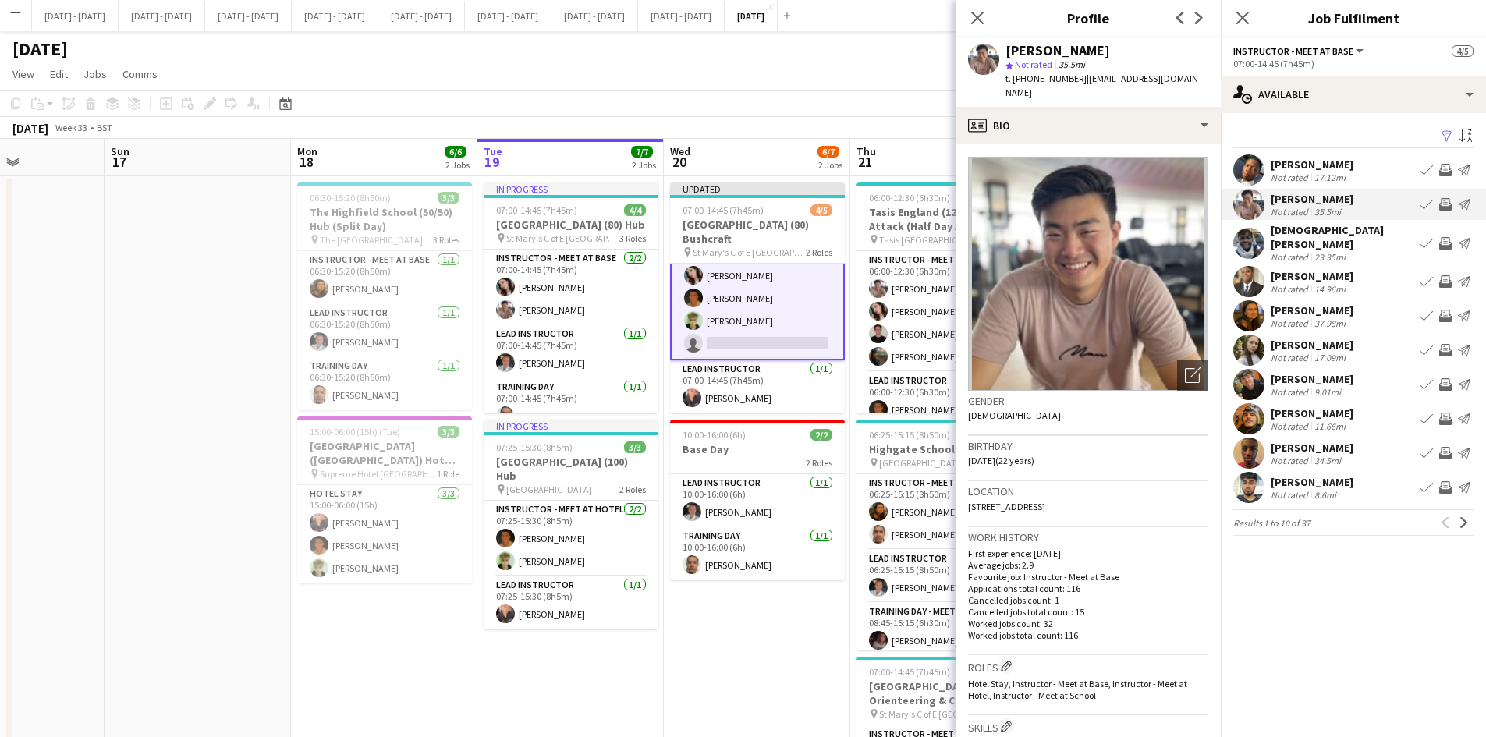
click at [1296, 206] on div "Not rated" at bounding box center [1291, 212] width 41 height 12
click at [1300, 190] on div "[PERSON_NAME] Not rated 35.5mi Book crew Invite crew Send notification" at bounding box center [1353, 204] width 265 height 31
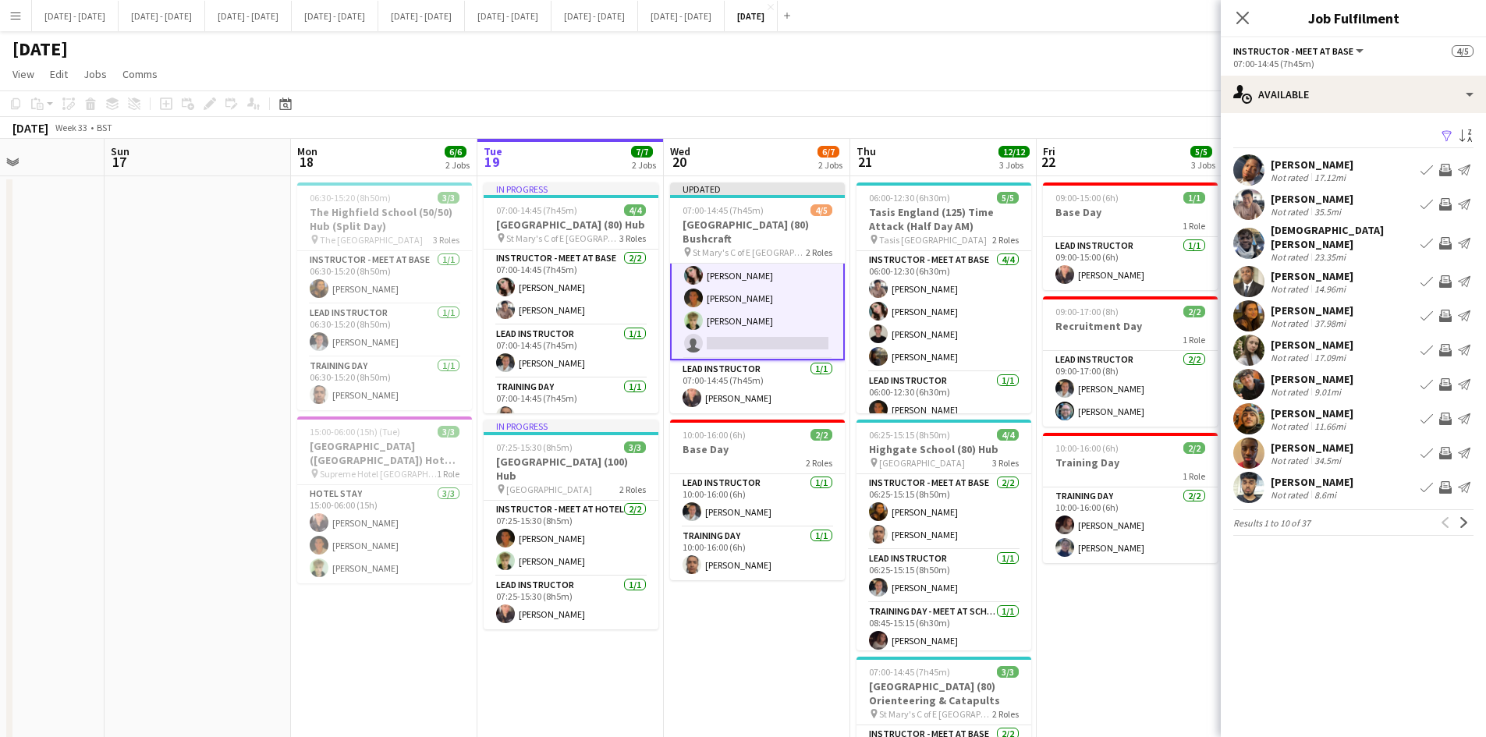
click at [1318, 201] on div "[PERSON_NAME]" at bounding box center [1312, 199] width 83 height 14
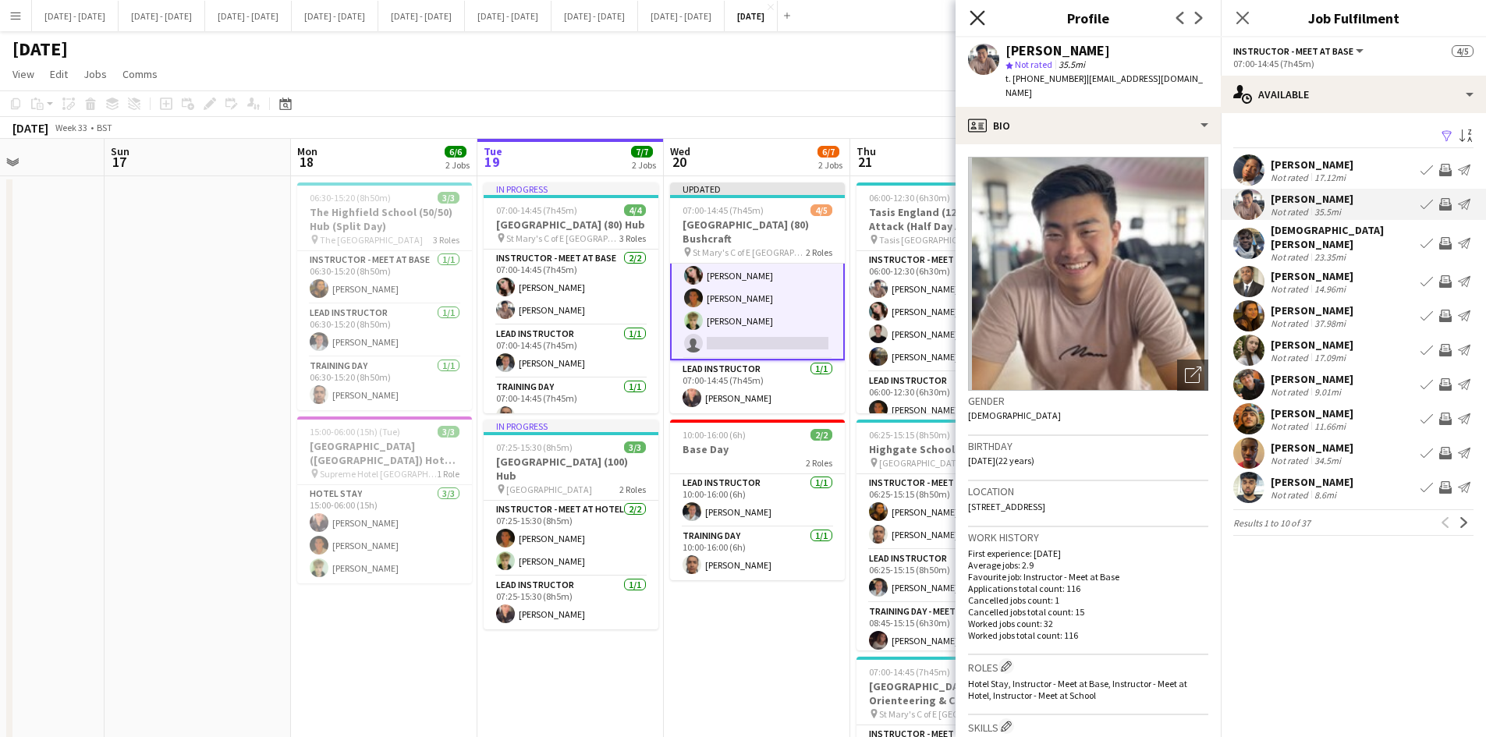
click at [977, 20] on icon "Close pop-in" at bounding box center [977, 17] width 15 height 15
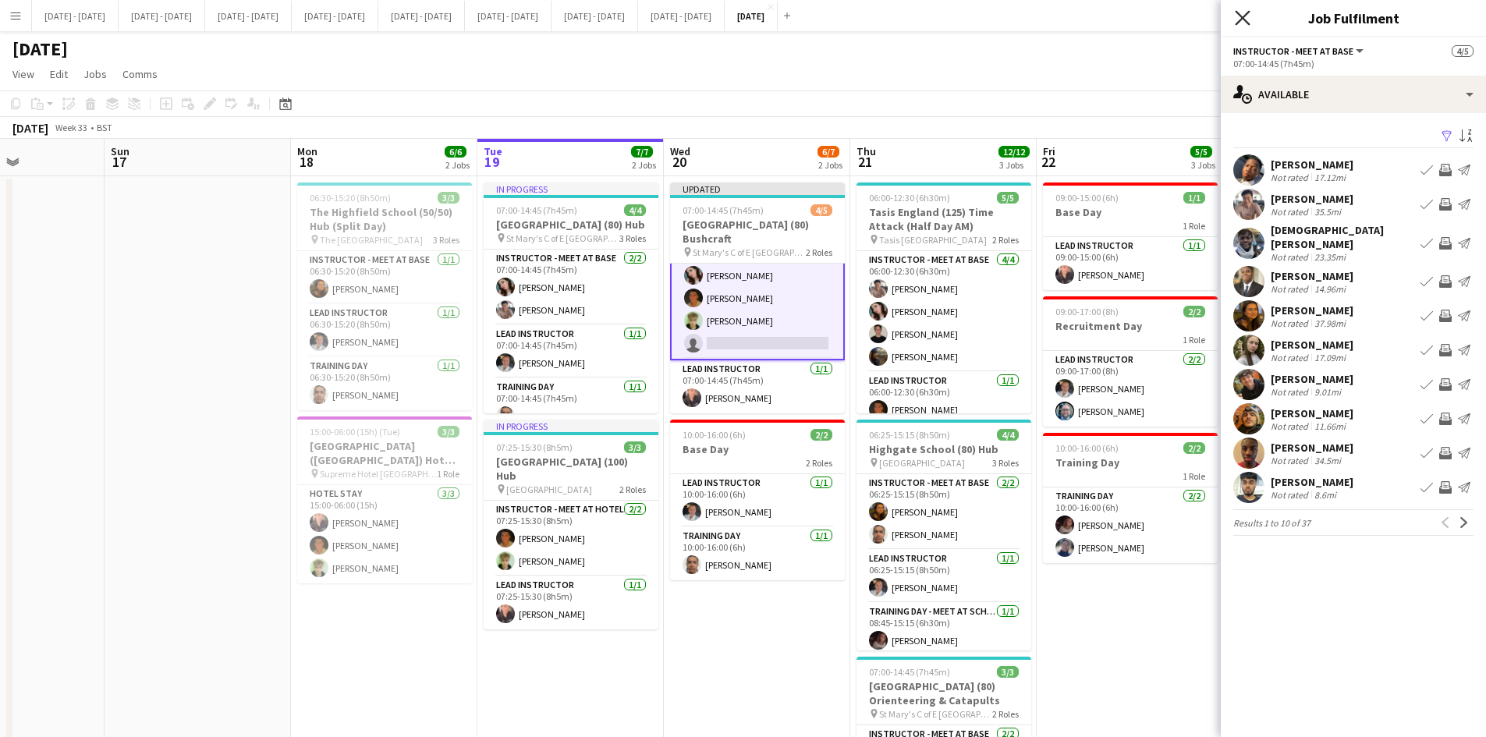
click at [1244, 19] on icon at bounding box center [1242, 17] width 15 height 15
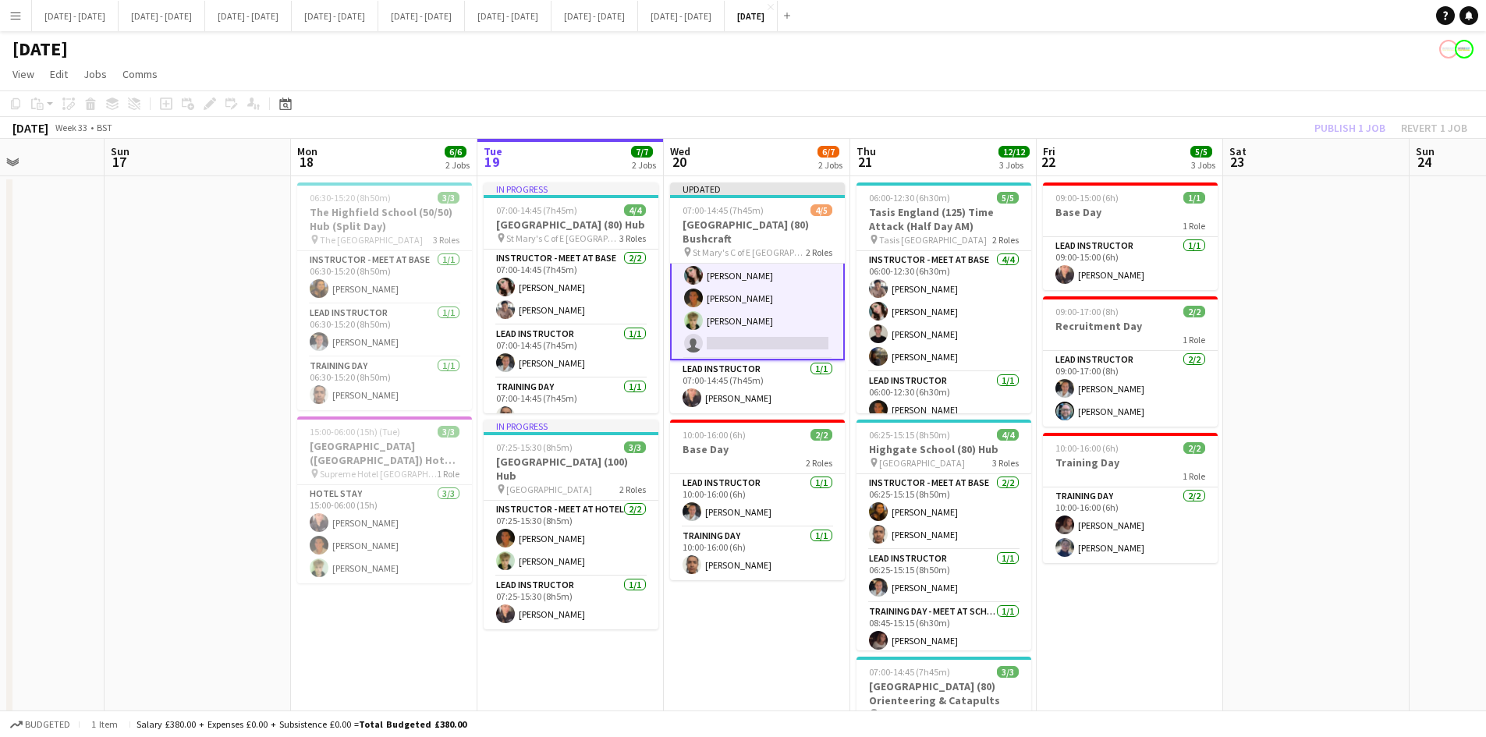
click at [761, 337] on app-card-role "Instructor - Meet at Base [DATE] 07:00-14:45 (7h45m) [PERSON_NAME] [PERSON_NAME…" at bounding box center [757, 298] width 175 height 124
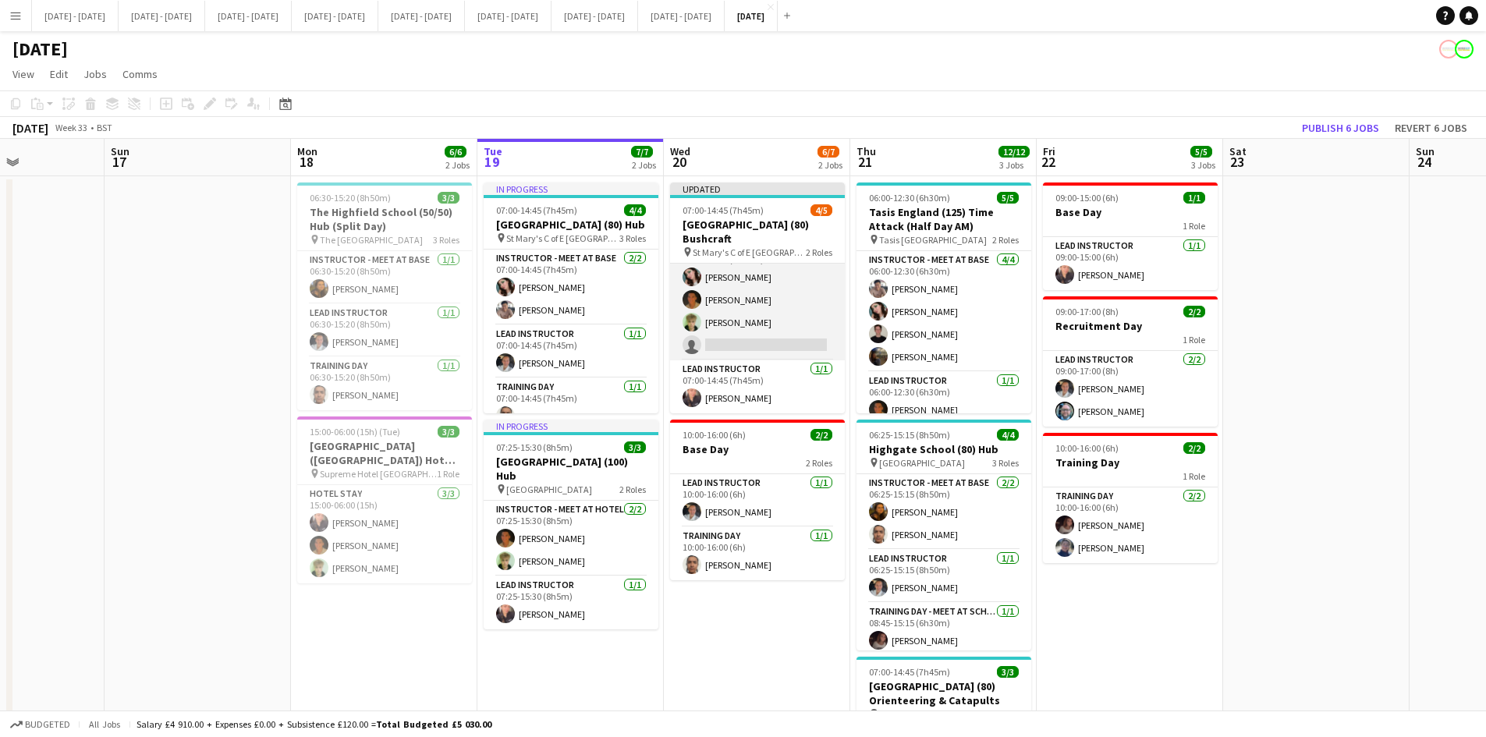
click at [761, 340] on app-card-role "Instructor - Meet at Base [DATE] 07:00-14:45 (7h45m) [PERSON_NAME] [PERSON_NAME…" at bounding box center [757, 300] width 175 height 121
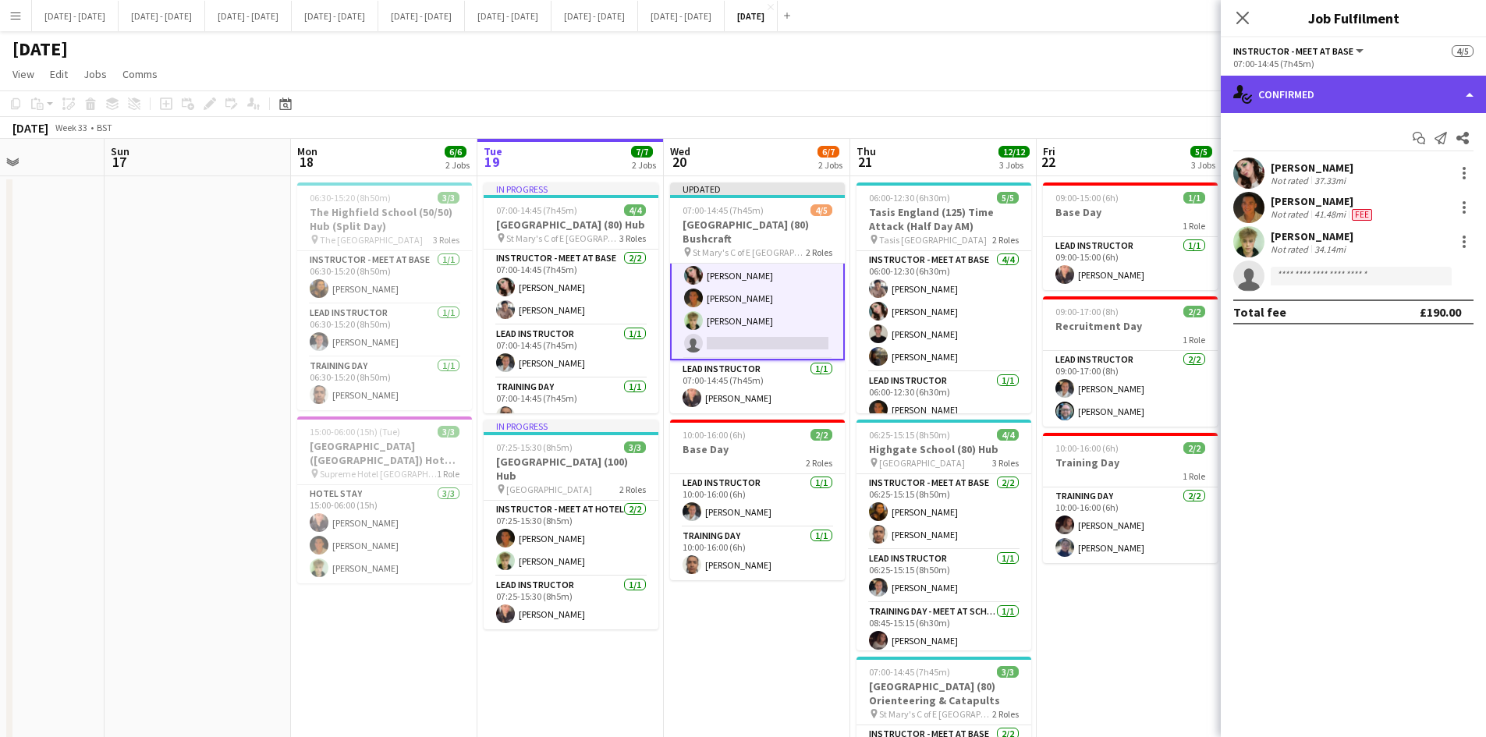
click at [1470, 93] on div "single-neutral-actions-check-2 Confirmed" at bounding box center [1353, 94] width 265 height 37
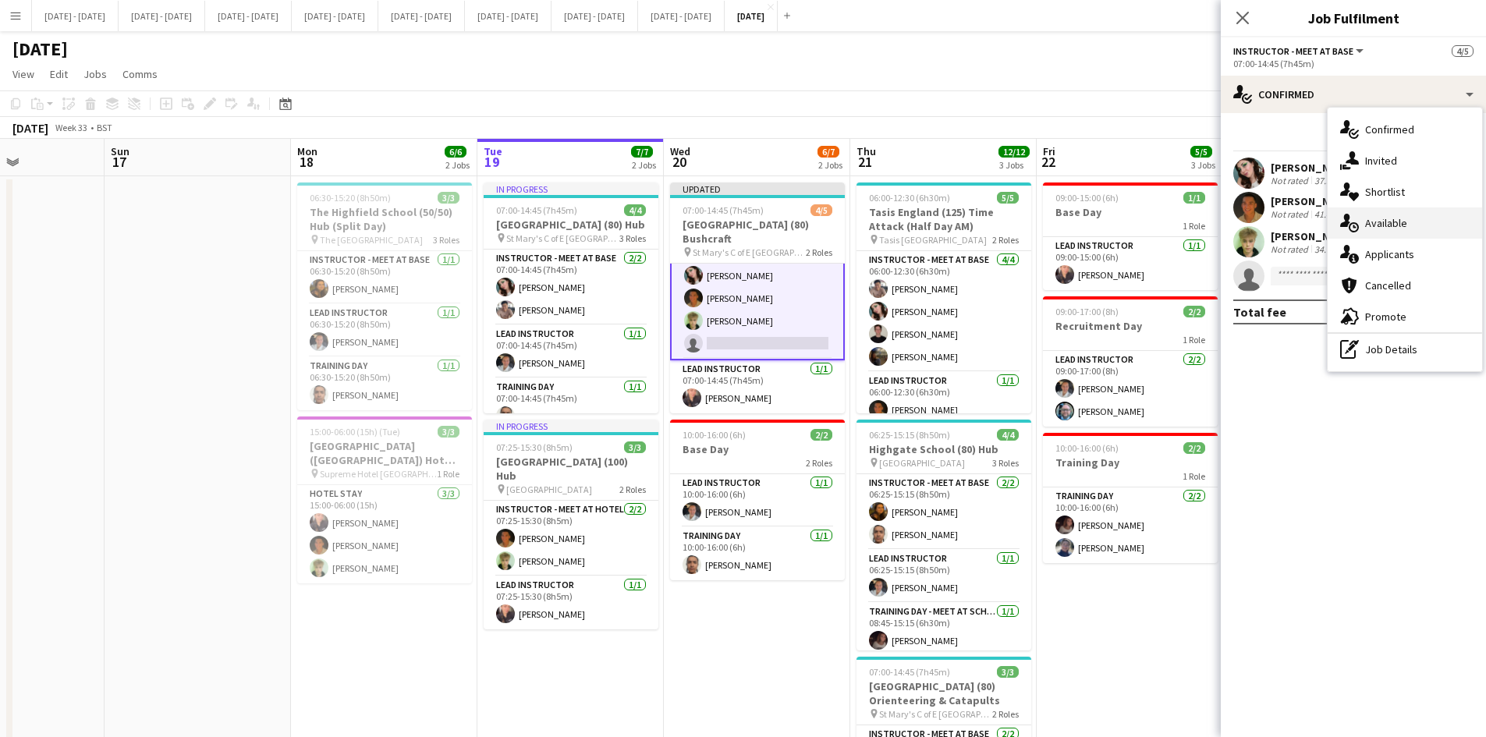
click at [1392, 220] on div "single-neutral-actions-upload Available" at bounding box center [1405, 223] width 154 height 31
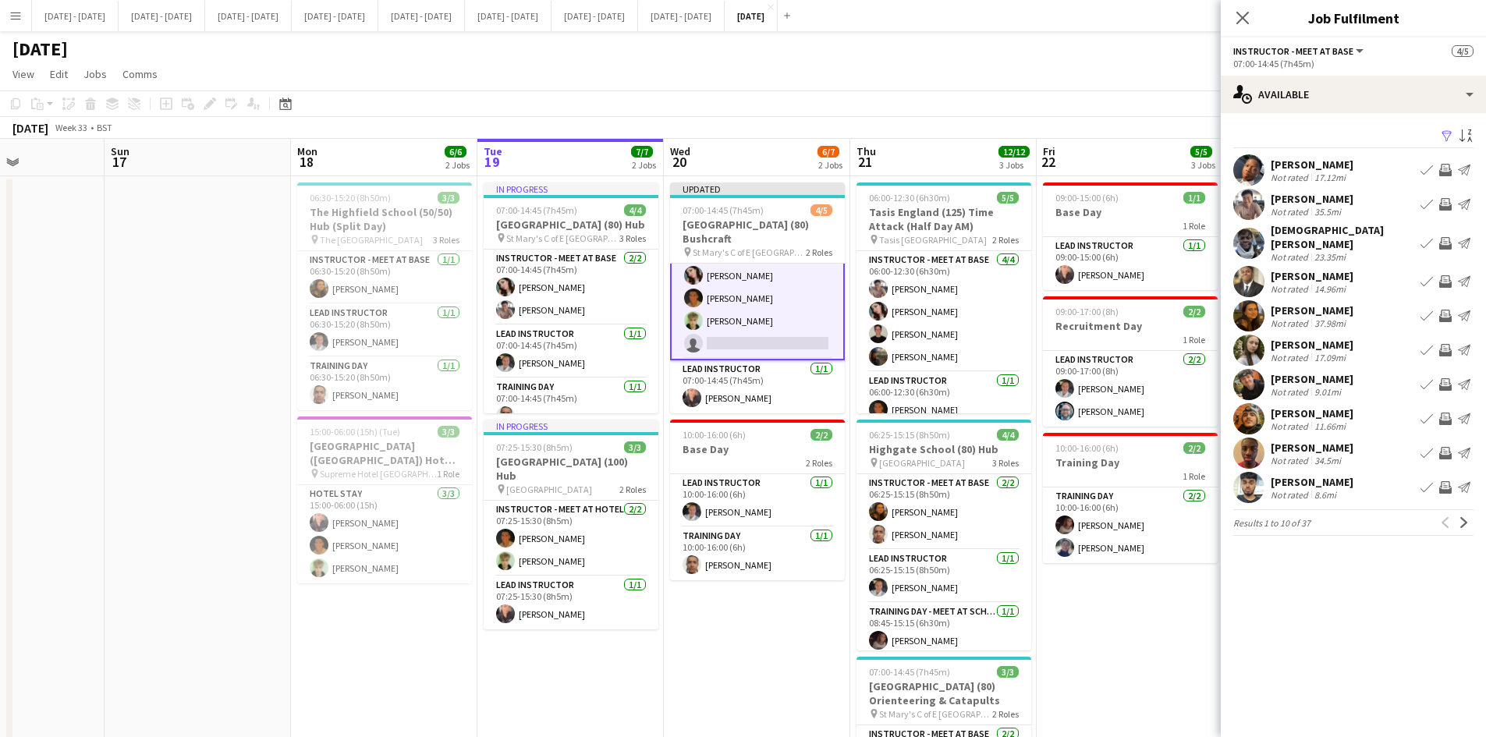
click at [1426, 202] on app-icon "Book crew" at bounding box center [1427, 204] width 12 height 12
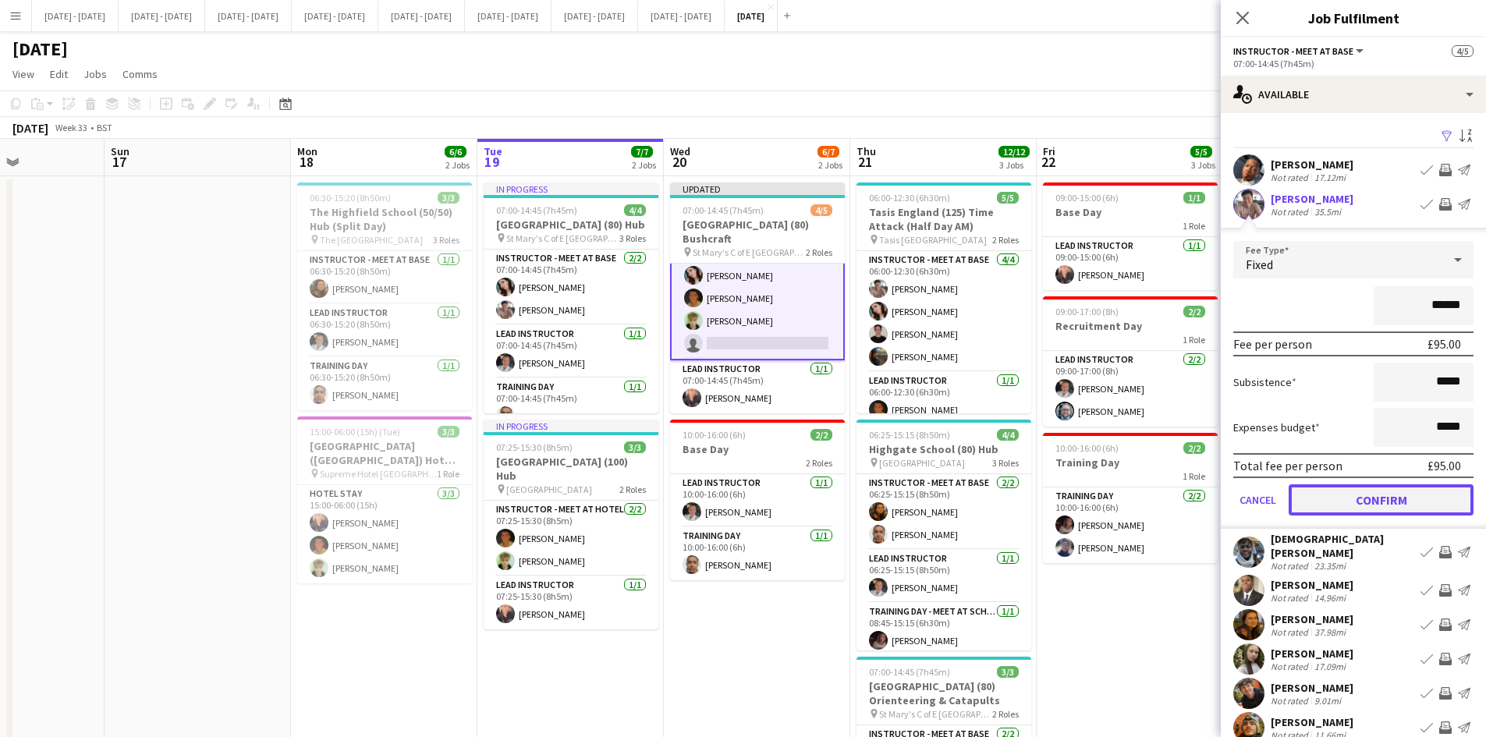
click at [1368, 495] on button "Confirm" at bounding box center [1381, 500] width 185 height 31
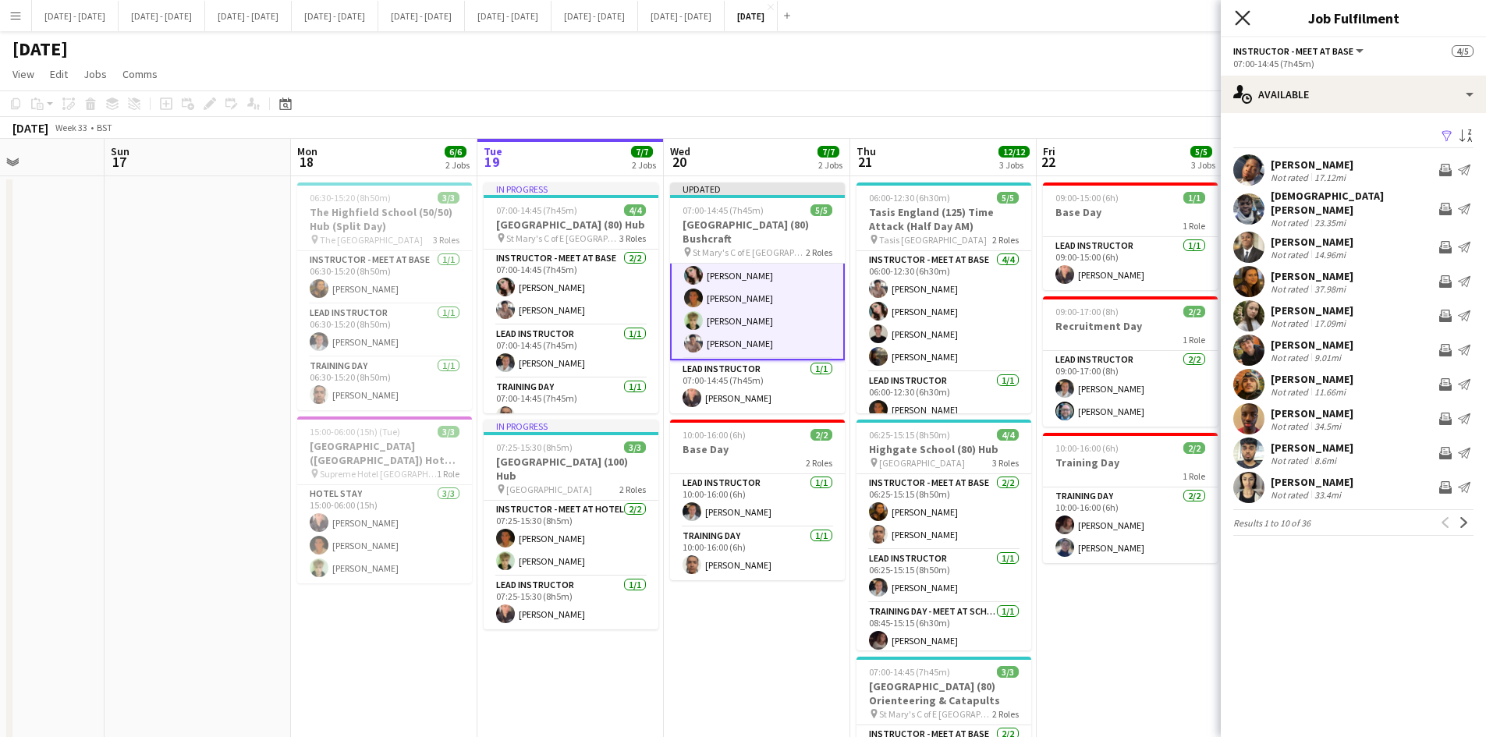
click at [1243, 18] on icon at bounding box center [1242, 17] width 15 height 15
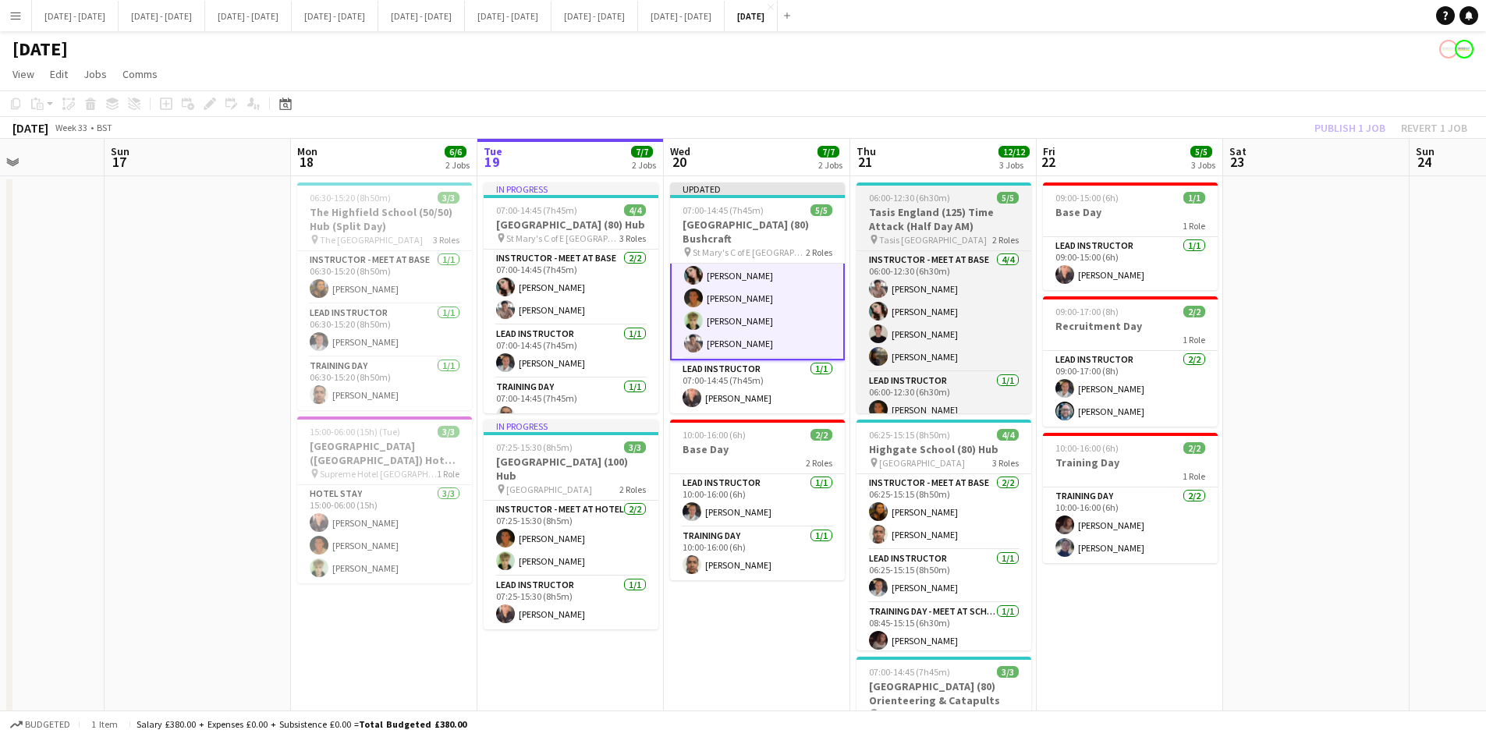
click at [997, 188] on app-job-card "06:00-12:30 (6h30m) 5/5 Tasis England (125) Time Attack (Half Day AM) pin Tasis…" at bounding box center [944, 298] width 175 height 231
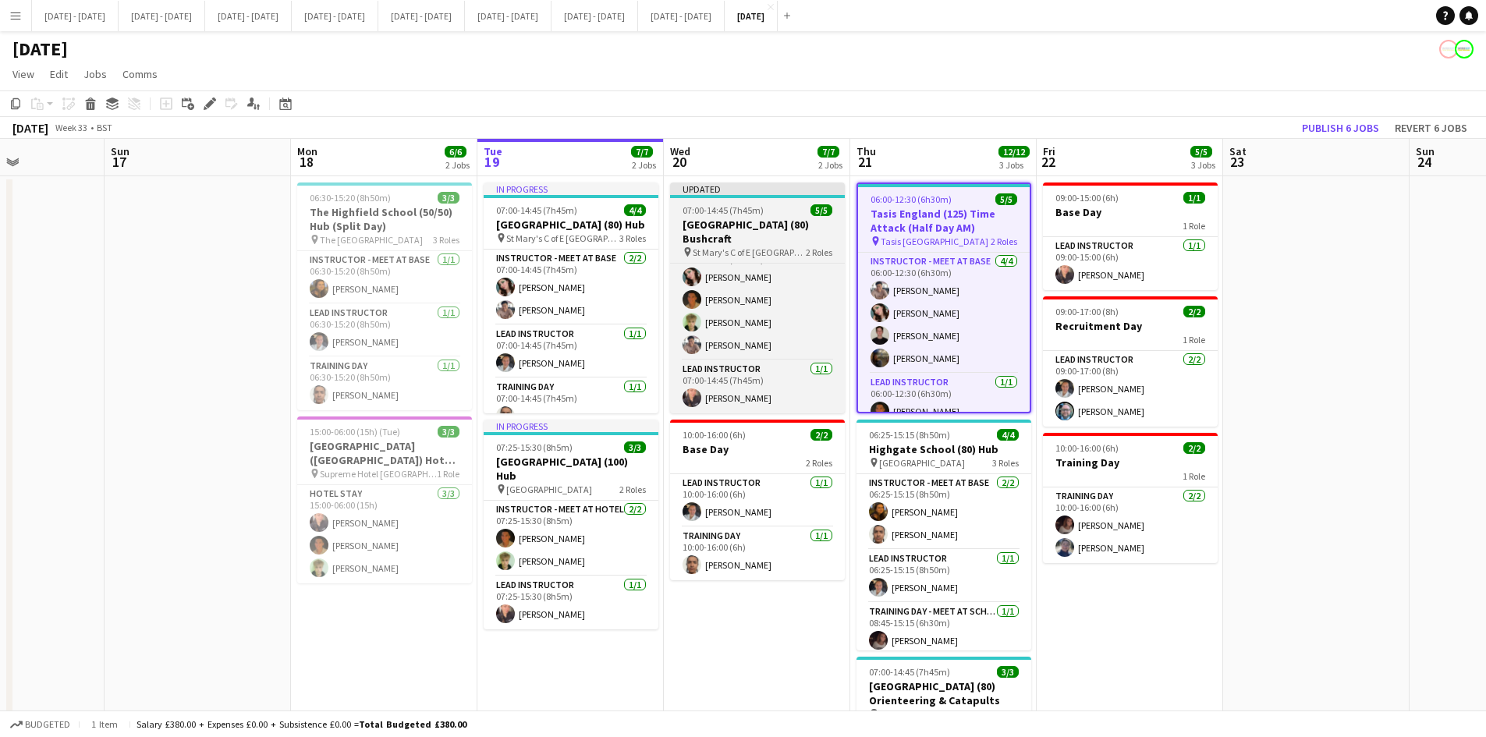
click at [777, 214] on div "07:00-14:45 (7h45m) 5/5" at bounding box center [757, 210] width 175 height 12
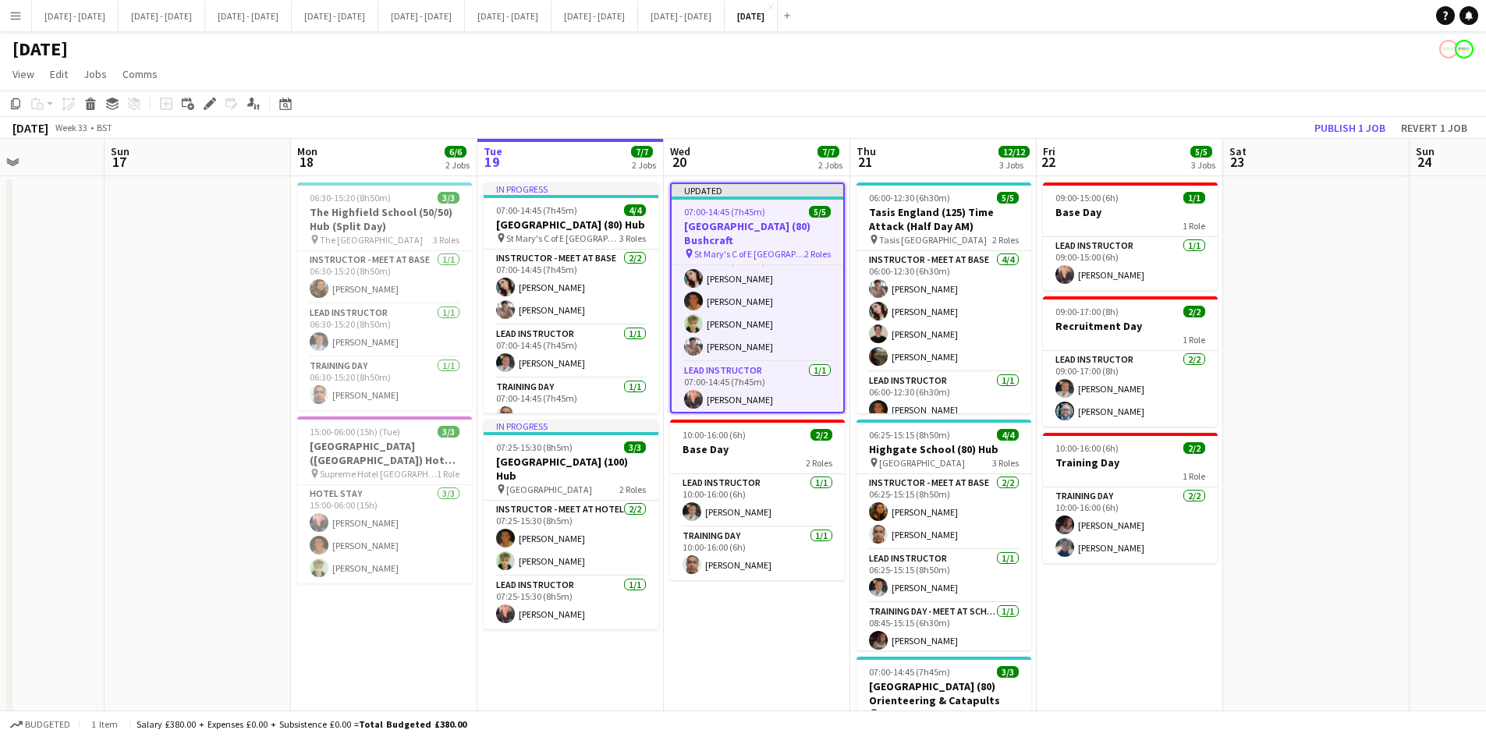
scroll to position [26, 0]
click at [781, 213] on div "07:00-14:45 (7h45m) 5/5" at bounding box center [758, 212] width 172 height 12
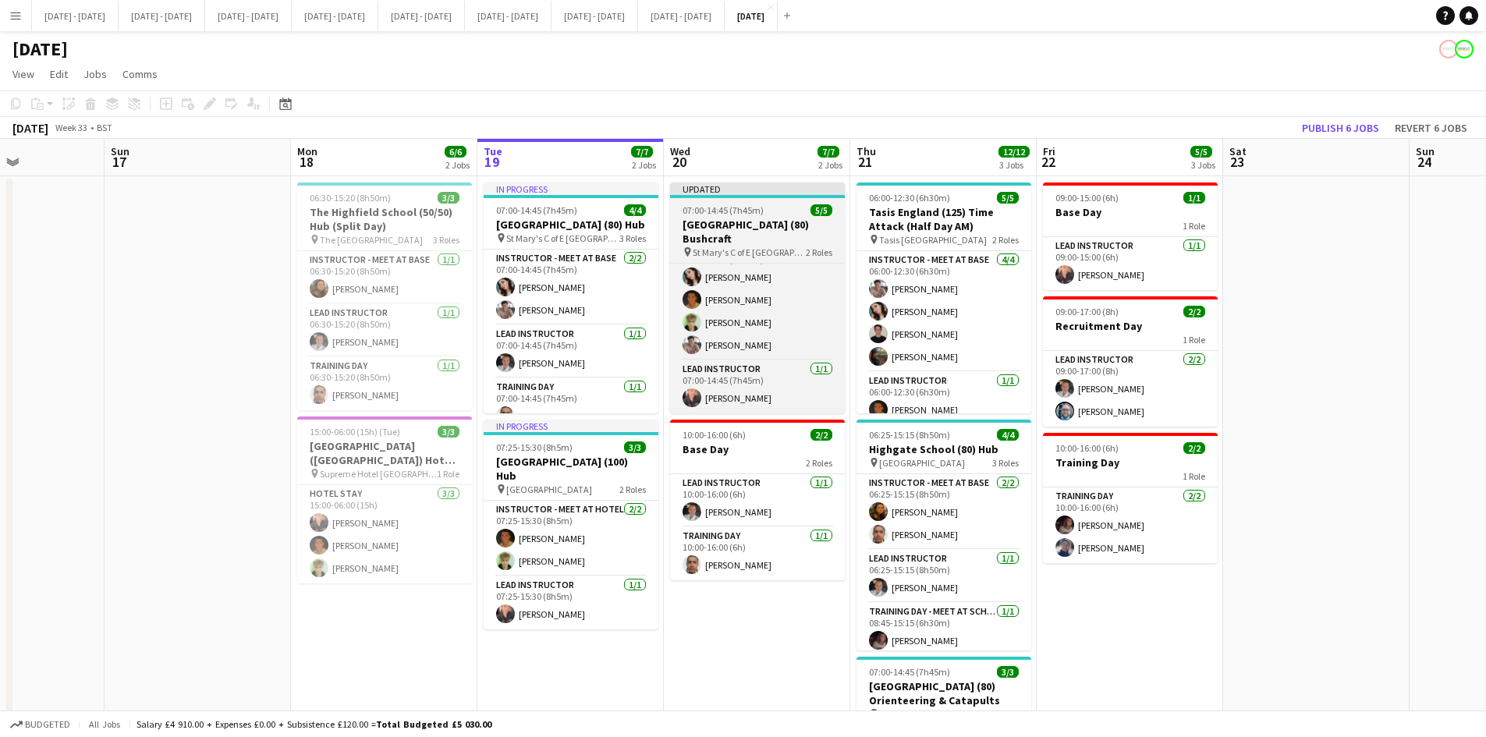
click at [781, 213] on div "07:00-14:45 (7h45m) 5/5" at bounding box center [757, 210] width 175 height 12
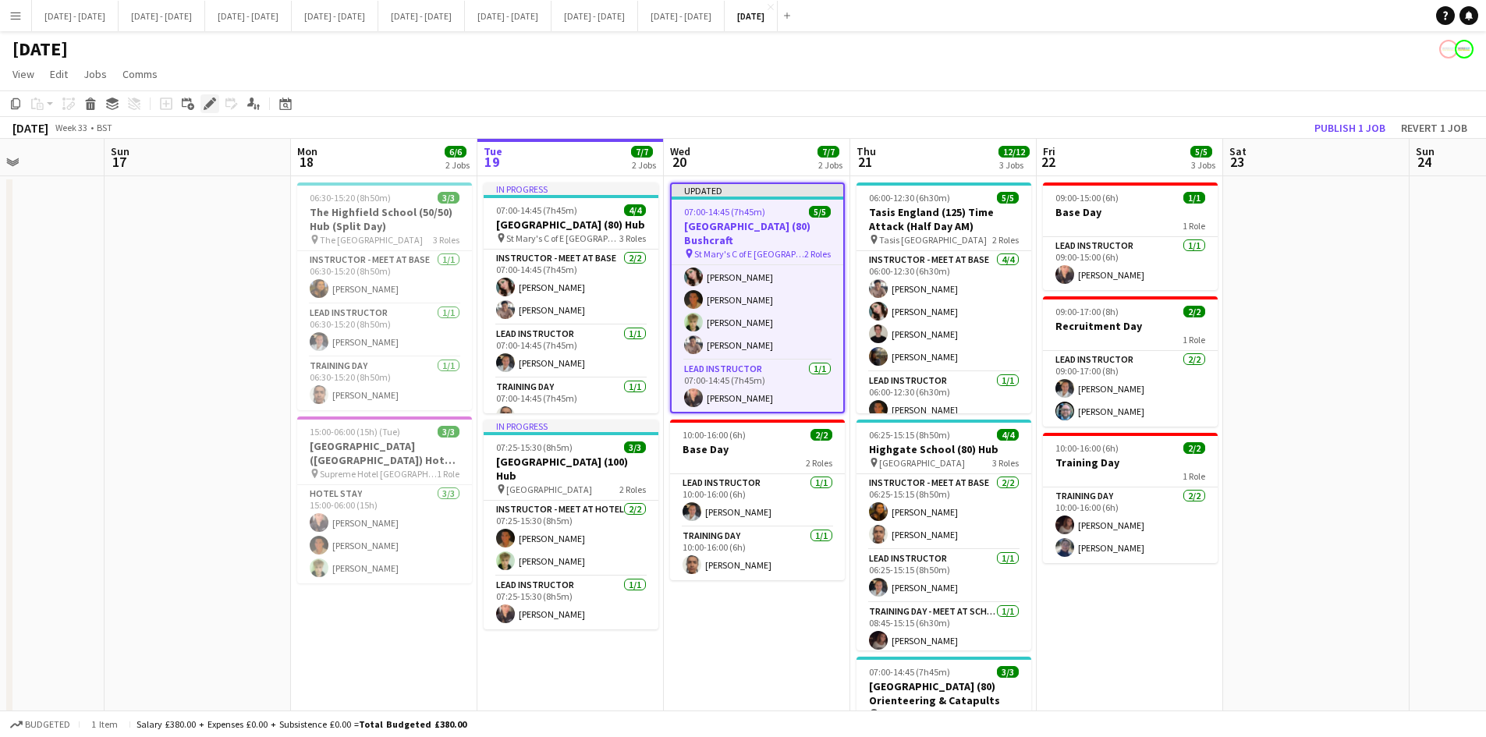
click at [204, 98] on icon "Edit" at bounding box center [210, 104] width 12 height 12
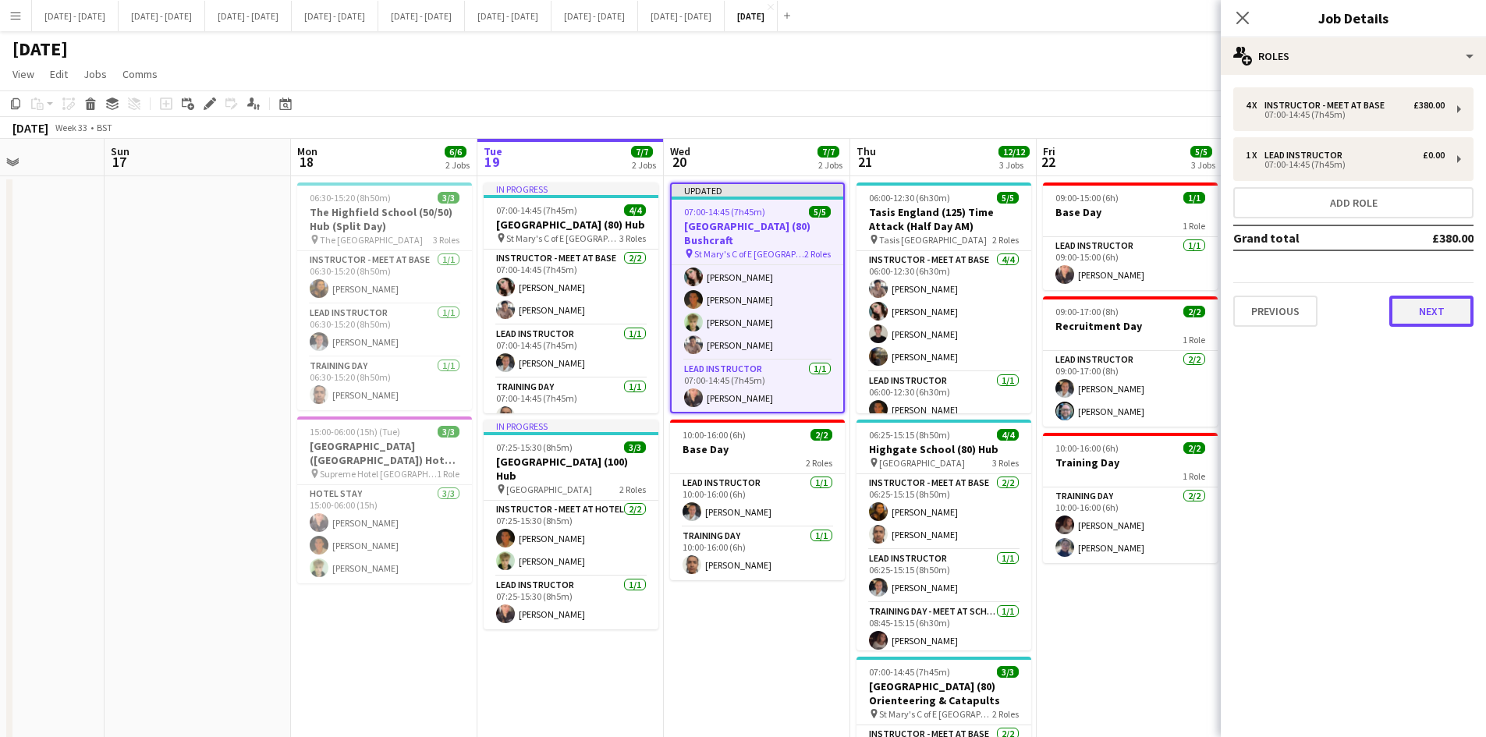
click at [1418, 317] on button "Next" at bounding box center [1432, 311] width 84 height 31
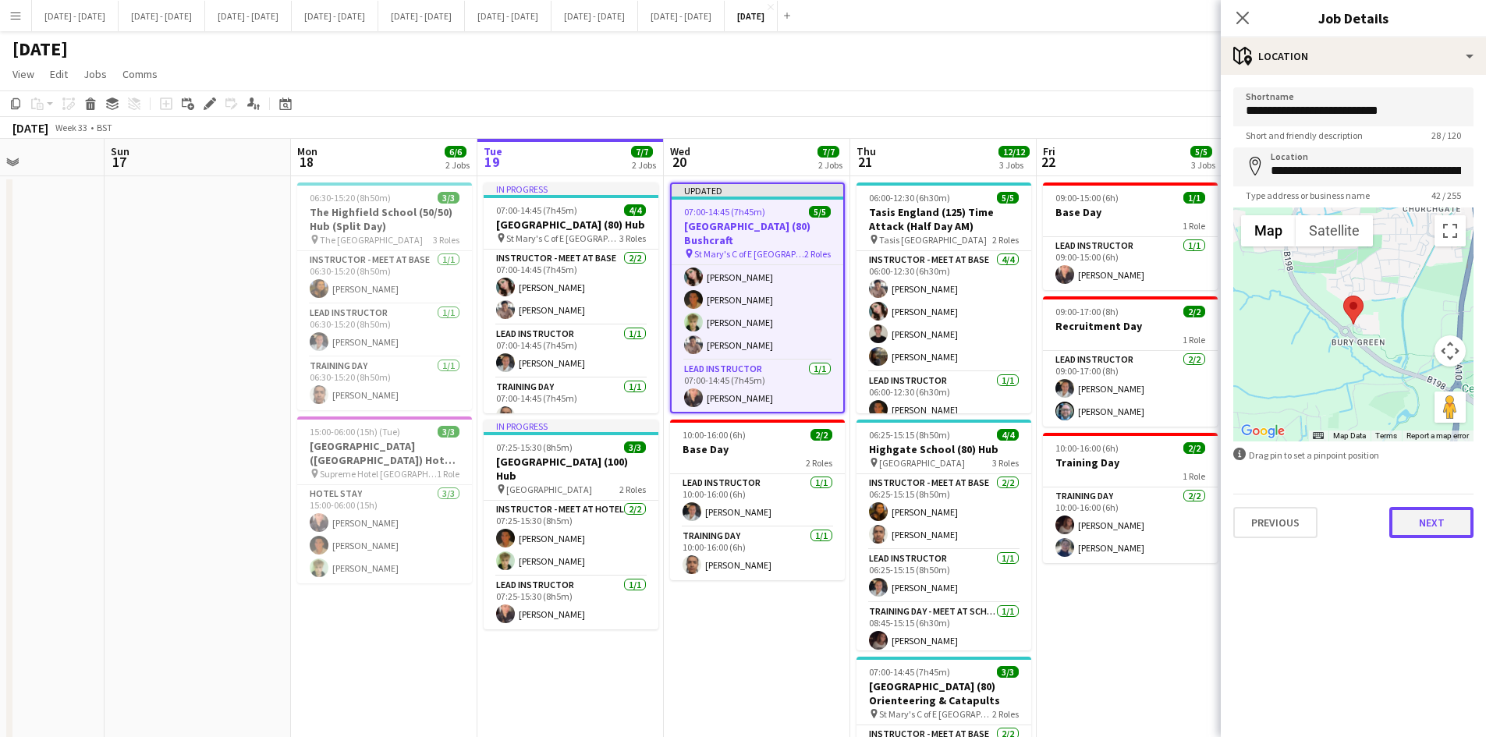
click at [1425, 514] on button "Next" at bounding box center [1432, 522] width 84 height 31
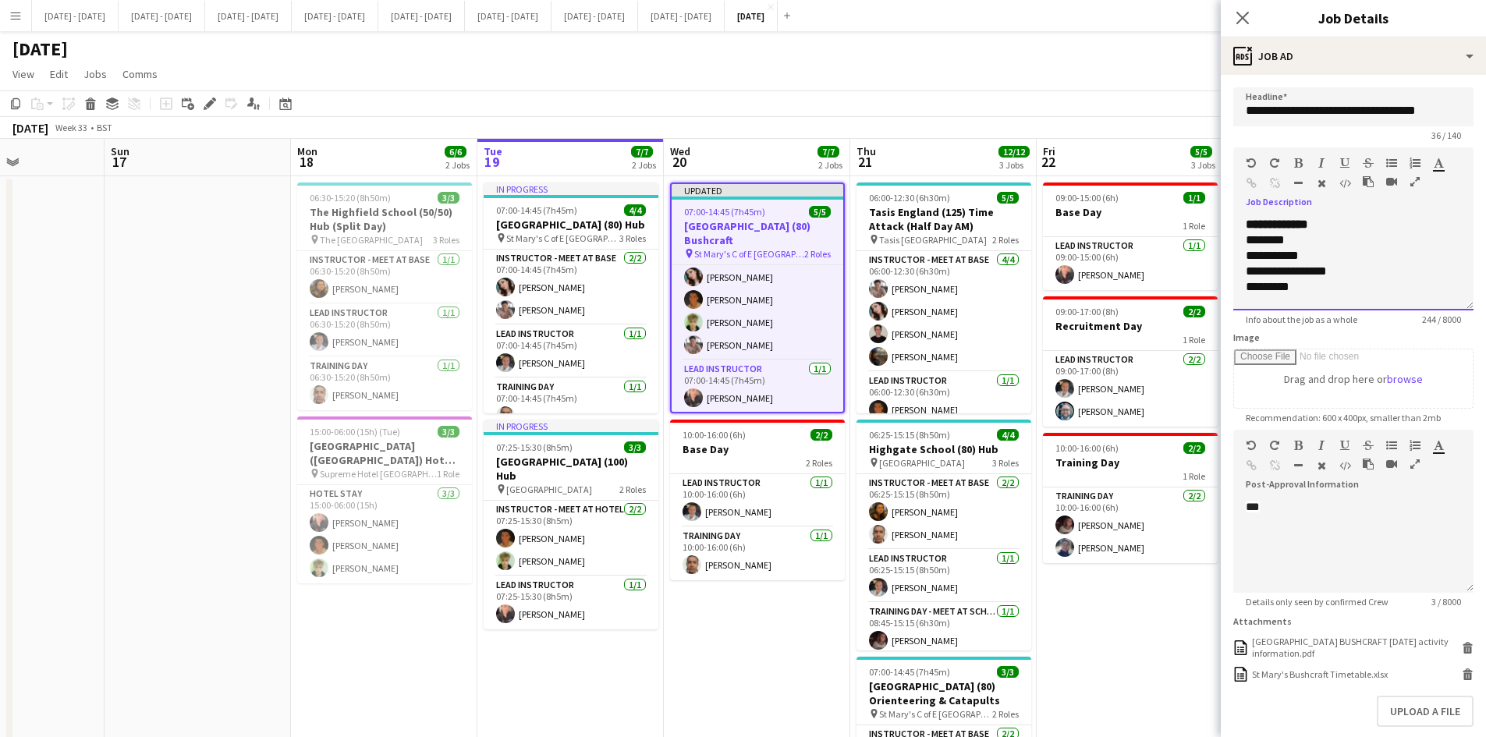
scroll to position [31, 0]
click at [1354, 279] on div at bounding box center [1342, 272] width 192 height 16
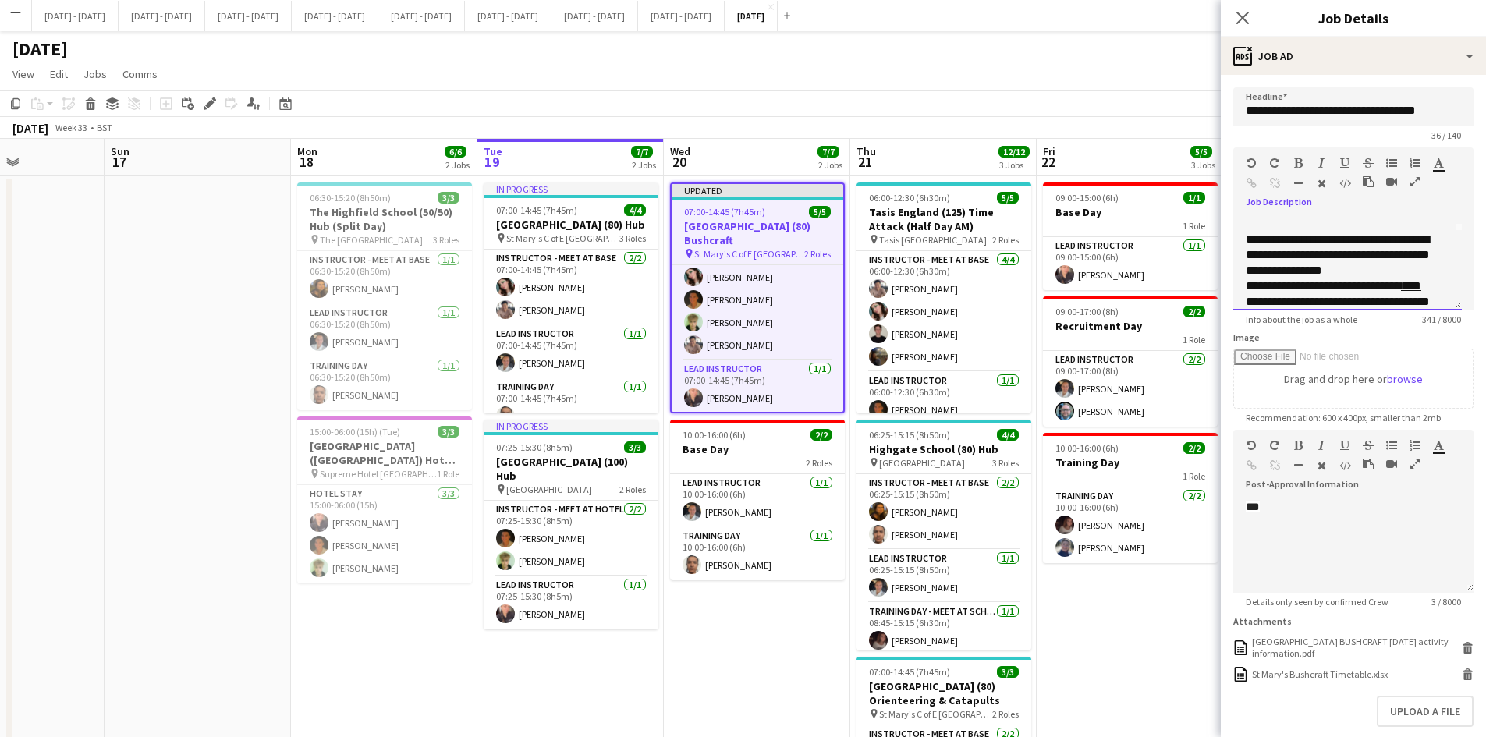
scroll to position [80, 0]
click at [1326, 261] on div "**********" at bounding box center [1342, 254] width 192 height 47
click at [1297, 161] on icon "button" at bounding box center [1298, 163] width 9 height 11
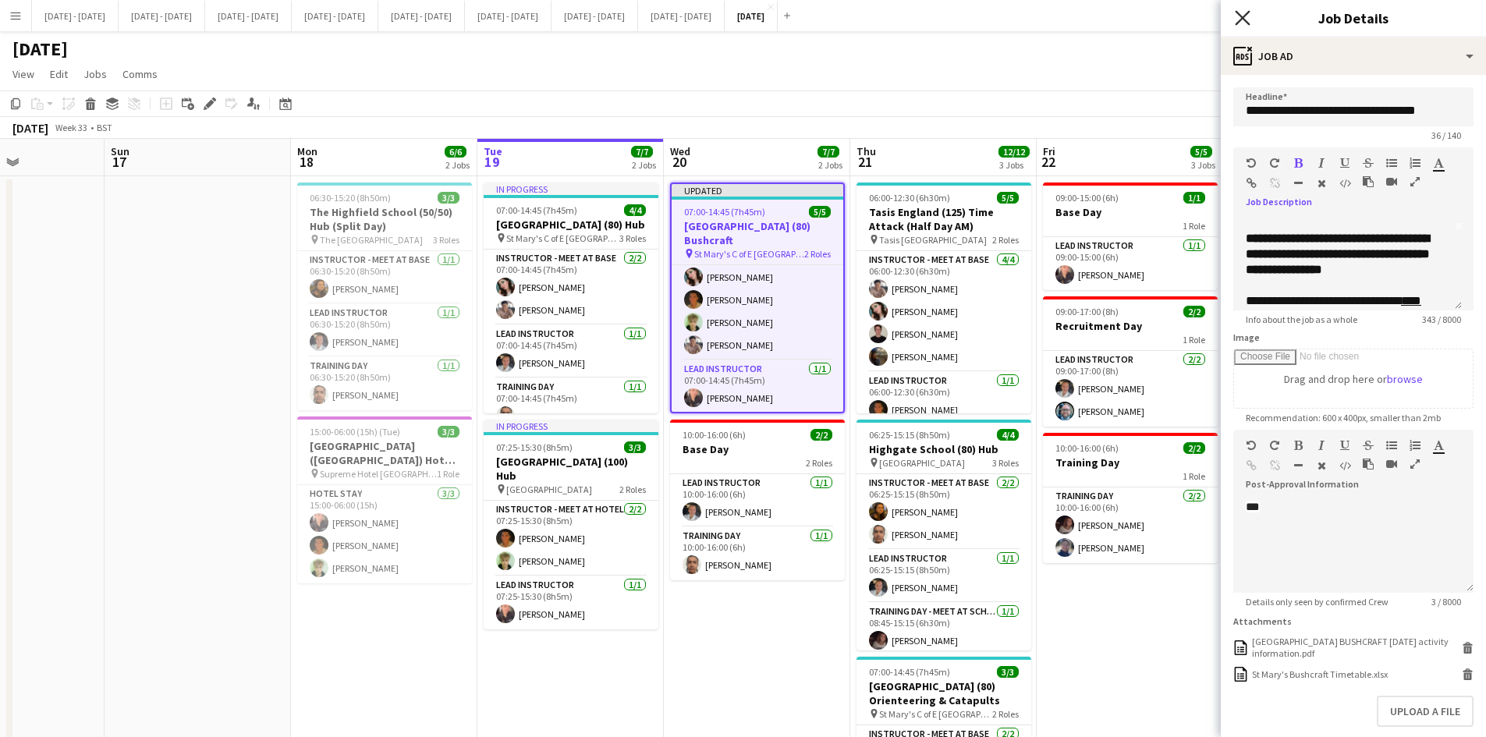
click at [1240, 19] on icon "Close pop-in" at bounding box center [1242, 17] width 15 height 15
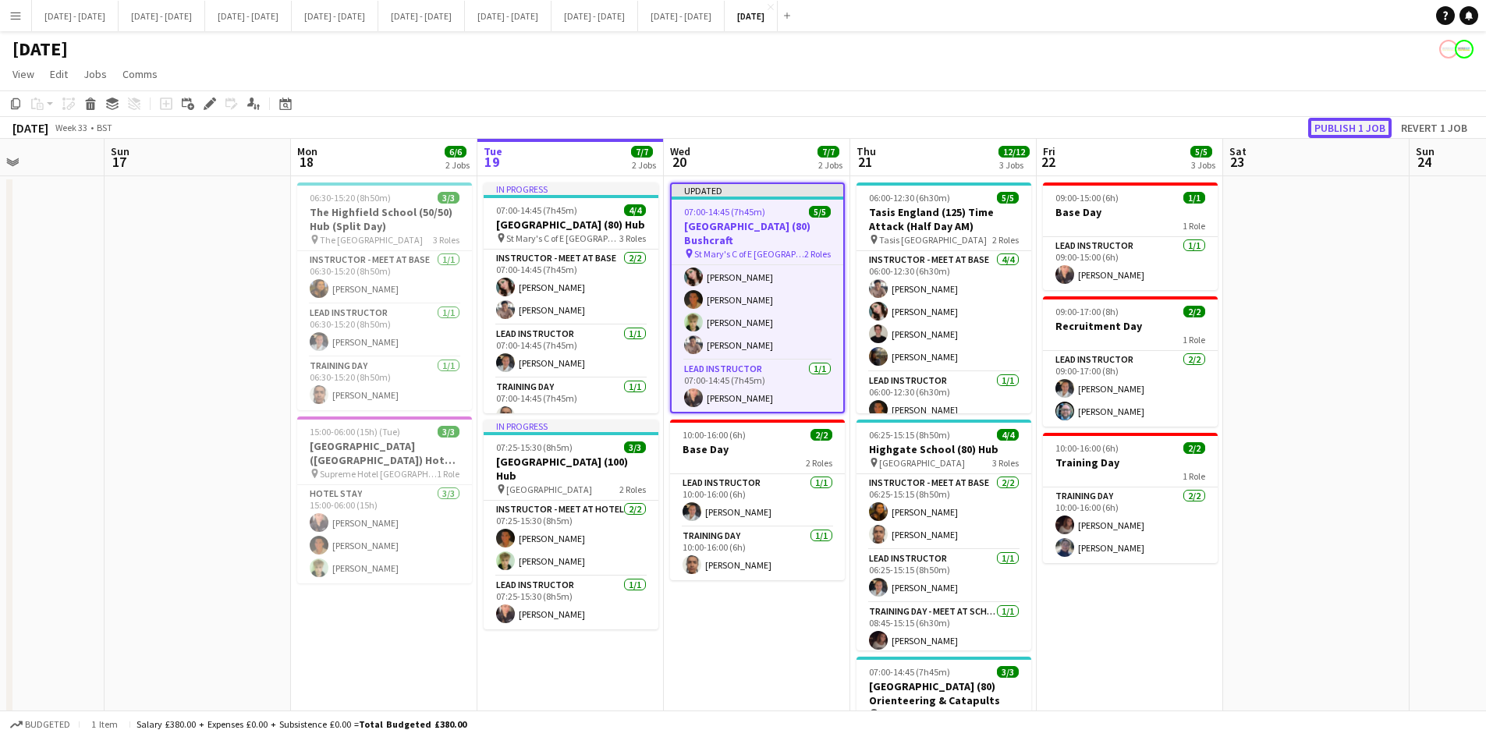
click at [1332, 128] on button "Publish 1 job" at bounding box center [1349, 128] width 83 height 20
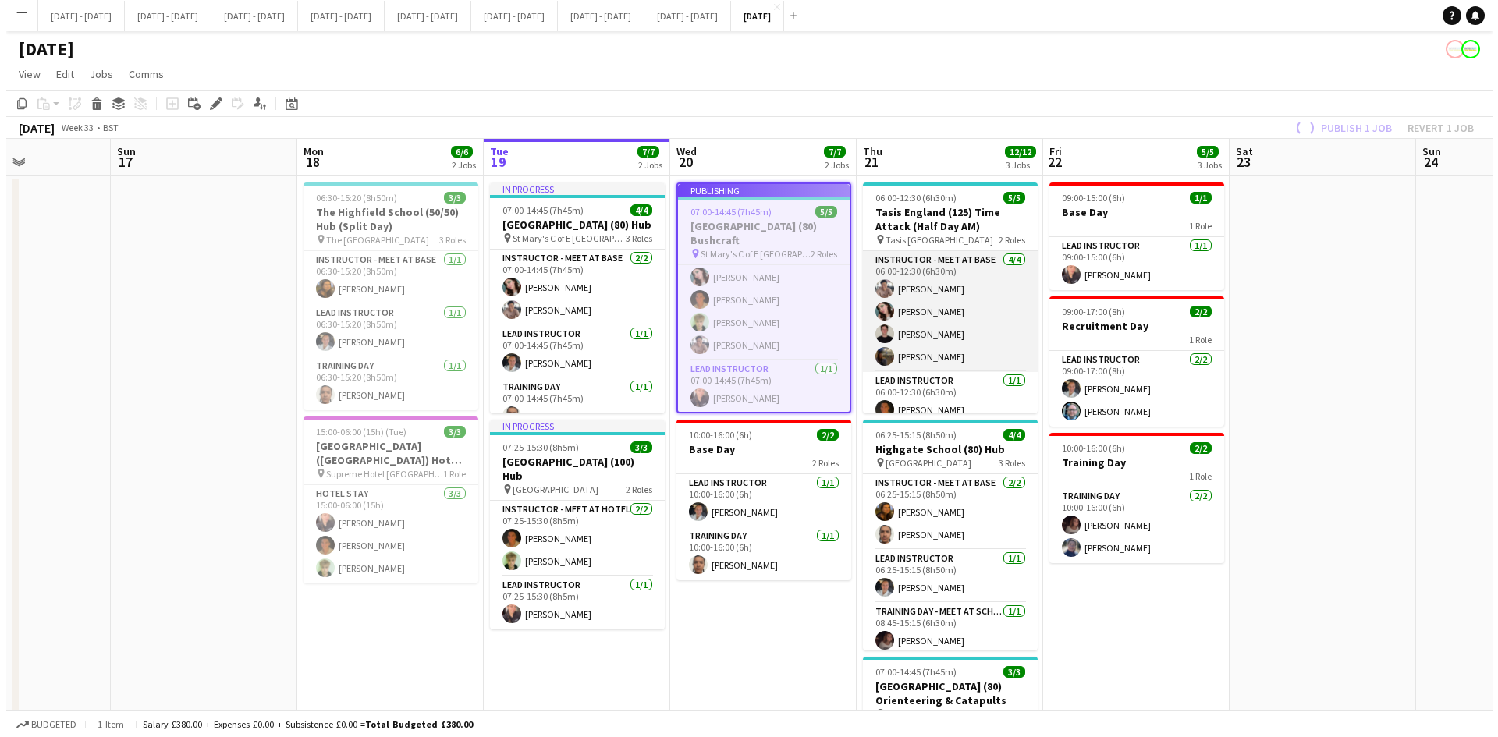
scroll to position [15, 0]
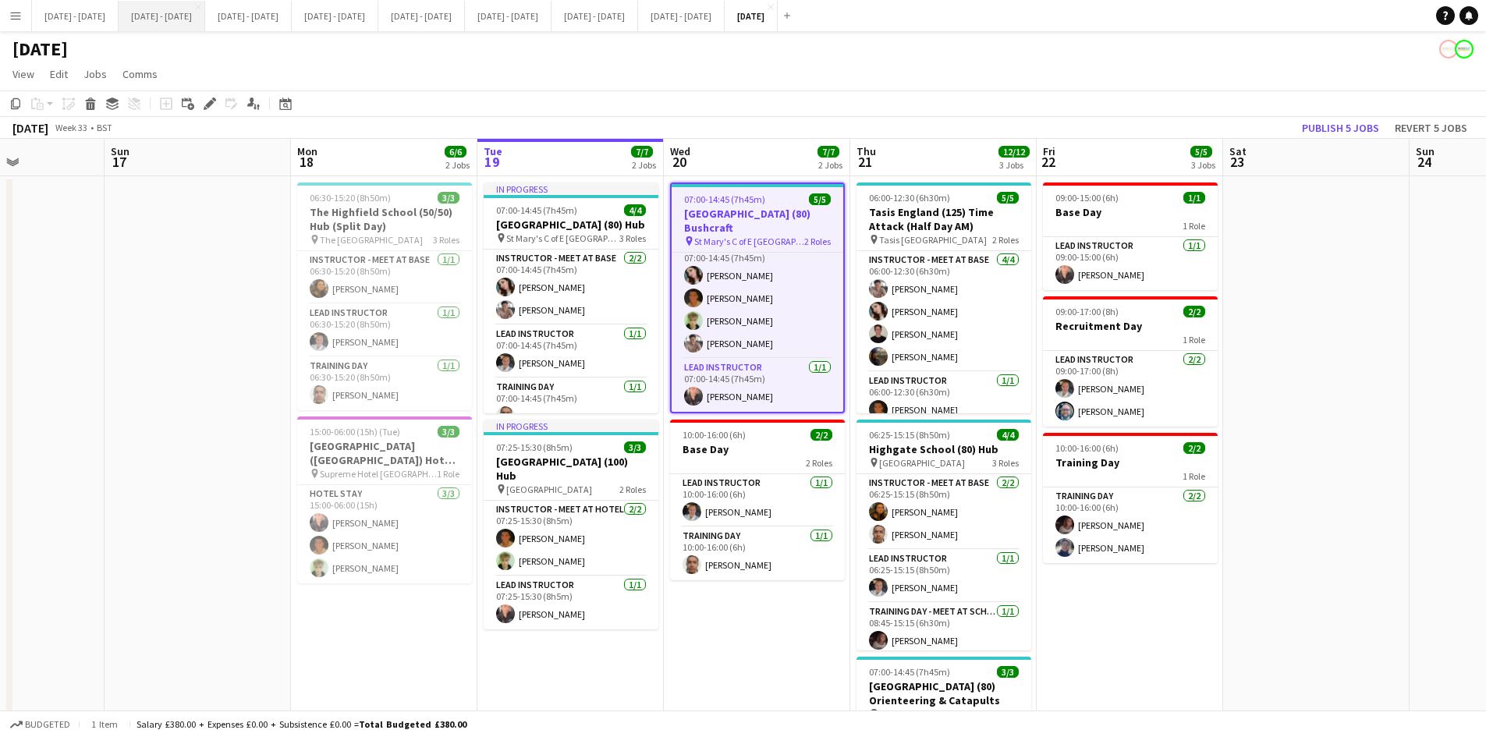
click at [171, 17] on button "[DATE] - [DATE] Close" at bounding box center [162, 16] width 87 height 30
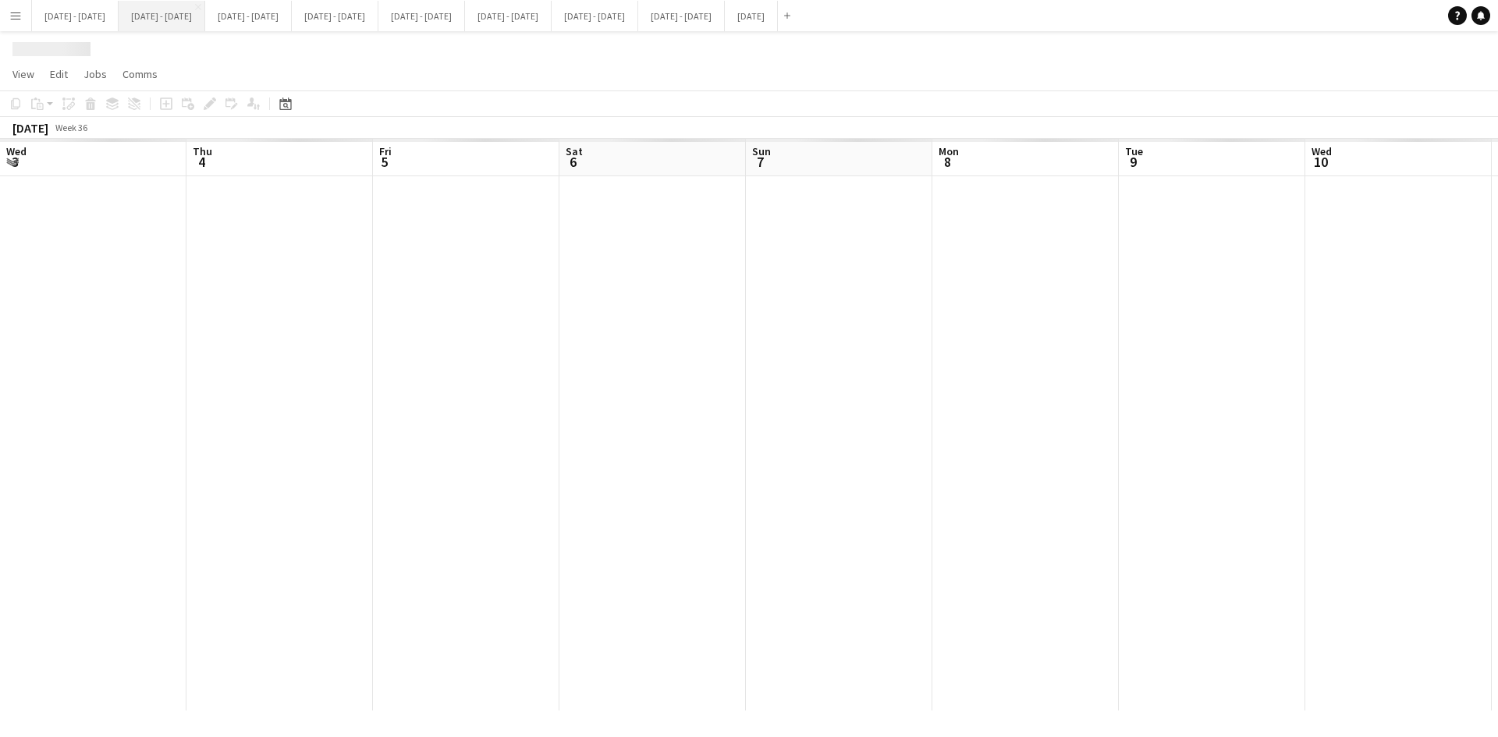
scroll to position [0, 531]
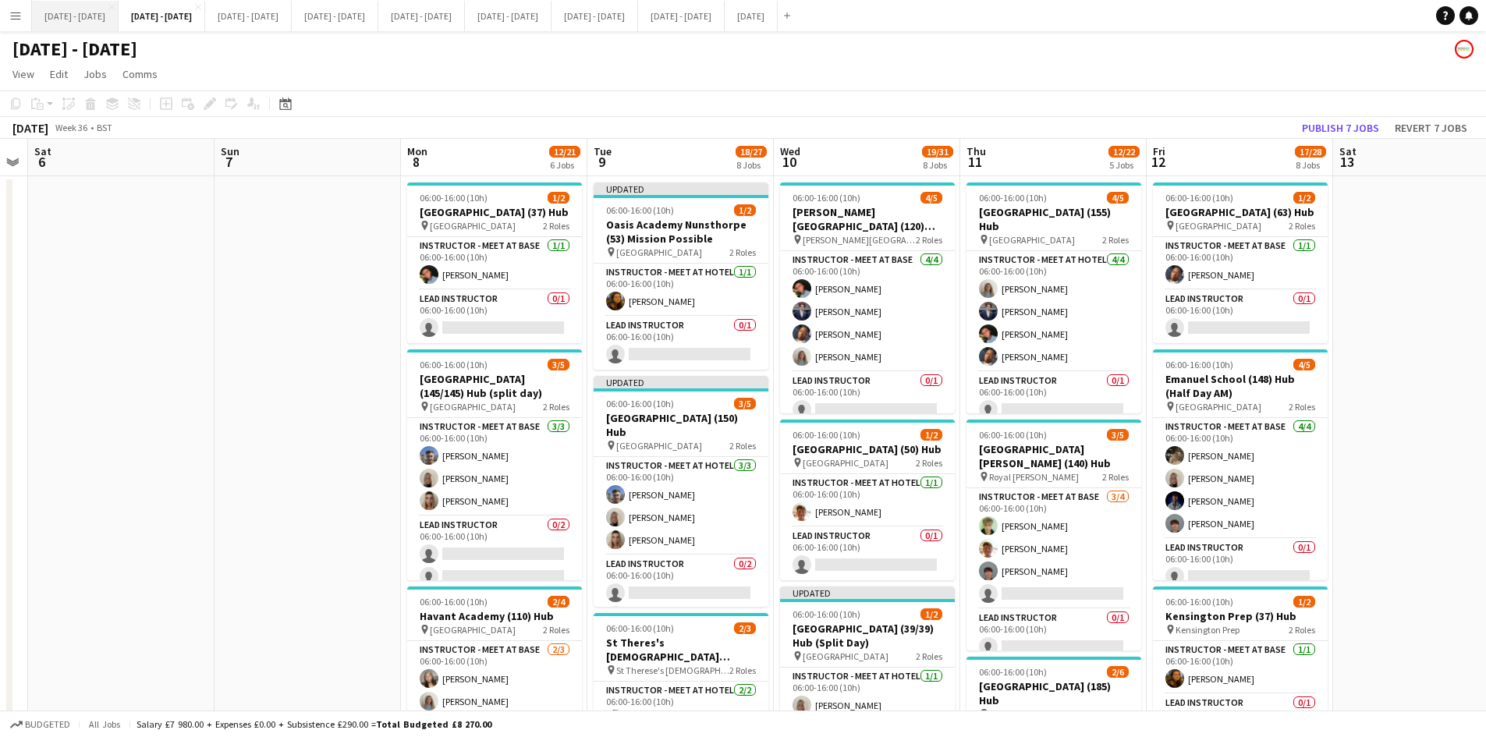
click at [62, 11] on button "[DATE] - [DATE] Close" at bounding box center [75, 16] width 87 height 30
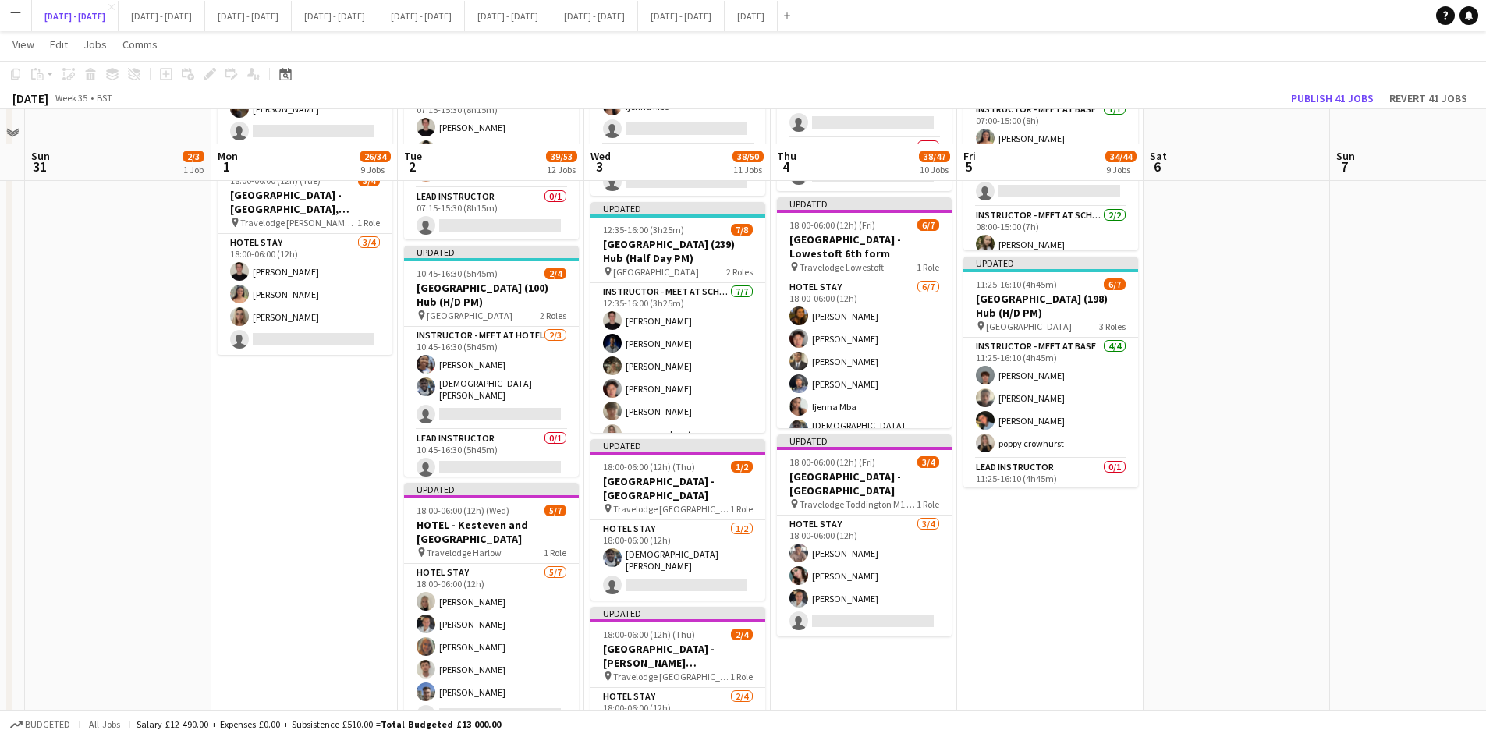
scroll to position [1932, 0]
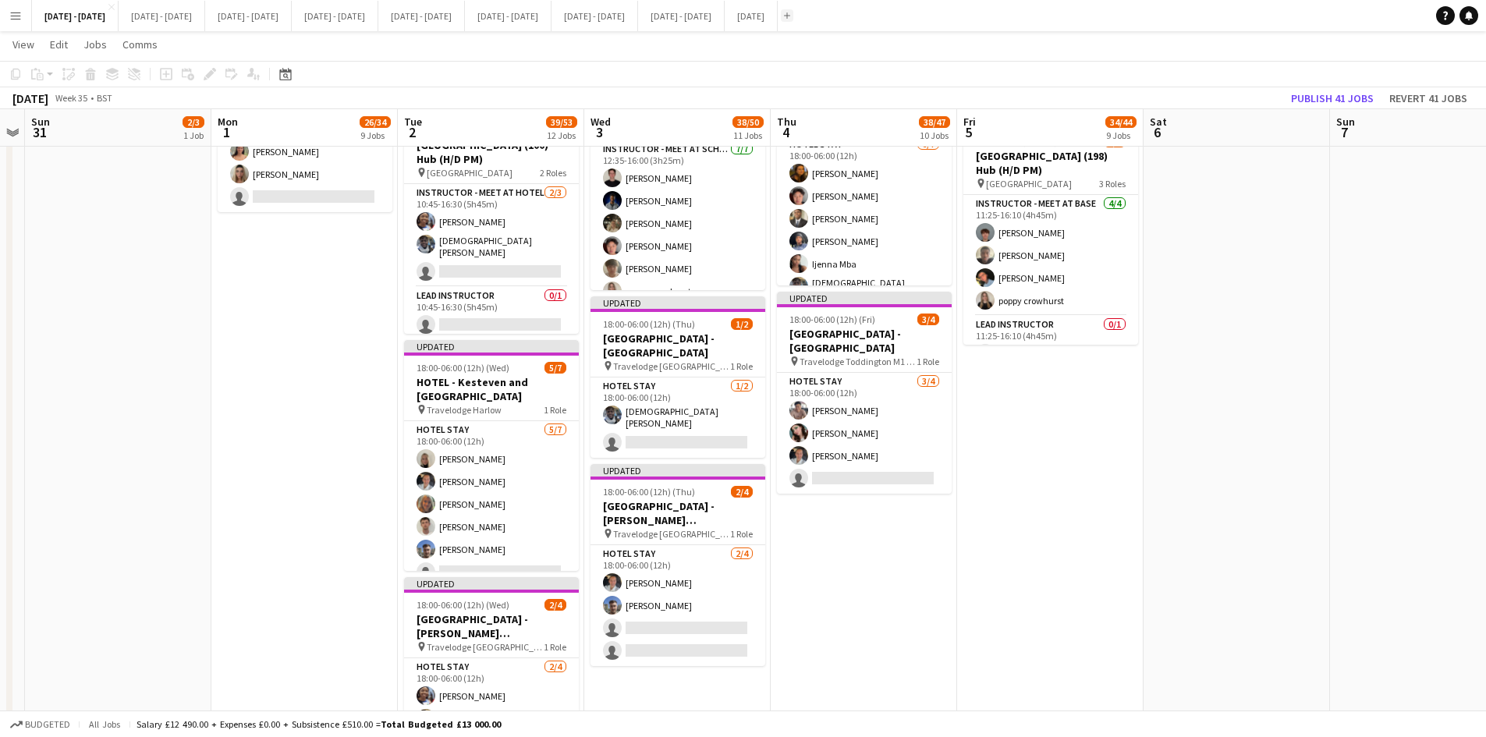
click at [790, 16] on app-icon "Add" at bounding box center [787, 15] width 6 height 6
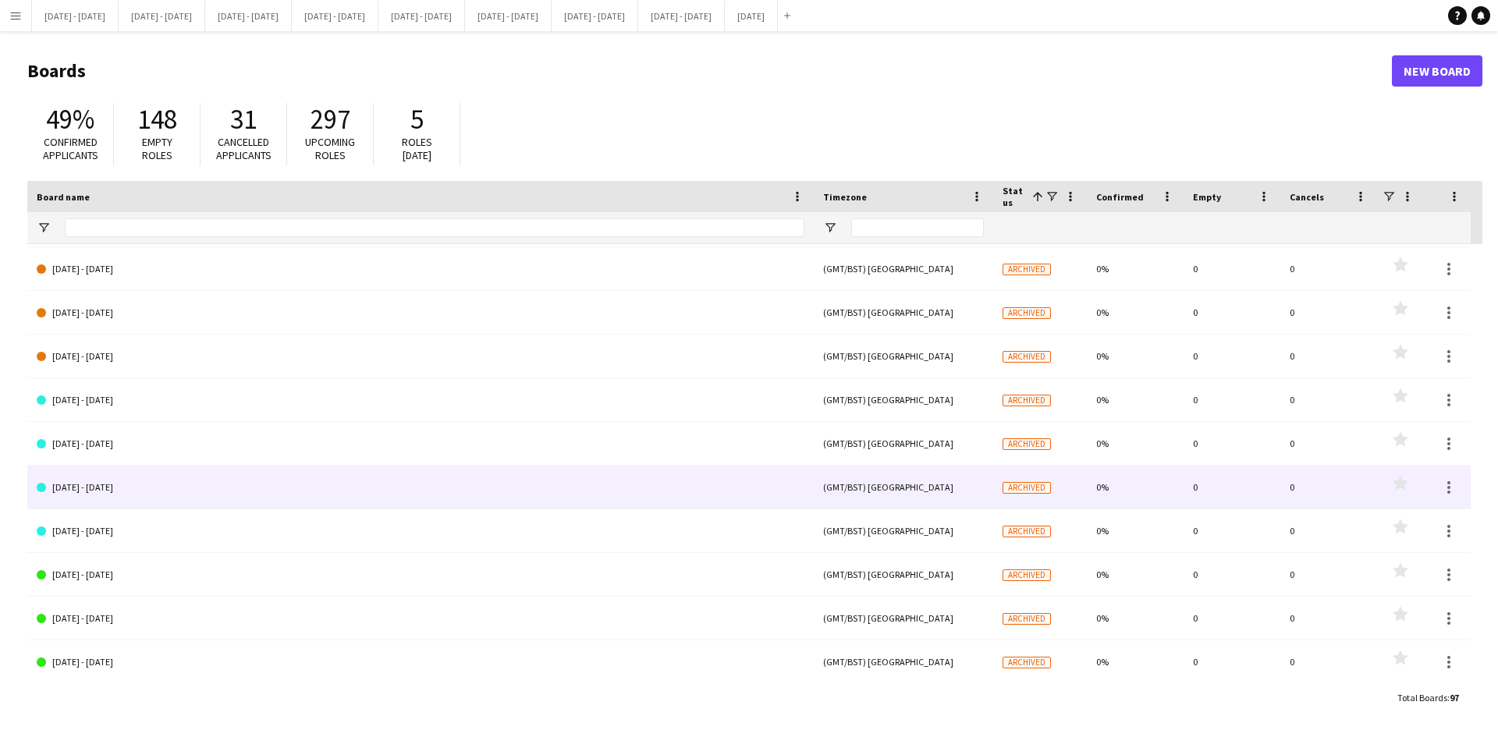
click at [101, 485] on link "[DATE] - [DATE]" at bounding box center [421, 488] width 768 height 44
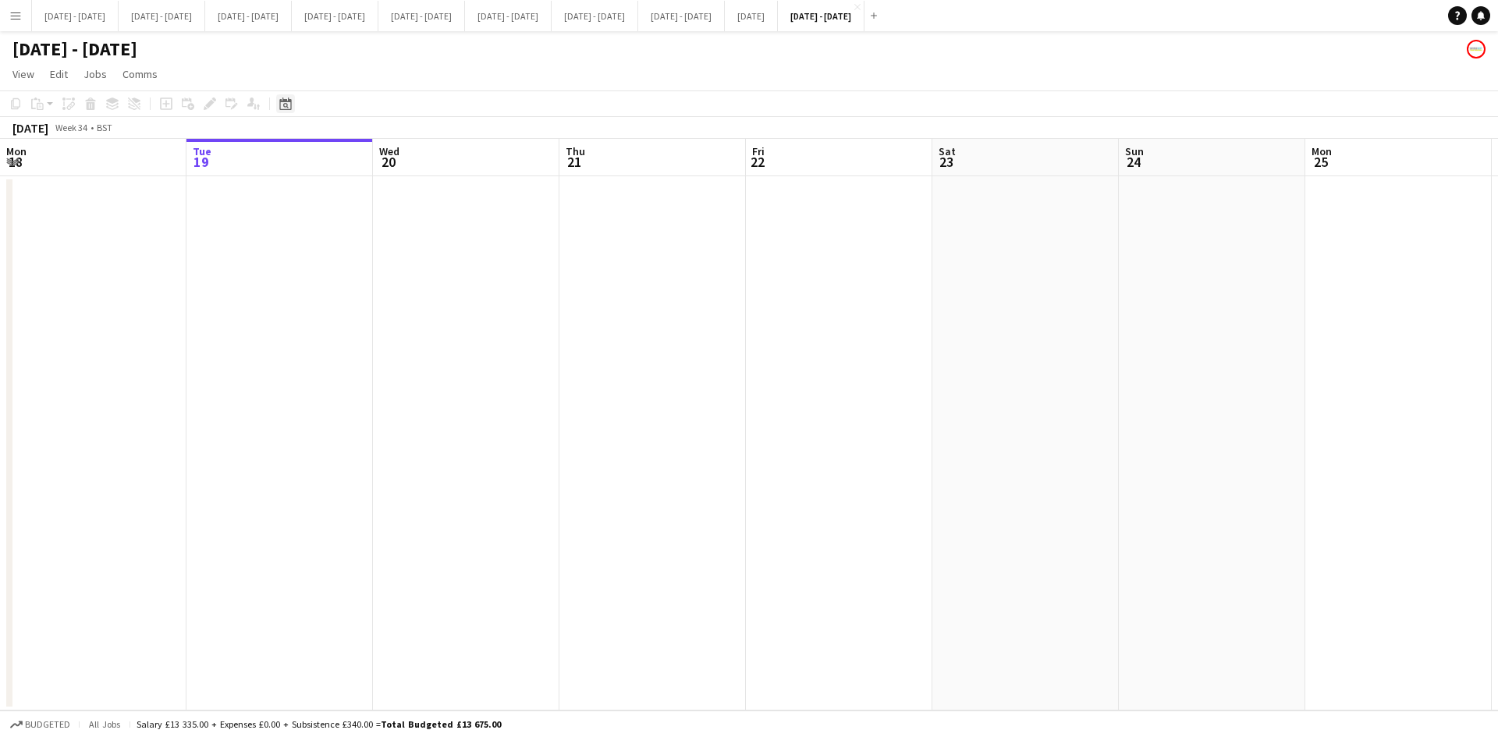
click at [287, 102] on icon at bounding box center [285, 104] width 12 height 12
click at [379, 162] on span "Previous month" at bounding box center [380, 157] width 31 height 31
click at [380, 162] on span "Previous month" at bounding box center [380, 157] width 31 height 31
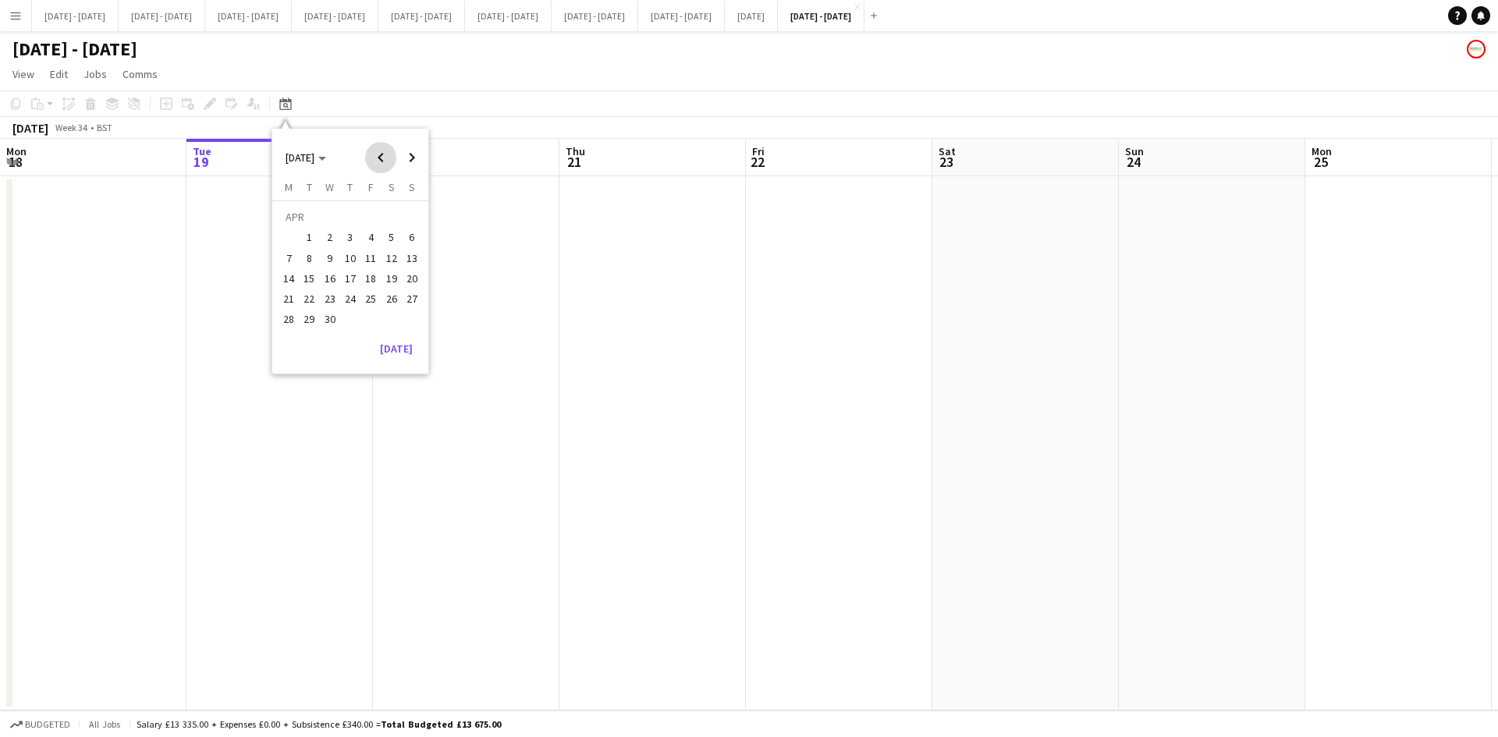
click at [380, 162] on span "Previous month" at bounding box center [380, 157] width 31 height 31
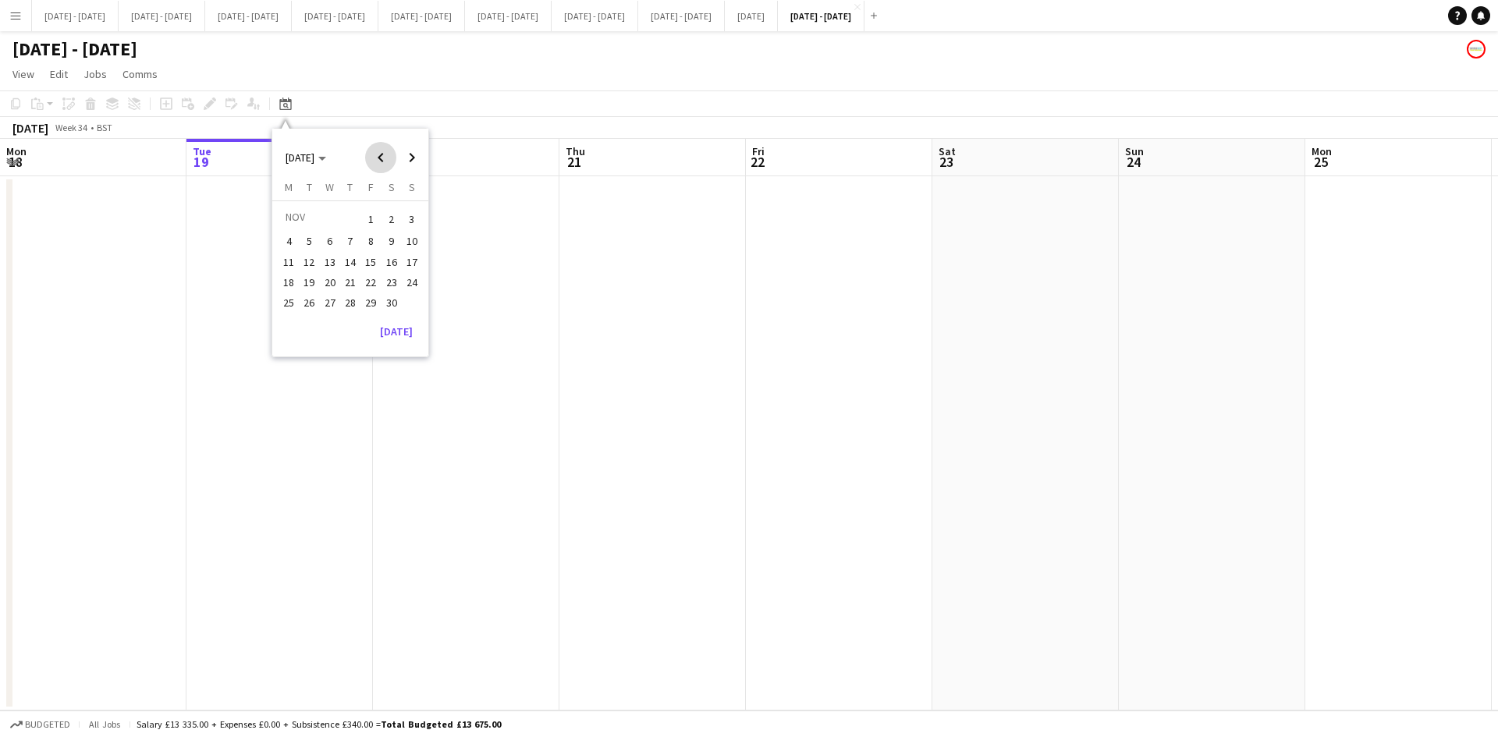
click at [380, 162] on span "Previous month" at bounding box center [380, 157] width 31 height 31
click at [367, 240] on span "6" at bounding box center [370, 242] width 19 height 19
